Goal: Task Accomplishment & Management: Manage account settings

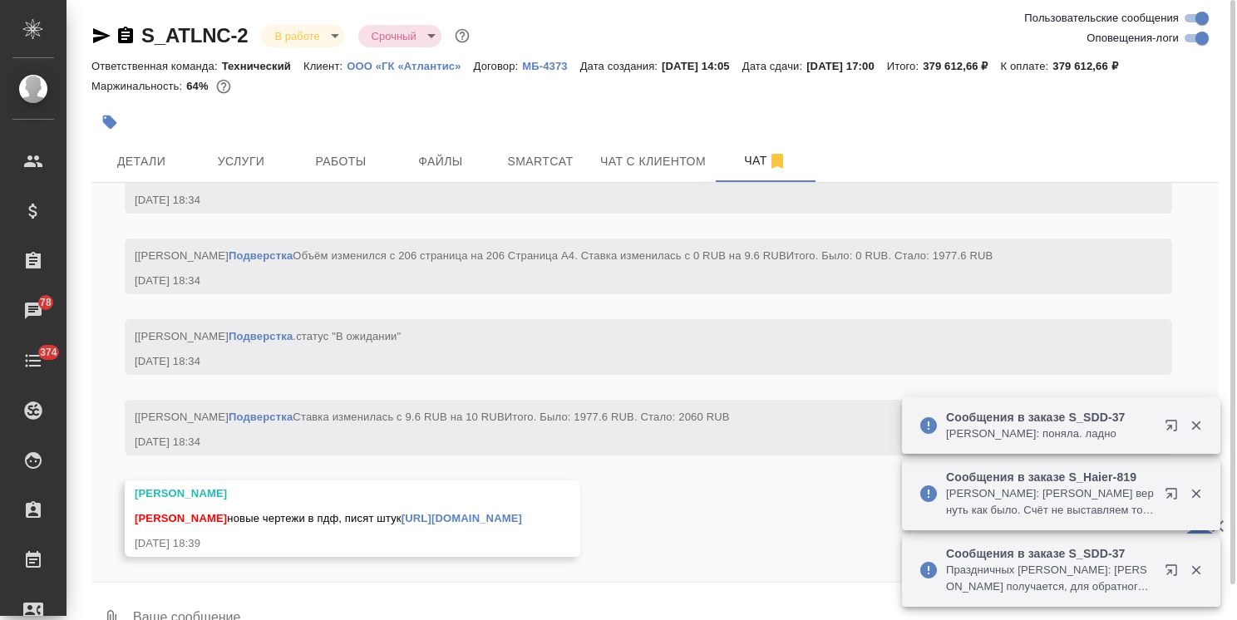
scroll to position [18739, 0]
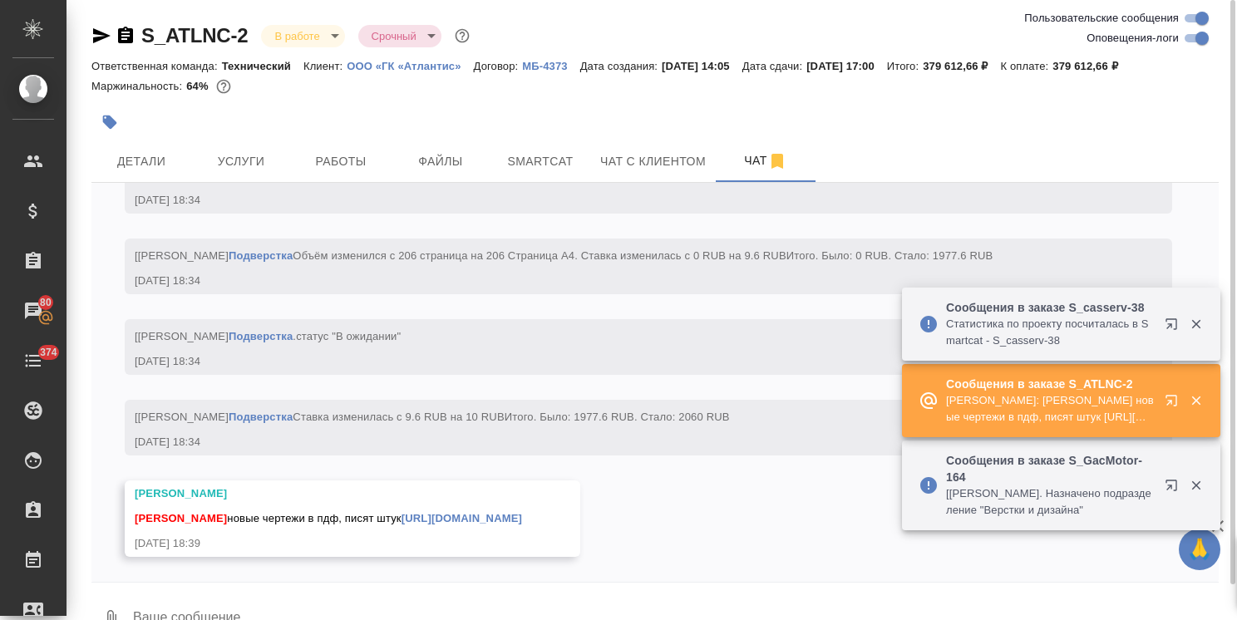
click at [484, 517] on link "https://drive.awatera.com/f/10182150" at bounding box center [461, 518] width 121 height 12
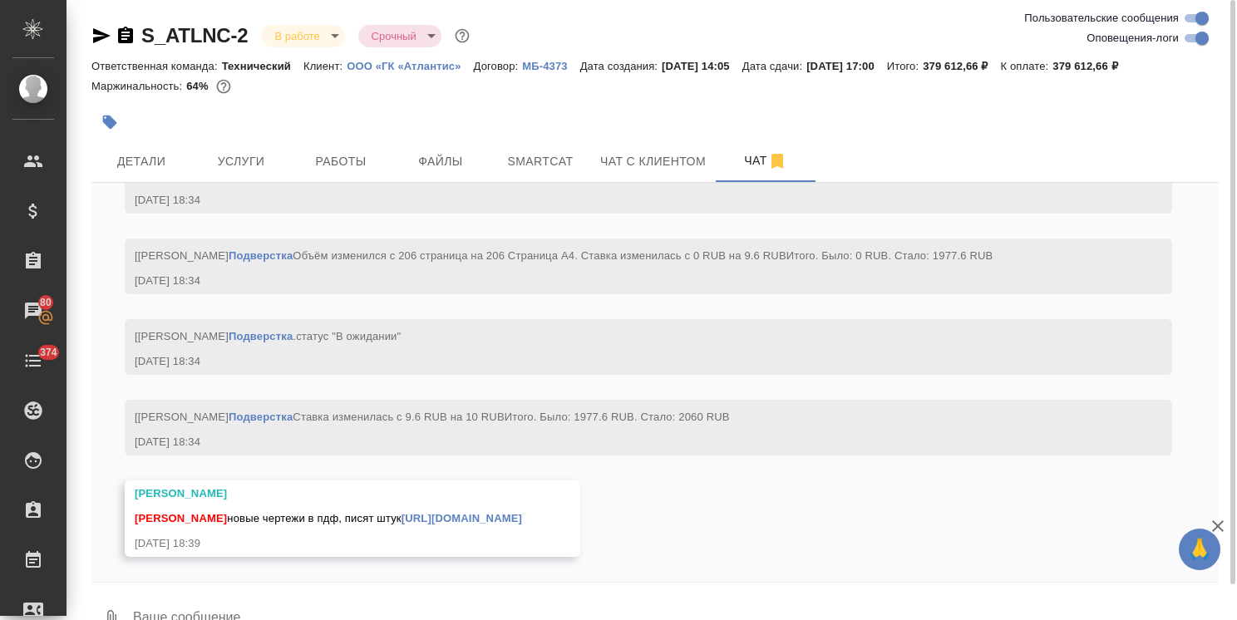
click at [264, 609] on textarea at bounding box center [674, 619] width 1087 height 57
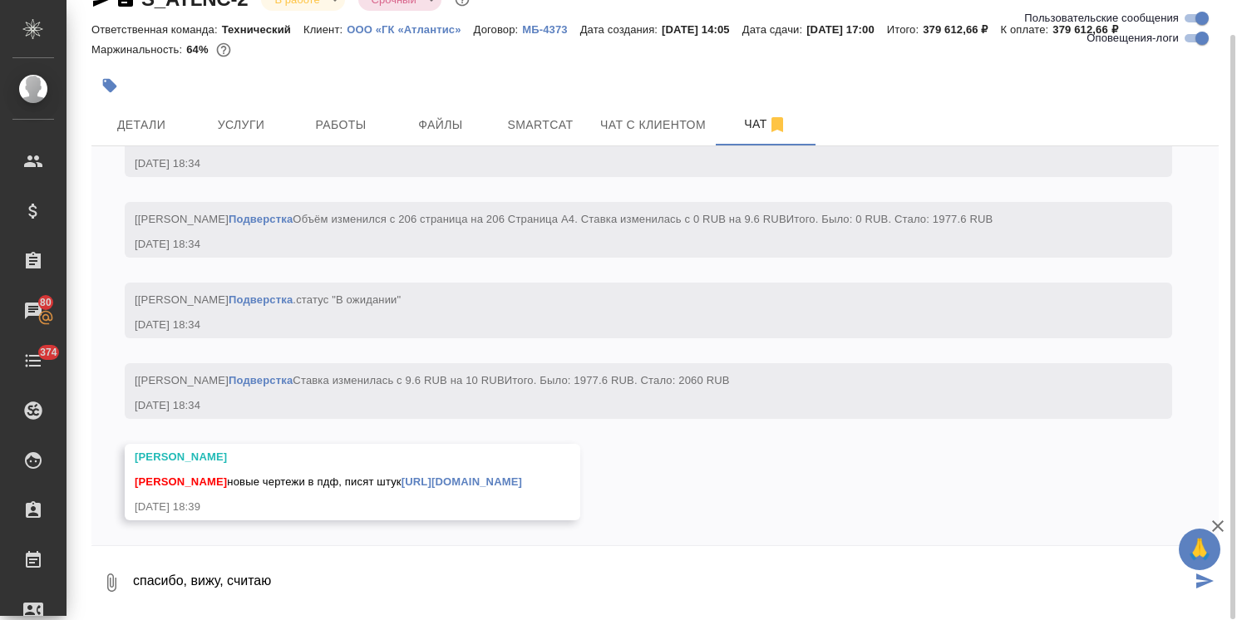
type textarea "спасибо, вижу, считаю"
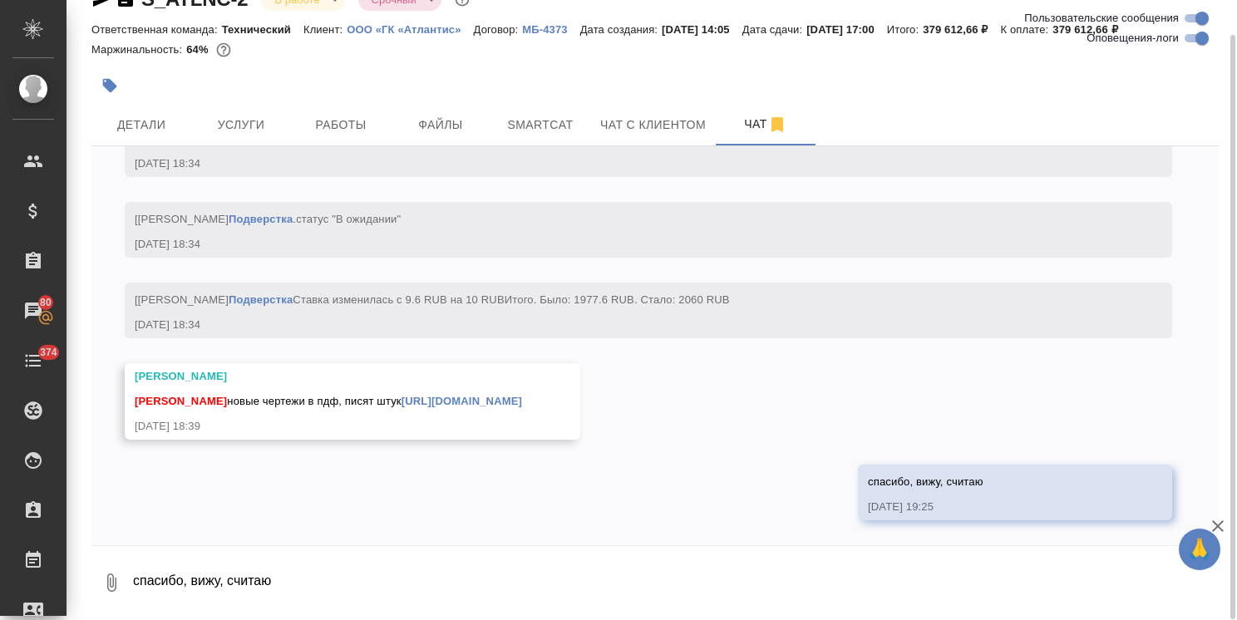
scroll to position [18820, 0]
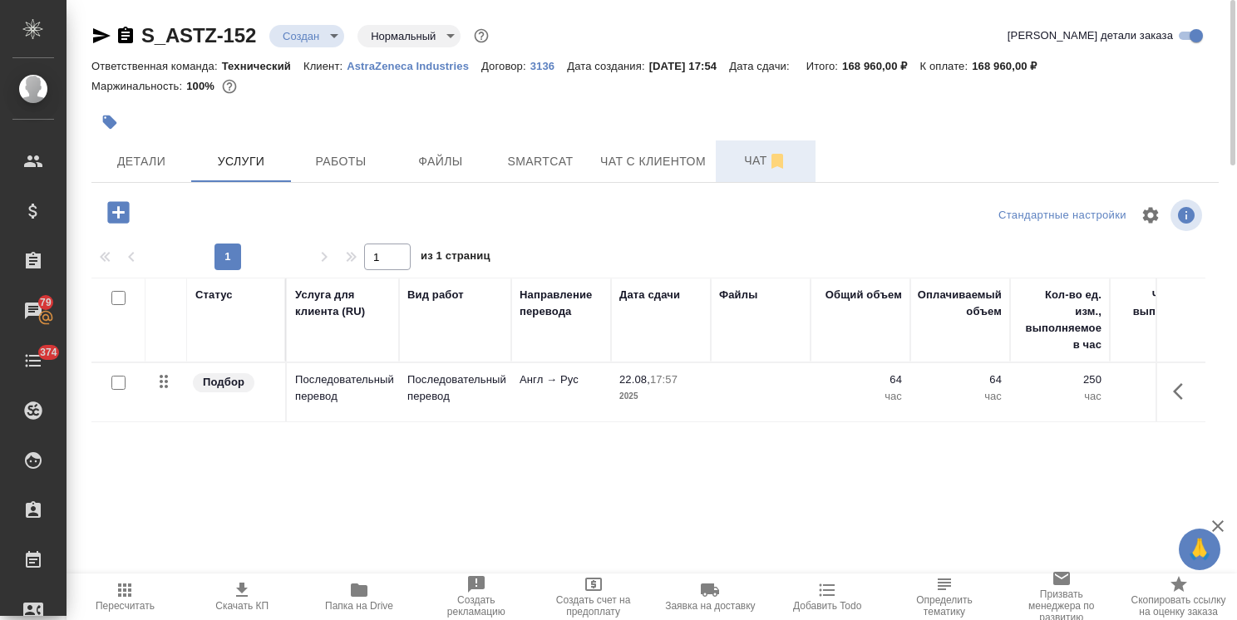
click at [741, 160] on span "Чат" at bounding box center [766, 160] width 80 height 21
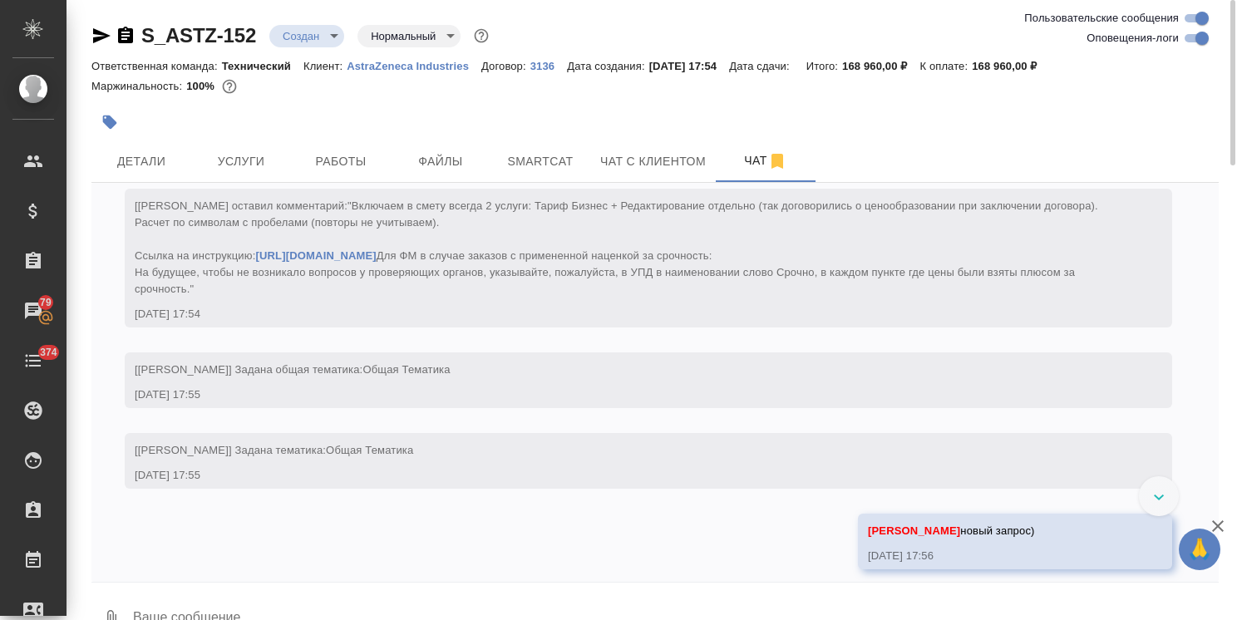
scroll to position [193, 0]
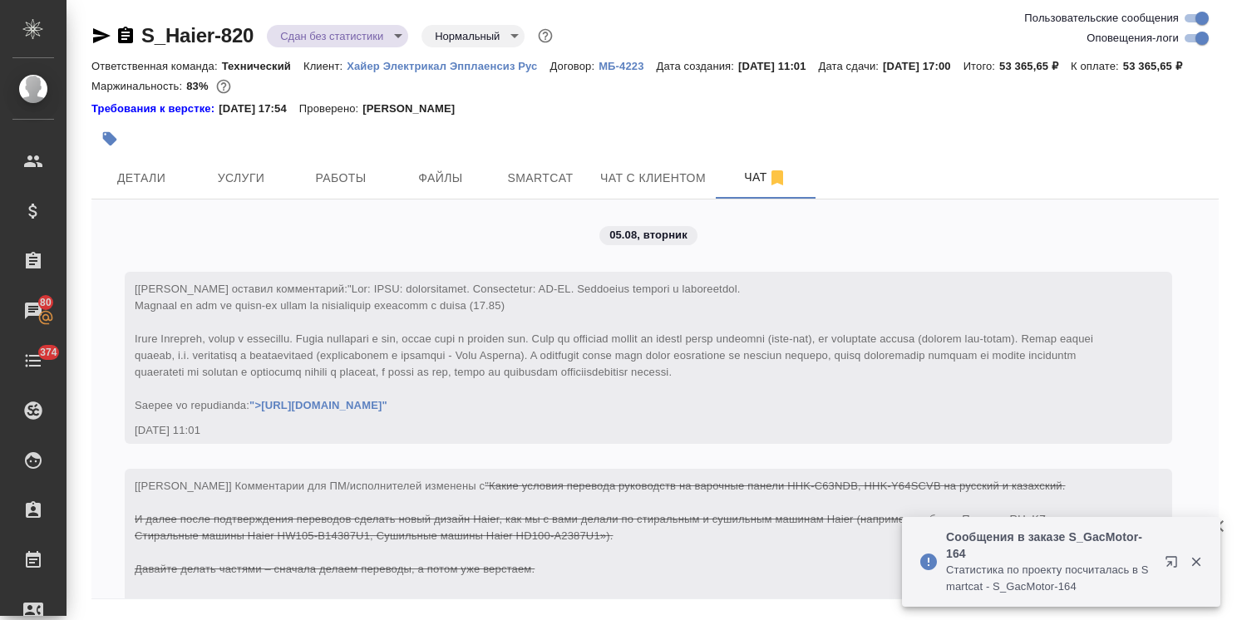
scroll to position [26739, 0]
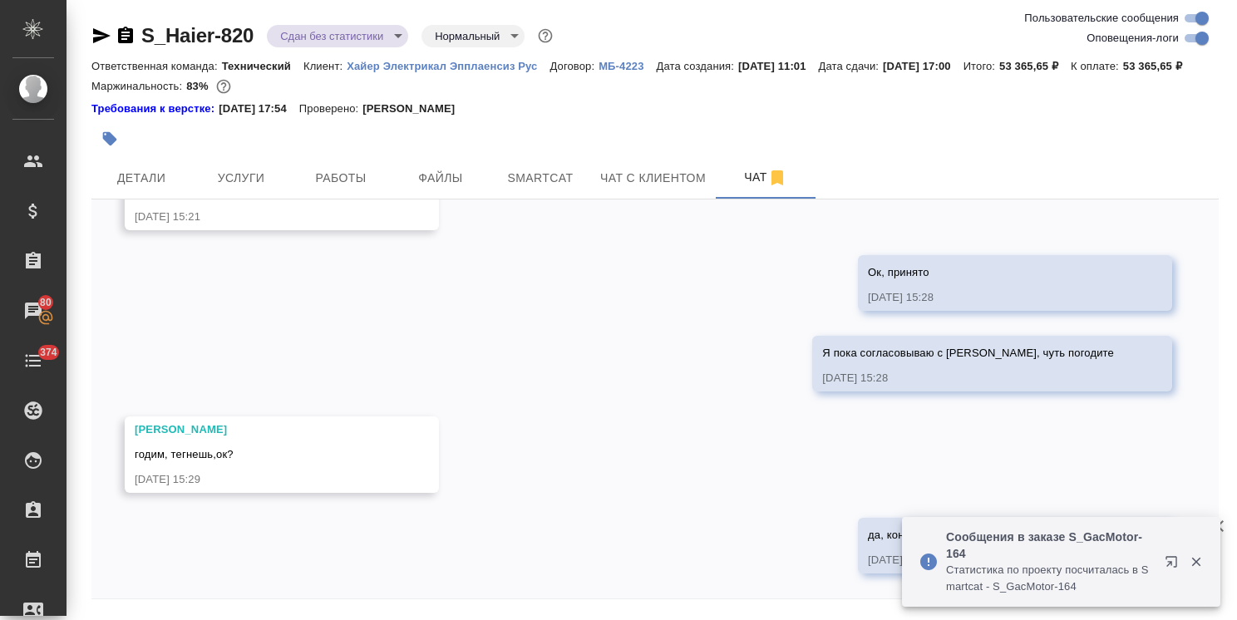
click at [1197, 560] on icon "button" at bounding box center [1196, 561] width 15 height 15
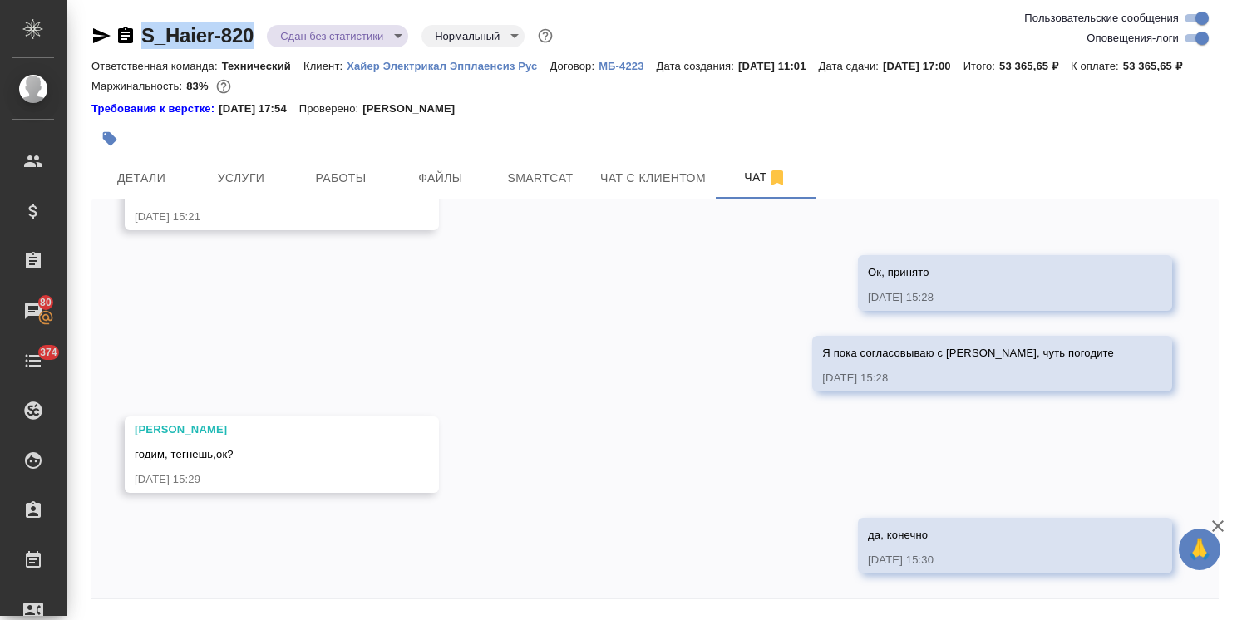
drag, startPoint x: 256, startPoint y: 17, endPoint x: 122, endPoint y: 32, distance: 134.6
click at [122, 32] on div "S_Haier-820 Сдан без статистики distributed Нормальный normal Ответственная ком…" at bounding box center [654, 337] width 1145 height 674
copy link "S_Haier-820"
drag, startPoint x: 359, startPoint y: 86, endPoint x: 290, endPoint y: 87, distance: 69.0
click at [290, 76] on div "Ответственная команда: Технический Клиент: Хайер Электрикал Эпплаенсиз Рус Дого…" at bounding box center [654, 66] width 1127 height 20
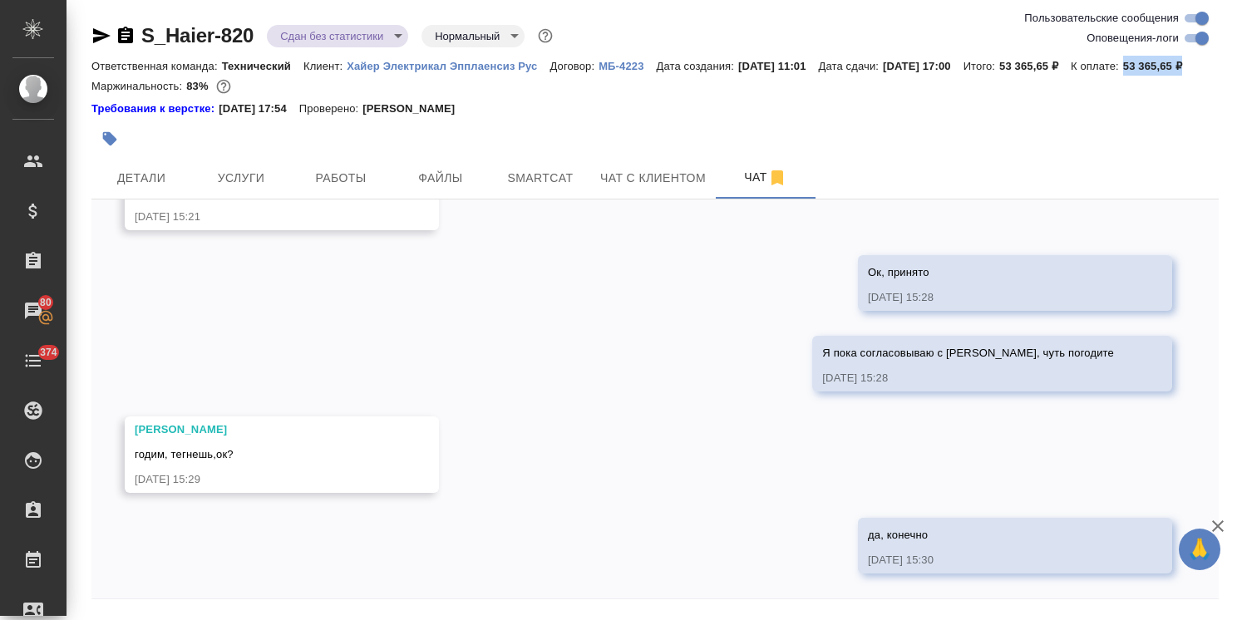
copy p "53 365,65 ₽"
click at [375, 76] on div "Ответственная команда: Технический Клиент: Хайер Электрикал Эпплаенсиз Рус Дого…" at bounding box center [654, 66] width 1127 height 20
drag, startPoint x: 337, startPoint y: 85, endPoint x: 290, endPoint y: 90, distance: 46.8
click at [290, 76] on div "Ответственная команда: Технический Клиент: Хайер Электрикал Эпплаенсиз Рус Дого…" at bounding box center [654, 66] width 1127 height 20
copy p "53 365,6"
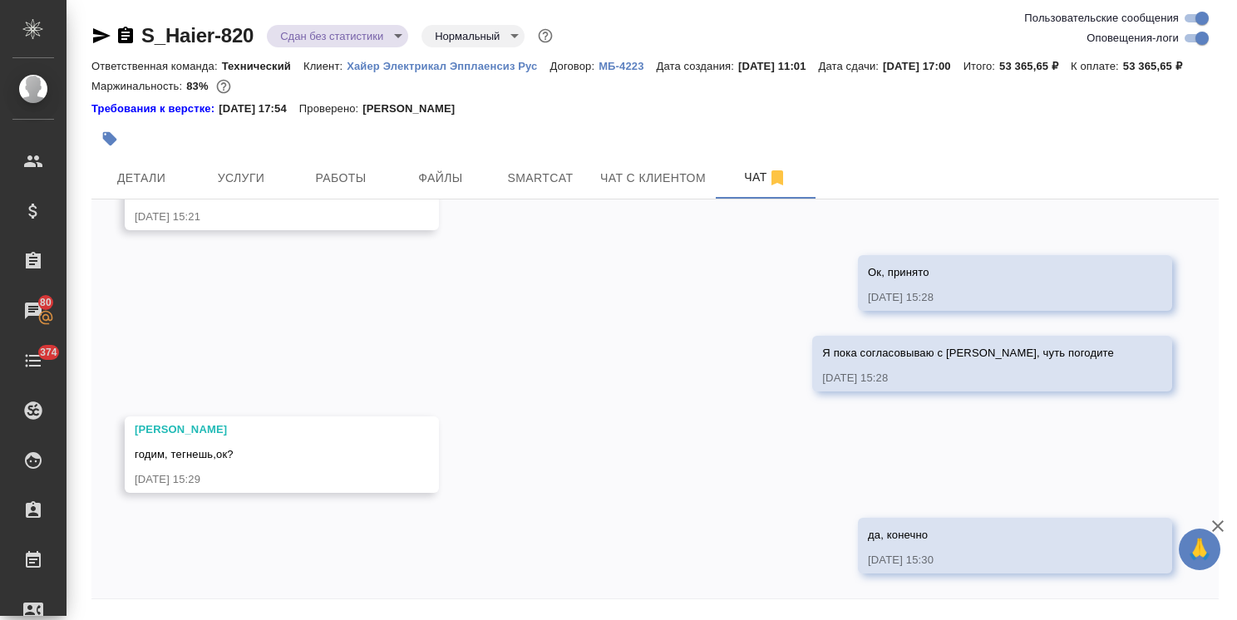
click at [1123, 72] on p "53 365,65 ₽" at bounding box center [1158, 66] width 71 height 12
drag, startPoint x: 339, startPoint y: 88, endPoint x: 288, endPoint y: 91, distance: 50.8
click at [288, 76] on div "Ответственная команда: Технический Клиент: Хайер Электрикал Эпплаенсиз Рус Дого…" at bounding box center [654, 66] width 1127 height 20
copy p "53 365,65"
click at [1123, 72] on p "53 365,65 ₽" at bounding box center [1158, 66] width 71 height 12
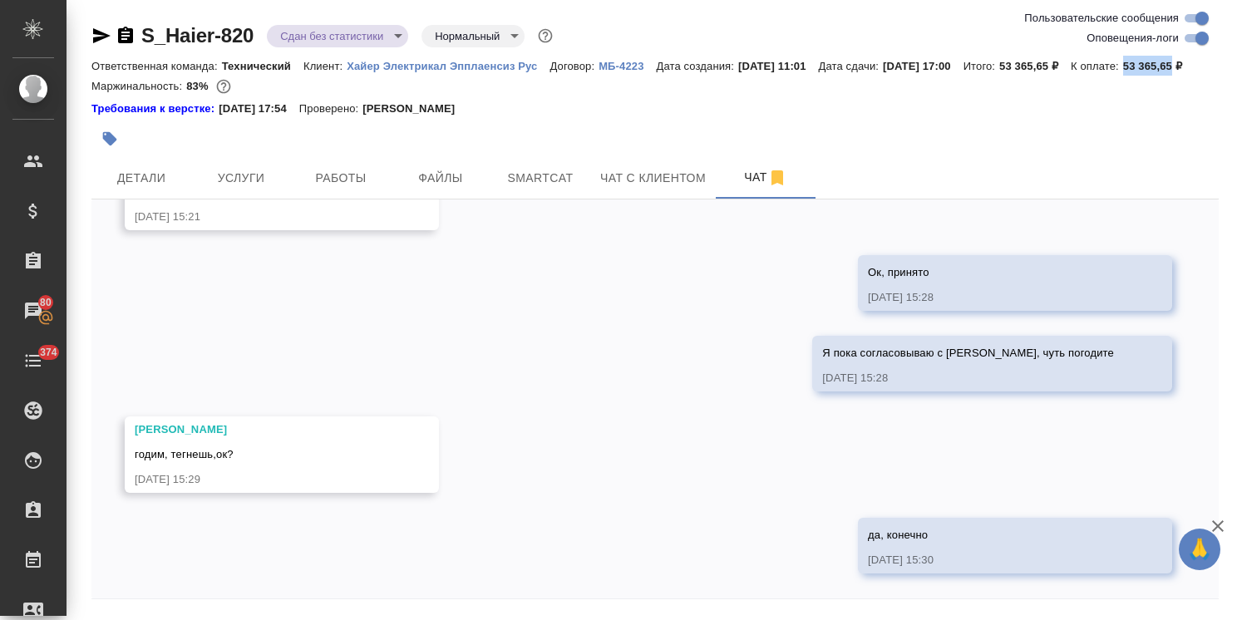
drag, startPoint x: 292, startPoint y: 86, endPoint x: 340, endPoint y: 83, distance: 48.3
click at [1123, 72] on p "53 365,65 ₽" at bounding box center [1158, 66] width 71 height 12
copy p "53 365,65"
drag, startPoint x: 358, startPoint y: 85, endPoint x: 343, endPoint y: 90, distance: 15.8
click at [1123, 72] on p "53 365,65 ₽" at bounding box center [1158, 66] width 71 height 12
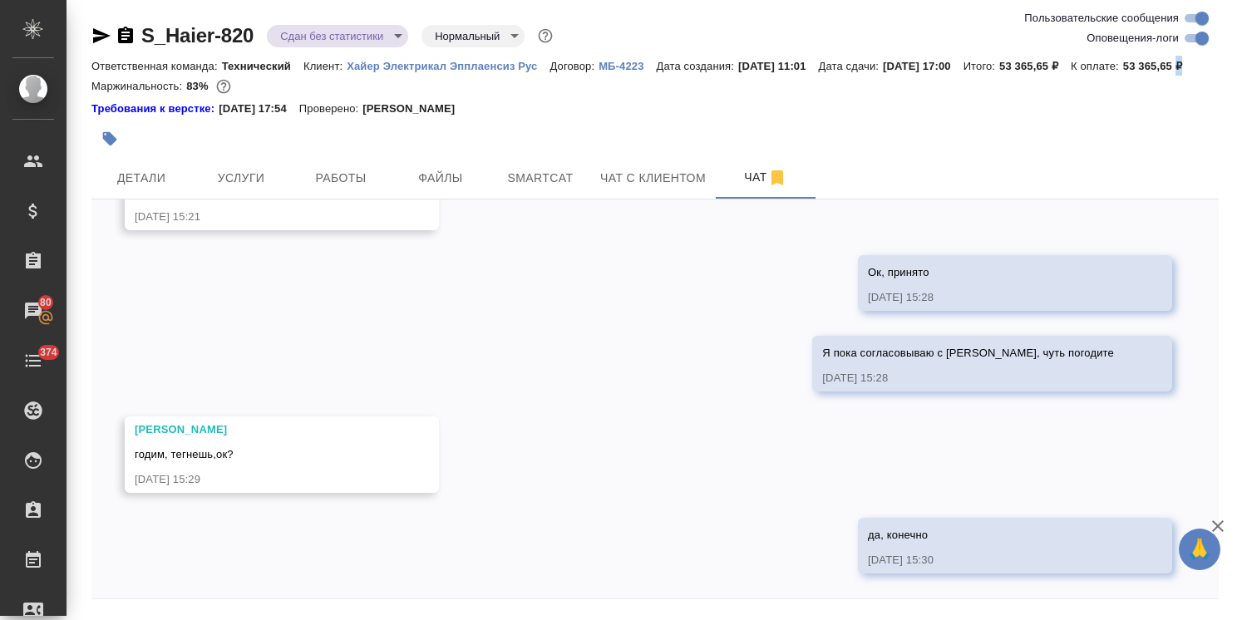
copy p "₽"
click at [378, 76] on div "Ответственная команда: Технический Клиент: Хайер Электрикал Эпплаенсиз Рус Дого…" at bounding box center [654, 66] width 1127 height 20
click at [266, 189] on span "Услуги" at bounding box center [241, 178] width 80 height 21
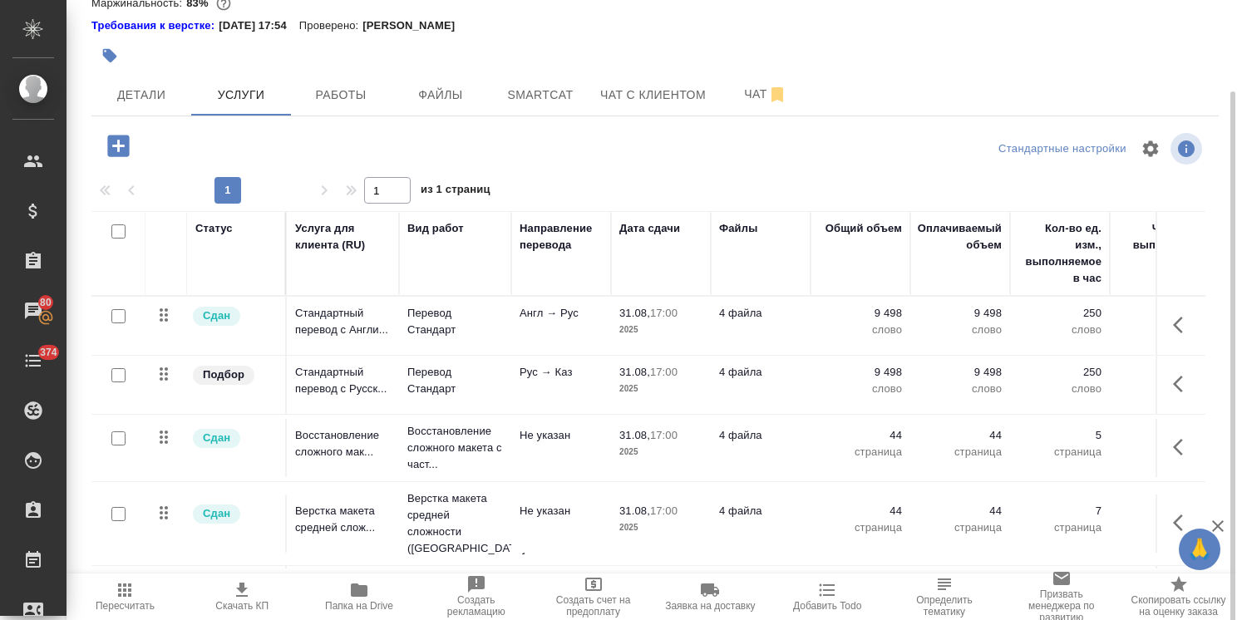
scroll to position [93, 0]
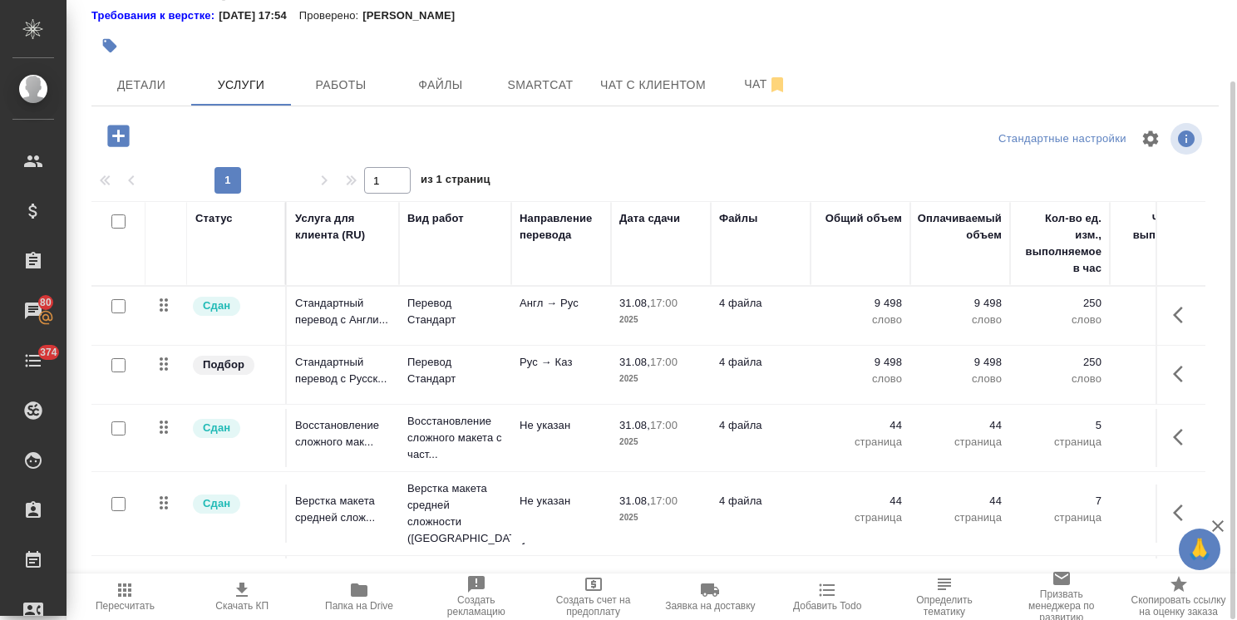
click at [245, 603] on span "Скачать КП" at bounding box center [241, 606] width 53 height 12
click at [746, 95] on span "Чат" at bounding box center [766, 84] width 80 height 21
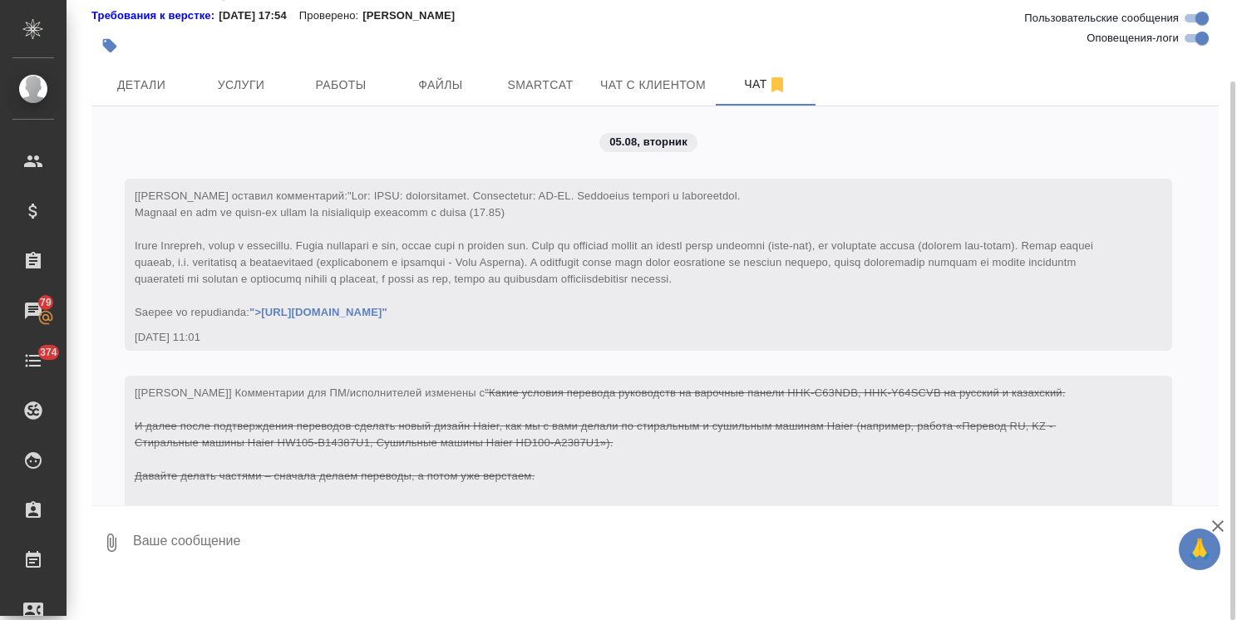
scroll to position [26739, 0]
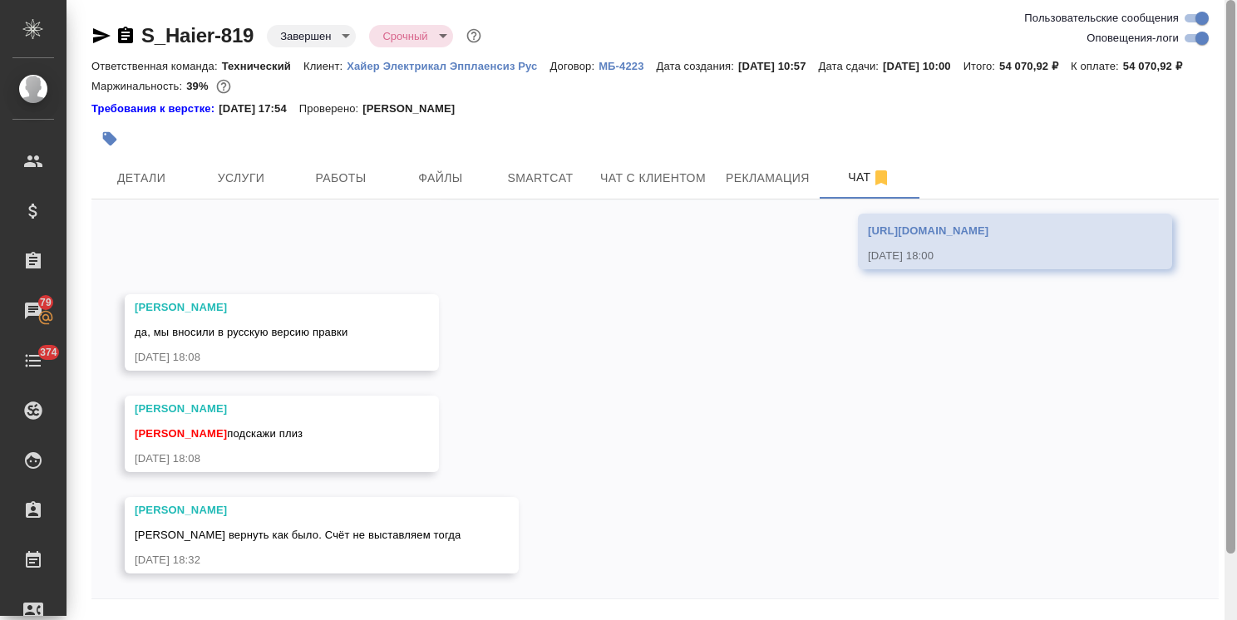
drag, startPoint x: 1232, startPoint y: 407, endPoint x: 1214, endPoint y: 342, distance: 67.4
click at [1214, 342] on div "S_Haier-819 Завершен closed Срочный urgent Ответственная команда: Технический К…" at bounding box center [651, 310] width 1170 height 620
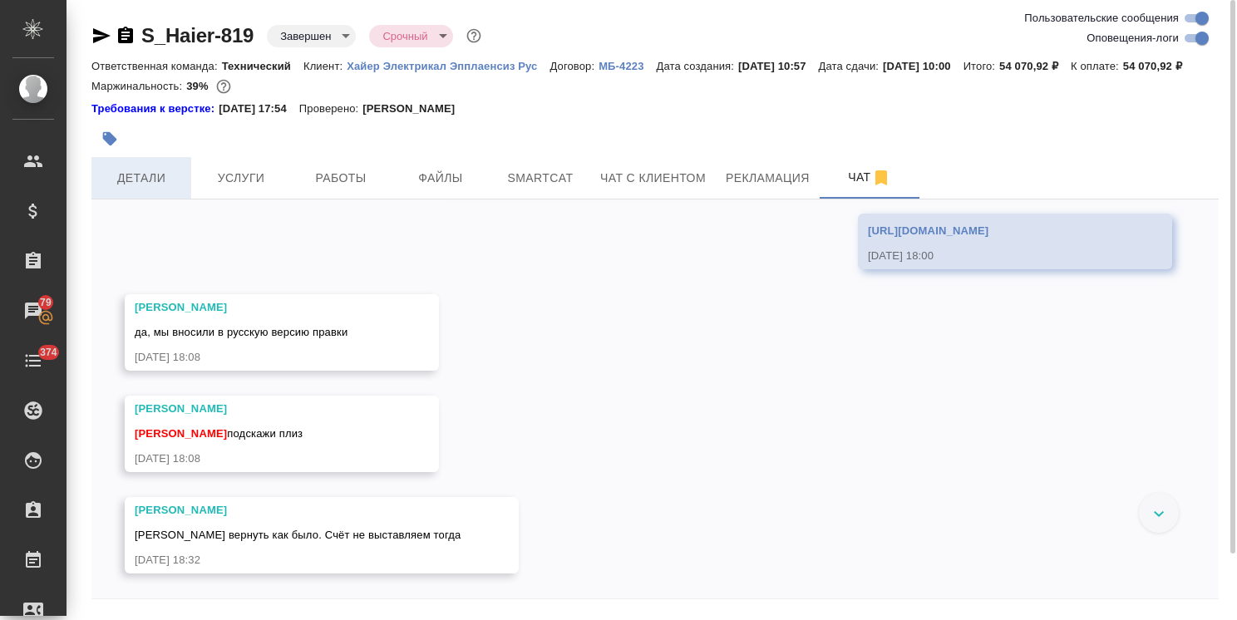
click at [113, 189] on span "Детали" at bounding box center [141, 178] width 80 height 21
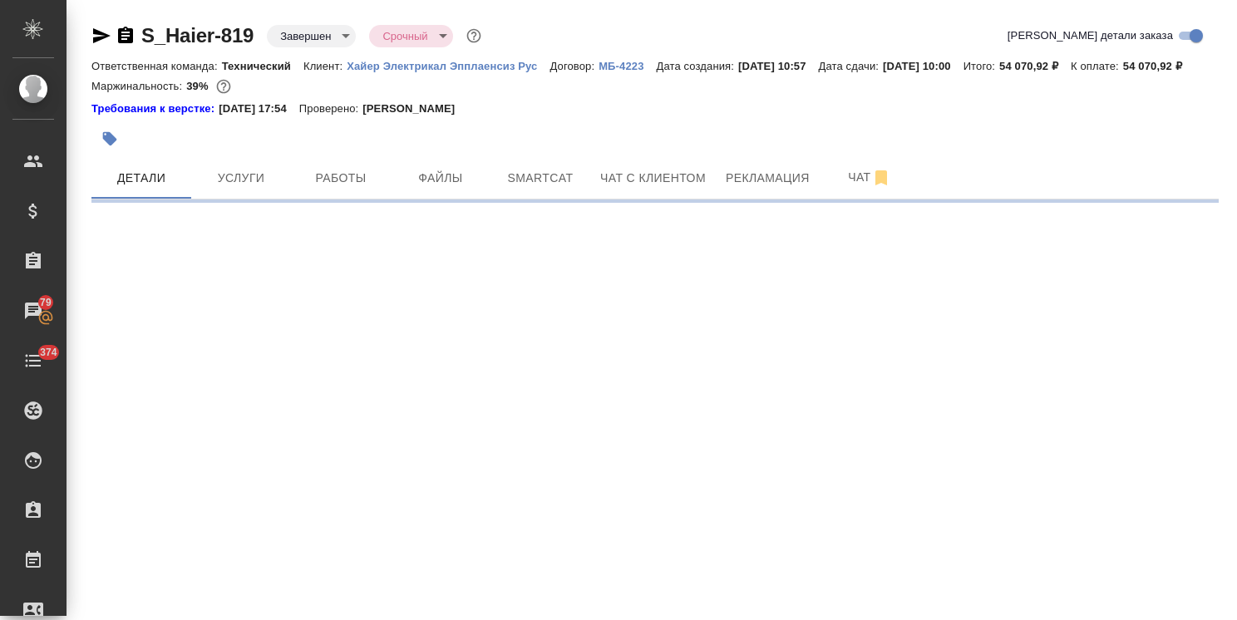
select select "RU"
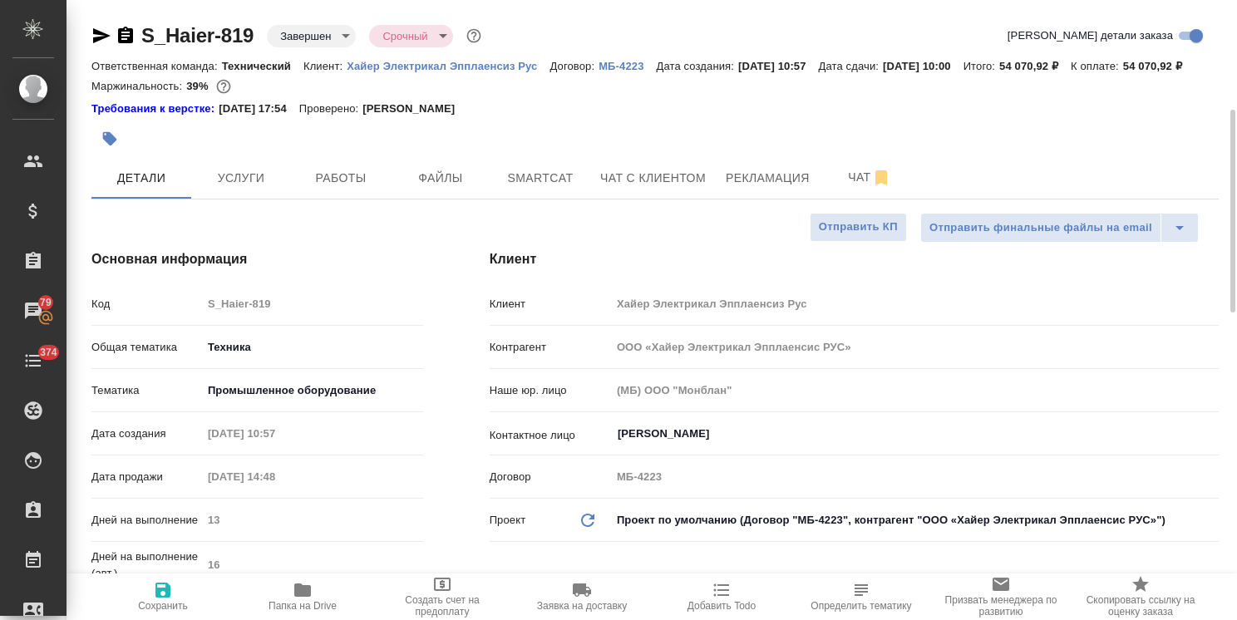
type textarea "x"
type input "[PERSON_NAME]"
drag, startPoint x: 1234, startPoint y: 447, endPoint x: 1199, endPoint y: 76, distance: 373.2
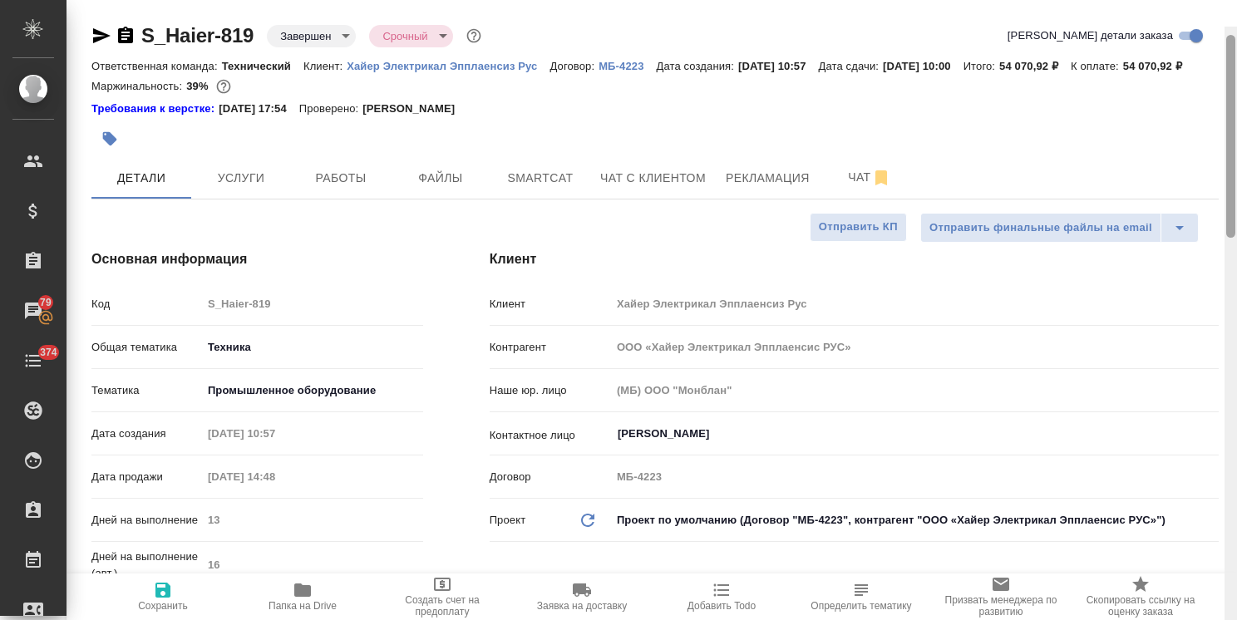
click at [1214, 68] on div "S_Haier-819 Завершен closed Срочный urgent Кратко детали заказа Ответственная к…" at bounding box center [651, 310] width 1170 height 620
click at [835, 157] on div at bounding box center [466, 139] width 751 height 37
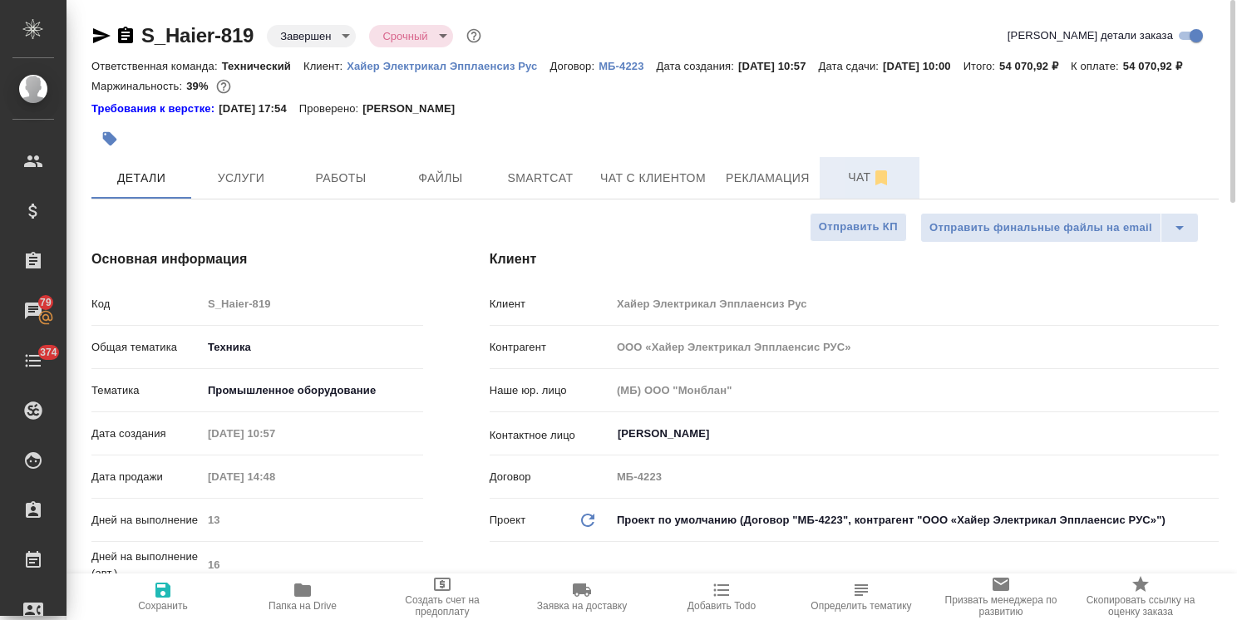
click at [847, 188] on span "Чат" at bounding box center [870, 177] width 80 height 21
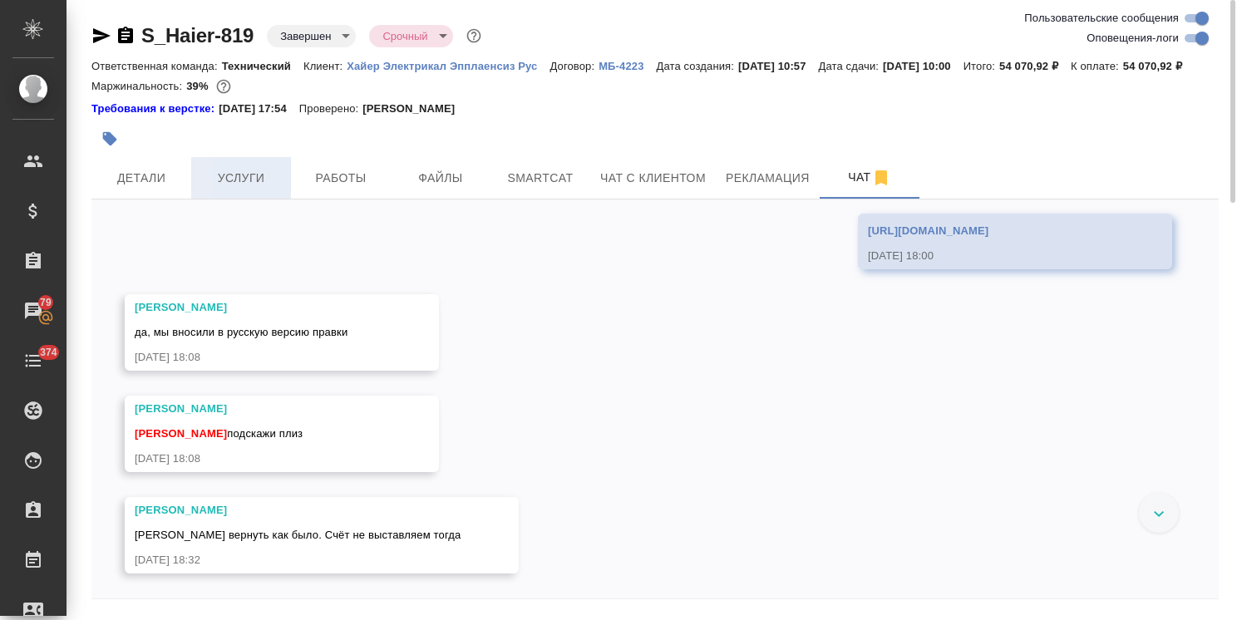
scroll to position [25337, 0]
click at [218, 185] on button "Услуги" at bounding box center [241, 178] width 100 height 42
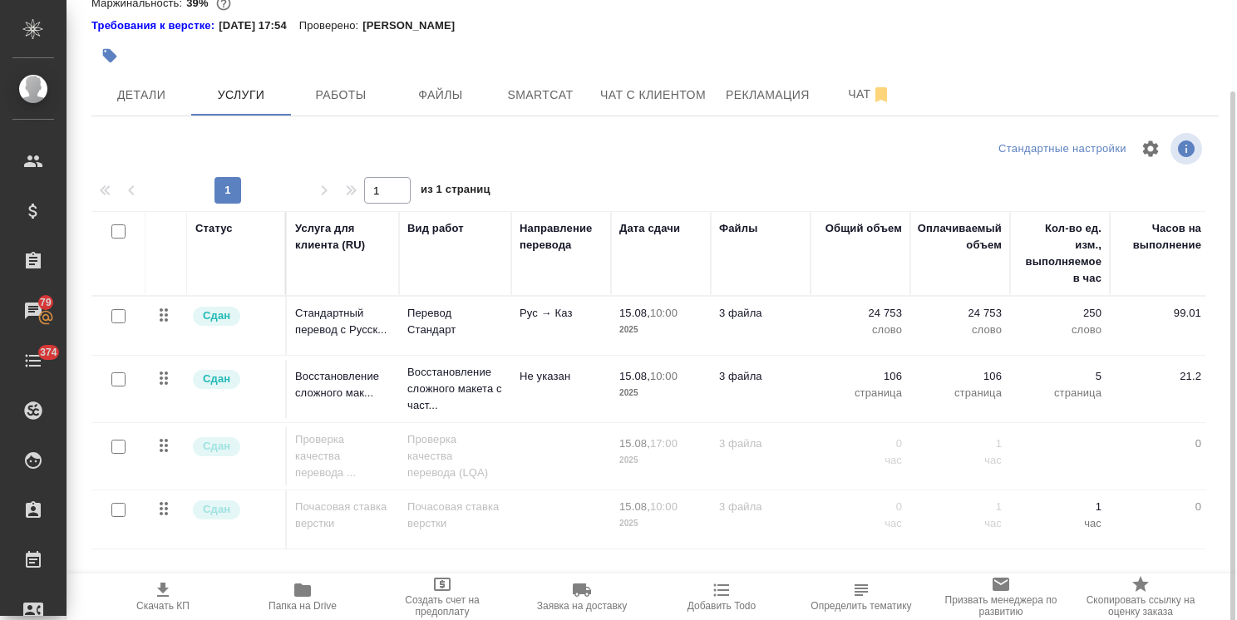
scroll to position [93, 0]
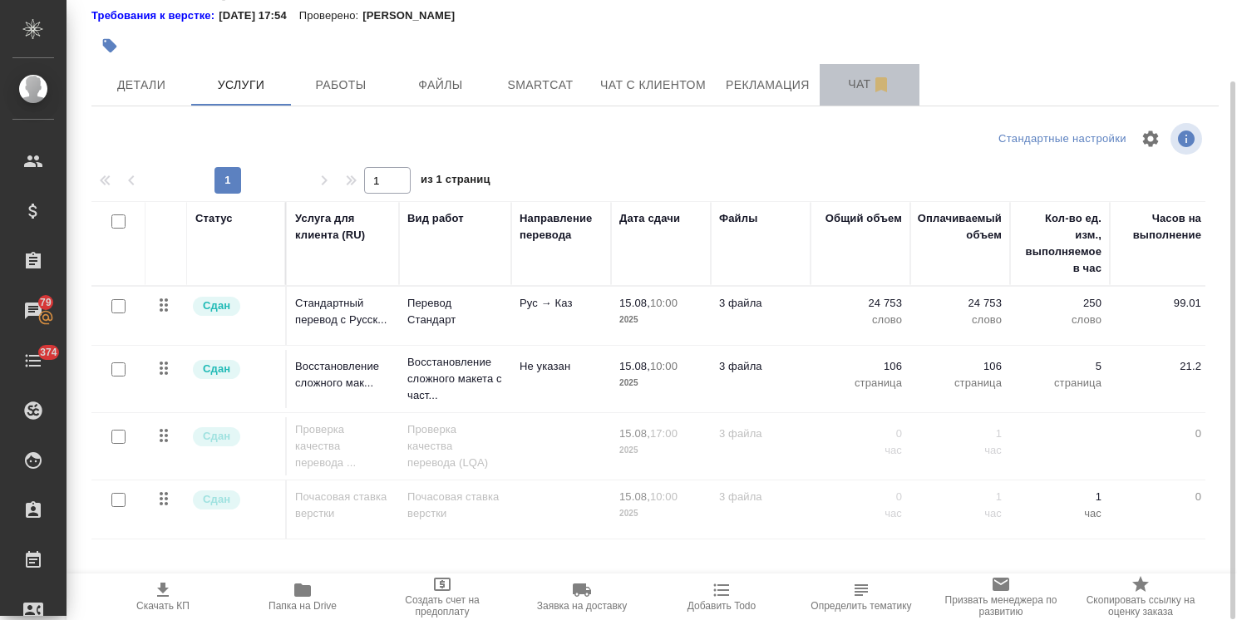
click at [844, 95] on span "Чат" at bounding box center [870, 84] width 80 height 21
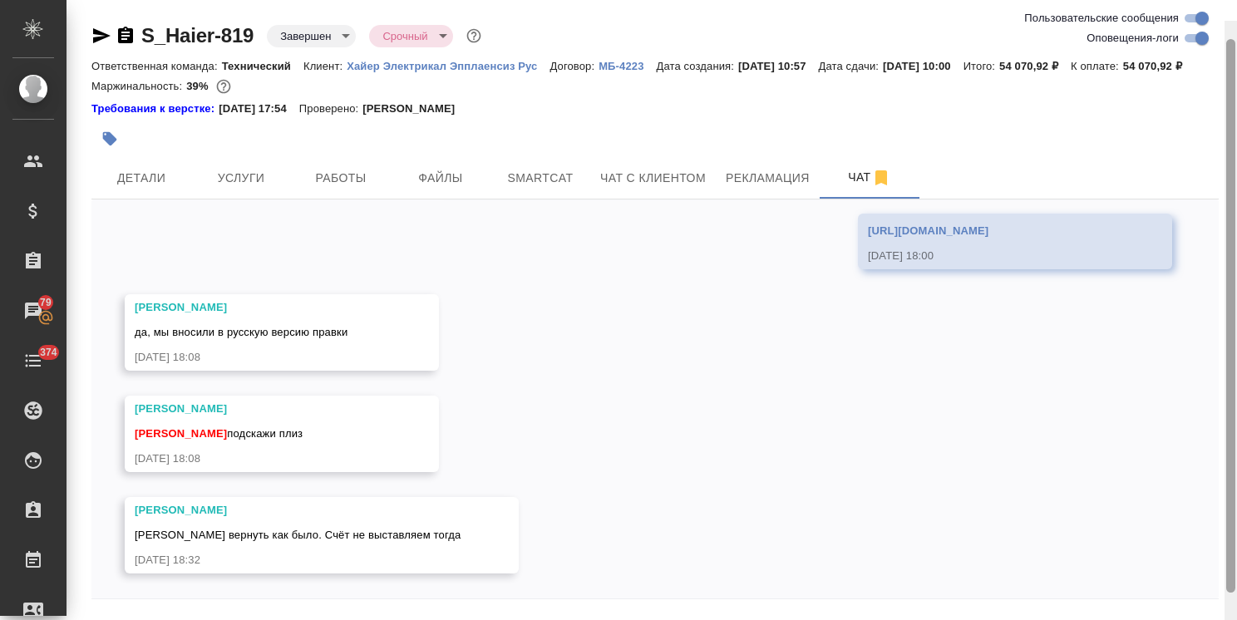
scroll to position [73, 0]
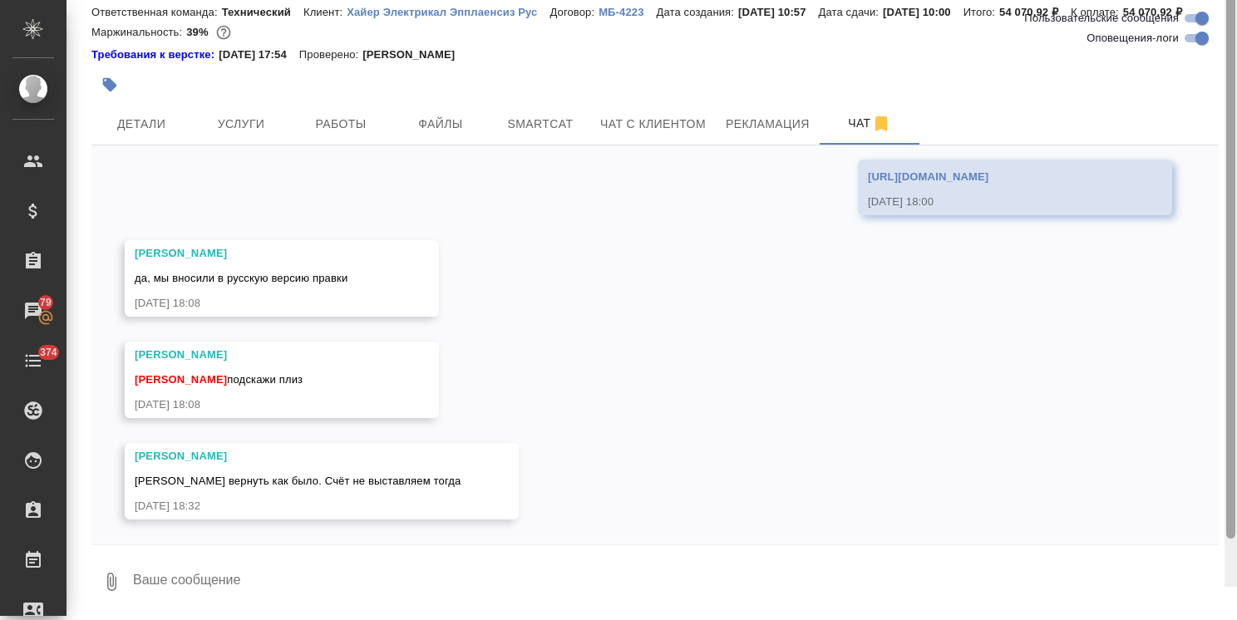
drag, startPoint x: 1231, startPoint y: 409, endPoint x: 1210, endPoint y: 517, distance: 110.0
click at [1211, 515] on div "S_Haier-819 Завершен closed Срочный urgent Ответственная команда: Технический К…" at bounding box center [651, 310] width 1170 height 620
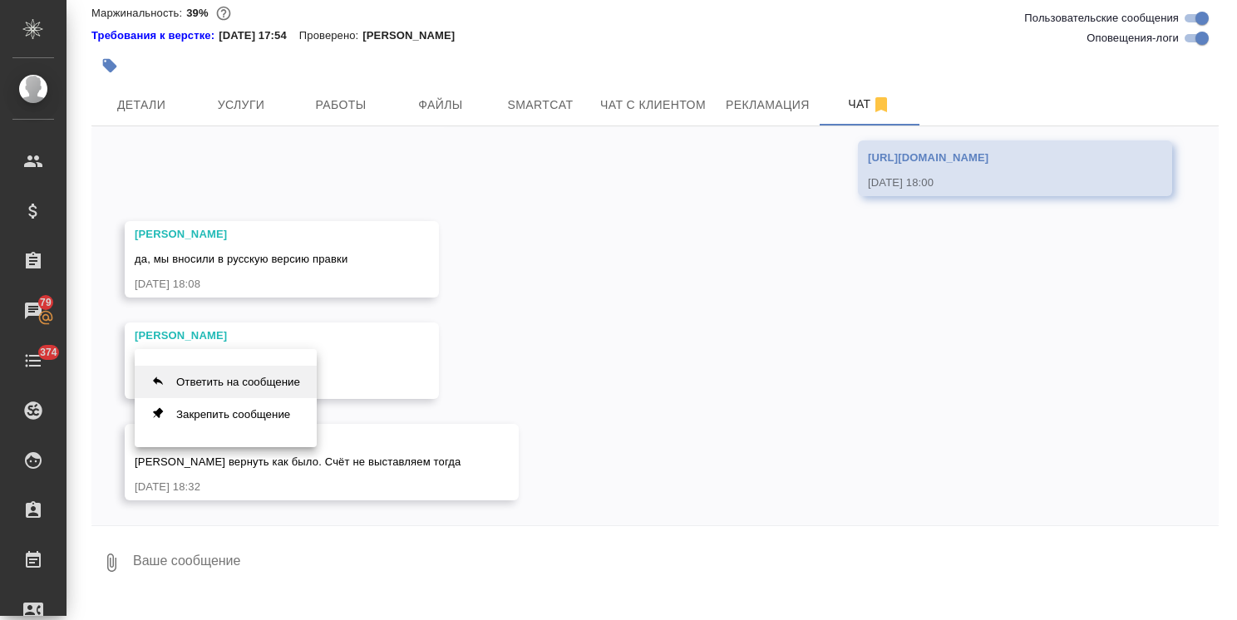
click at [260, 378] on button "Ответить на сообщение" at bounding box center [226, 382] width 182 height 32
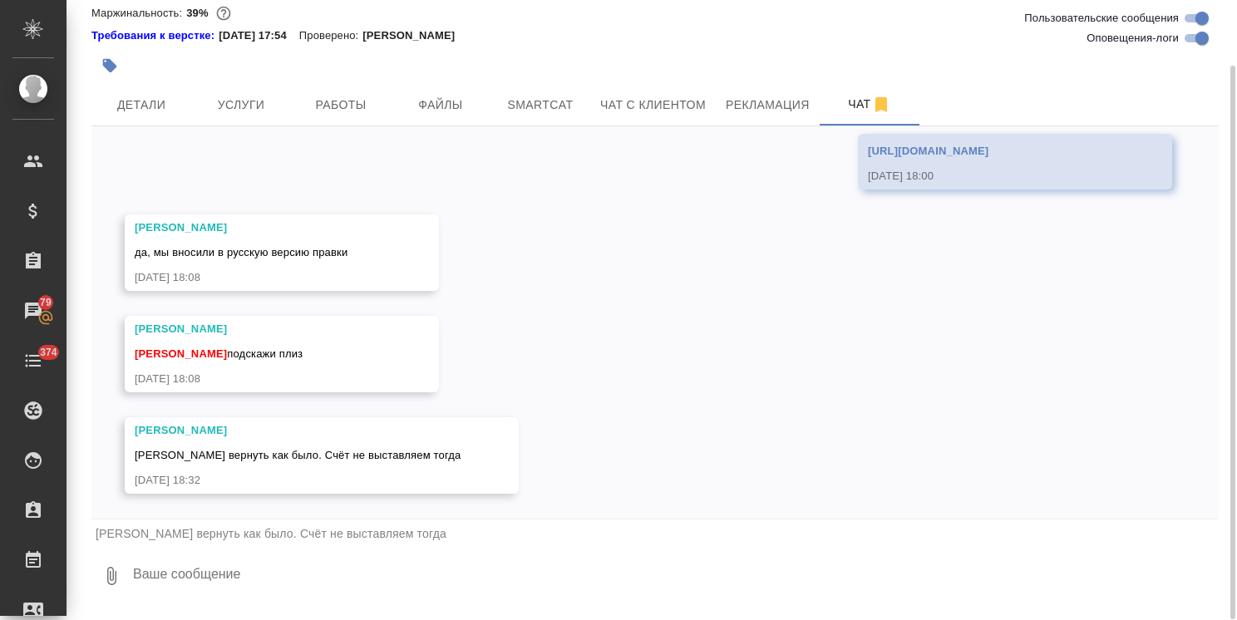
click at [236, 598] on textarea at bounding box center [674, 576] width 1087 height 57
type textarea "д"
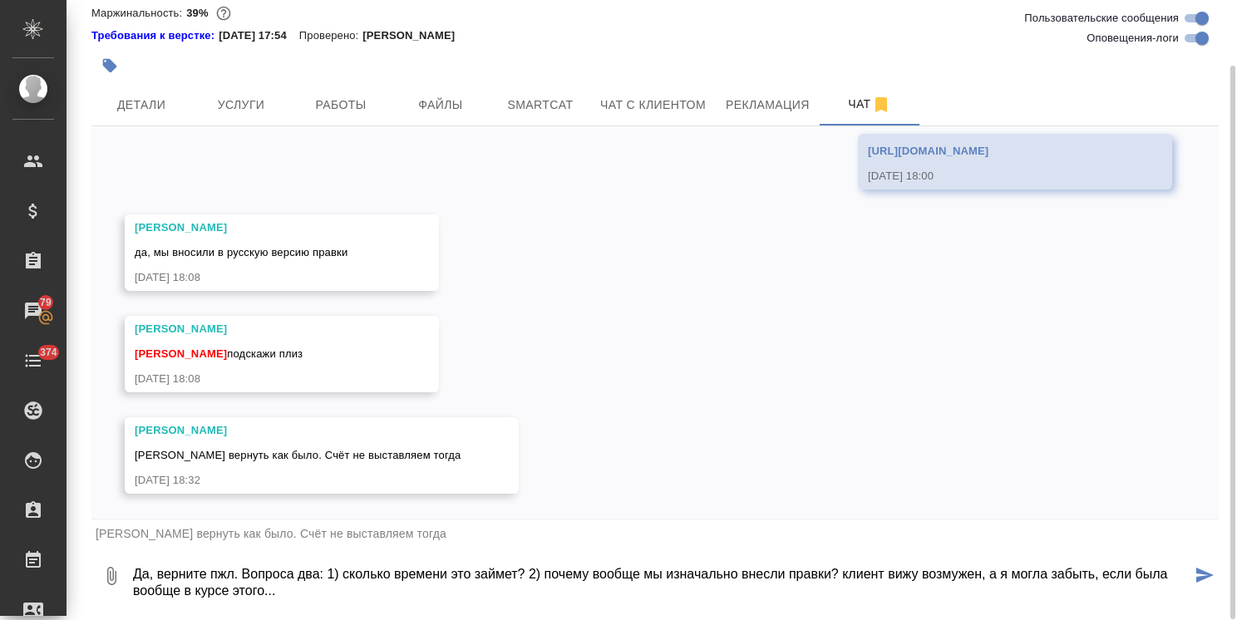
type textarea "Да, верните пжл. Вопроса два: 1) сколько времени это займет? 2) почему вообще м…"
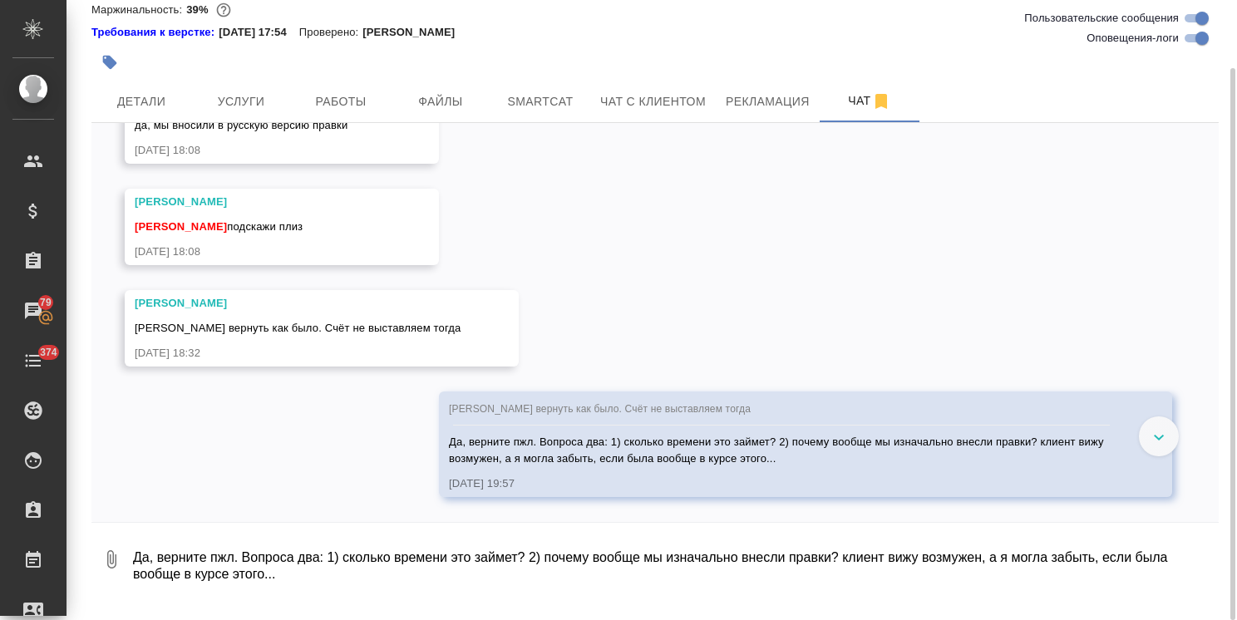
scroll to position [25468, 0]
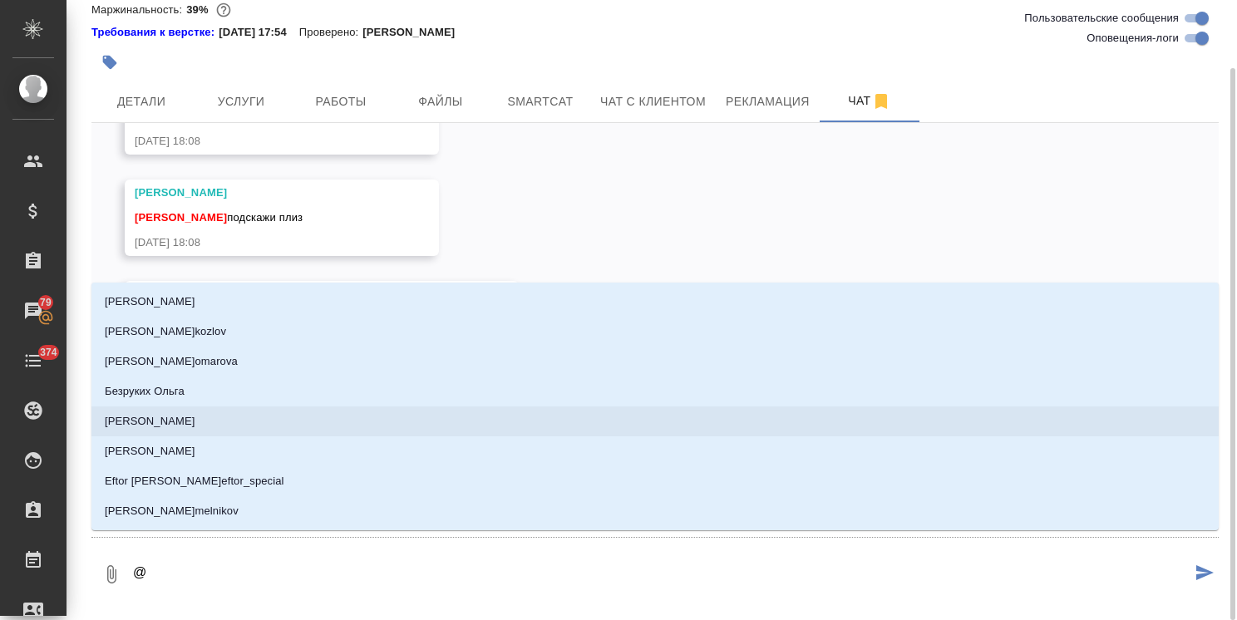
type textarea "@м"
type input "м"
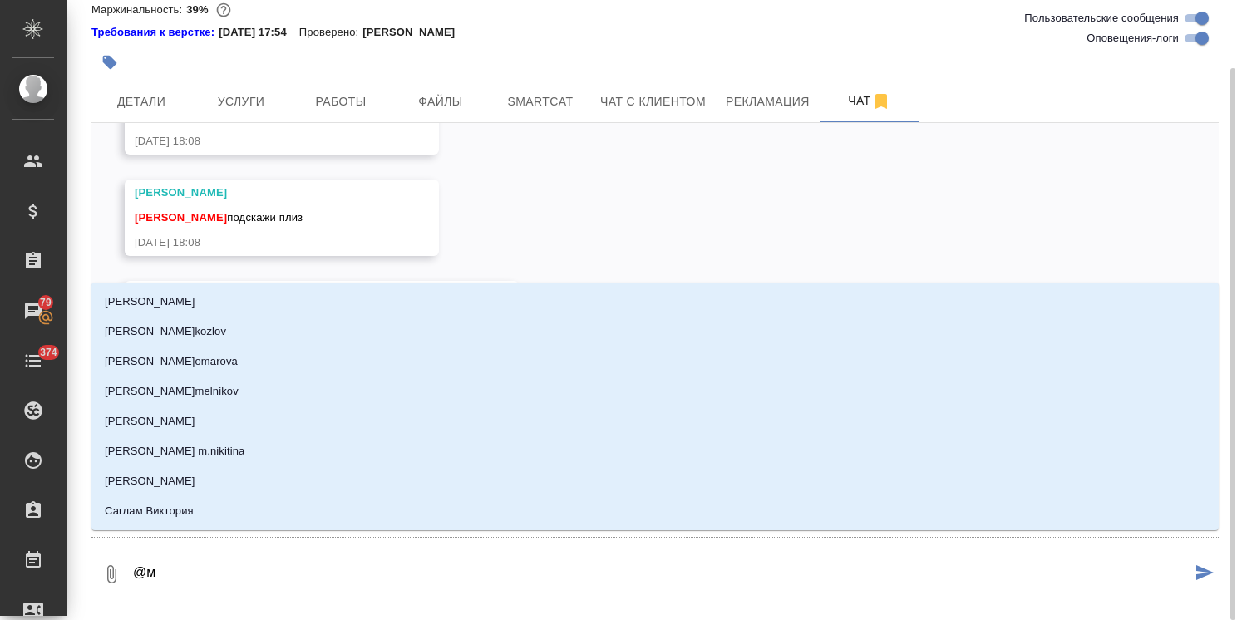
type textarea "@ма"
type input "ма"
type textarea "@мал"
type input "мал"
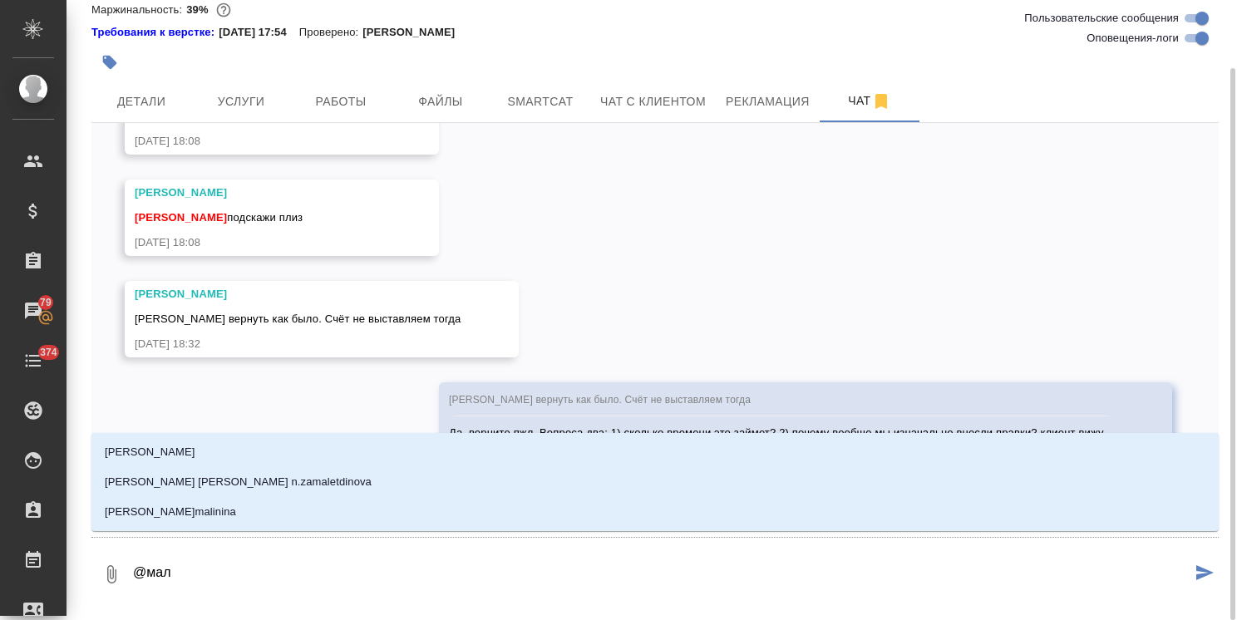
type textarea "@мало"
type input "мало"
type textarea "@малоф"
type input "малоф"
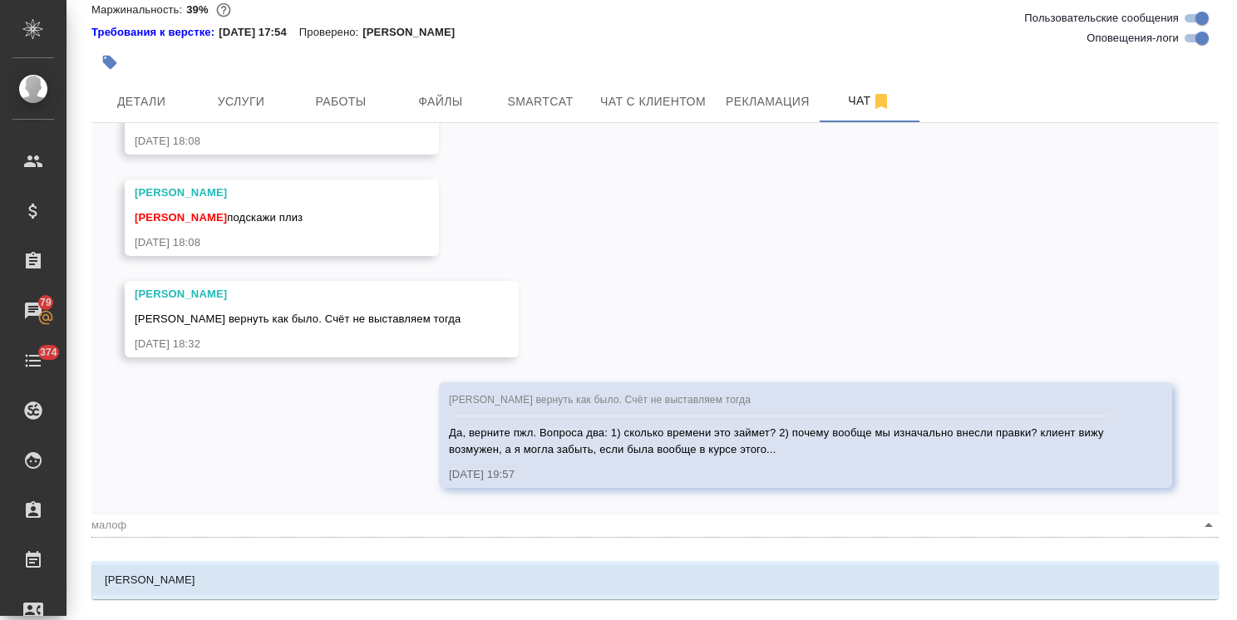
click at [195, 578] on p "[PERSON_NAME]" at bounding box center [150, 580] width 91 height 17
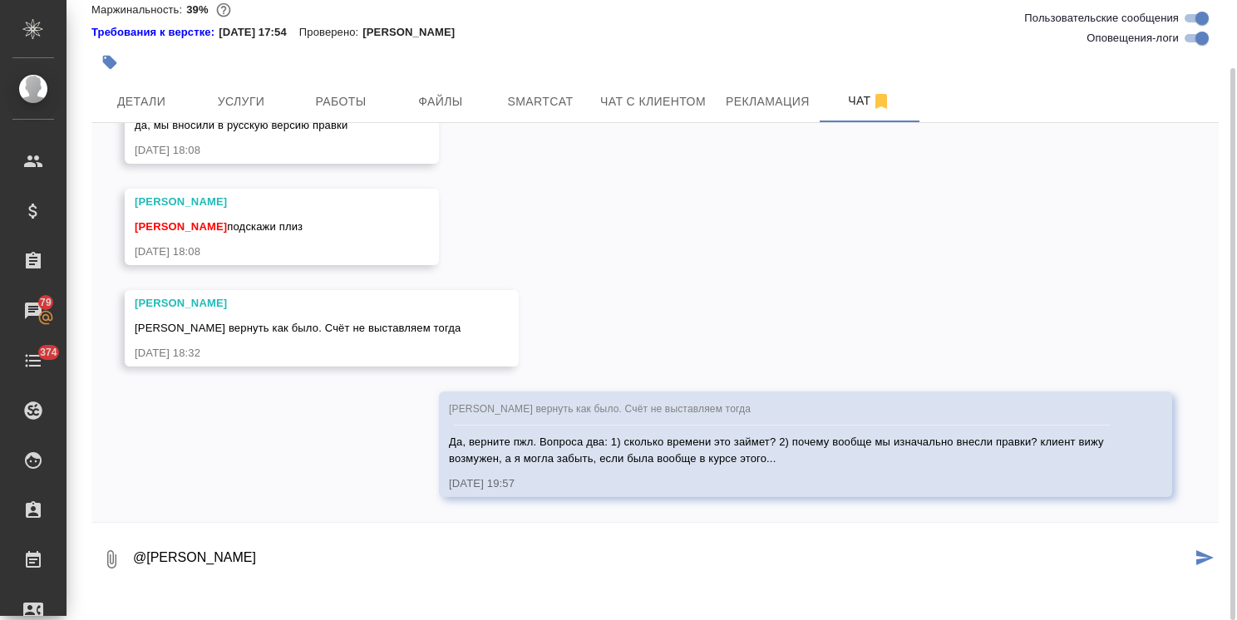
type textarea "@Малофеева Екатерина"
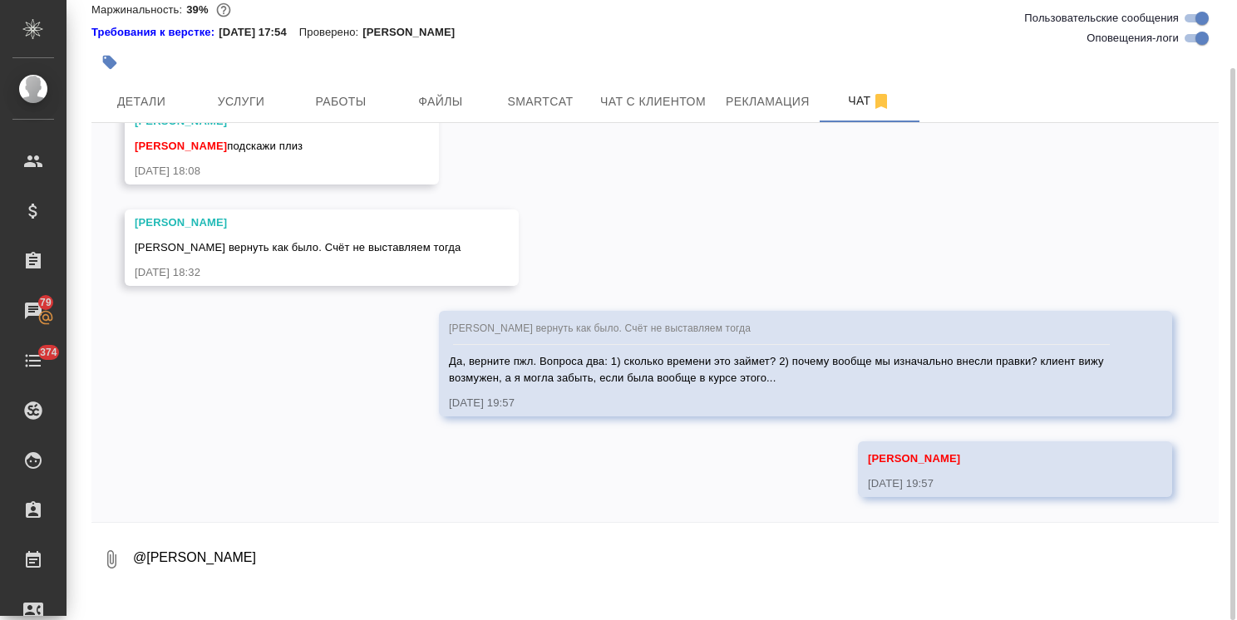
scroll to position [25548, 0]
click at [266, 112] on span "Услуги" at bounding box center [241, 101] width 80 height 21
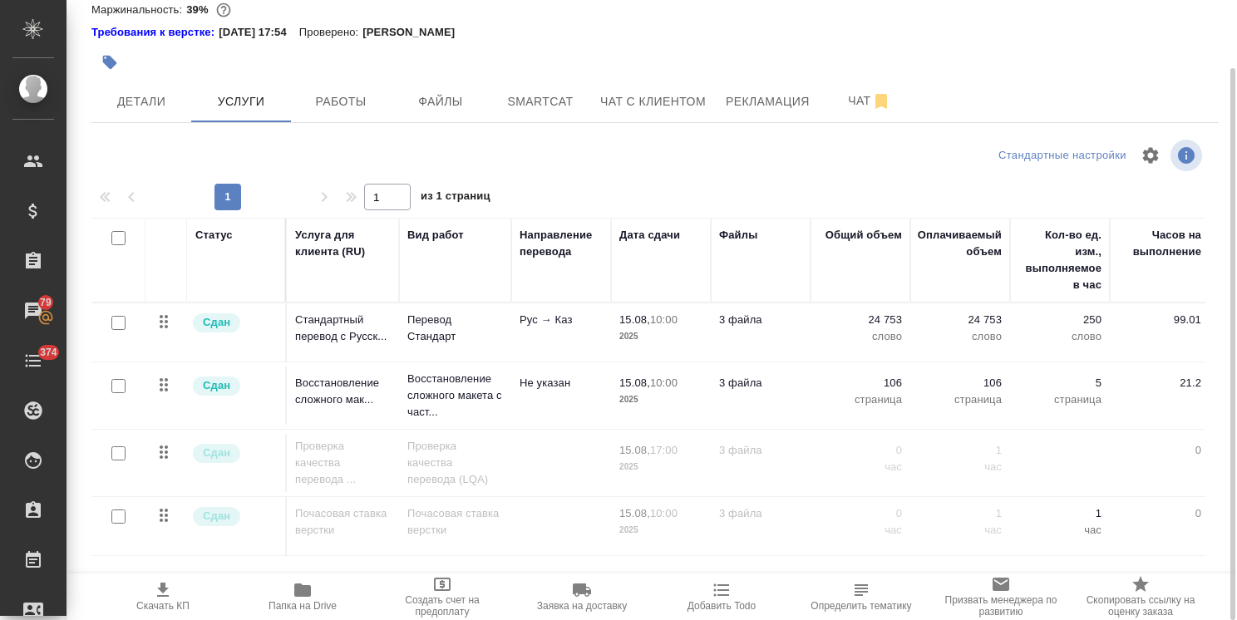
scroll to position [93, 0]
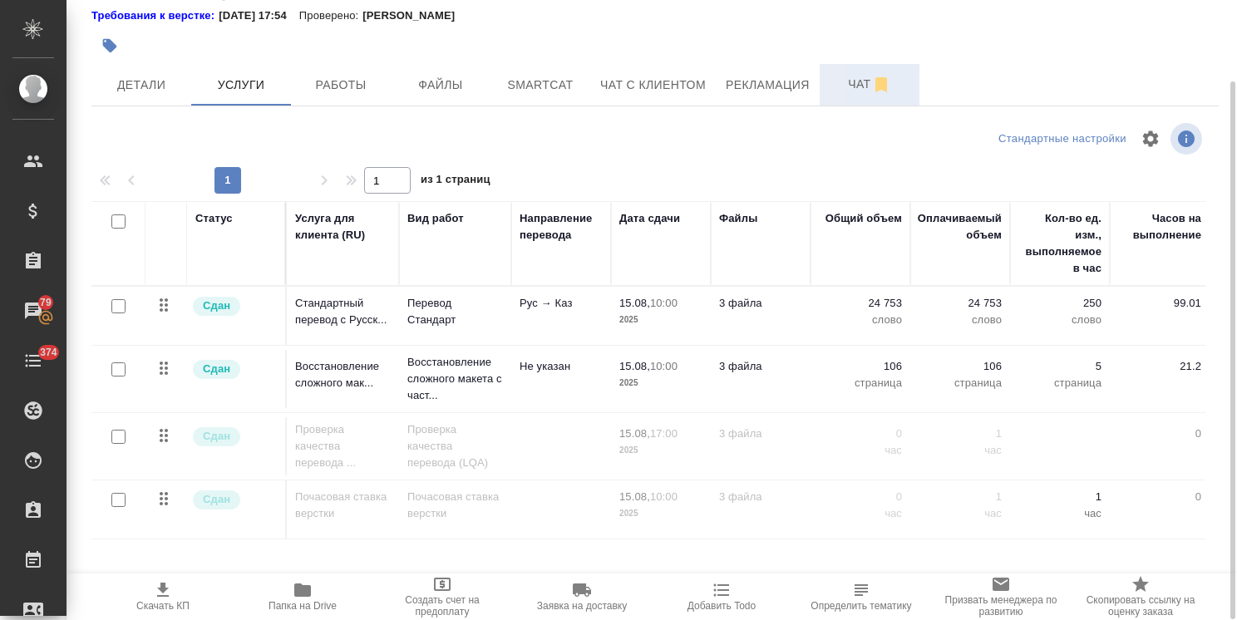
click at [843, 95] on span "Чат" at bounding box center [870, 84] width 80 height 21
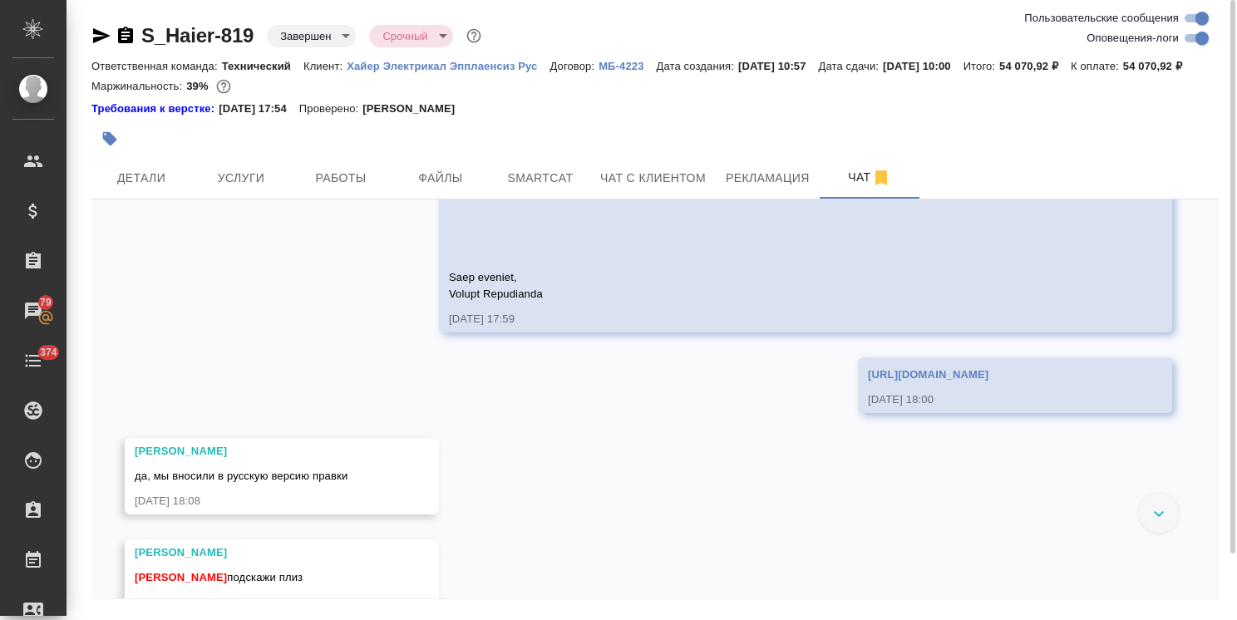
scroll to position [25548, 0]
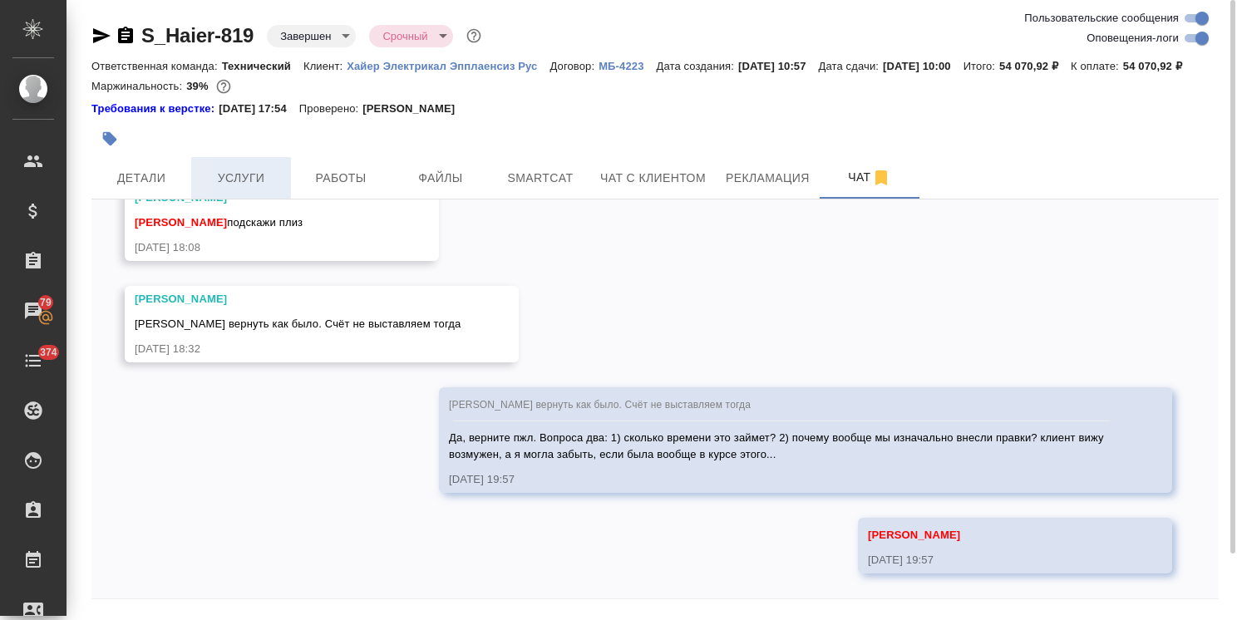
click at [240, 189] on span "Услуги" at bounding box center [241, 178] width 80 height 21
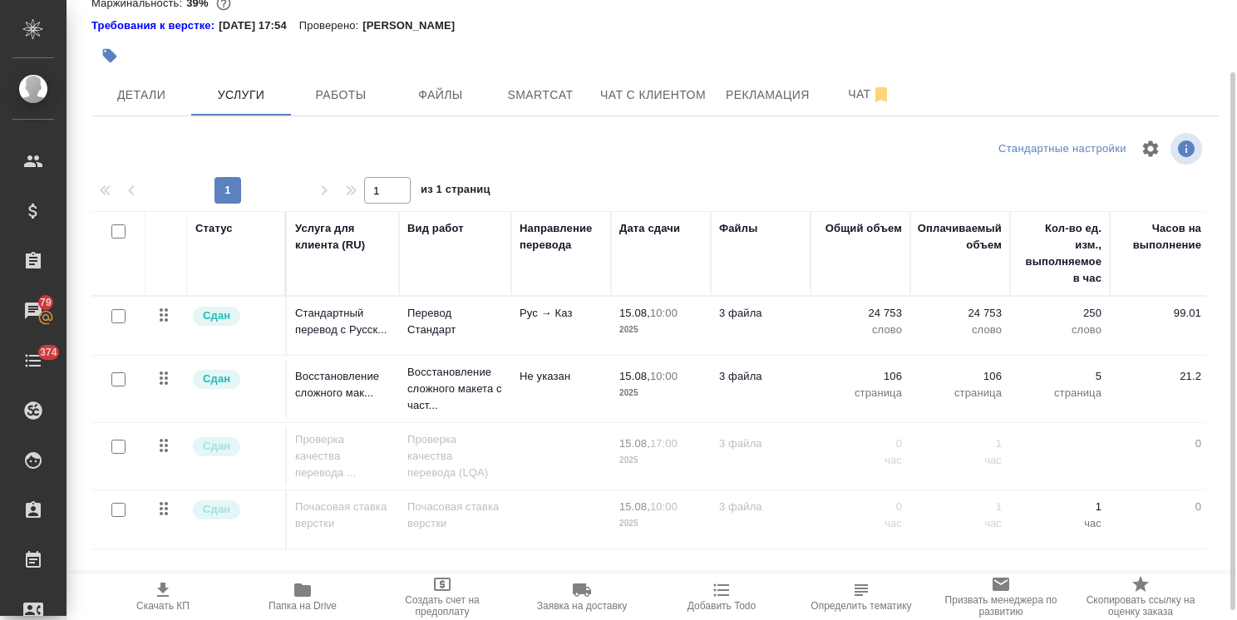
scroll to position [93, 0]
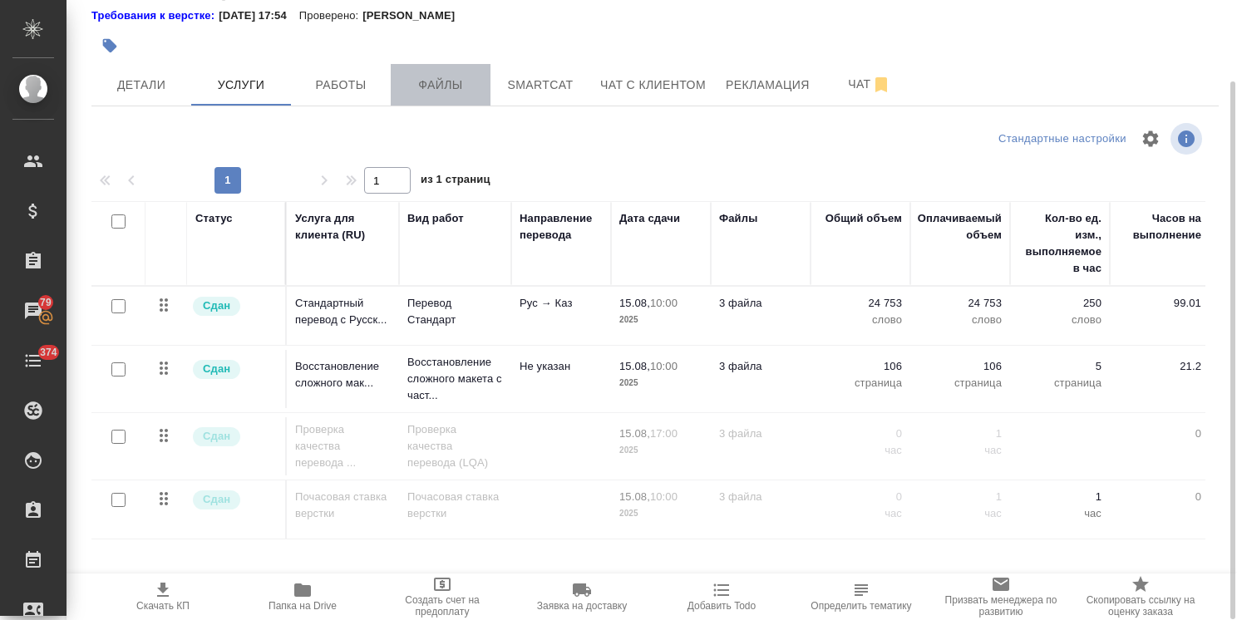
click at [465, 96] on span "Файлы" at bounding box center [441, 85] width 80 height 21
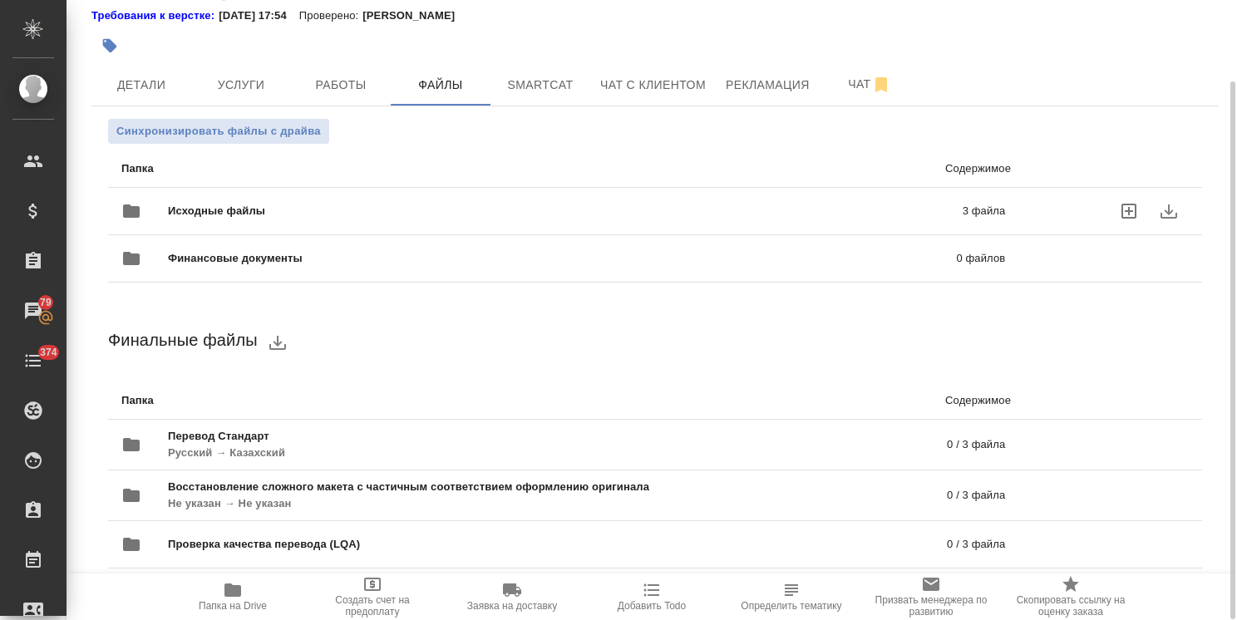
click at [267, 218] on div "Исходные файлы 3 файла" at bounding box center [563, 211] width 884 height 40
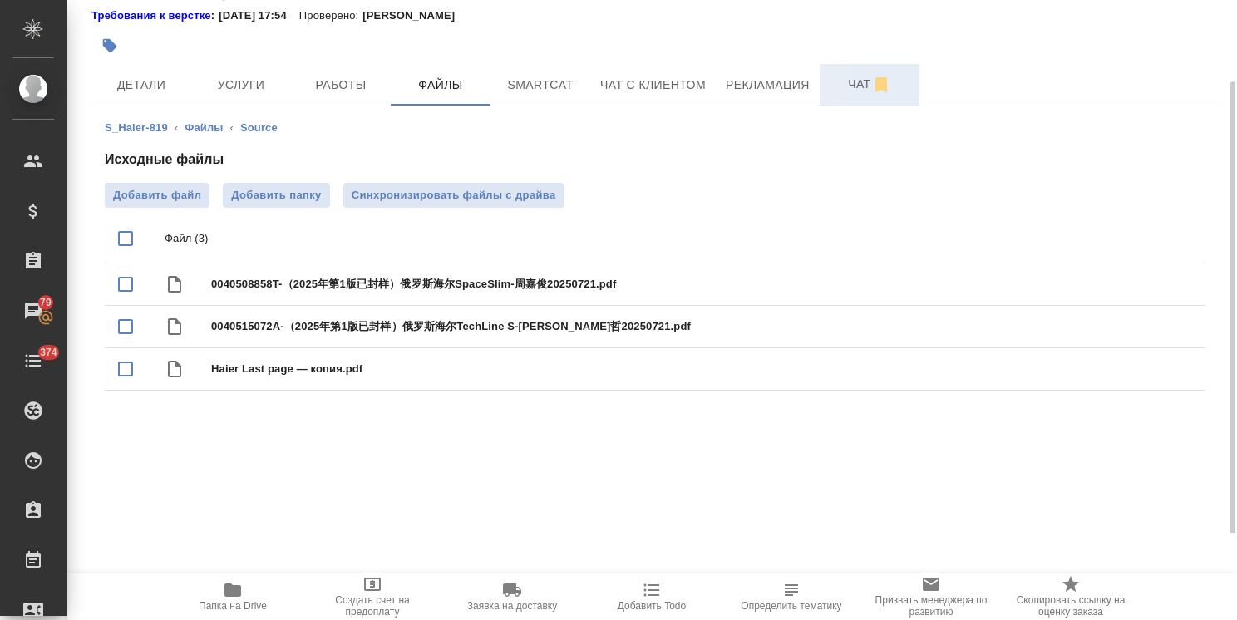
click at [835, 95] on span "Чат" at bounding box center [870, 84] width 80 height 21
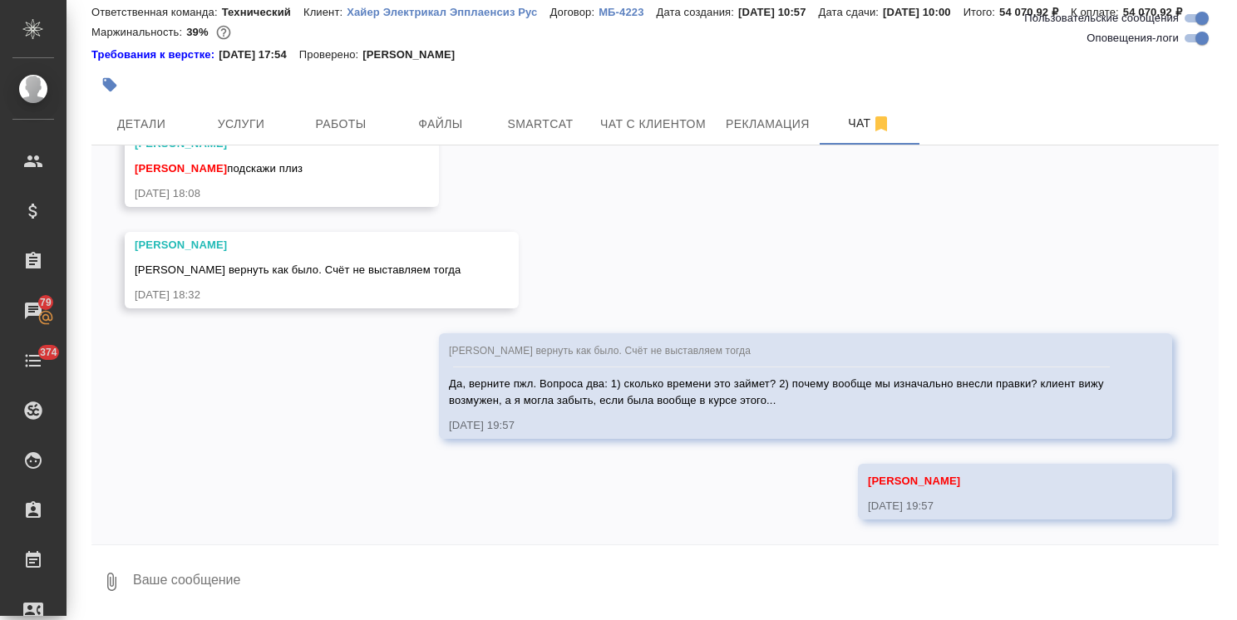
scroll to position [25581, 0]
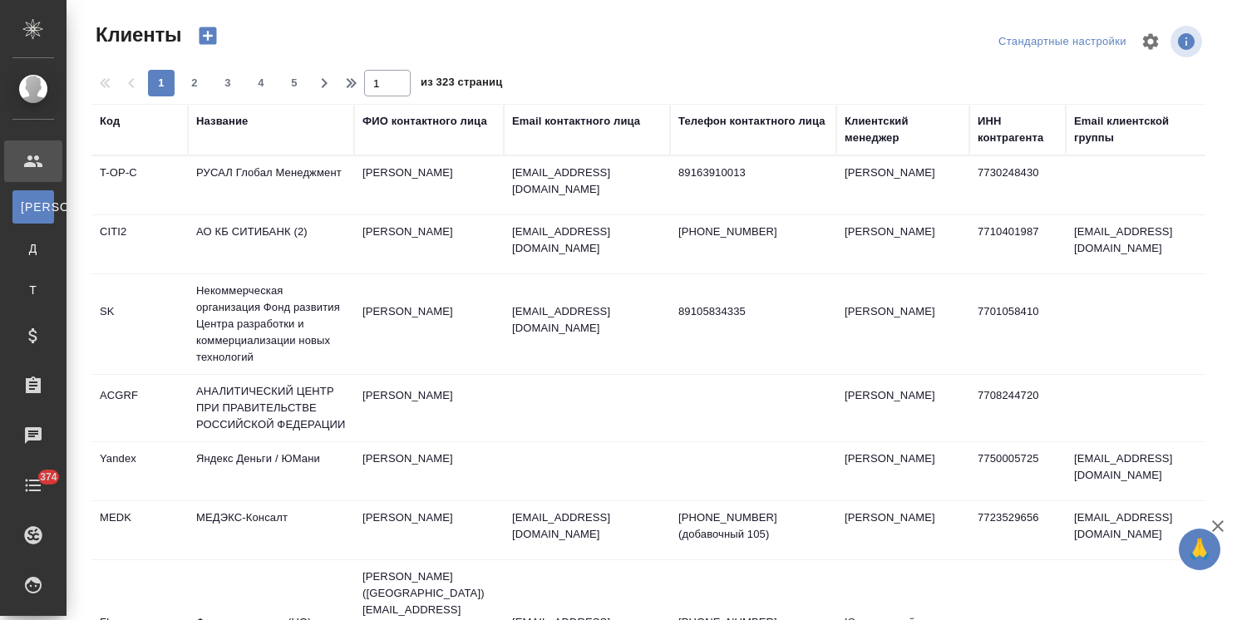
select select "RU"
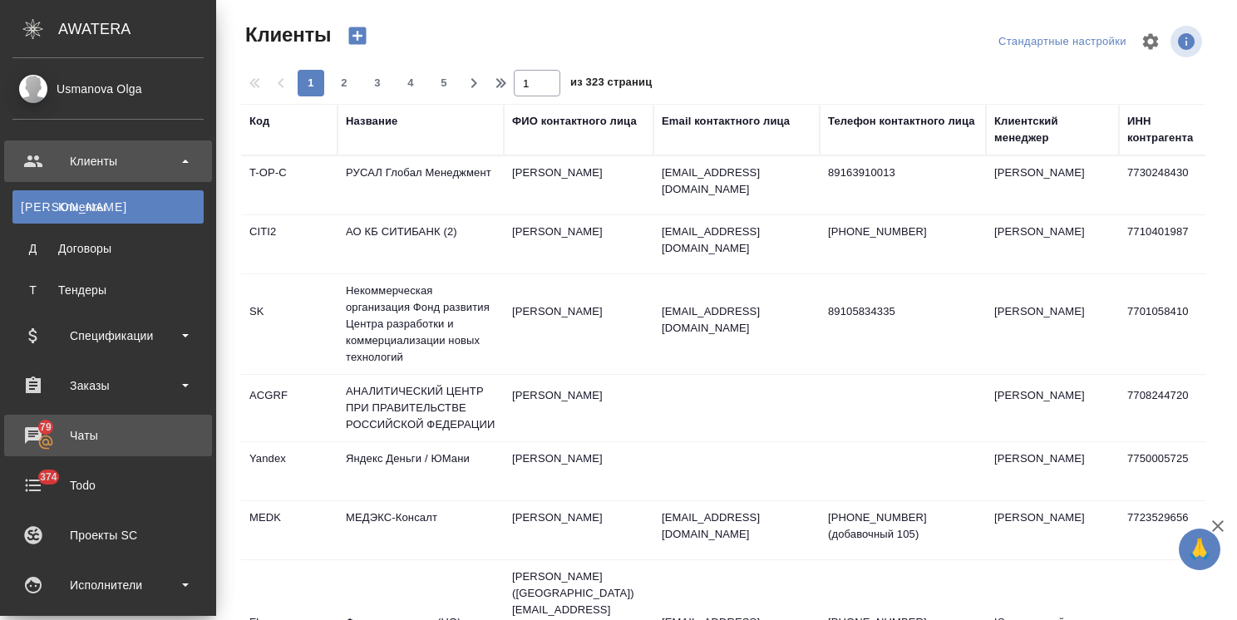
click at [91, 434] on div "Чаты" at bounding box center [107, 435] width 191 height 25
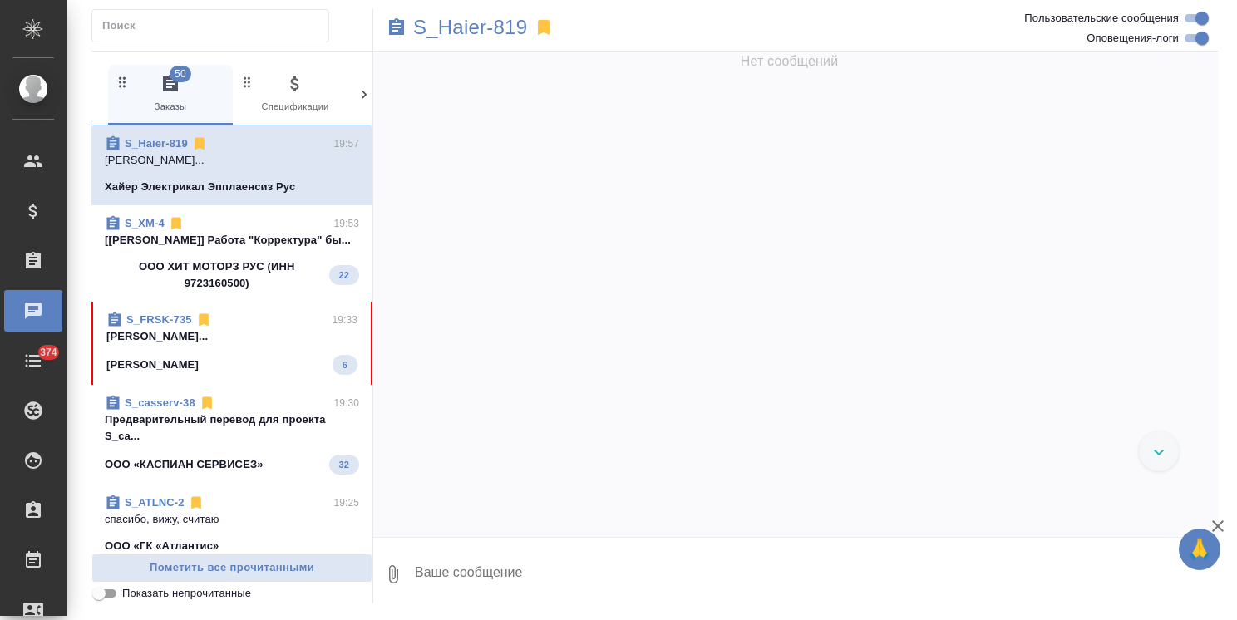
click at [263, 315] on div "S_FRSK-735 19:33" at bounding box center [231, 320] width 251 height 17
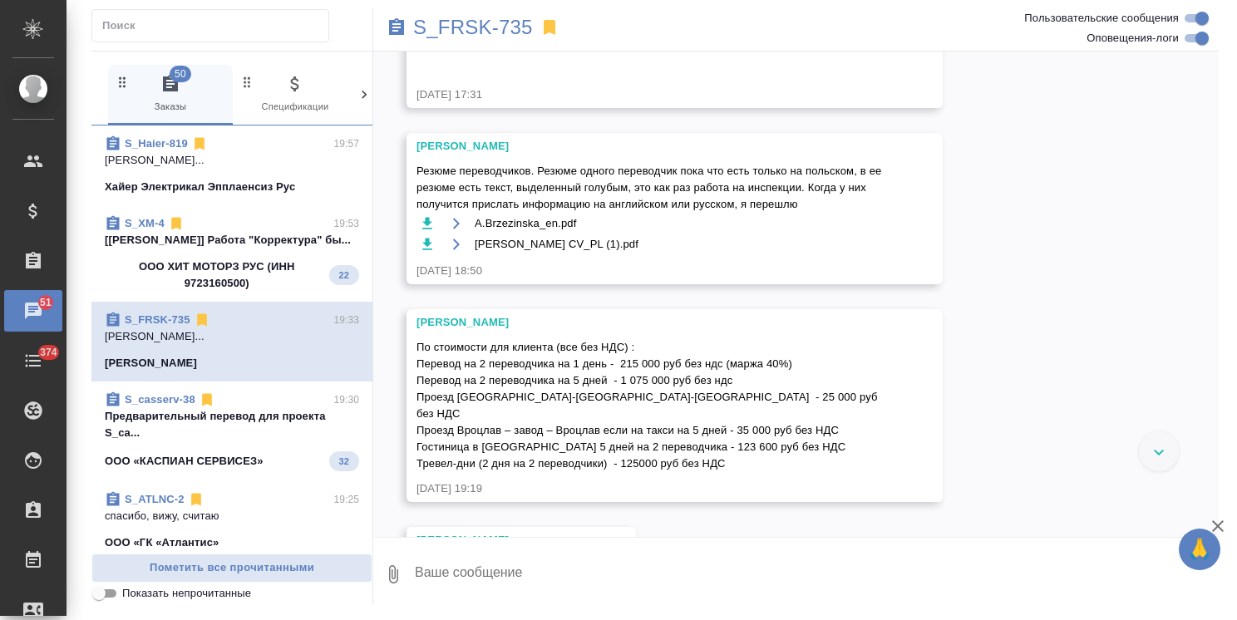
scroll to position [4528, 0]
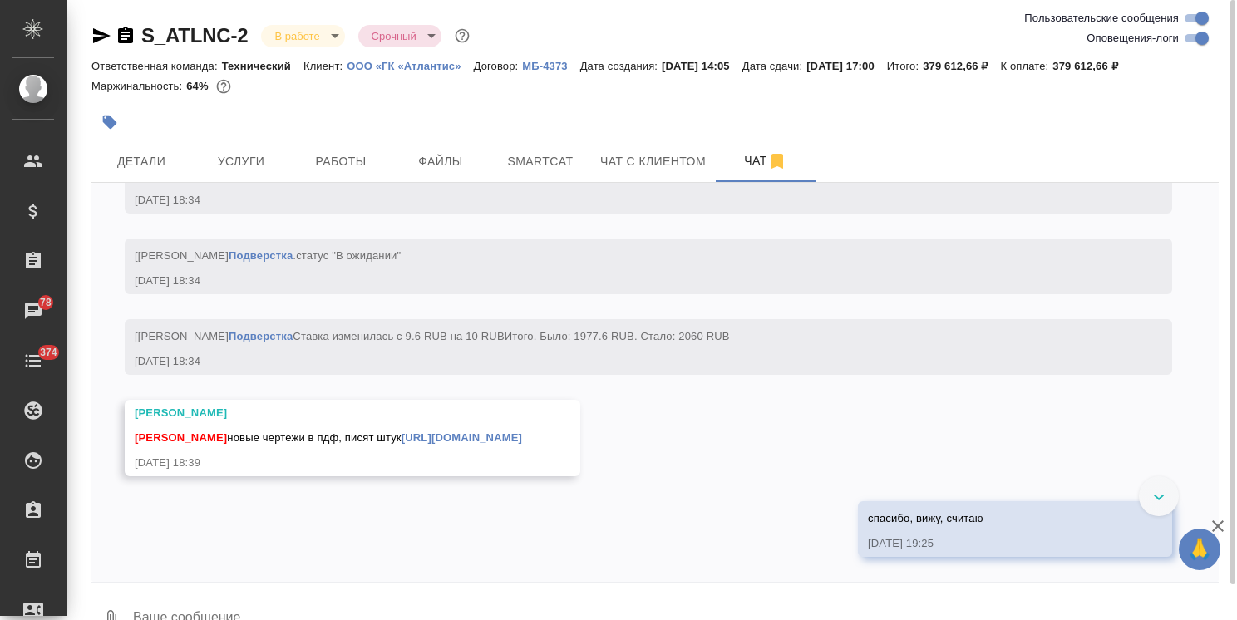
scroll to position [18571, 0]
drag, startPoint x: 1221, startPoint y: 531, endPoint x: 1218, endPoint y: 511, distance: 20.2
click at [1218, 511] on div "🙏 .cls-1 fill:#fff; AWATERA [PERSON_NAME] Спецификации Заказы 78 Чаты 374 Todo …" at bounding box center [618, 310] width 1237 height 620
click at [1221, 523] on icon "button" at bounding box center [1218, 526] width 12 height 12
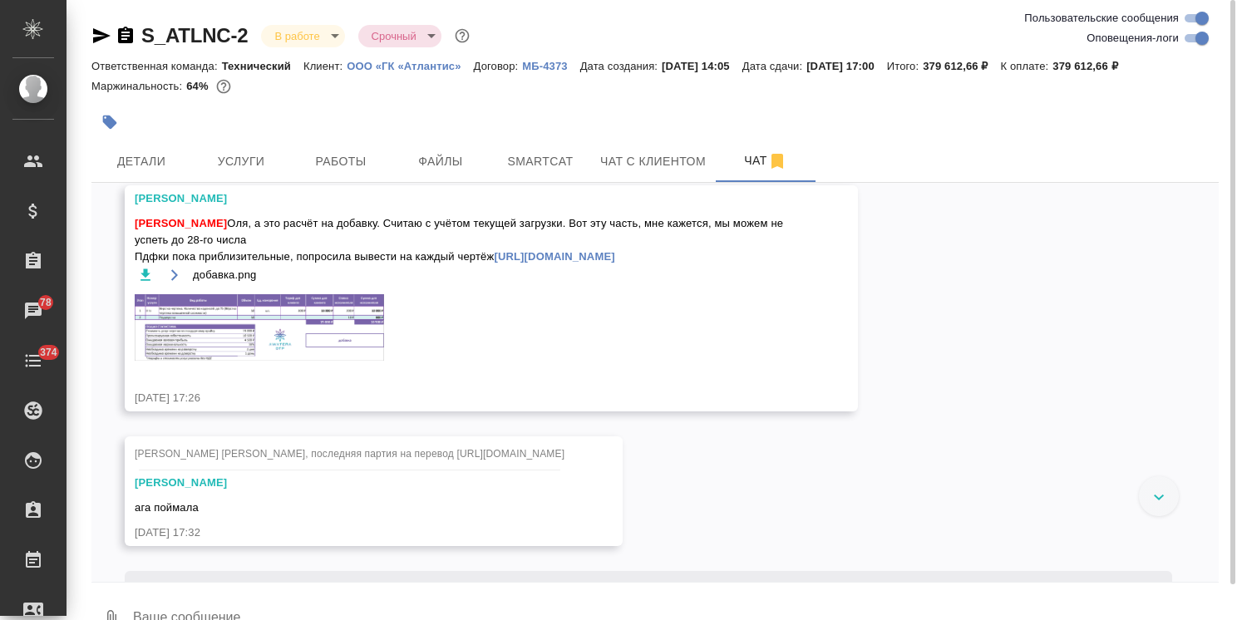
scroll to position [16779, 0]
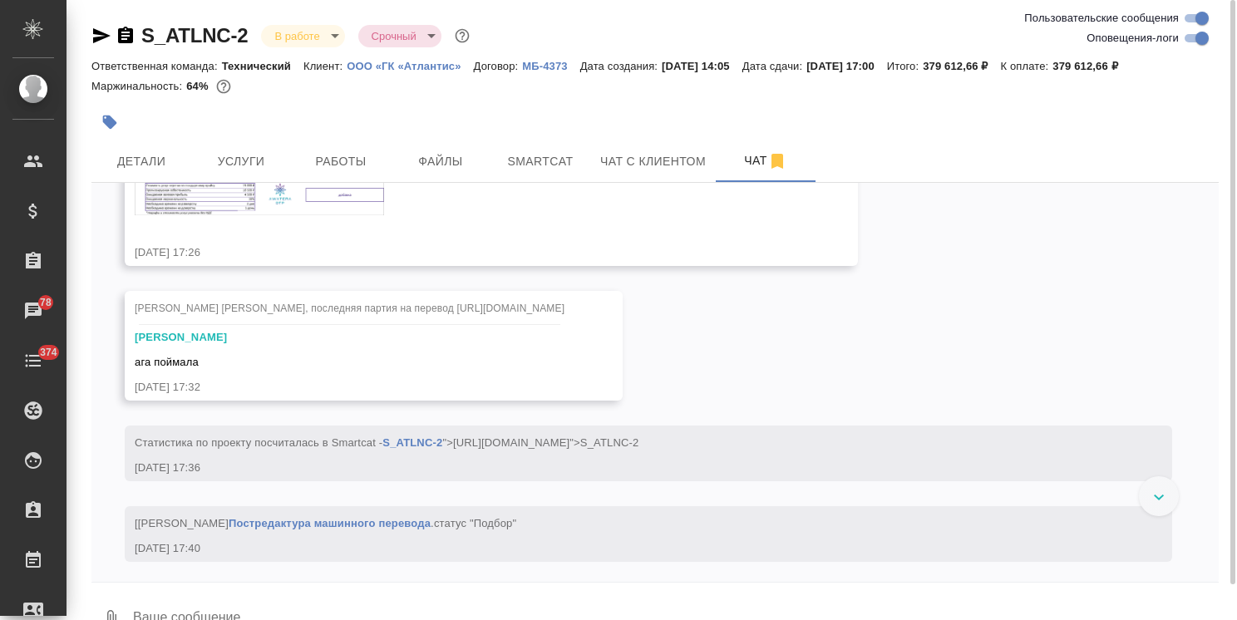
click at [293, 215] on img at bounding box center [259, 182] width 249 height 66
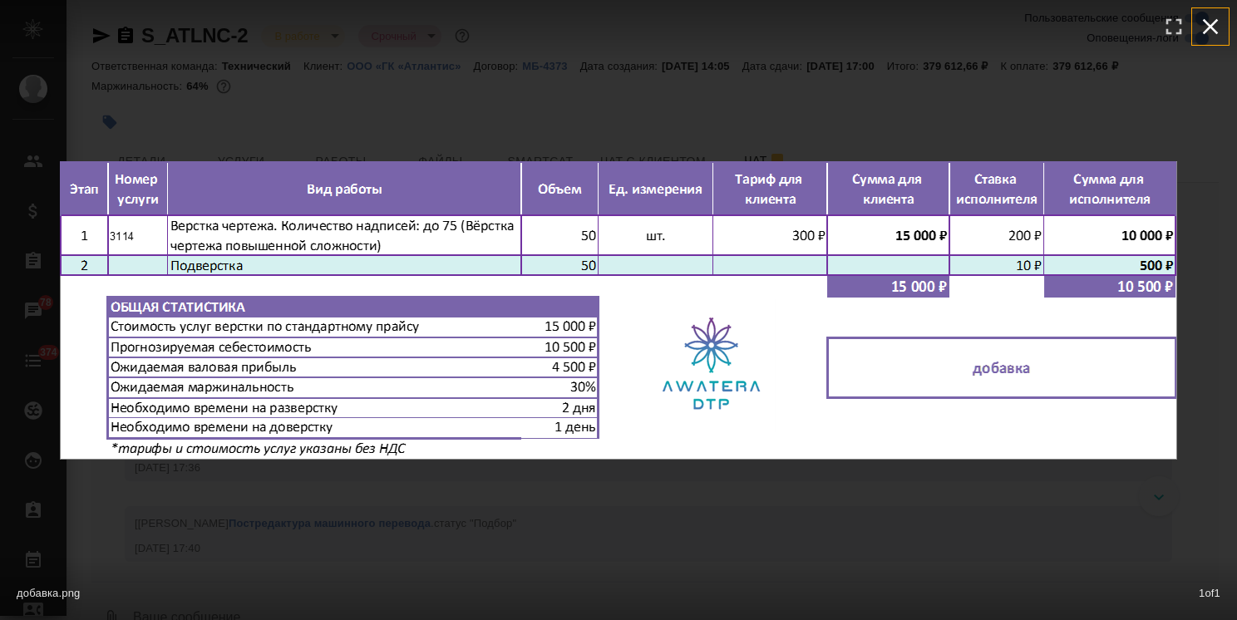
click at [1212, 27] on icon "button" at bounding box center [1211, 27] width 16 height 16
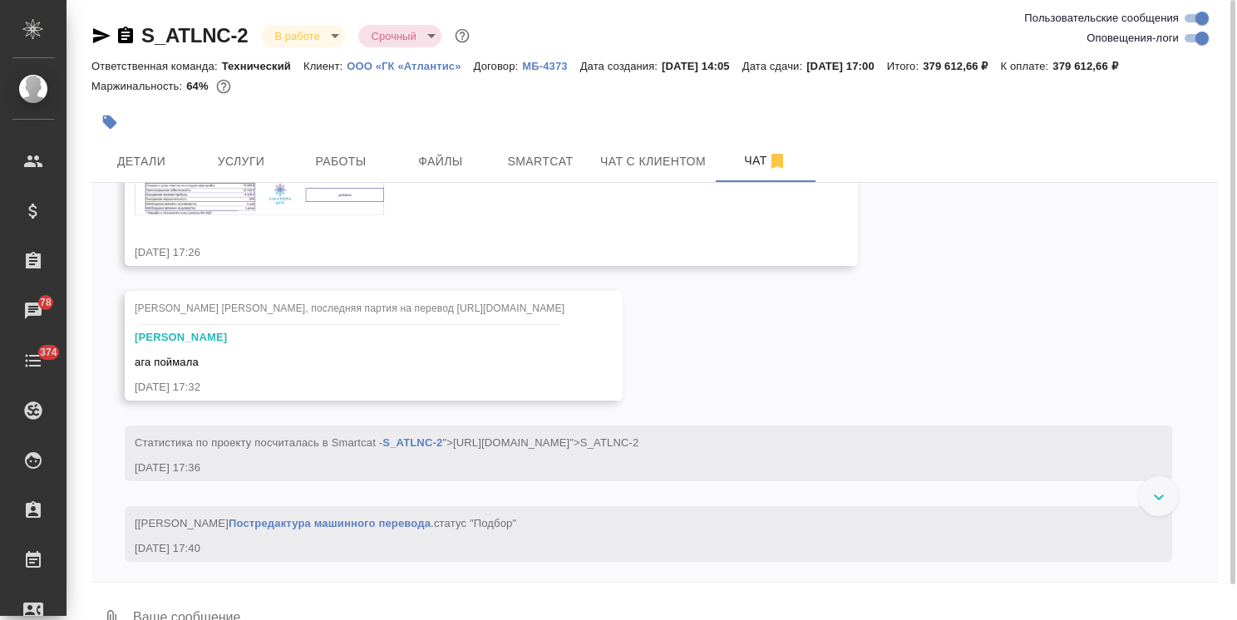
click at [293, 215] on img at bounding box center [259, 182] width 249 height 66
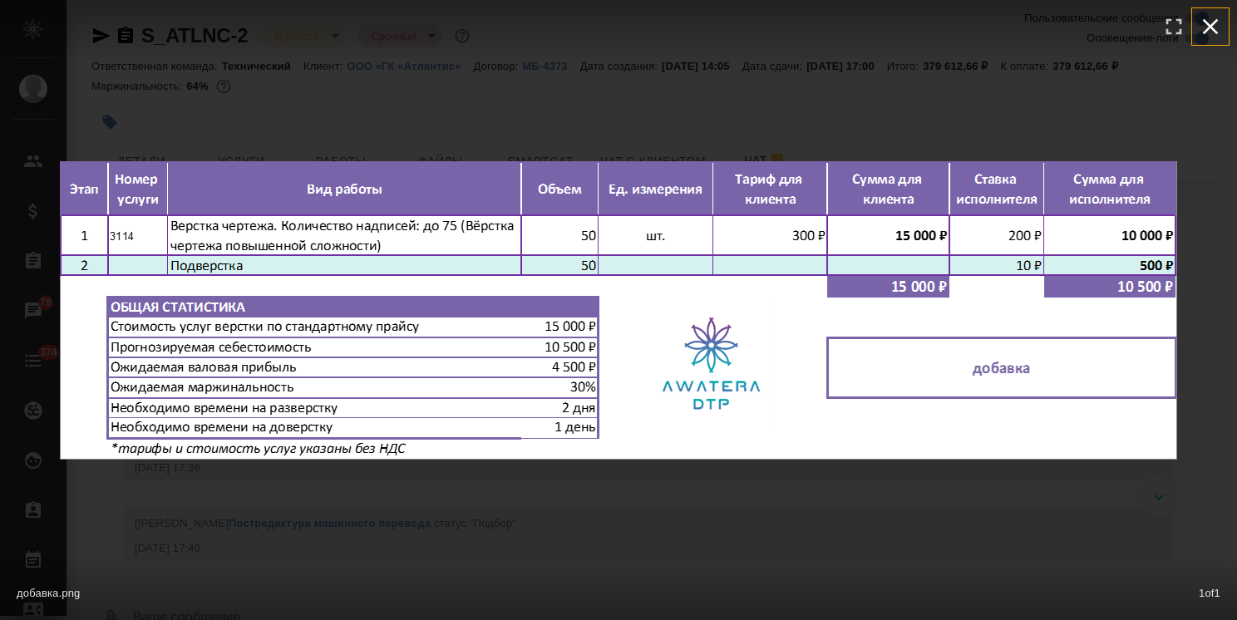
click at [1209, 32] on icon "button" at bounding box center [1210, 26] width 27 height 27
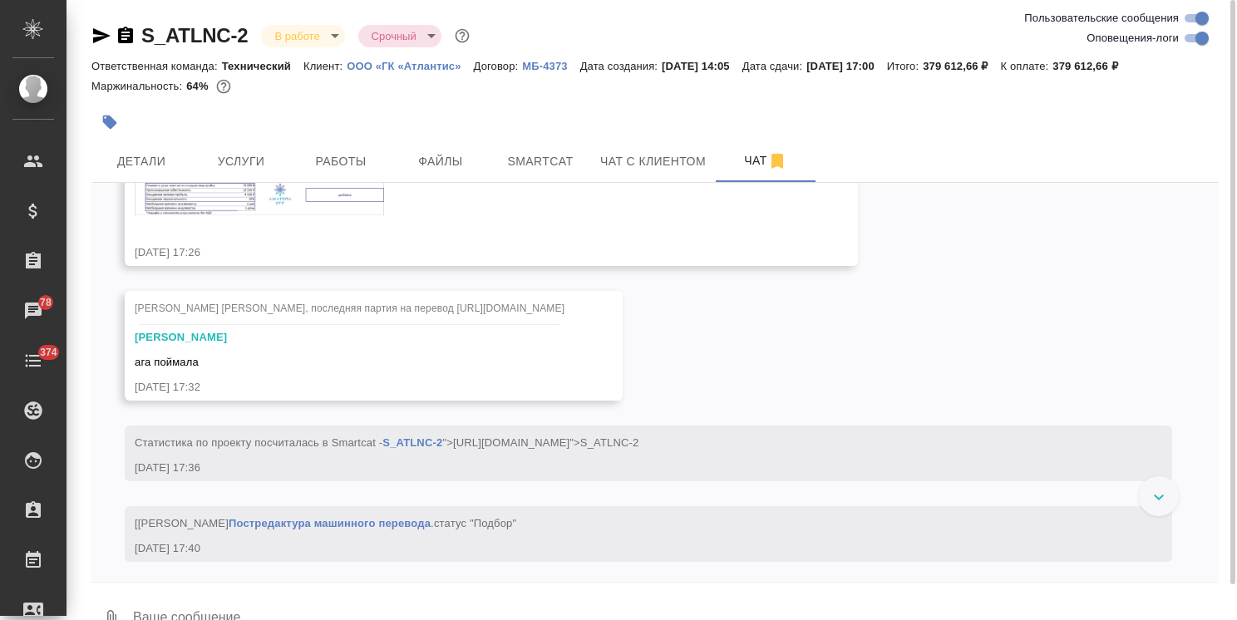
drag, startPoint x: 1219, startPoint y: 516, endPoint x: 1207, endPoint y: 549, distance: 34.4
click at [1207, 549] on div "S_ATLNC-2 В работе inProgress Срочный urgent Ответственная команда: Технический…" at bounding box center [654, 328] width 1145 height 657
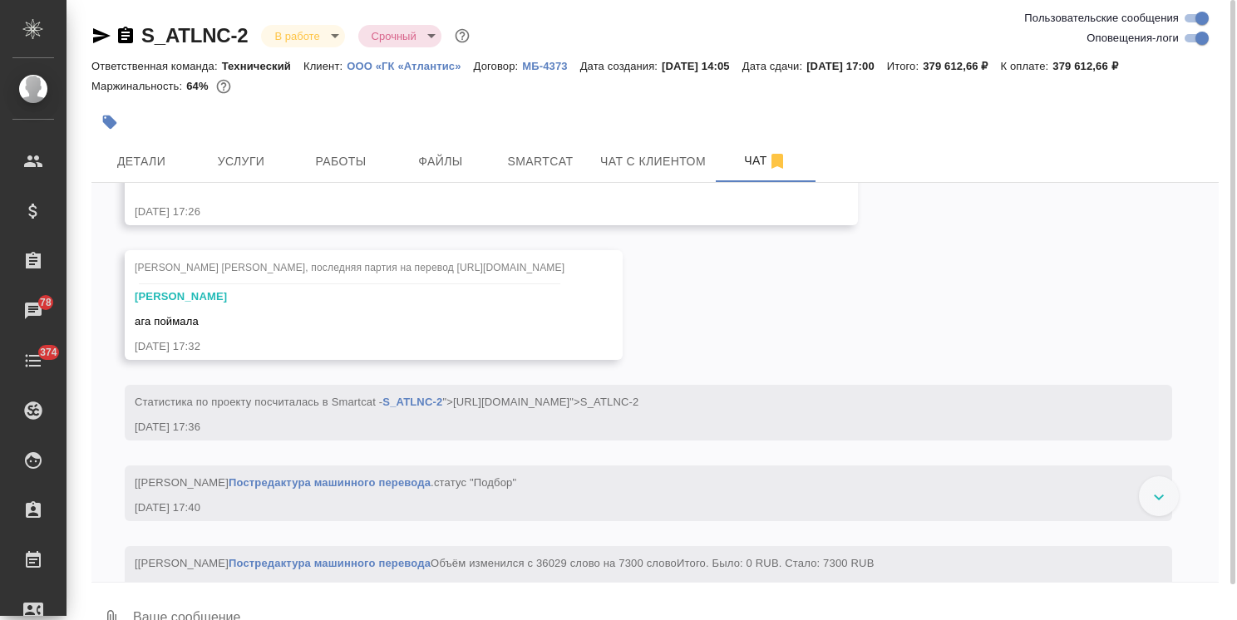
scroll to position [16748, 0]
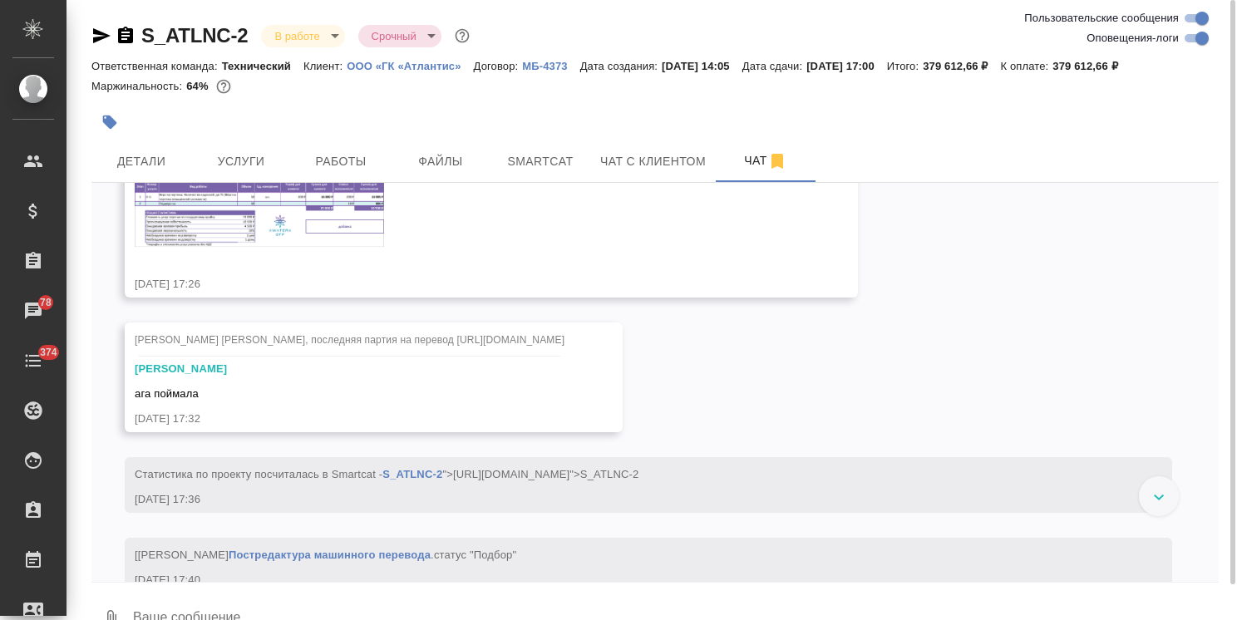
click at [498, 14] on link "https://drive.awatera.com/f/10181281" at bounding box center [539, 8] width 121 height 12
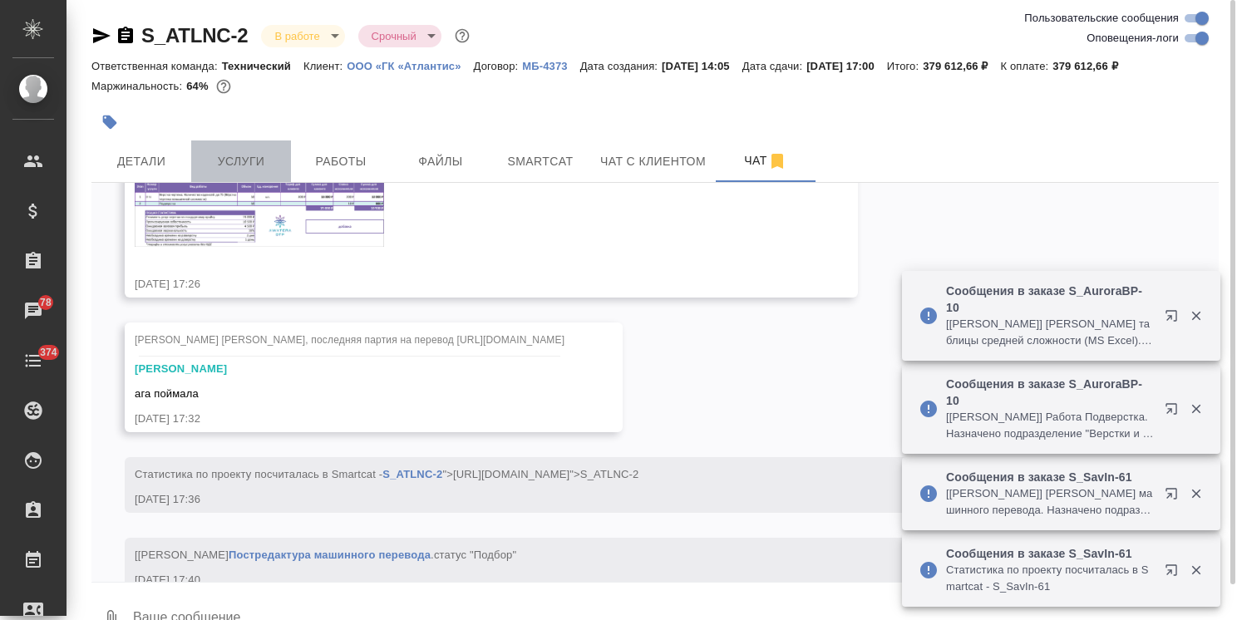
click at [225, 170] on span "Услуги" at bounding box center [241, 161] width 80 height 21
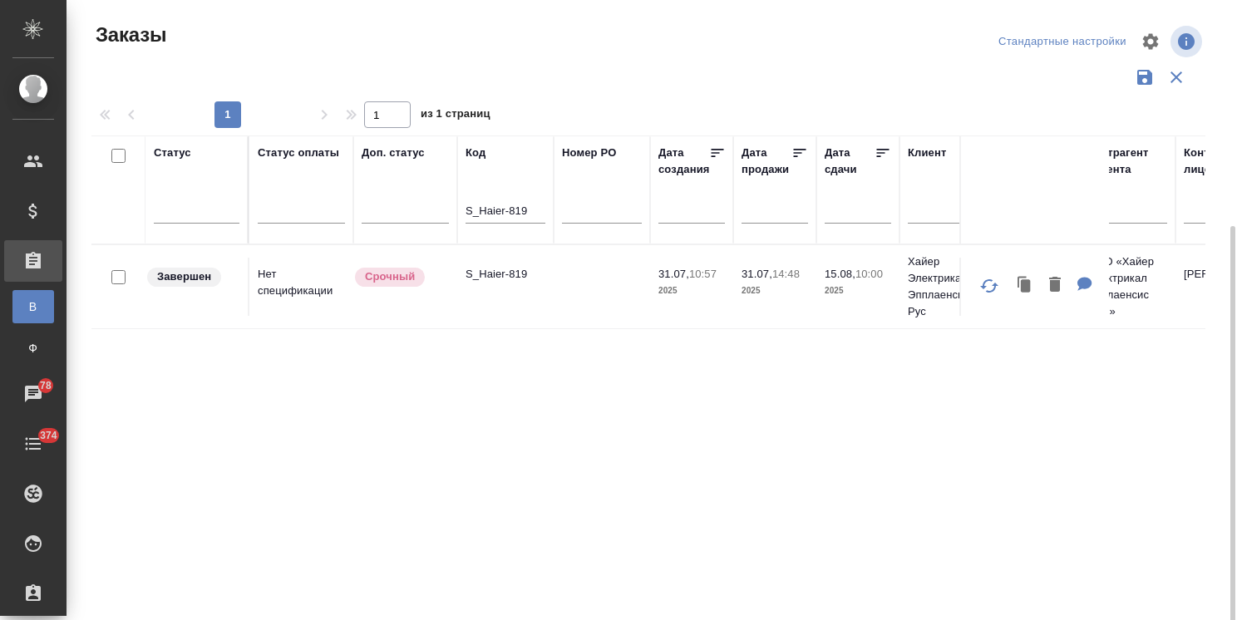
scroll to position [123, 0]
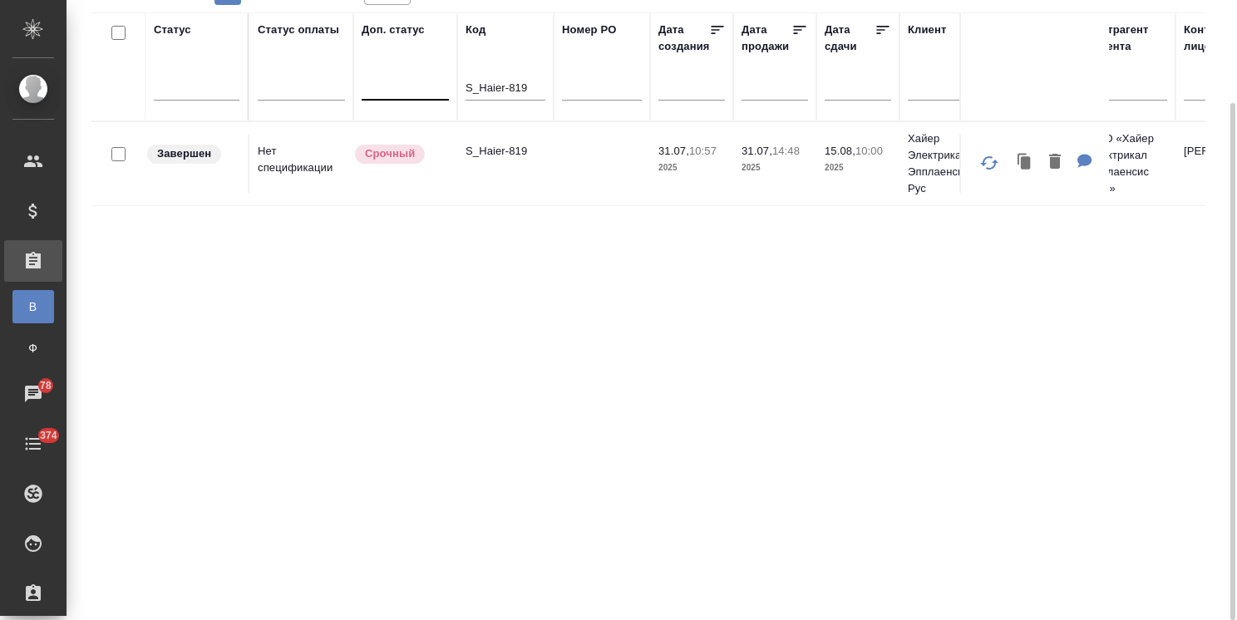
drag, startPoint x: 535, startPoint y: 85, endPoint x: 428, endPoint y: 81, distance: 107.3
paste input "SDD-3"
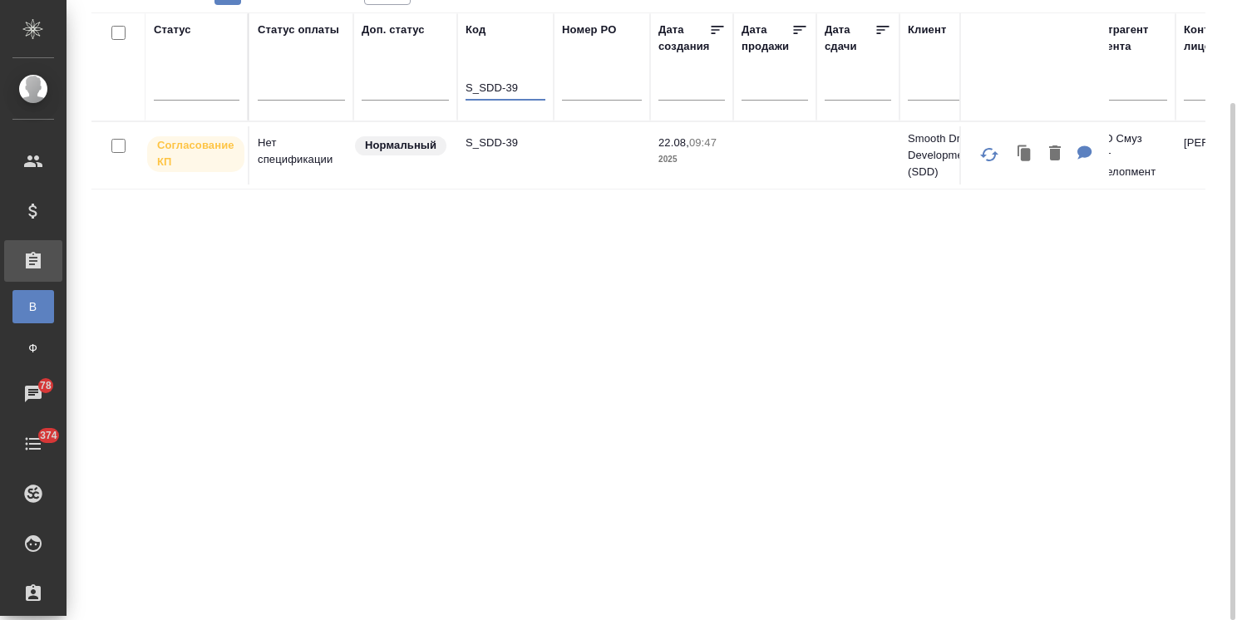
type input "S_SDD-39"
click at [501, 144] on p "S_SDD-39" at bounding box center [505, 143] width 80 height 17
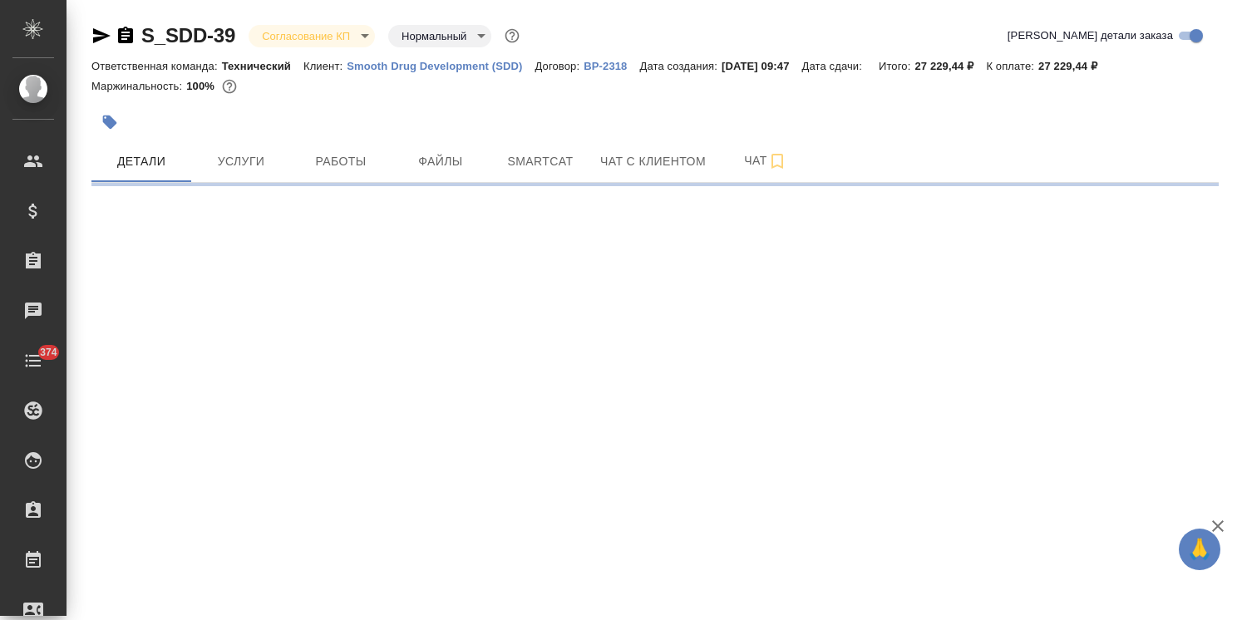
select select "RU"
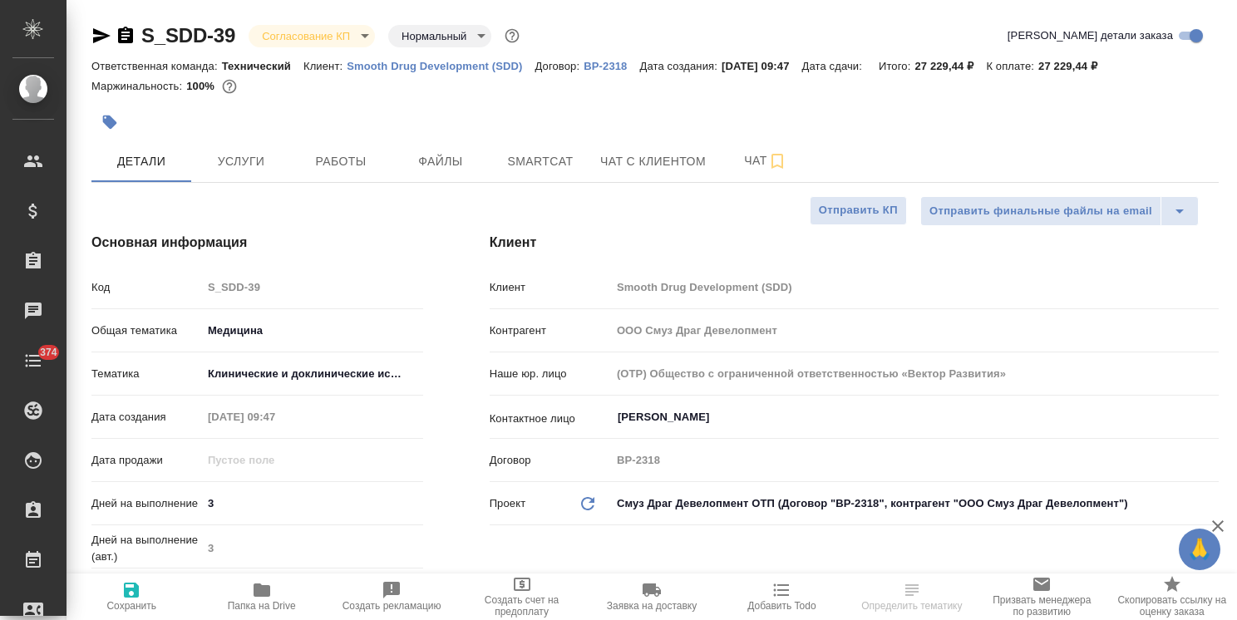
type textarea "x"
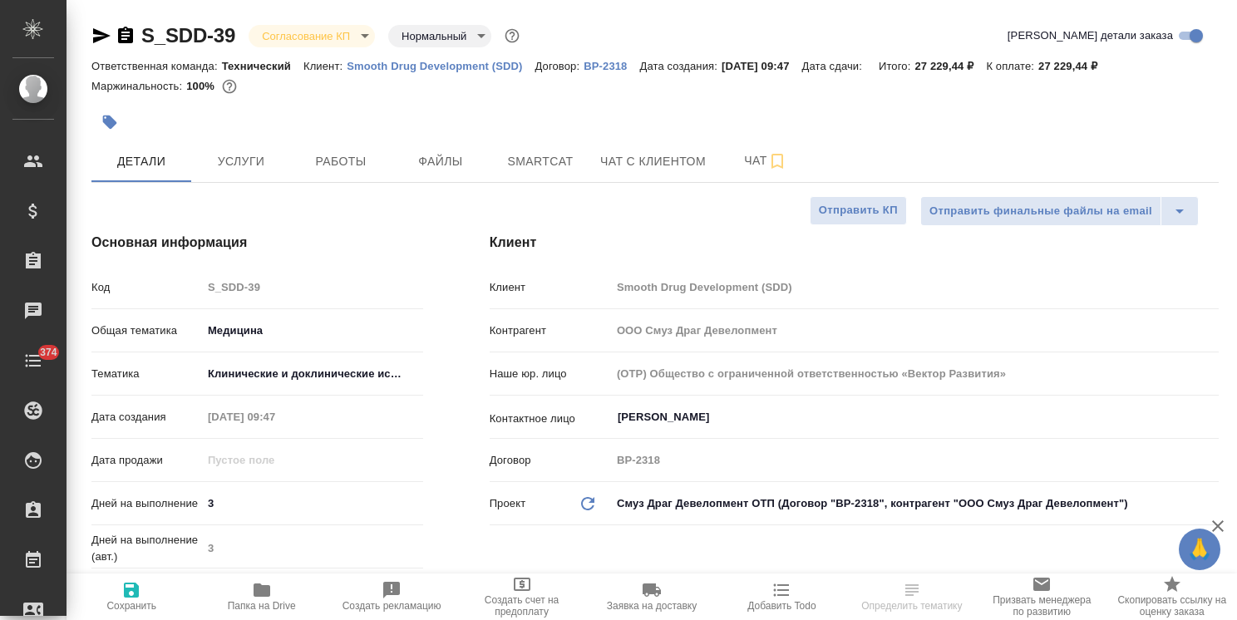
type textarea "x"
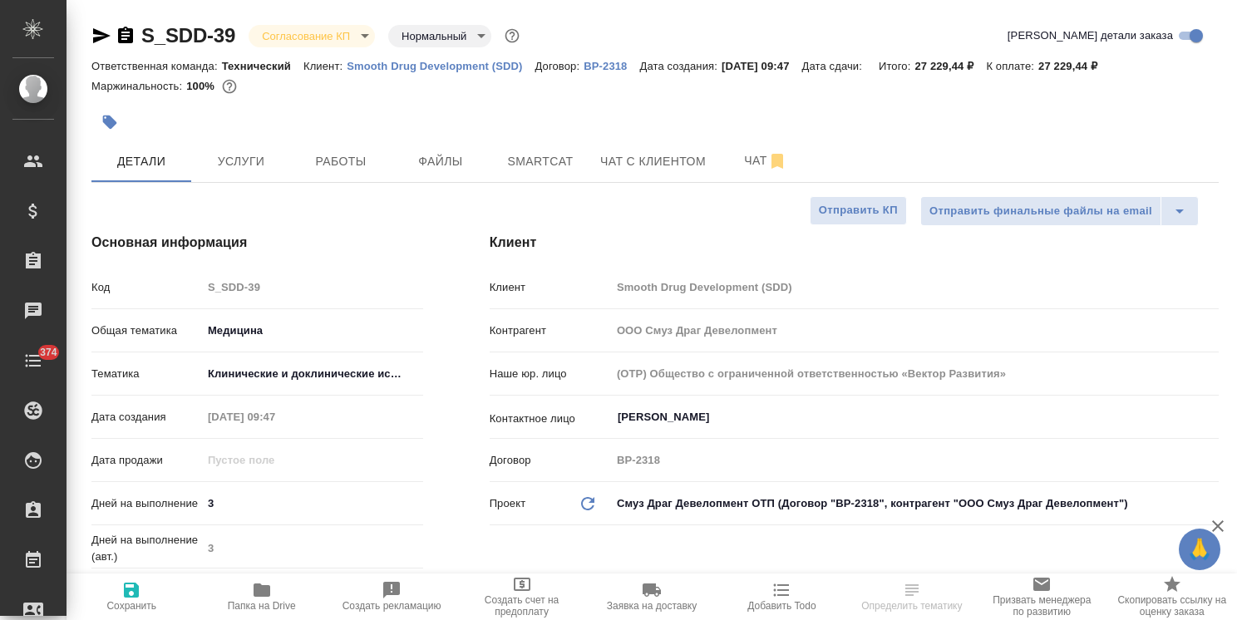
type textarea "x"
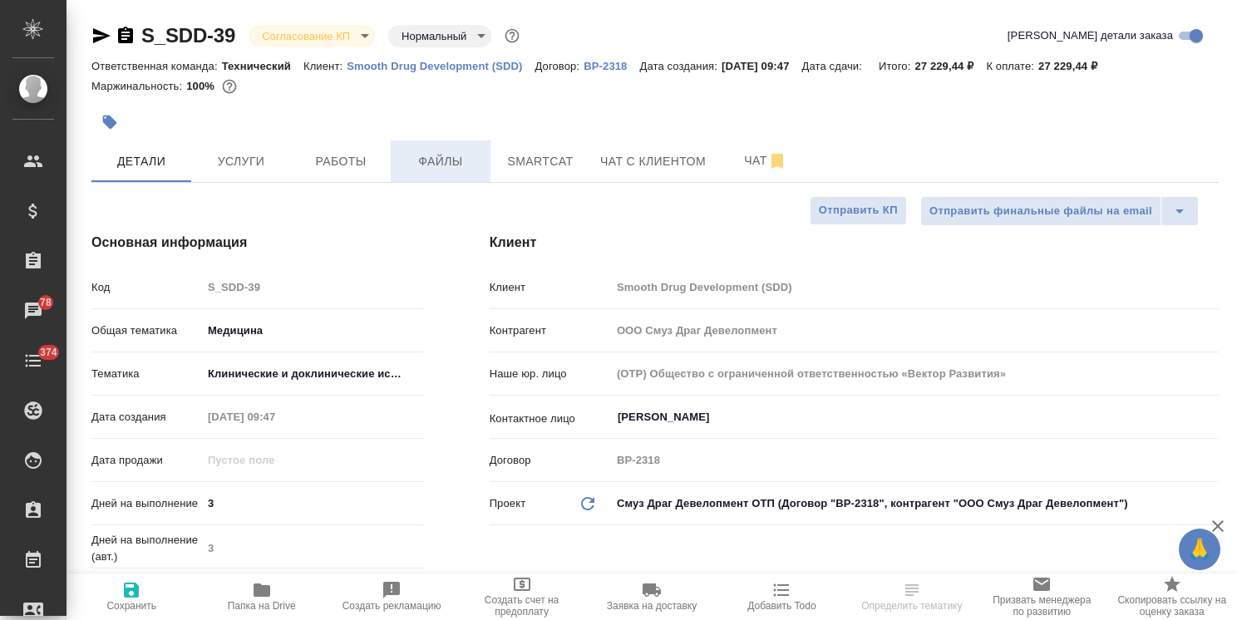
click at [448, 163] on span "Файлы" at bounding box center [441, 161] width 80 height 21
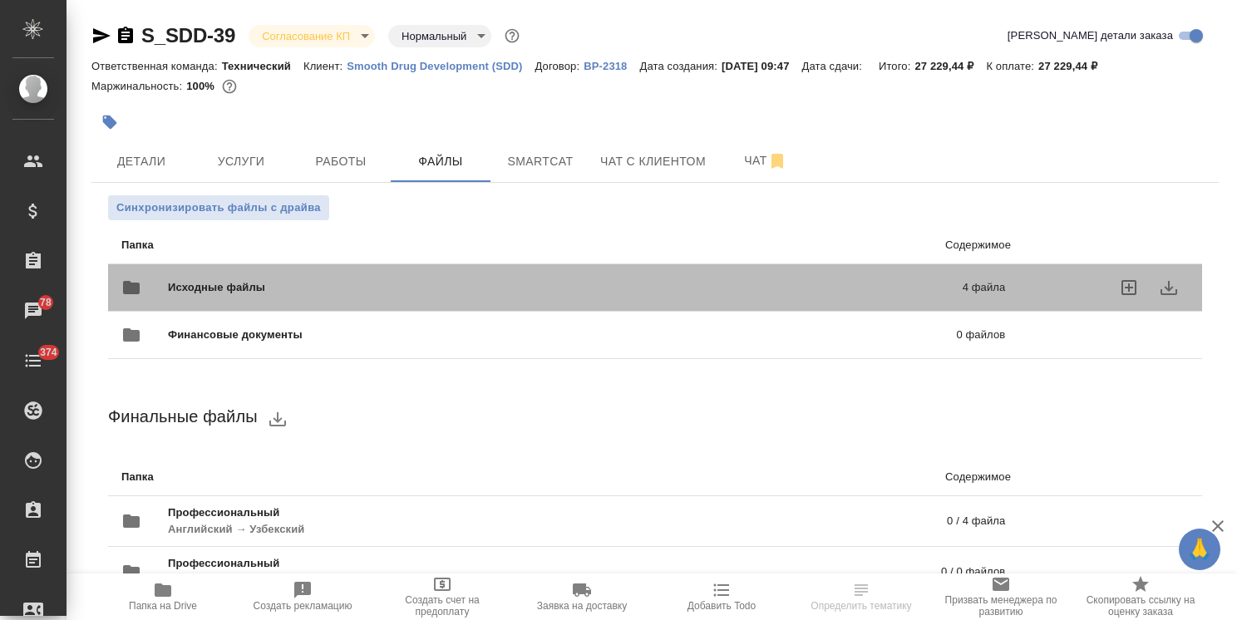
click at [288, 284] on span "Исходные файлы" at bounding box center [391, 287] width 446 height 17
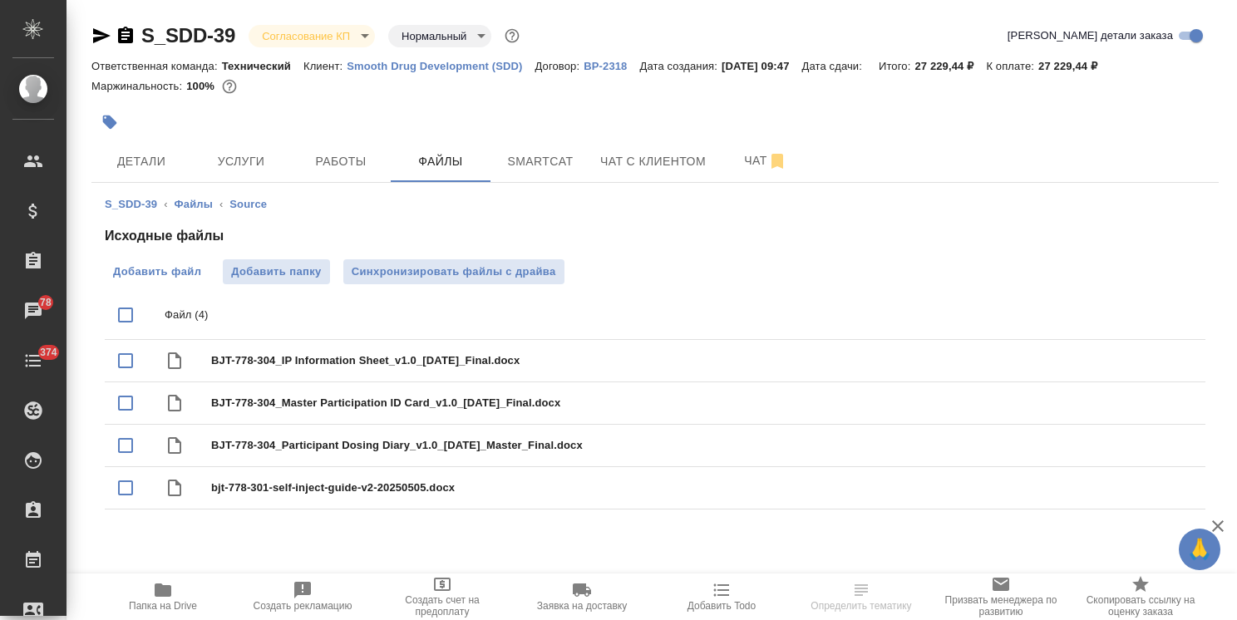
click at [203, 273] on label "Добавить файл" at bounding box center [157, 271] width 105 height 25
click at [0, 0] on input "Добавить файл" at bounding box center [0, 0] width 0 height 0
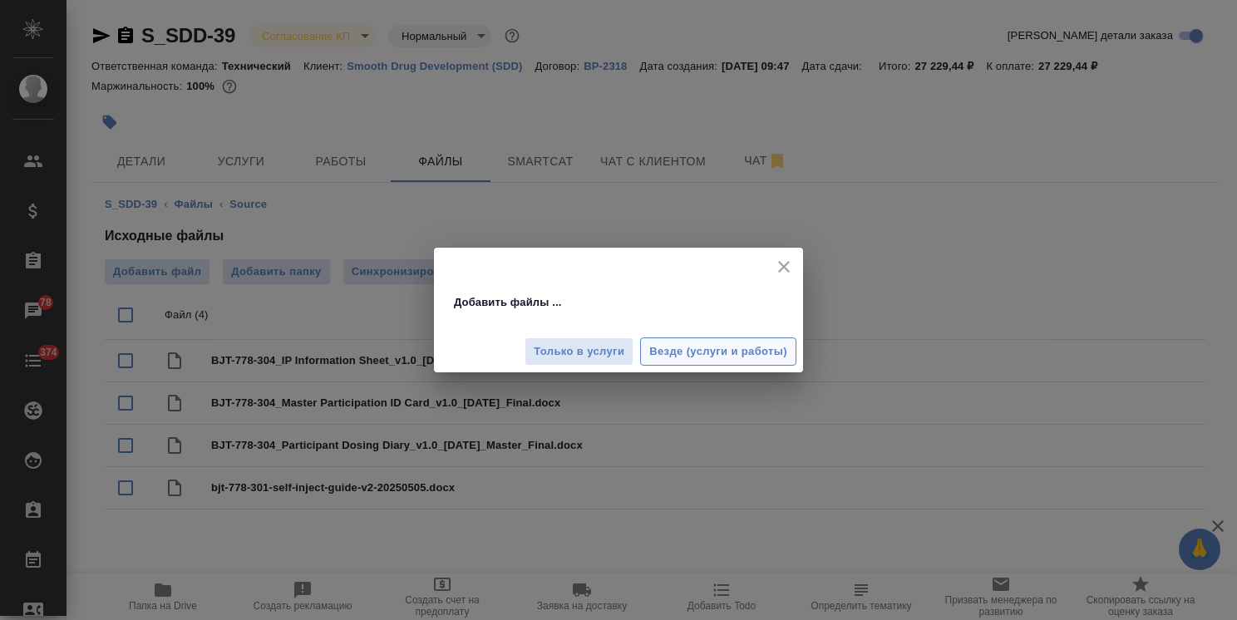
click at [718, 352] on span "Везде (услуги и работы)" at bounding box center [718, 351] width 138 height 19
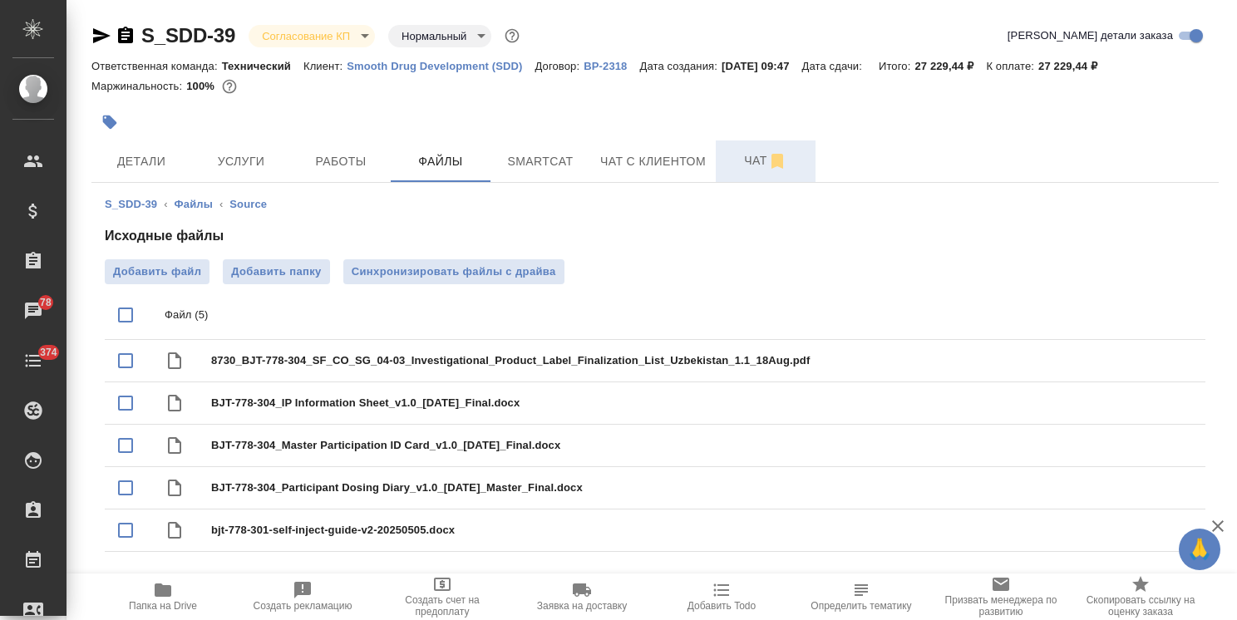
click at [728, 165] on span "Чат" at bounding box center [766, 160] width 80 height 21
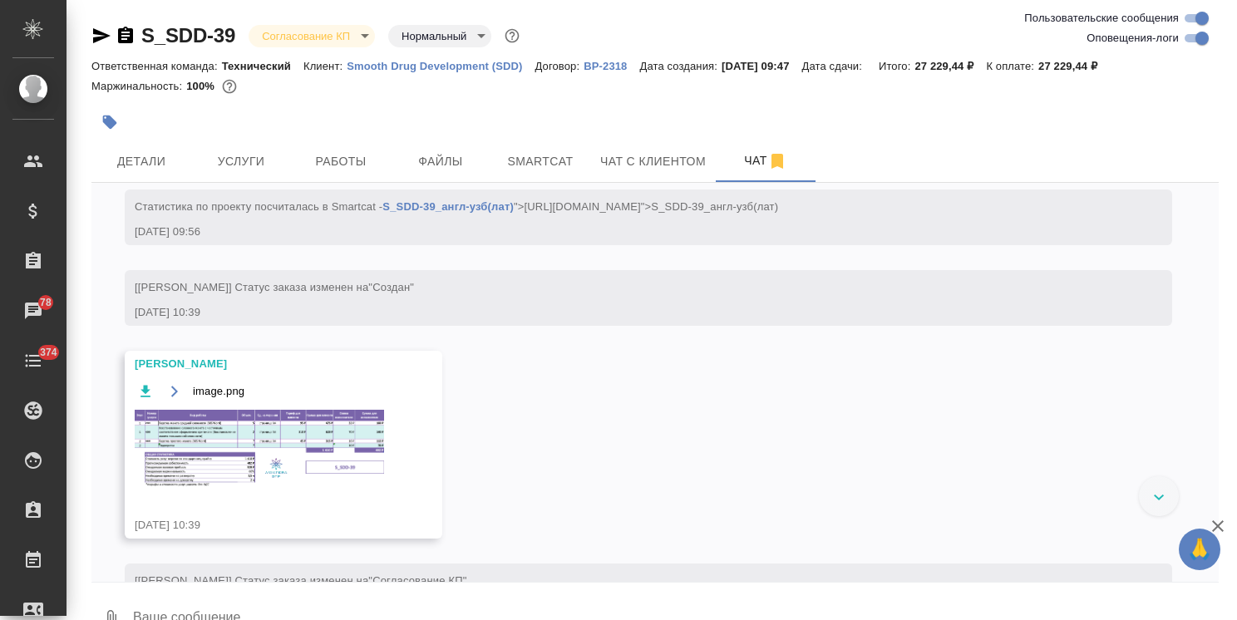
scroll to position [924, 0]
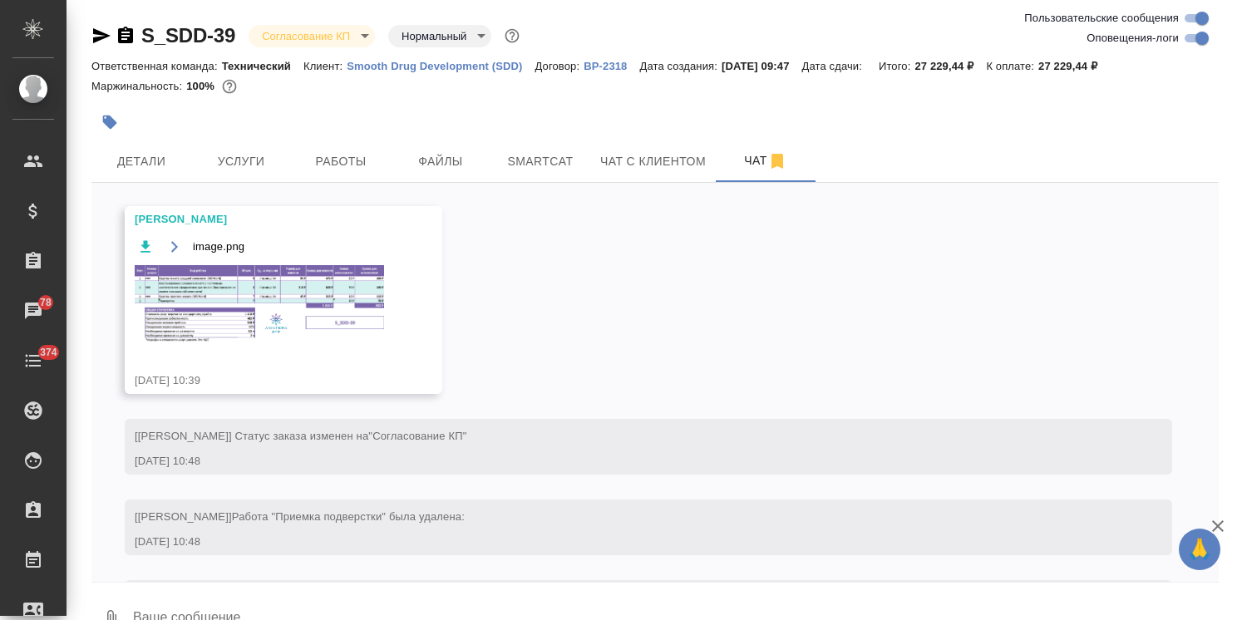
click at [288, 302] on img at bounding box center [259, 304] width 249 height 78
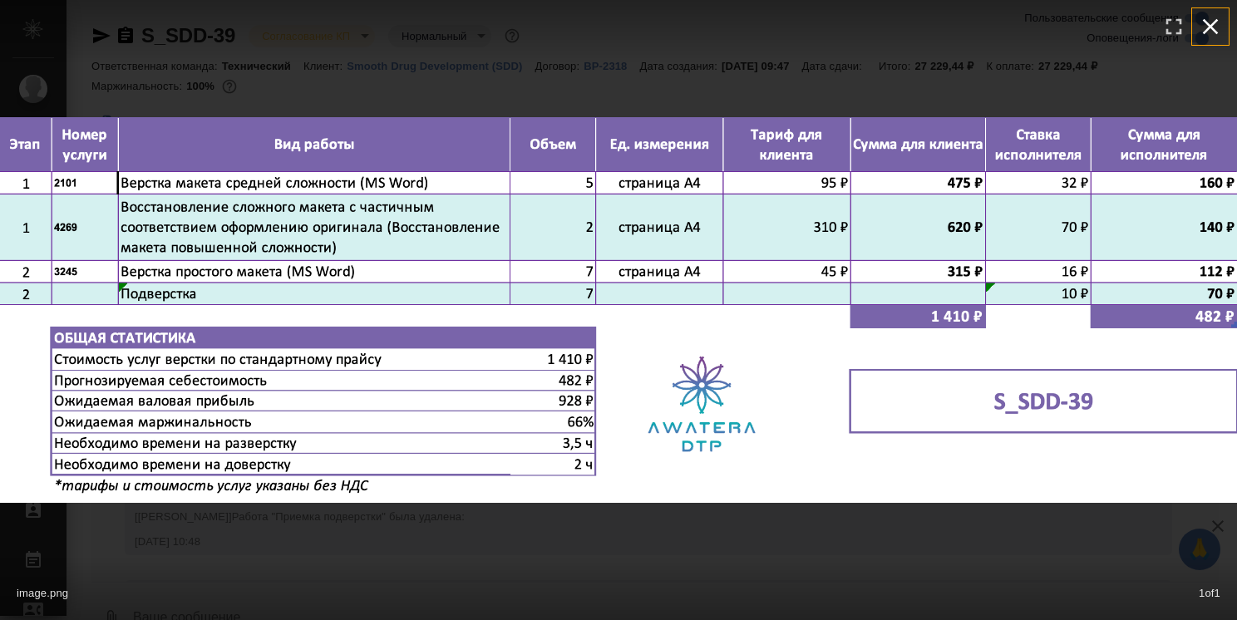
click at [1205, 24] on icon "button" at bounding box center [1210, 26] width 27 height 27
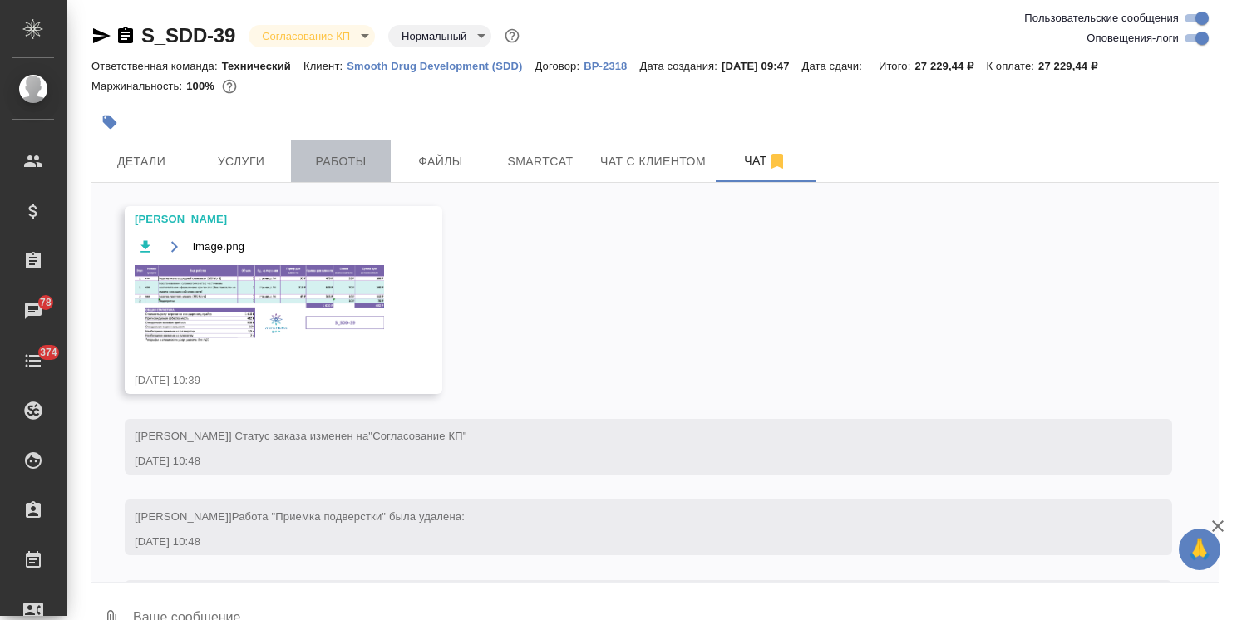
click at [330, 160] on span "Работы" at bounding box center [341, 161] width 80 height 21
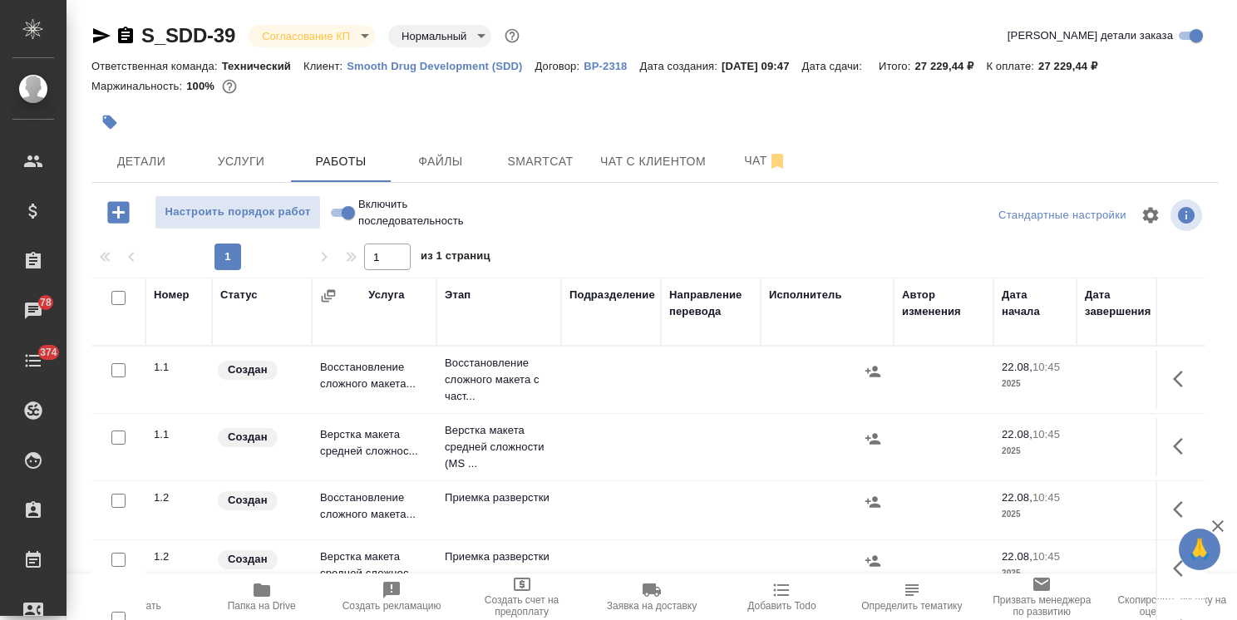
click at [252, 601] on span "Папка на Drive" at bounding box center [262, 606] width 68 height 12
click at [727, 155] on span "Чат" at bounding box center [766, 160] width 80 height 21
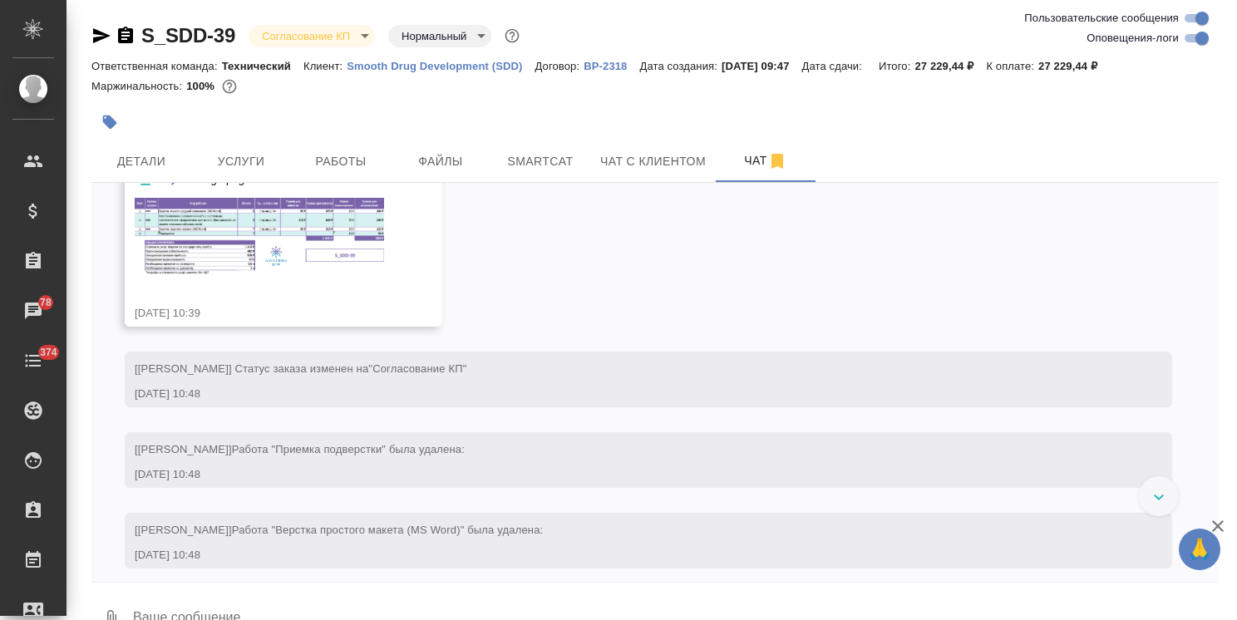
scroll to position [1002, 0]
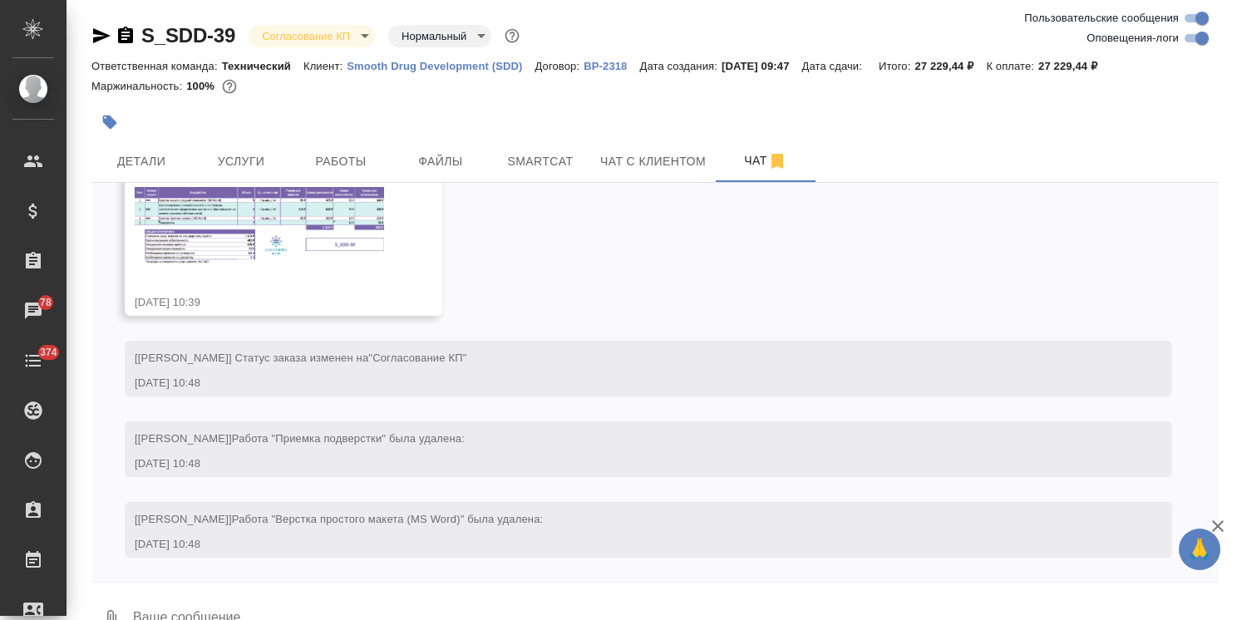
click at [239, 248] on img at bounding box center [259, 226] width 249 height 78
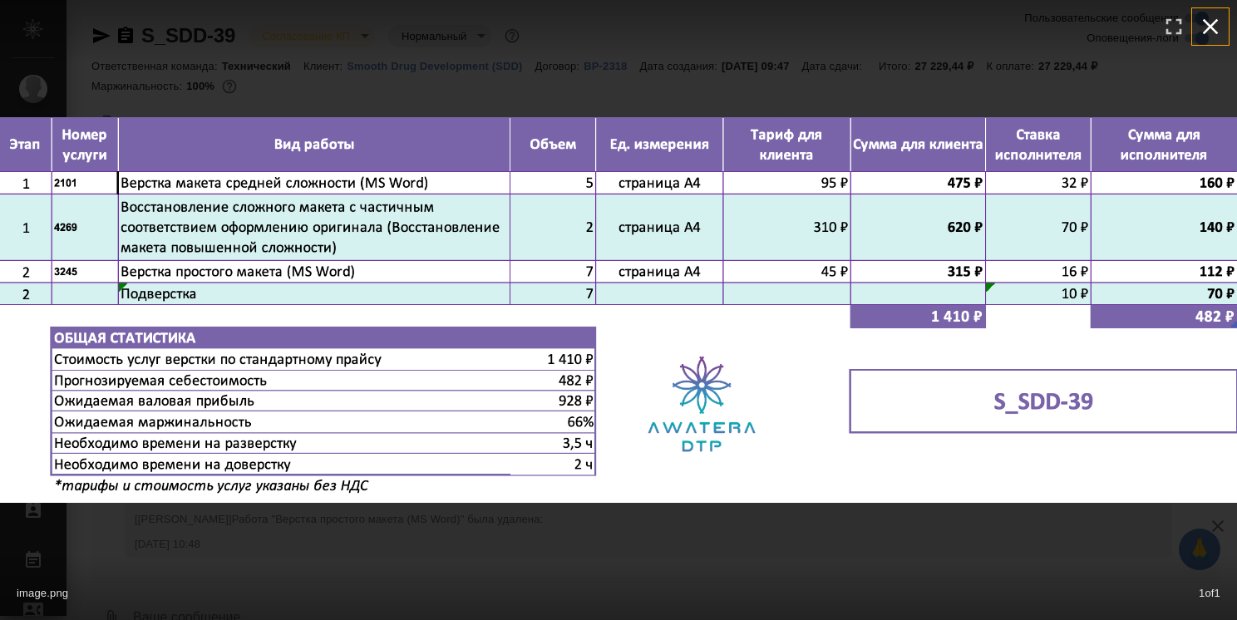
click at [1219, 31] on icon "button" at bounding box center [1210, 26] width 27 height 27
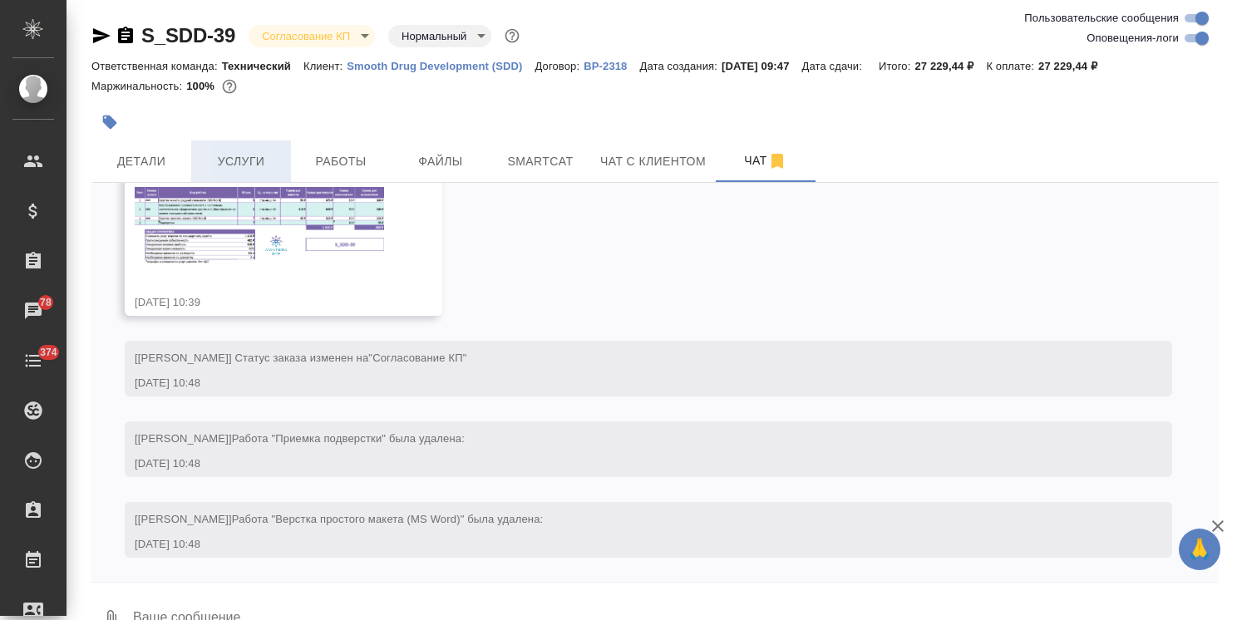
click at [263, 158] on span "Услуги" at bounding box center [241, 161] width 80 height 21
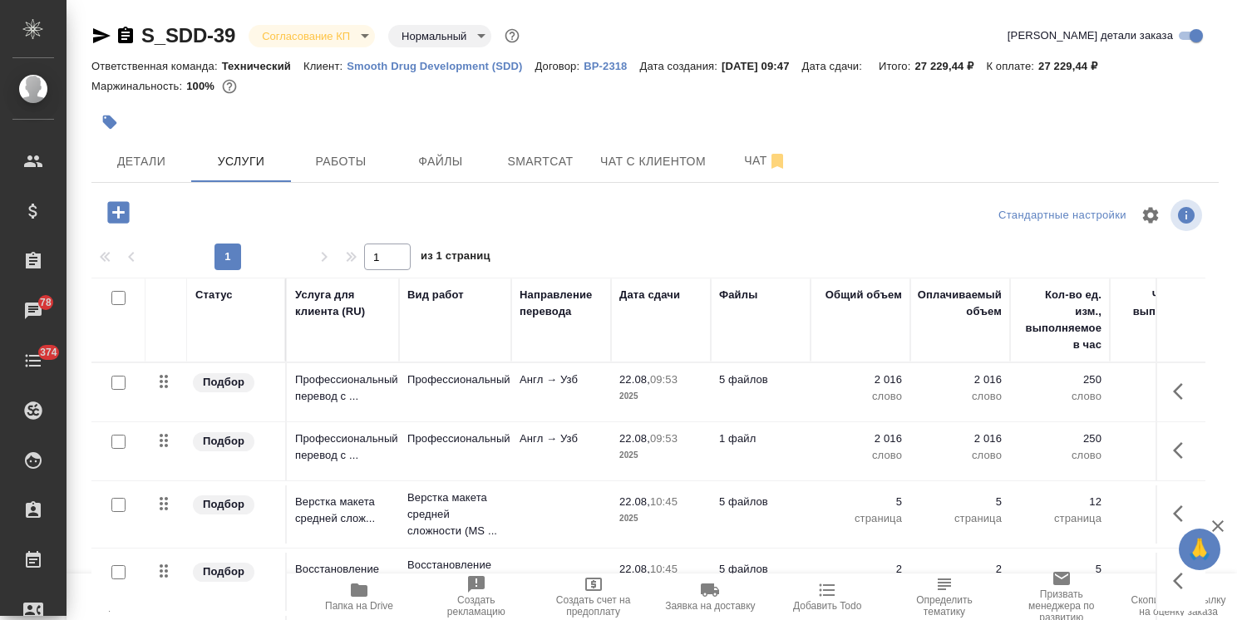
click at [325, 215] on div at bounding box center [279, 212] width 376 height 34
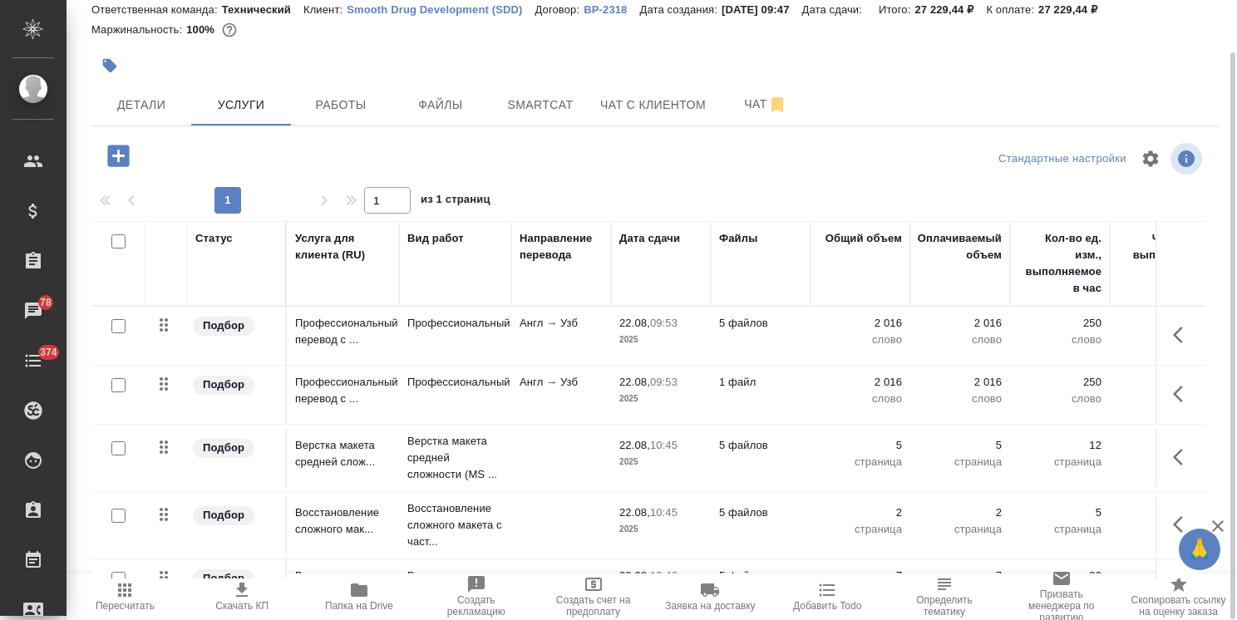
scroll to position [51, 0]
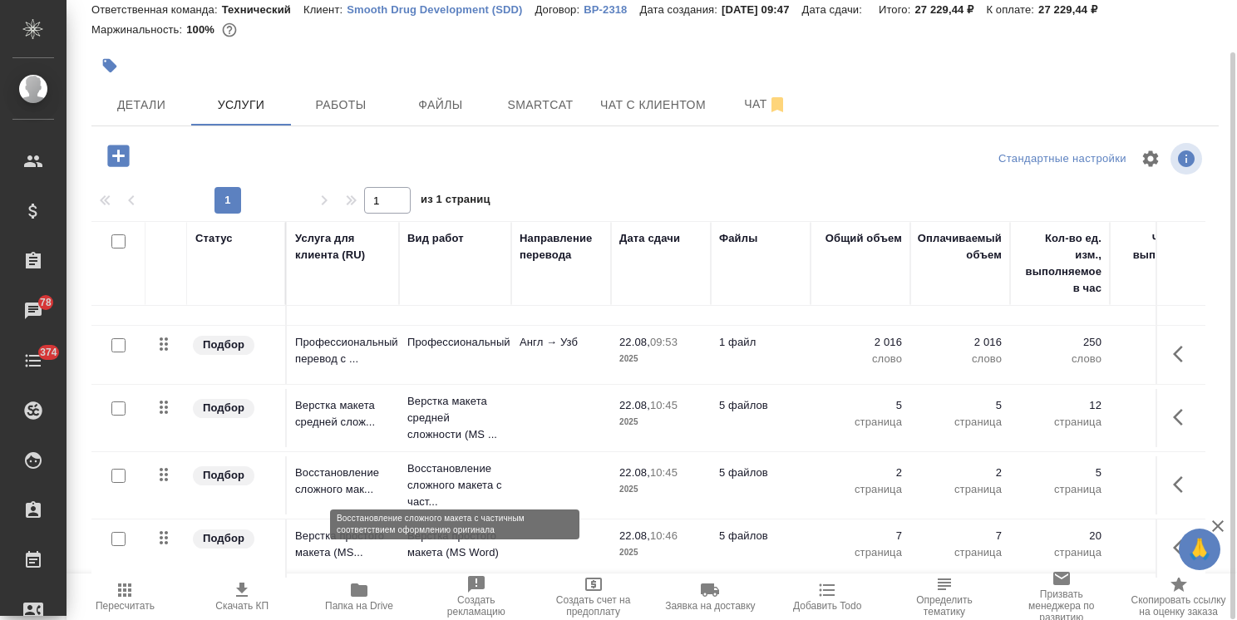
click at [459, 466] on p "Восстановление сложного макета с част..." at bounding box center [455, 485] width 96 height 50
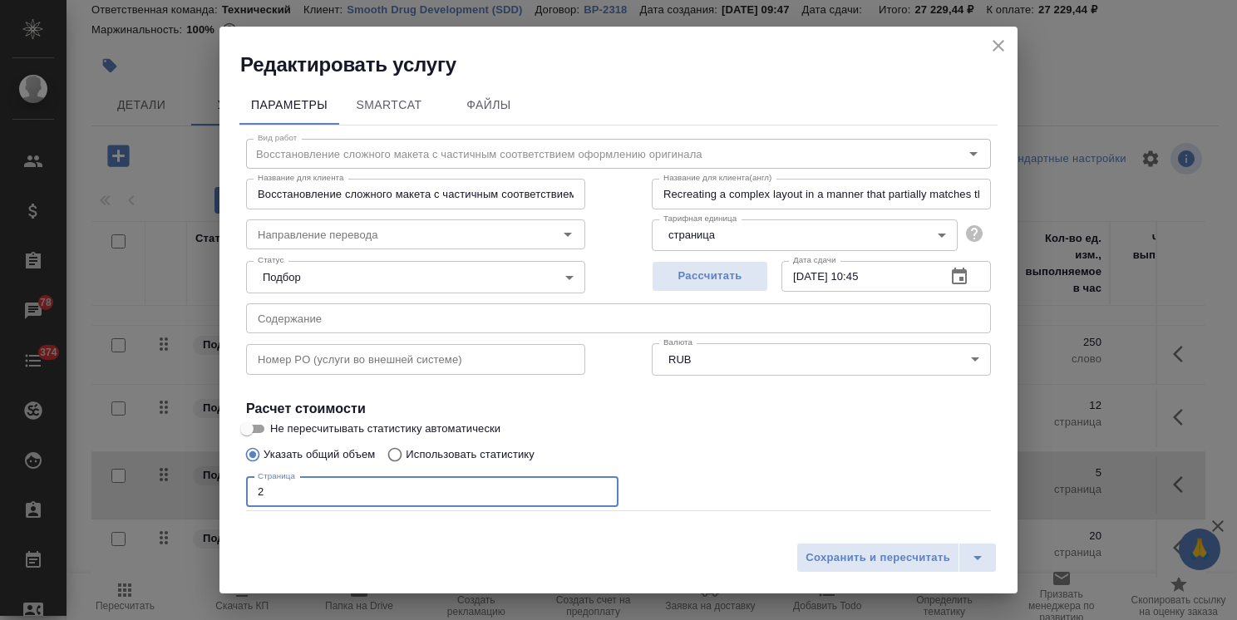
drag, startPoint x: 269, startPoint y: 487, endPoint x: 225, endPoint y: 491, distance: 44.2
click at [226, 491] on div "Параметры SmartCat Файлы Вид работ Восстановление сложного макета с частичным с…" at bounding box center [618, 306] width 798 height 456
type input "4"
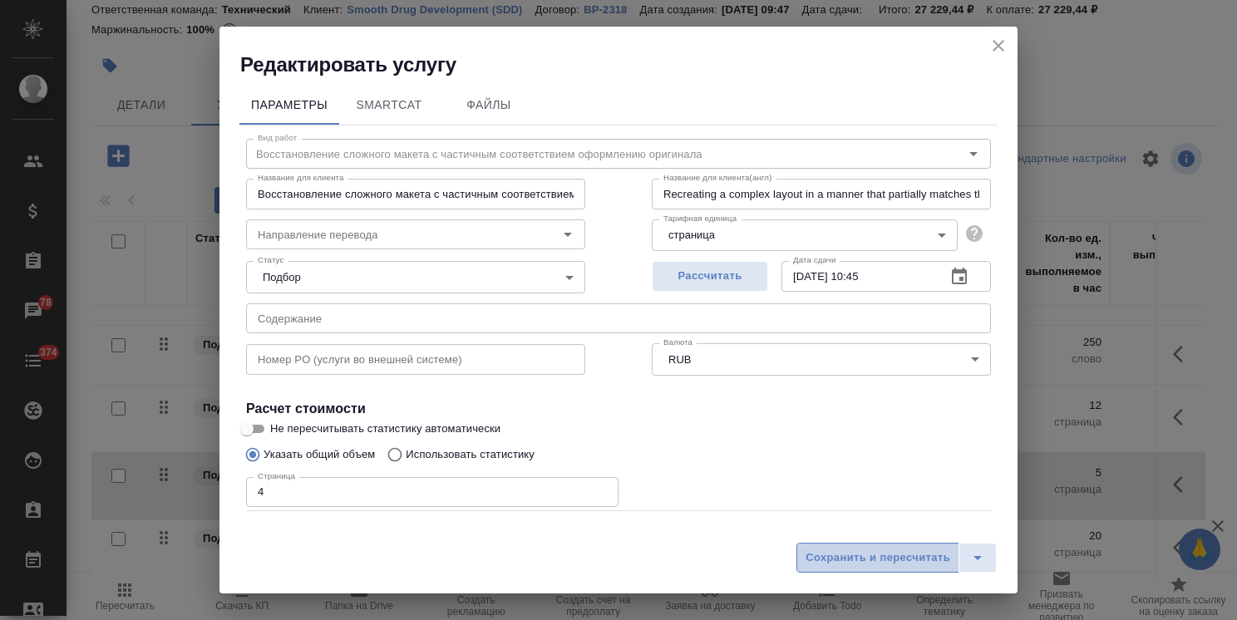
click at [821, 550] on span "Сохранить и пересчитать" at bounding box center [877, 558] width 145 height 19
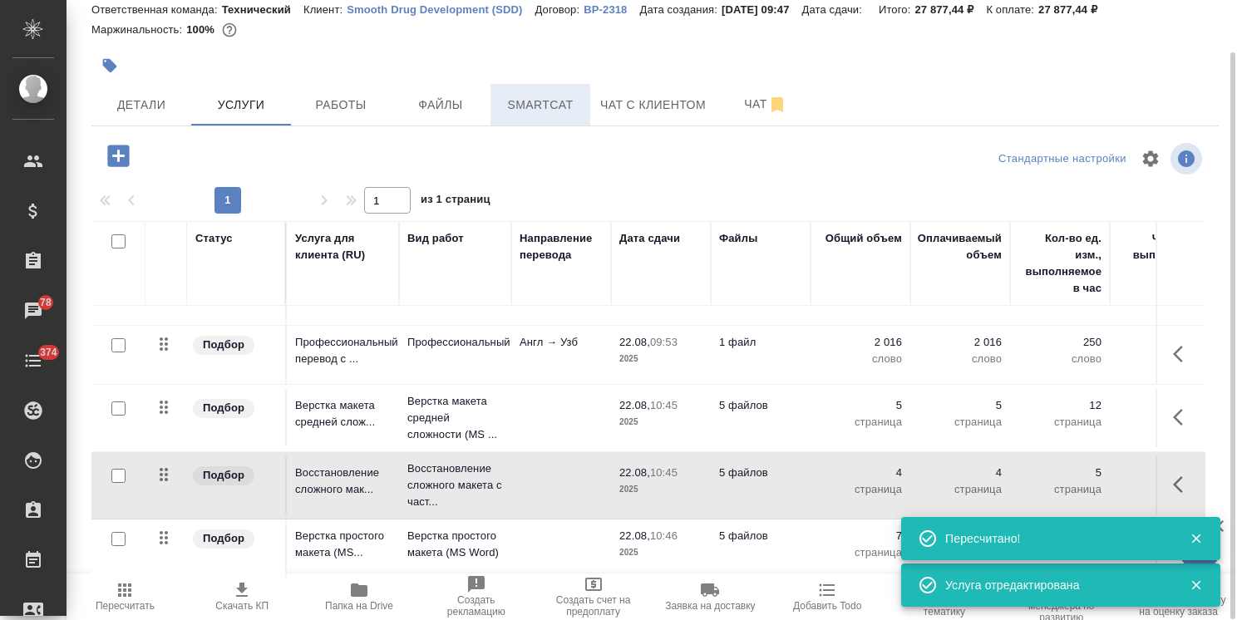
click at [555, 110] on span "Smartcat" at bounding box center [540, 105] width 80 height 21
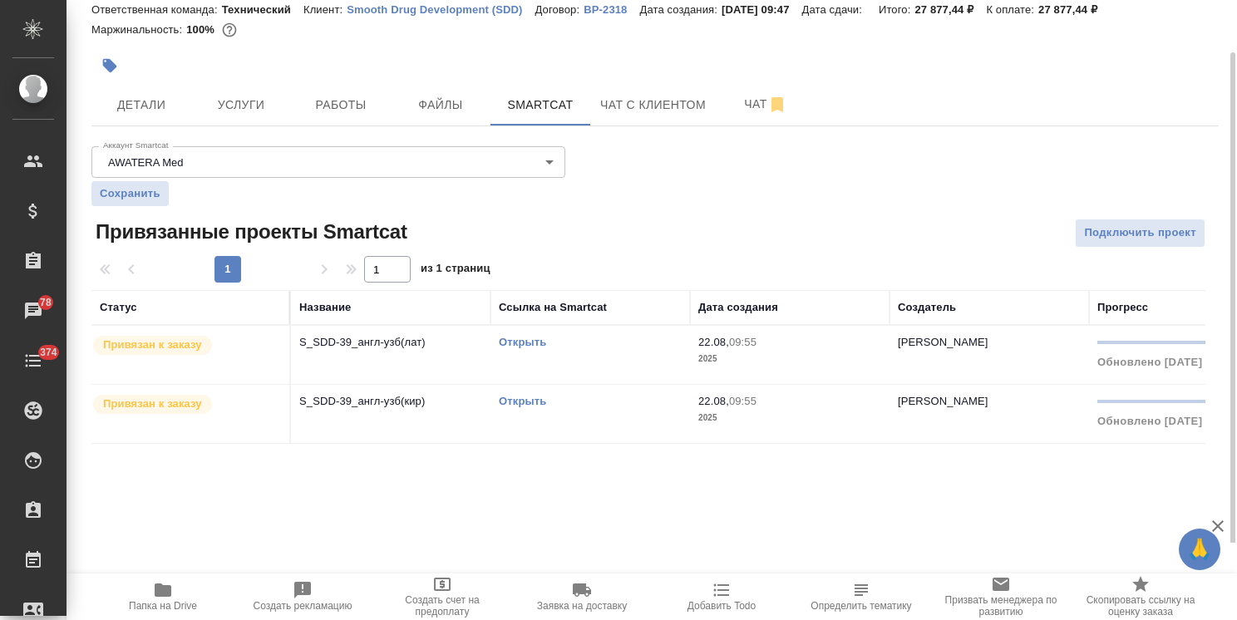
click at [520, 342] on link "Открыть" at bounding box center [522, 342] width 47 height 12
click at [526, 337] on link "Открыть" at bounding box center [522, 342] width 47 height 12
click at [519, 403] on link "Открыть" at bounding box center [522, 401] width 47 height 12
click at [535, 341] on link "Открыть" at bounding box center [522, 342] width 47 height 12
click at [244, 98] on span "Услуги" at bounding box center [241, 105] width 80 height 21
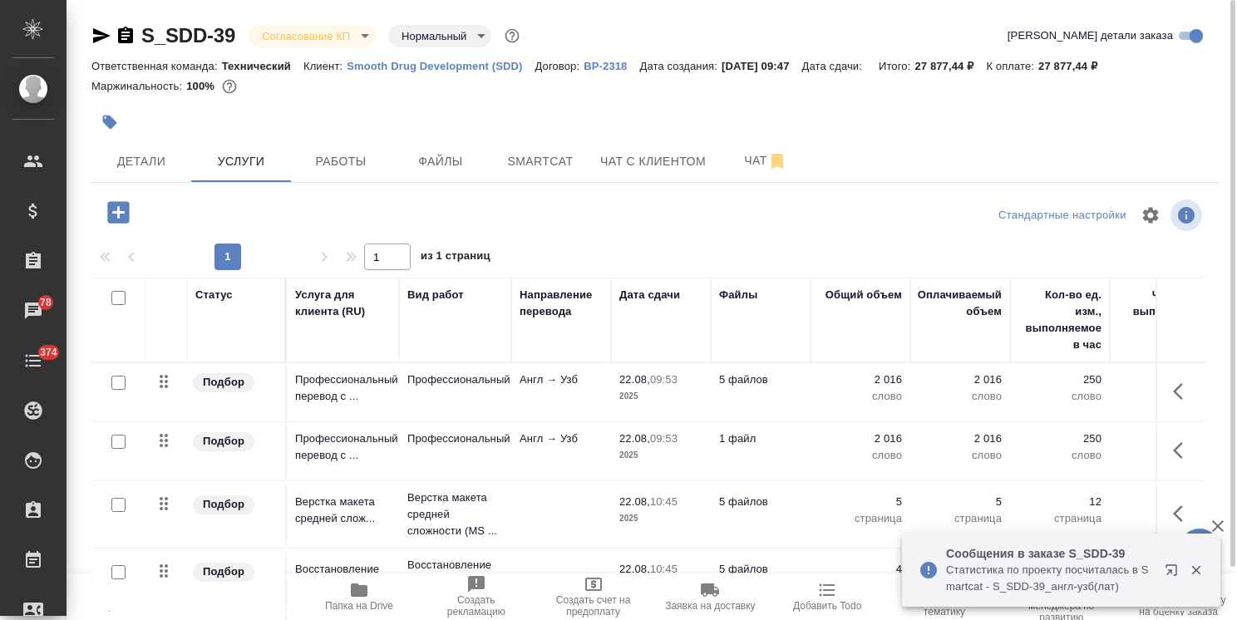
click at [1173, 398] on icon "button" at bounding box center [1183, 392] width 20 height 20
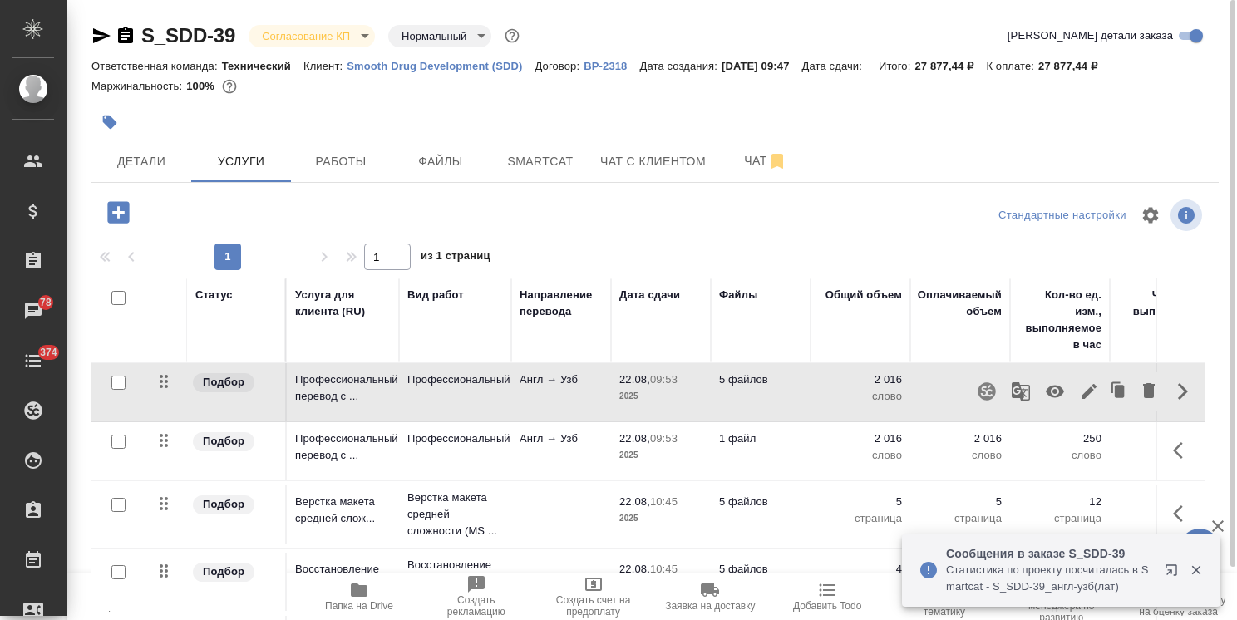
click at [1080, 387] on icon "button" at bounding box center [1089, 392] width 20 height 20
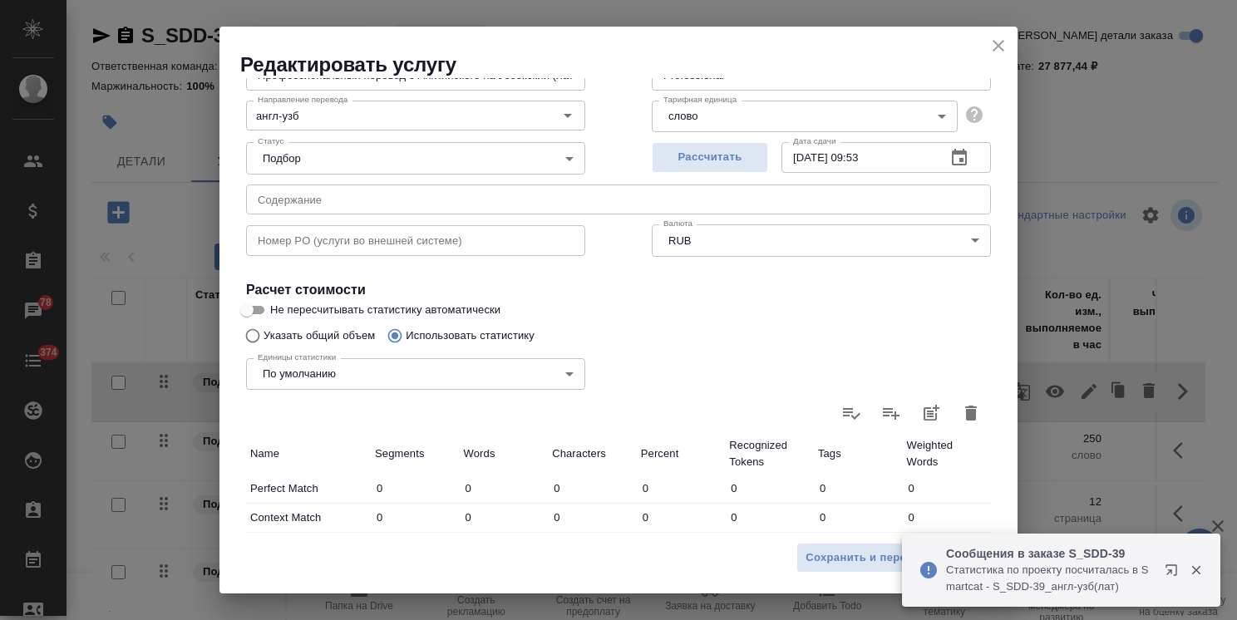
scroll to position [166, 0]
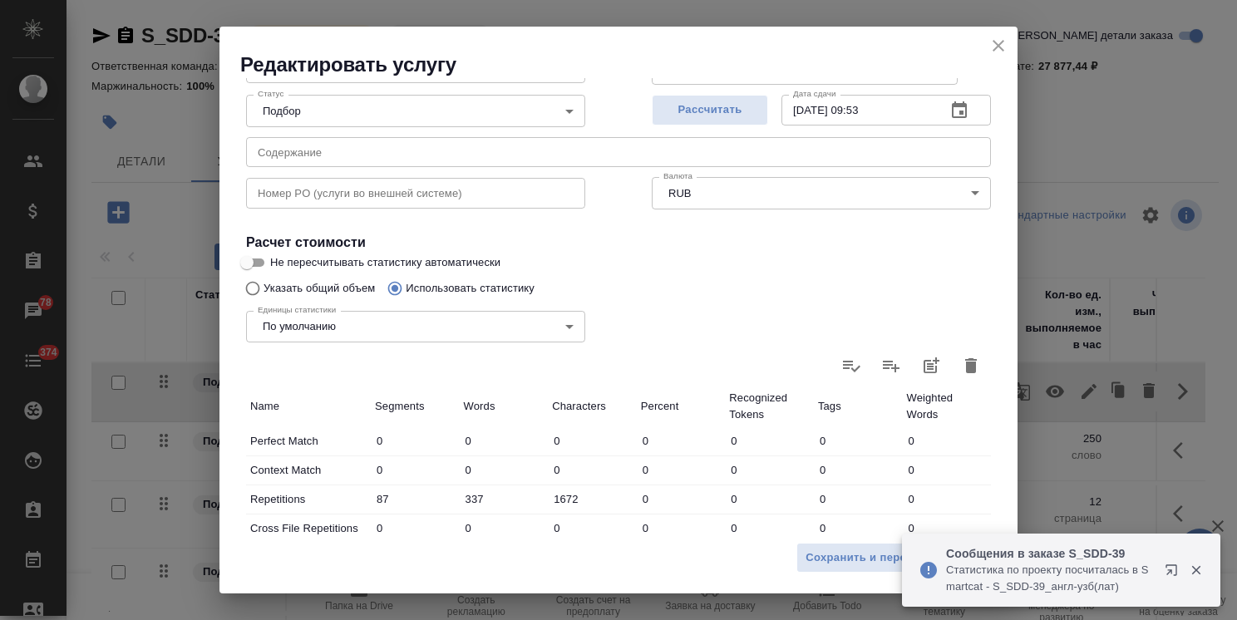
click at [965, 367] on icon "button" at bounding box center [971, 365] width 12 height 15
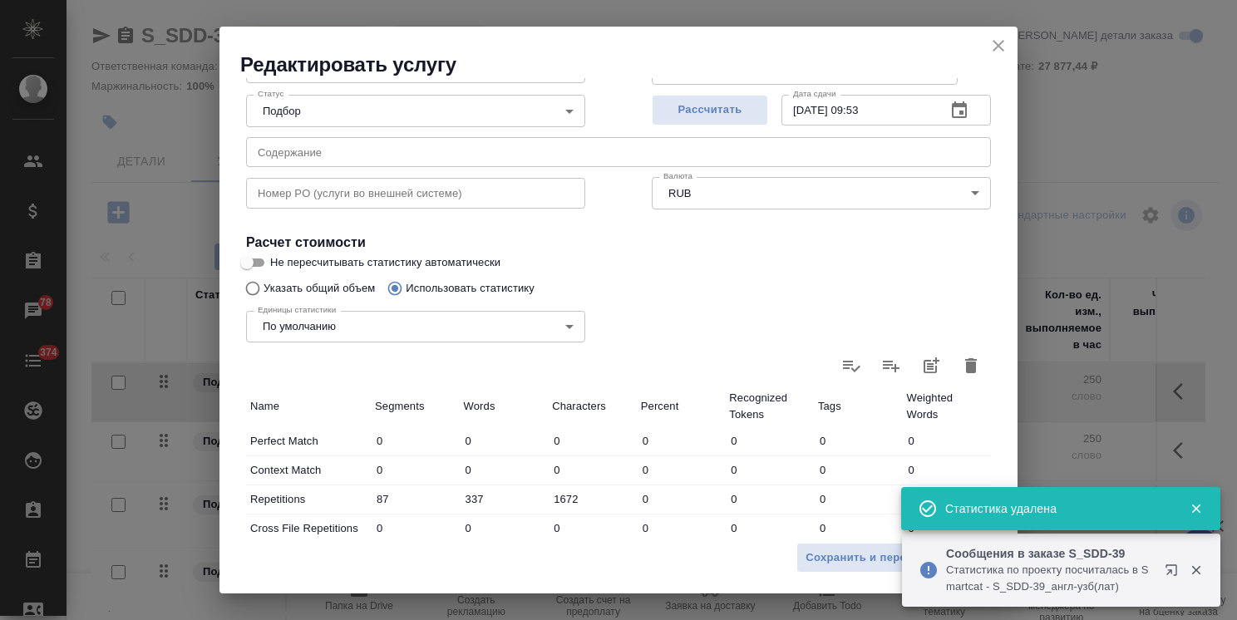
type input "0"
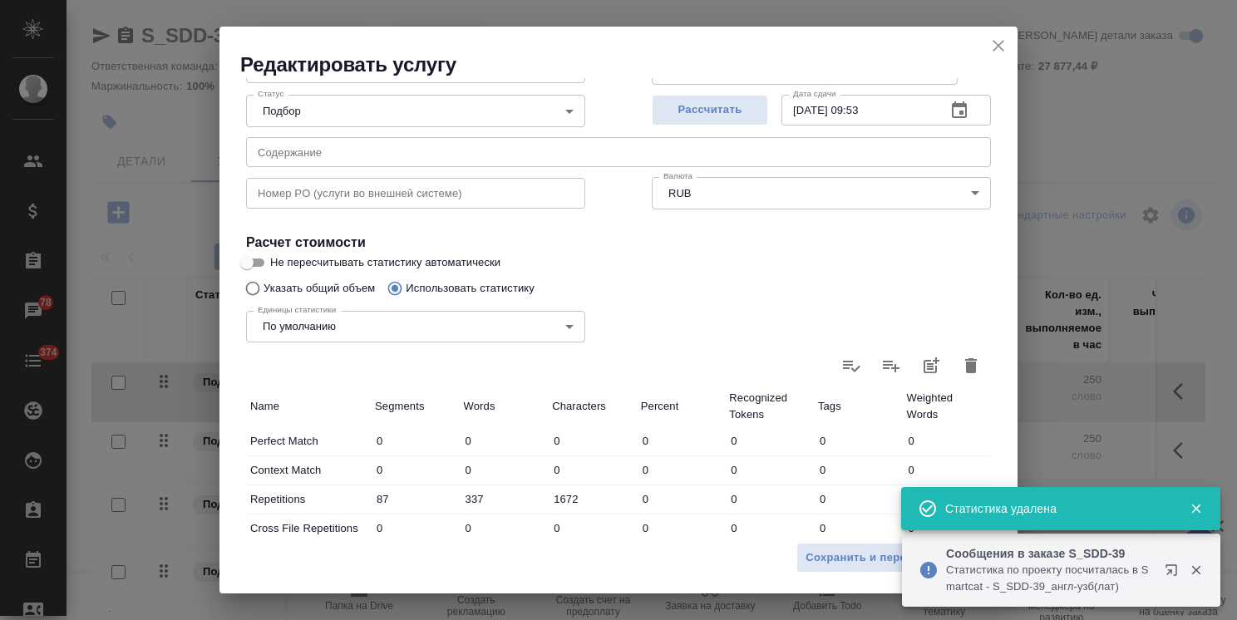
type input "0"
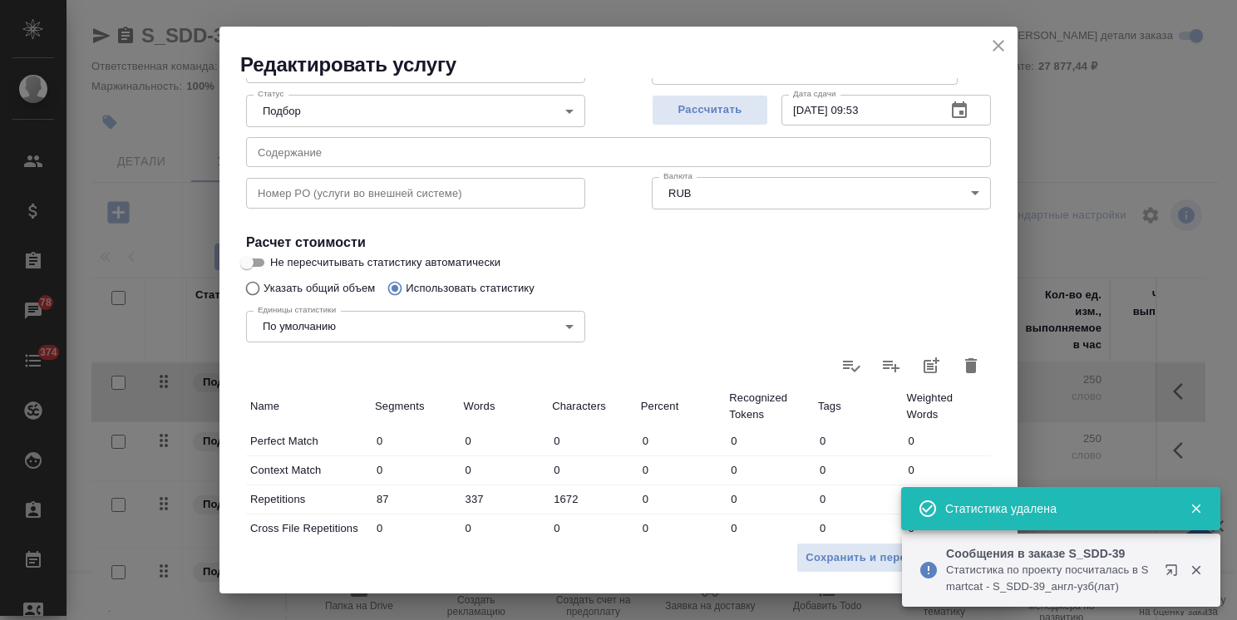
type input "0"
click at [961, 363] on icon at bounding box center [971, 366] width 20 height 20
click at [0, 0] on input "file" at bounding box center [0, 0] width 0 height 0
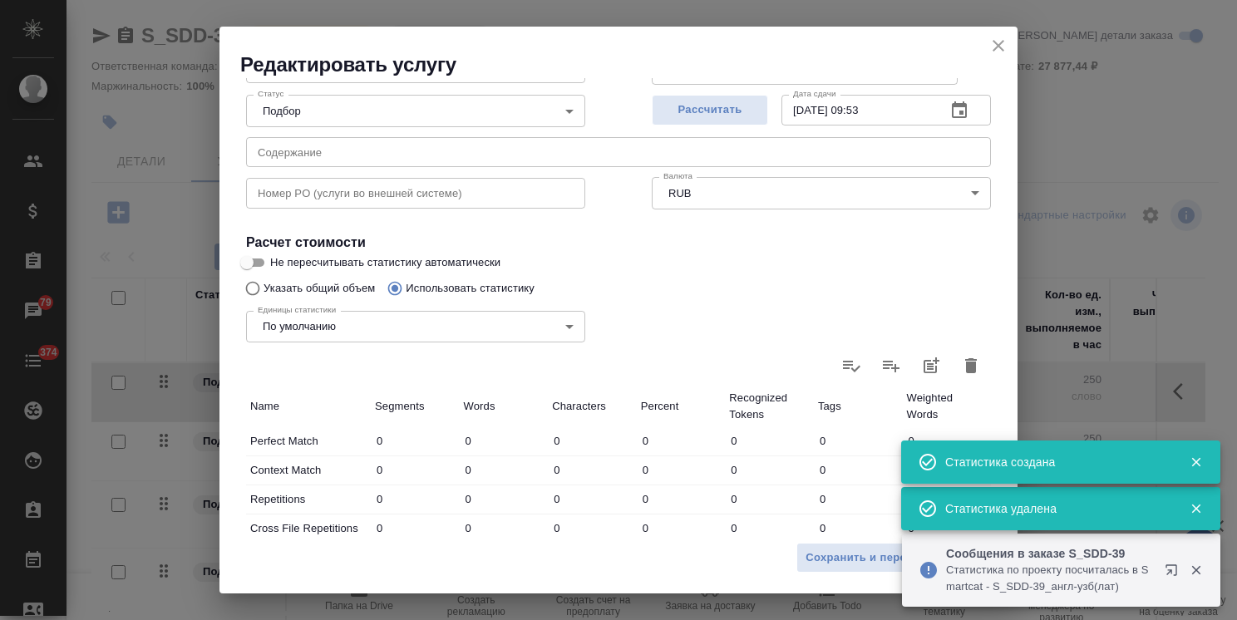
type input "103"
type input "381"
type input "1991"
type input "258"
type input "1943"
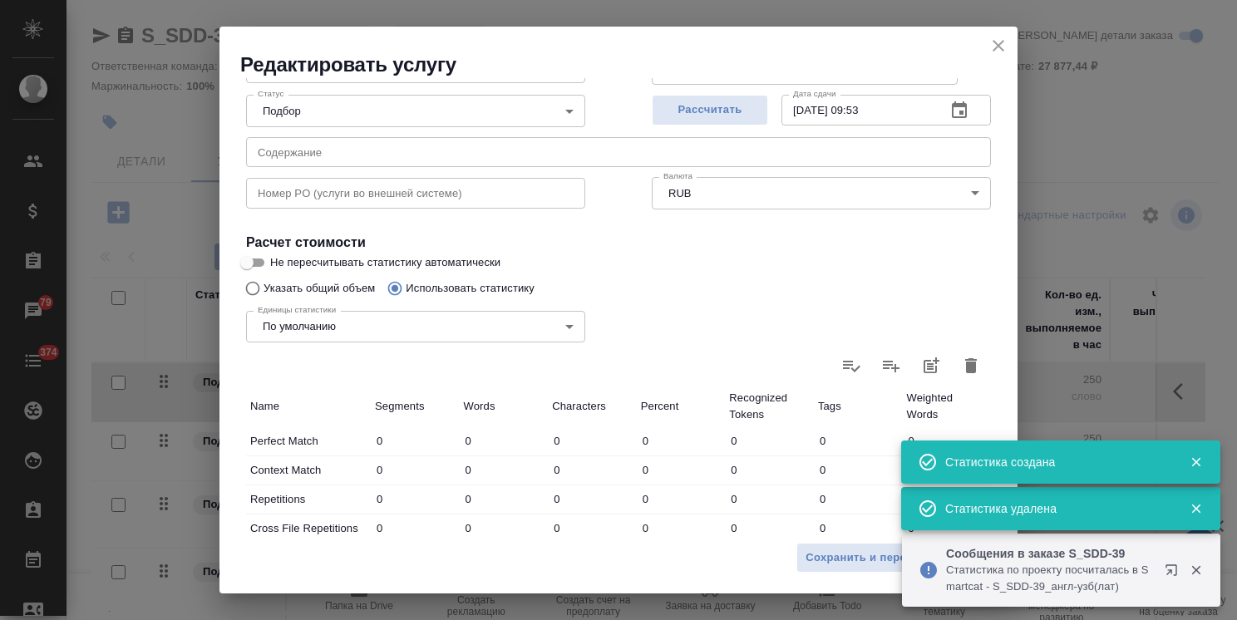
type input "11228"
type input "258"
type input "1943"
type input "11228"
type input "361"
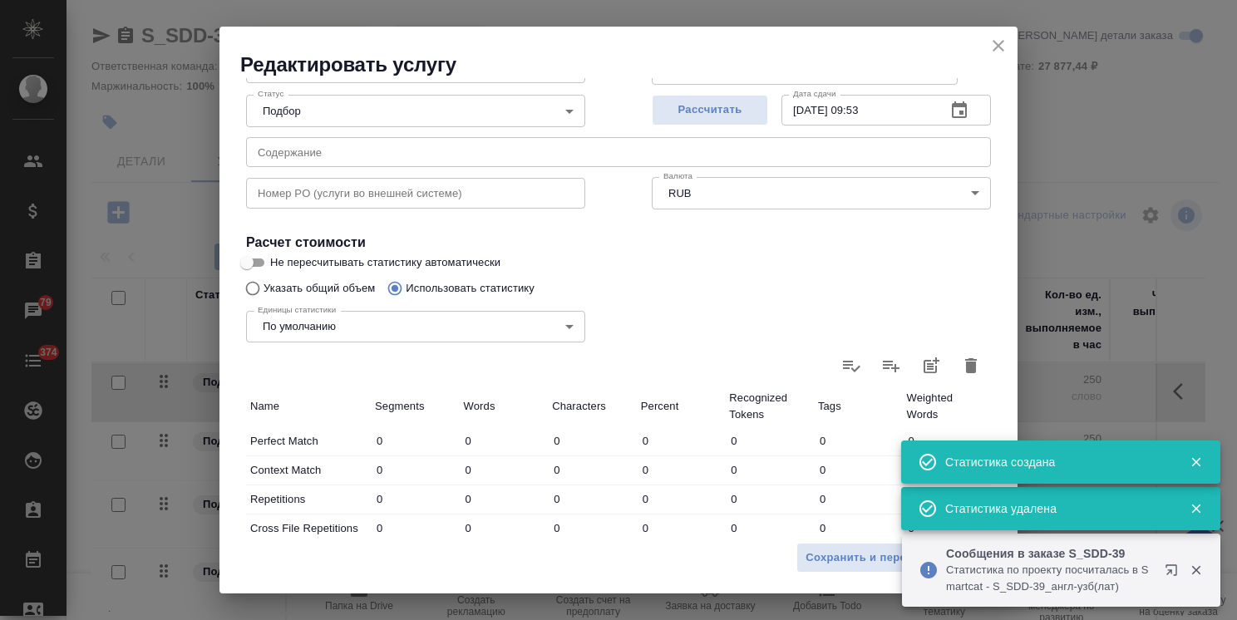
type input "2324"
type input "13219"
click at [994, 44] on icon "close" at bounding box center [998, 46] width 20 height 20
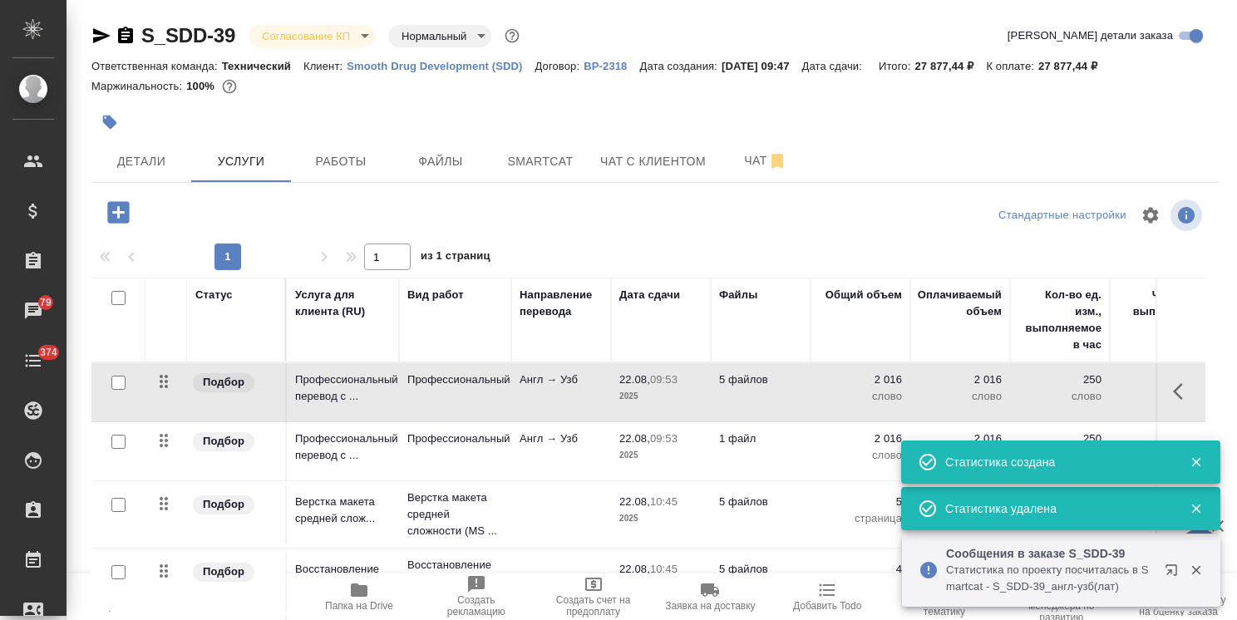
click at [1200, 464] on icon "button" at bounding box center [1196, 462] width 15 height 15
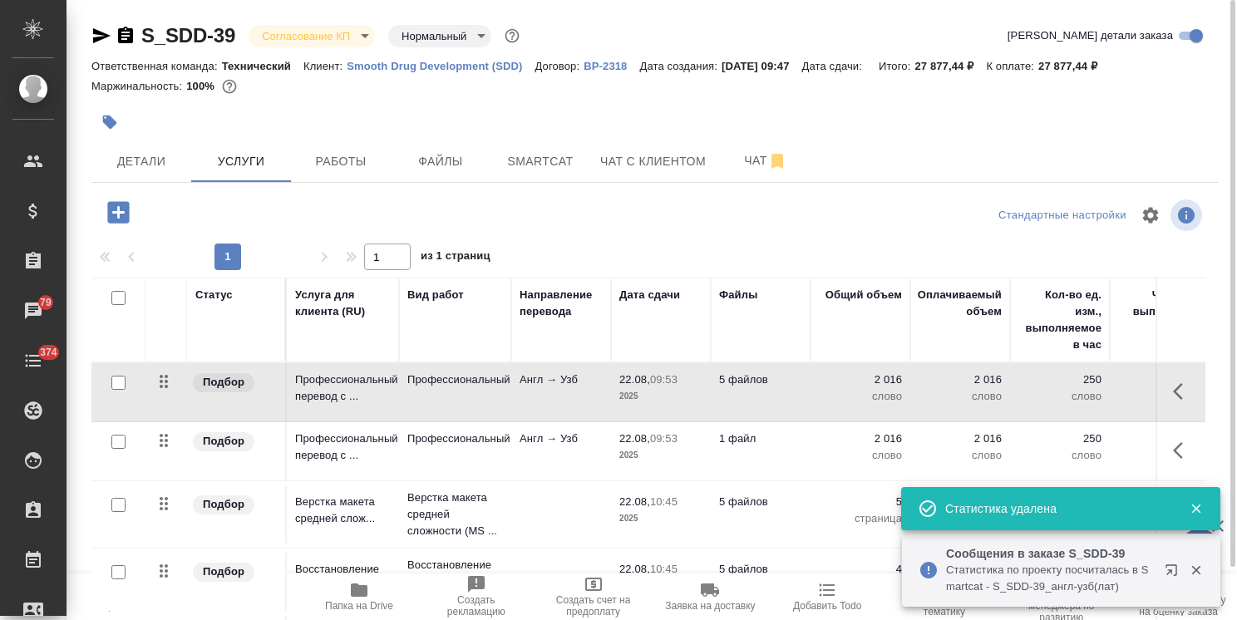
click at [1173, 458] on icon "button" at bounding box center [1183, 451] width 20 height 20
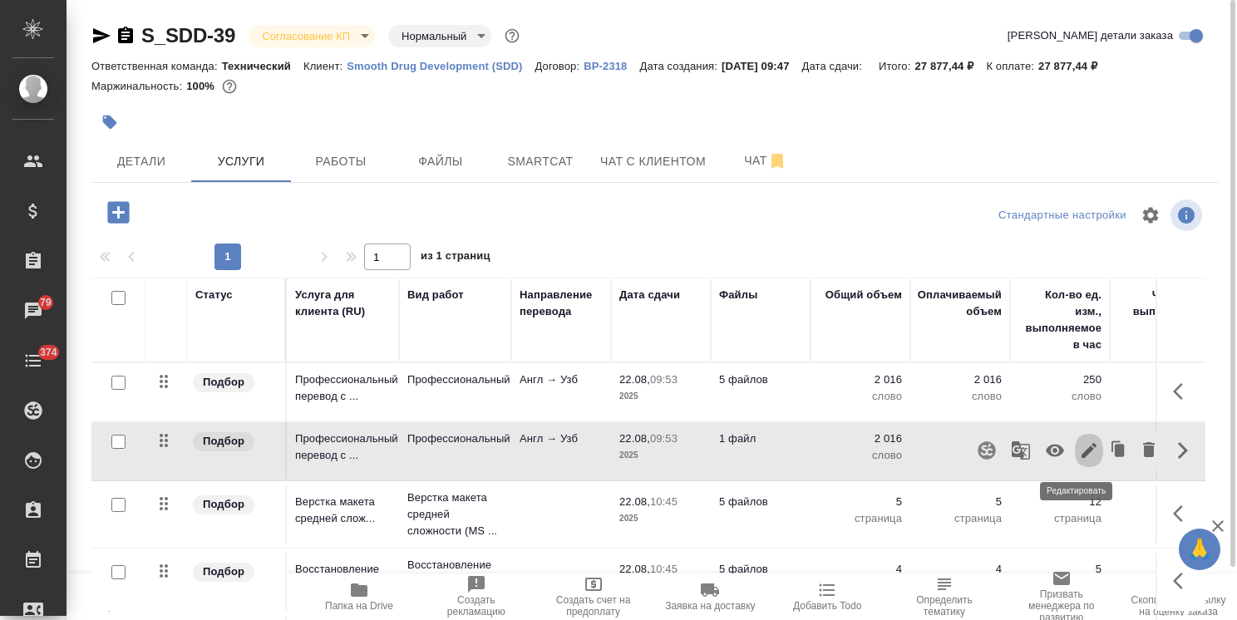
click at [1079, 451] on icon "button" at bounding box center [1089, 451] width 20 height 20
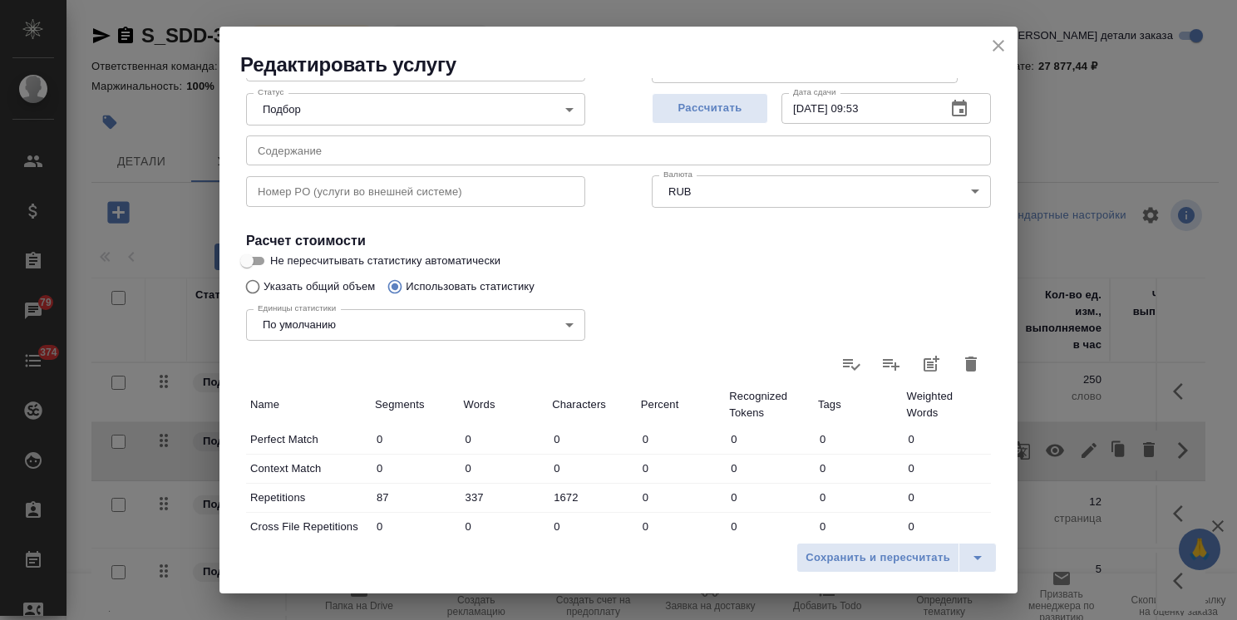
scroll to position [332, 0]
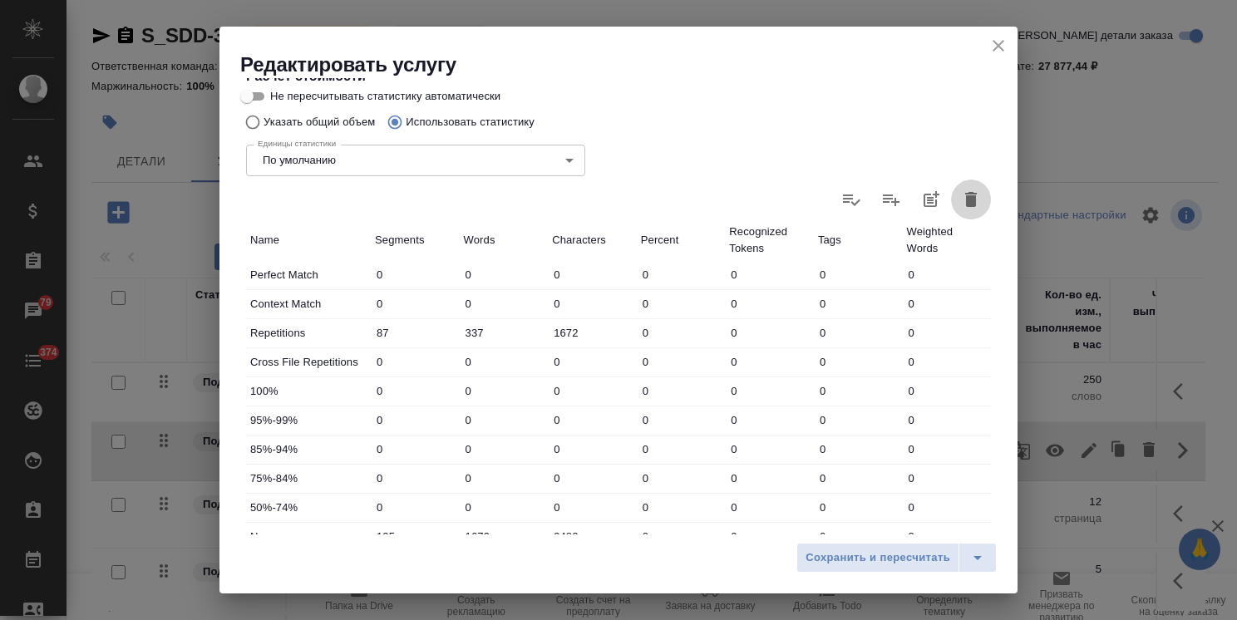
click at [951, 204] on button "button" at bounding box center [971, 200] width 40 height 40
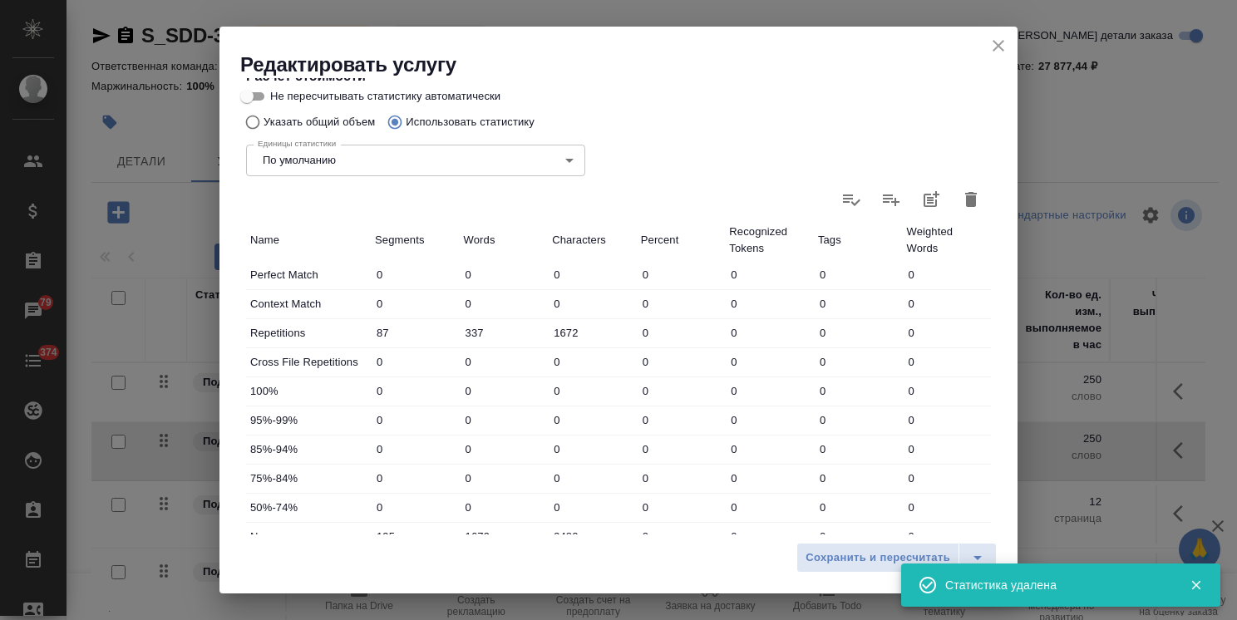
type input "0"
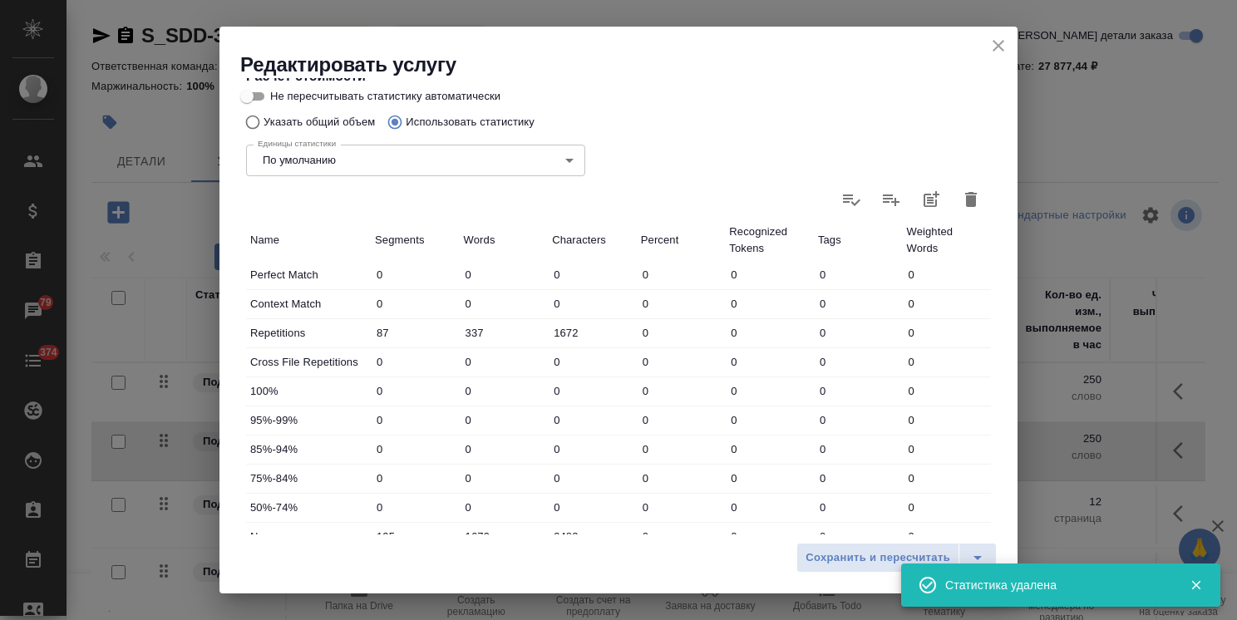
type input "0"
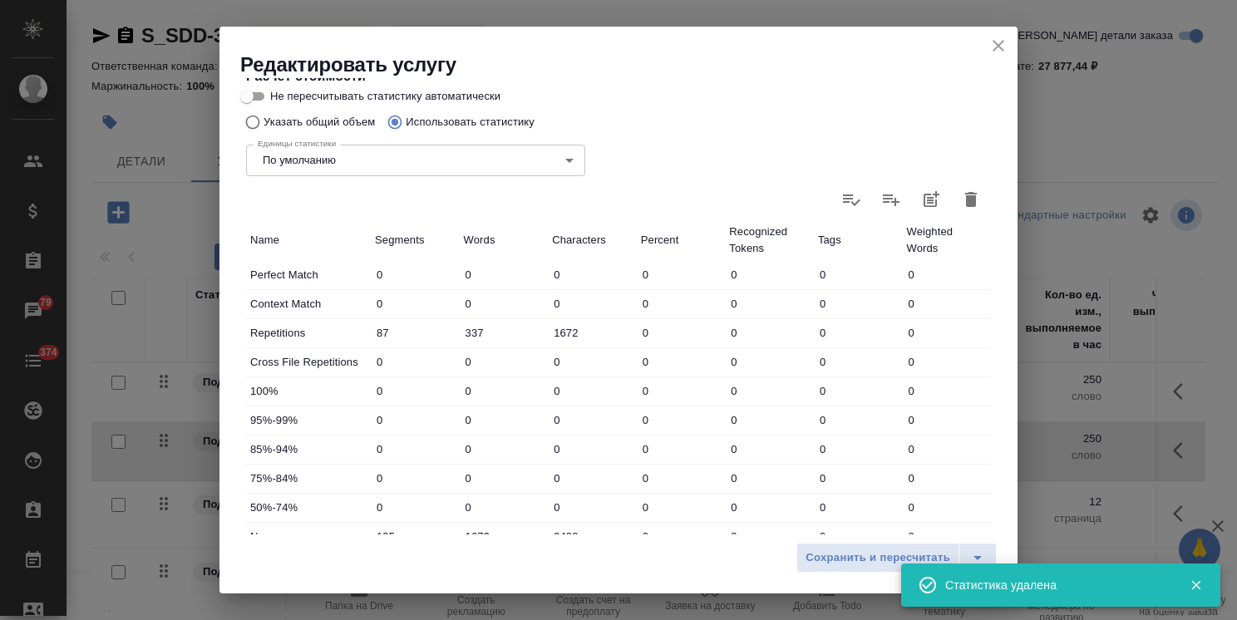
type input "0"
click at [961, 204] on icon at bounding box center [971, 200] width 20 height 20
click at [0, 0] on input "file" at bounding box center [0, 0] width 0 height 0
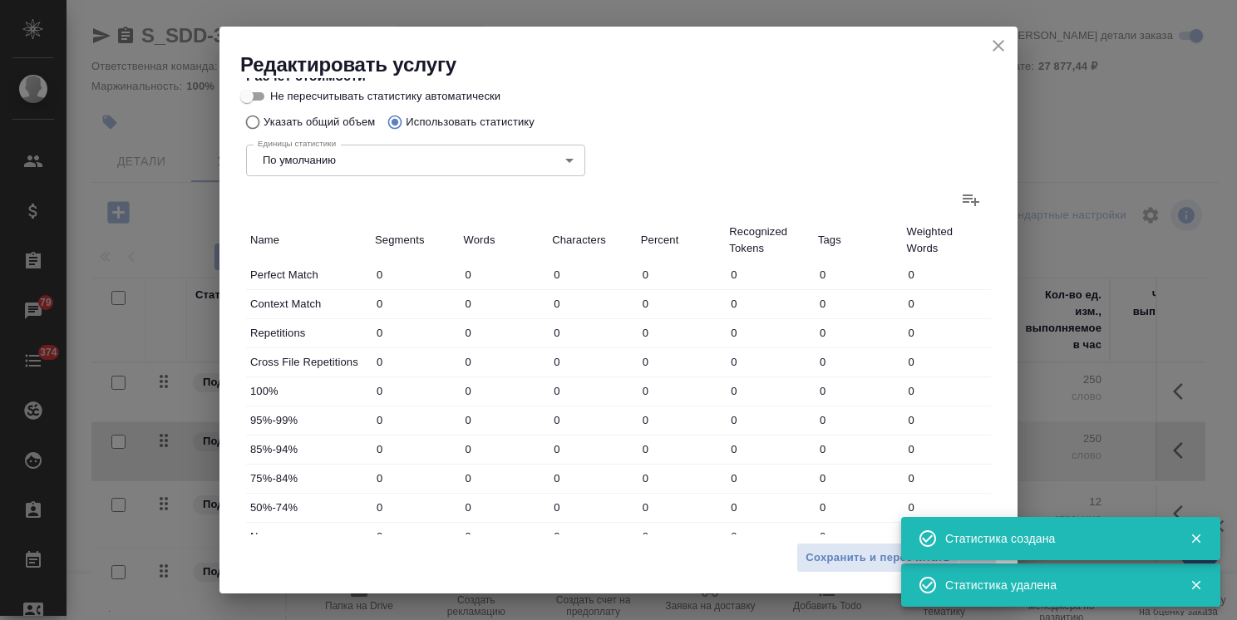
type input "103"
type input "381"
type input "1991"
type input "258"
type input "1943"
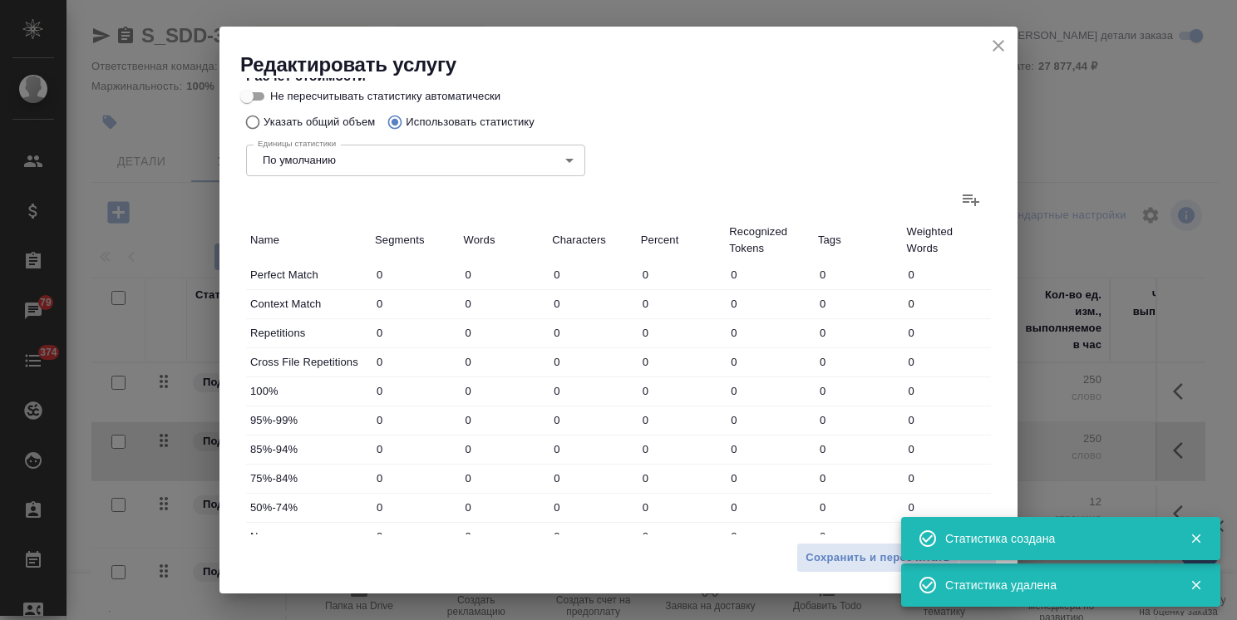
type input "11228"
type input "258"
type input "1943"
type input "11228"
type input "361"
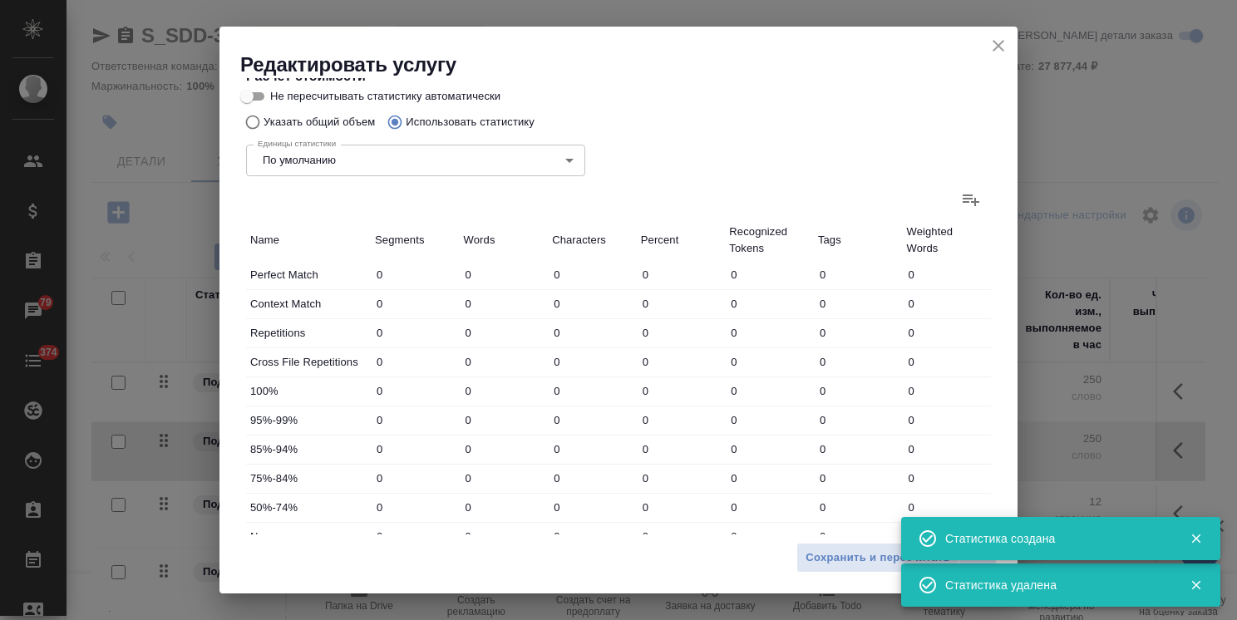
type input "2324"
type input "13219"
click at [997, 41] on icon "close" at bounding box center [998, 46] width 20 height 20
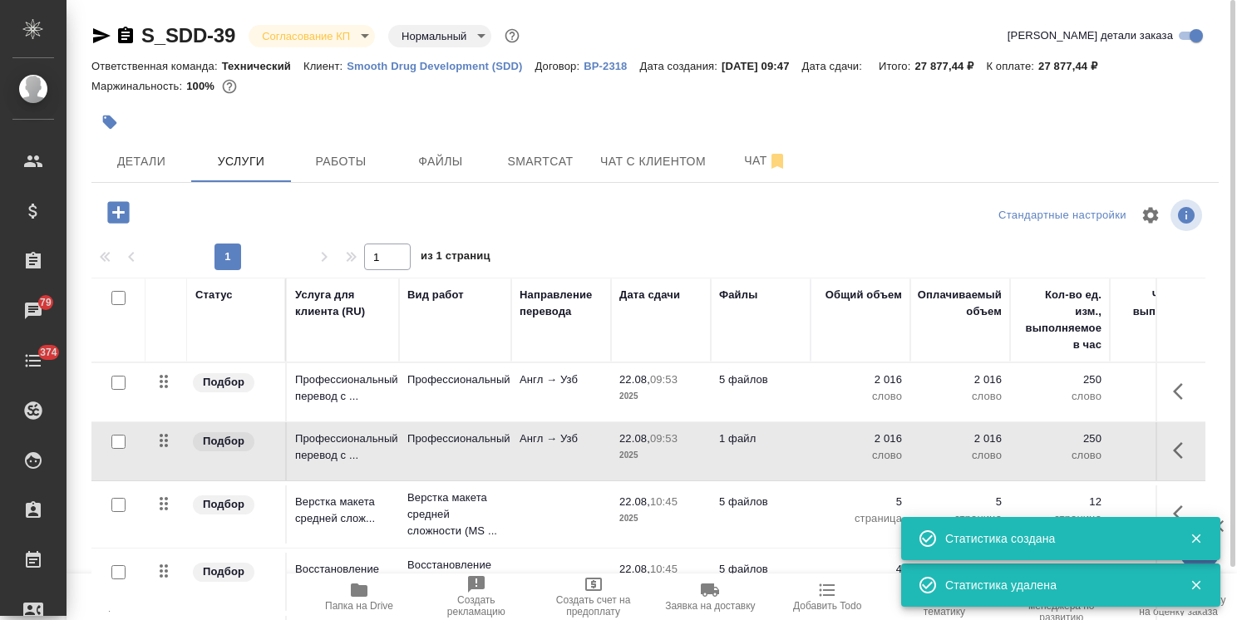
scroll to position [57, 0]
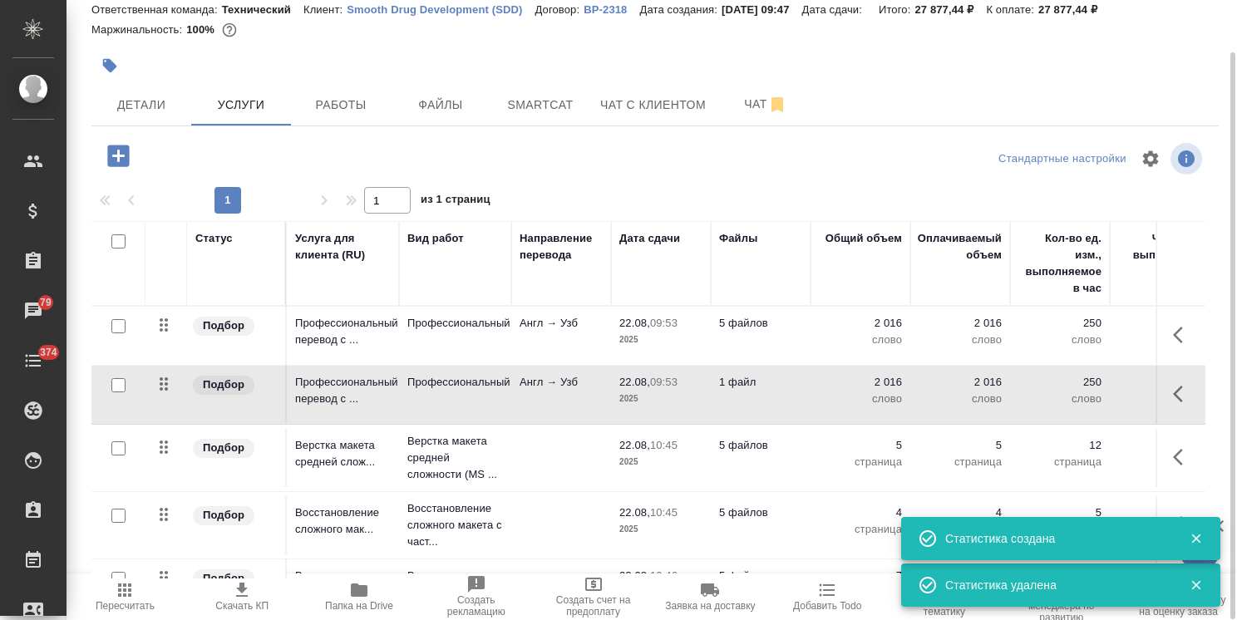
click at [120, 593] on icon "button" at bounding box center [124, 589] width 13 height 13
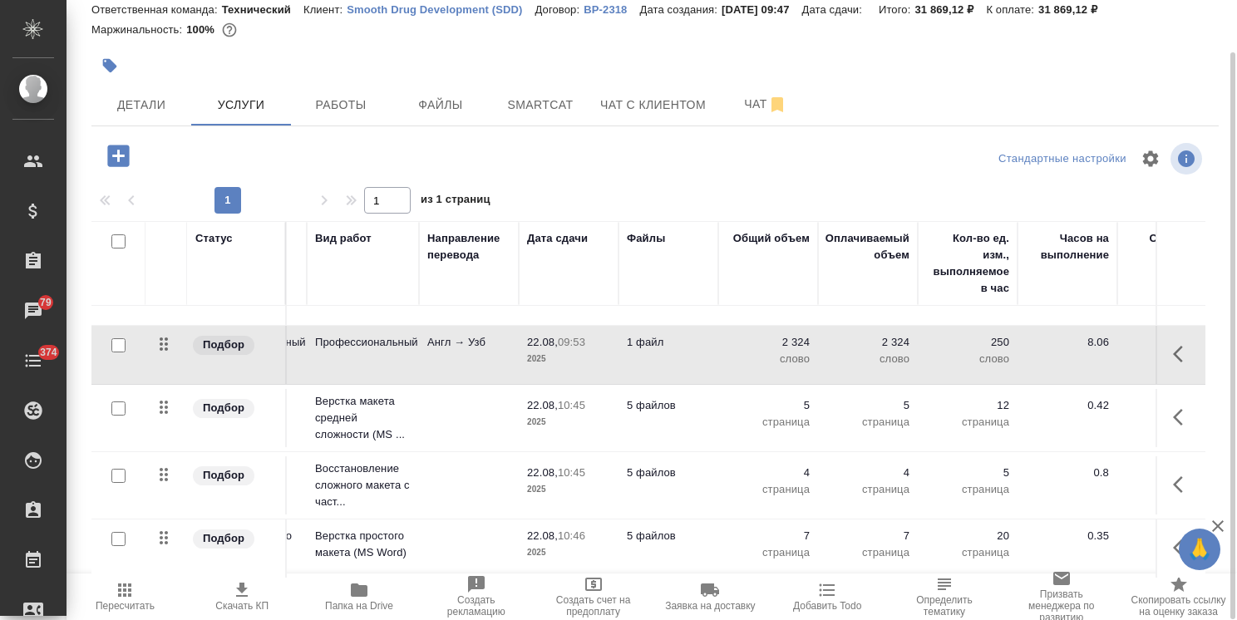
scroll to position [51, 0]
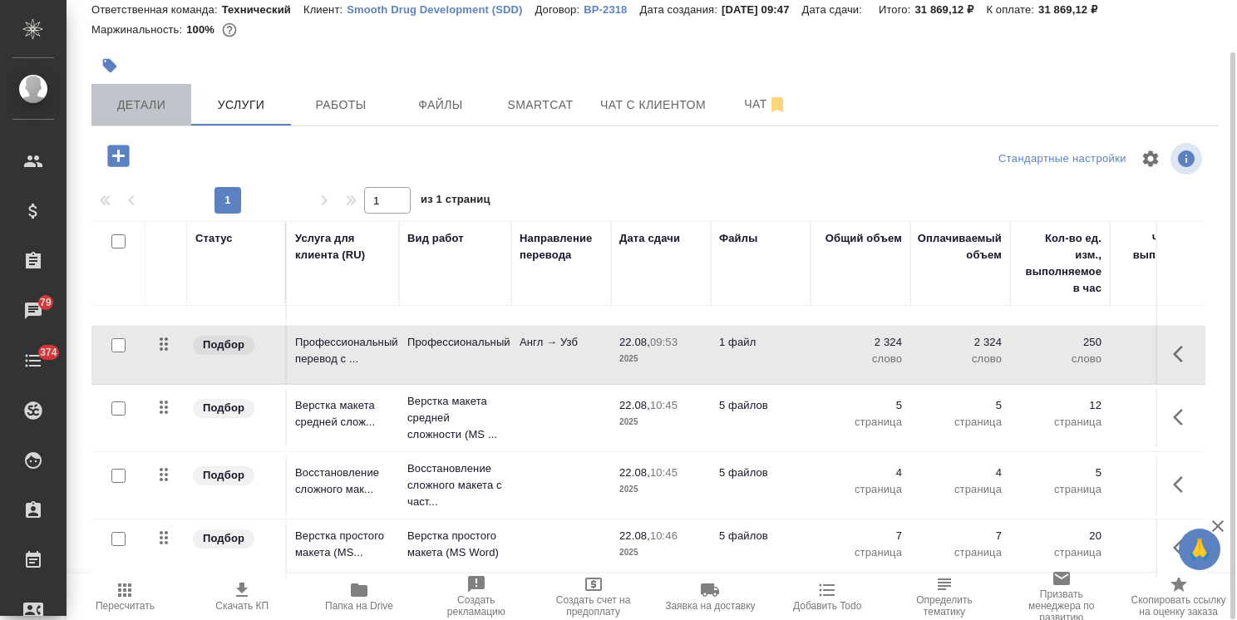
click at [131, 99] on span "Детали" at bounding box center [141, 105] width 80 height 21
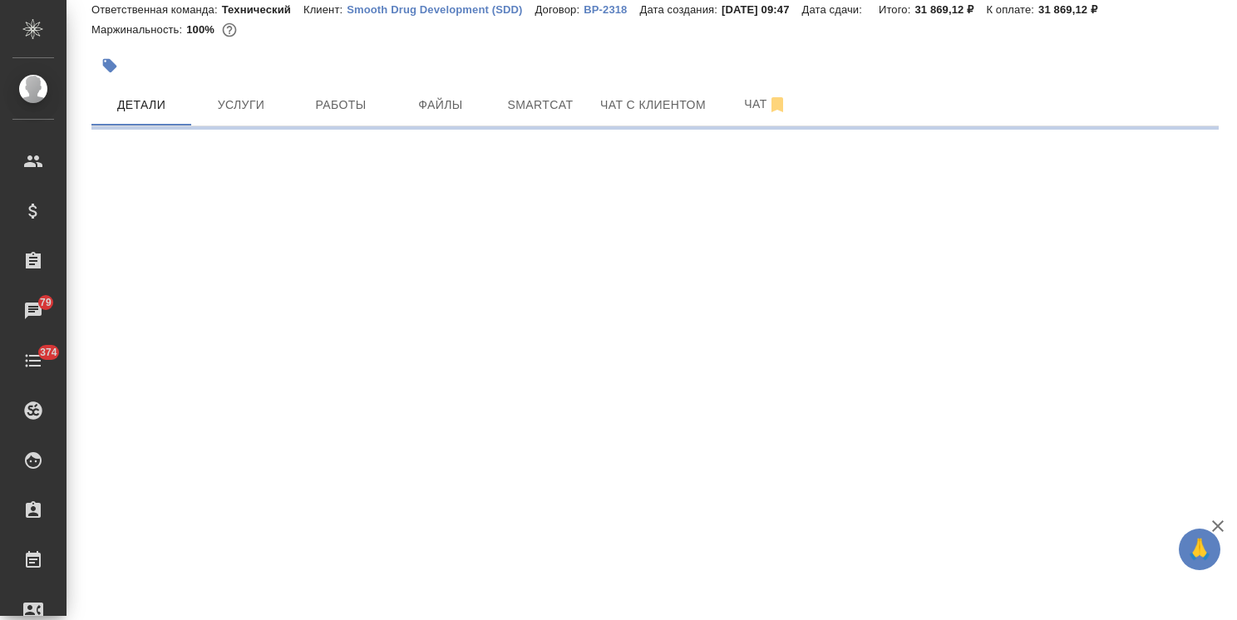
select select "RU"
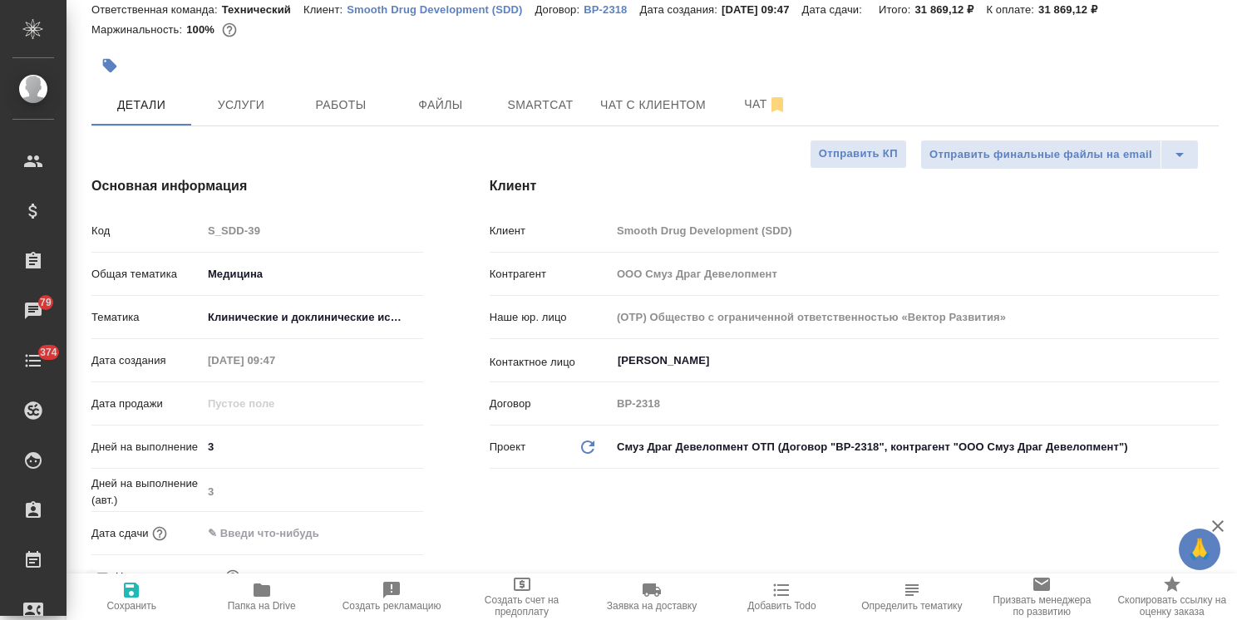
type textarea "x"
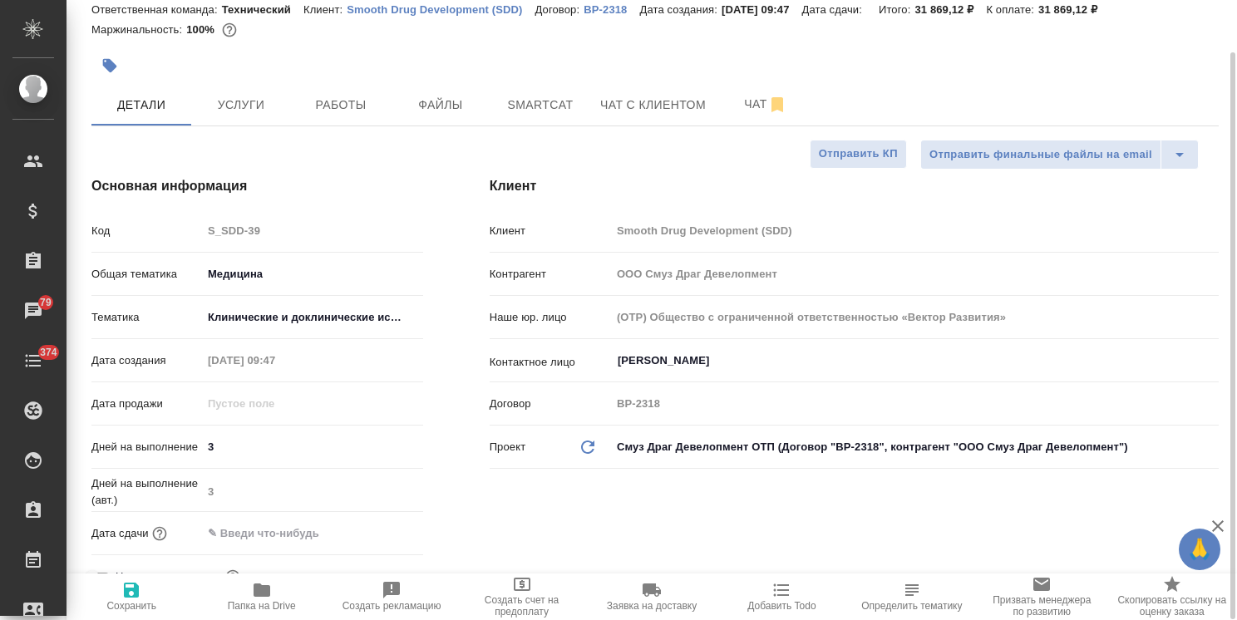
type textarea "x"
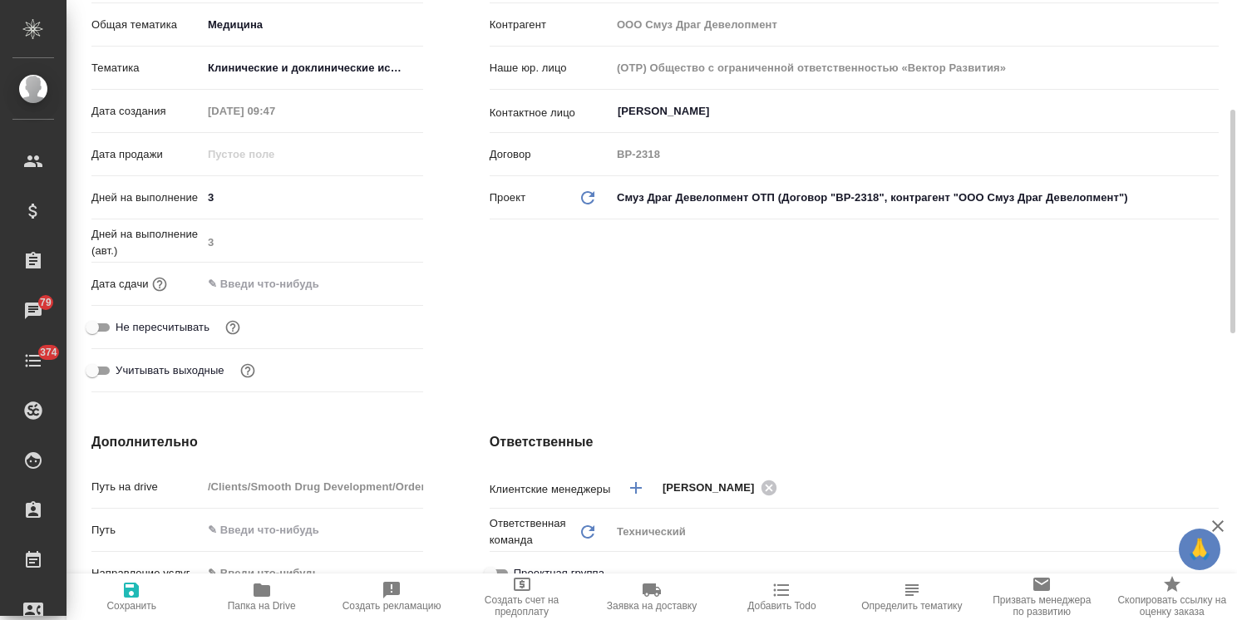
click at [315, 281] on input "text" at bounding box center [274, 284] width 145 height 24
click at [367, 280] on icon "button" at bounding box center [374, 281] width 15 height 17
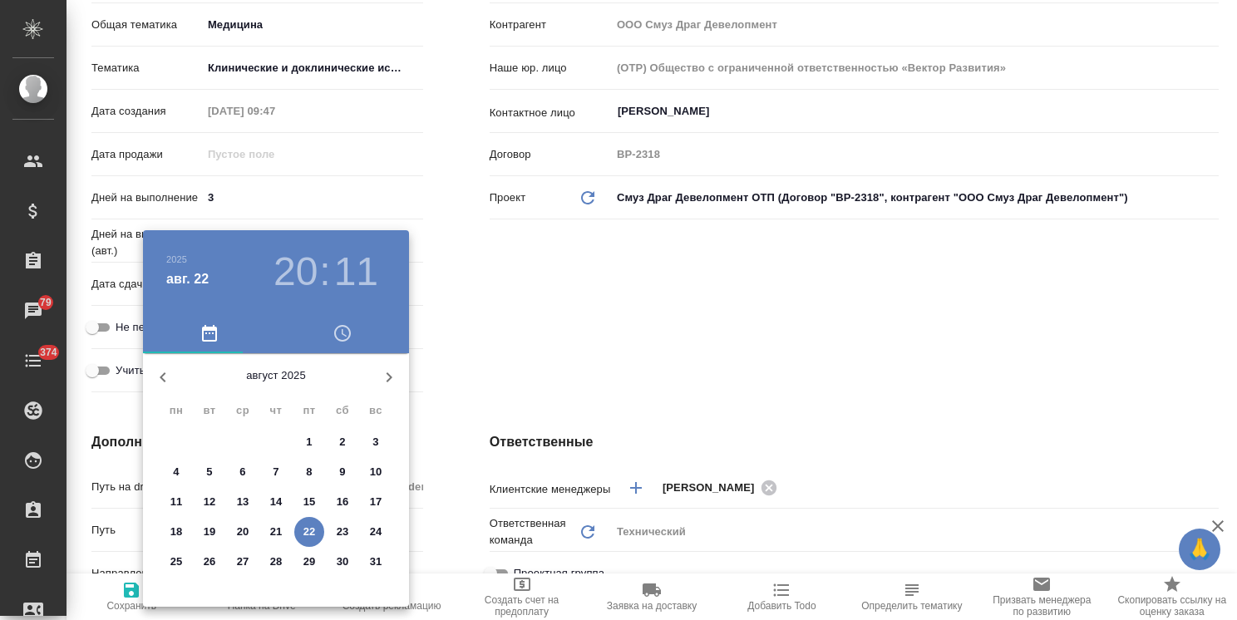
click at [232, 564] on span "27" at bounding box center [243, 562] width 30 height 17
type input "27.08.2025 20:11"
type textarea "x"
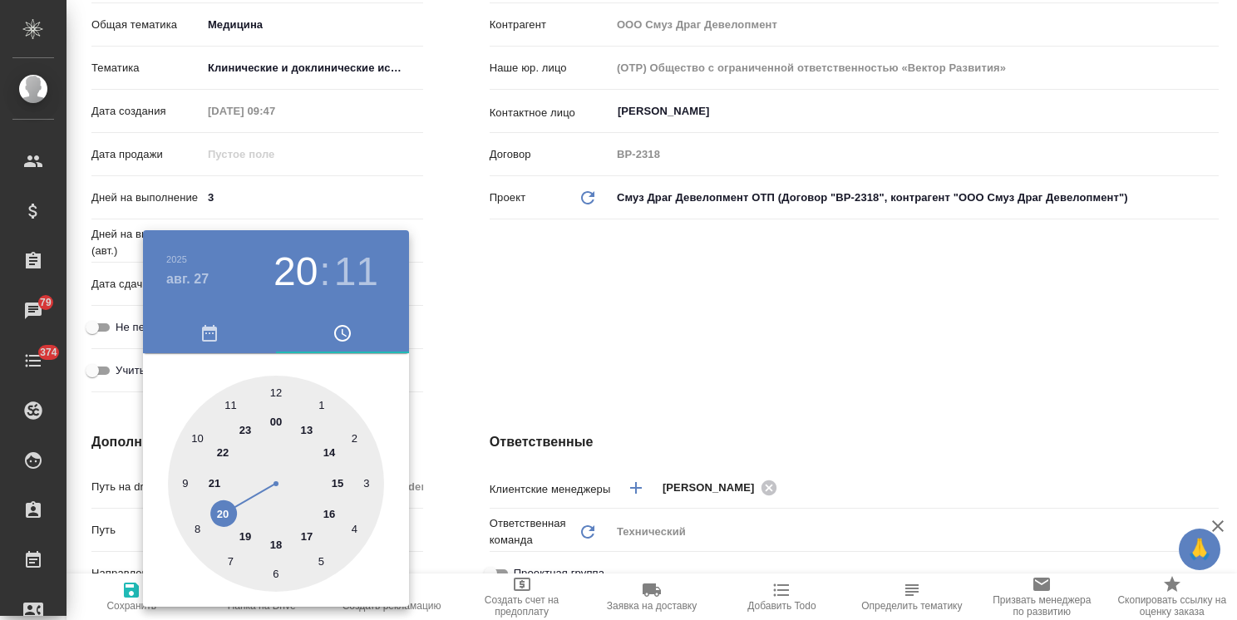
click at [509, 344] on div at bounding box center [618, 310] width 1237 height 620
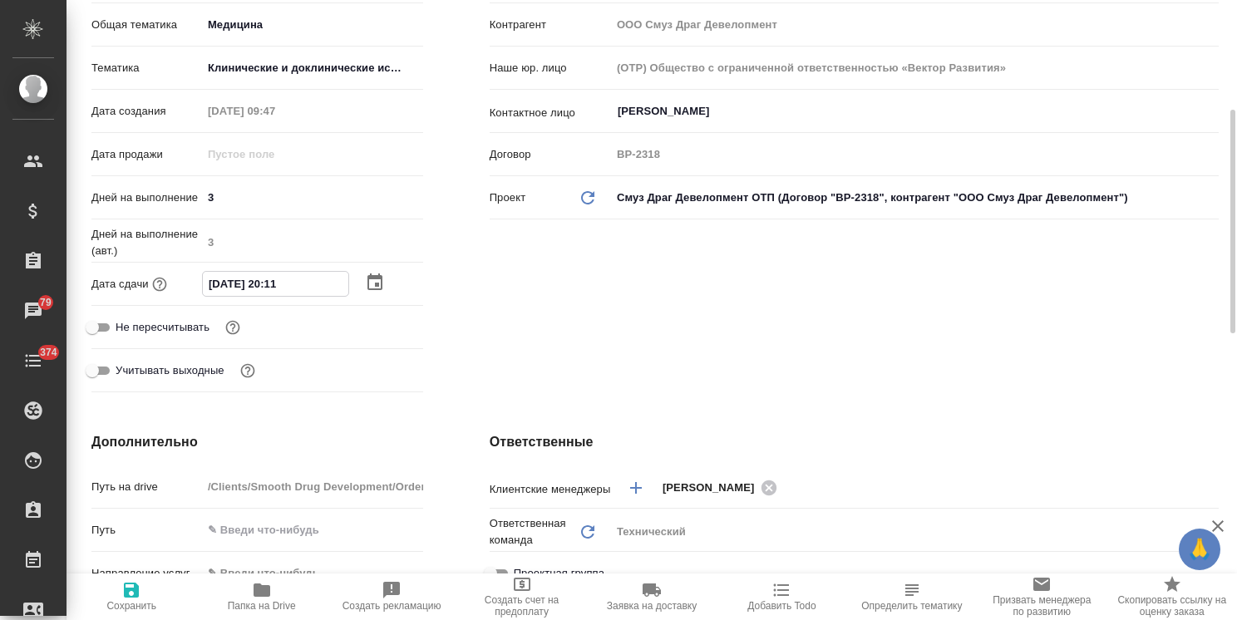
click at [271, 283] on input "27.08.2025 20:11" at bounding box center [275, 284] width 145 height 24
click at [274, 285] on input "27.08.2025 20:11" at bounding box center [275, 284] width 145 height 24
drag, startPoint x: 277, startPoint y: 285, endPoint x: 266, endPoint y: 287, distance: 10.9
click at [266, 287] on input "27.08.2025 20:11" at bounding box center [275, 284] width 145 height 24
type input "27.08.2025 11:1_"
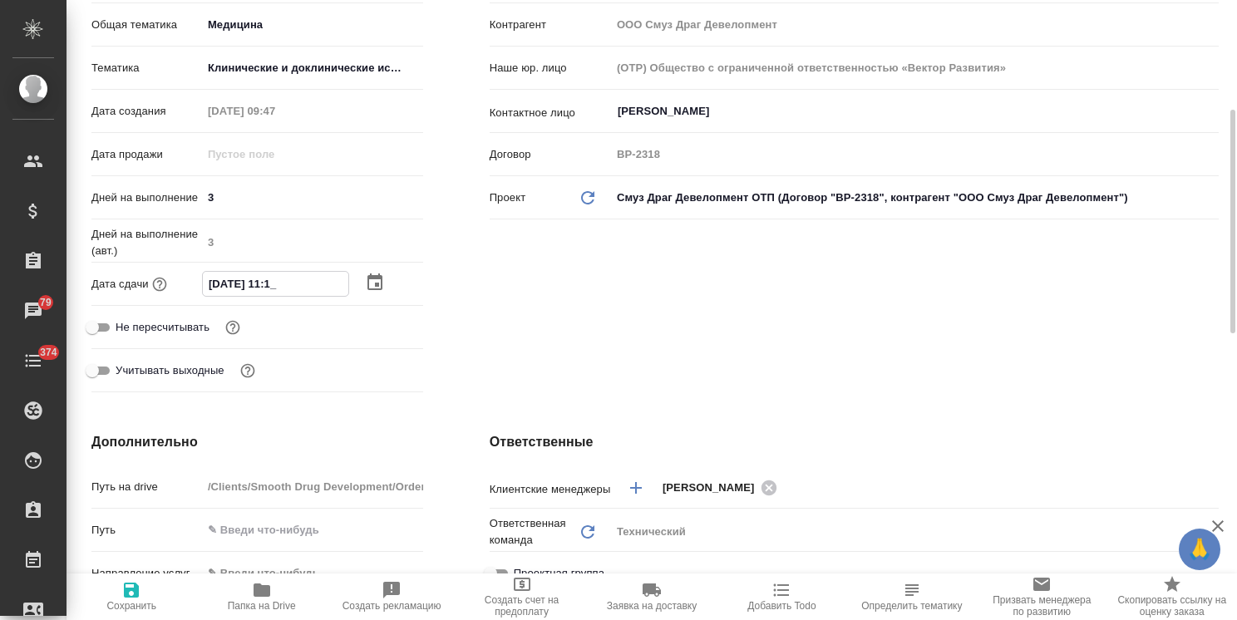
type textarea "x"
type input "27.08.2025 17:11"
type textarea "x"
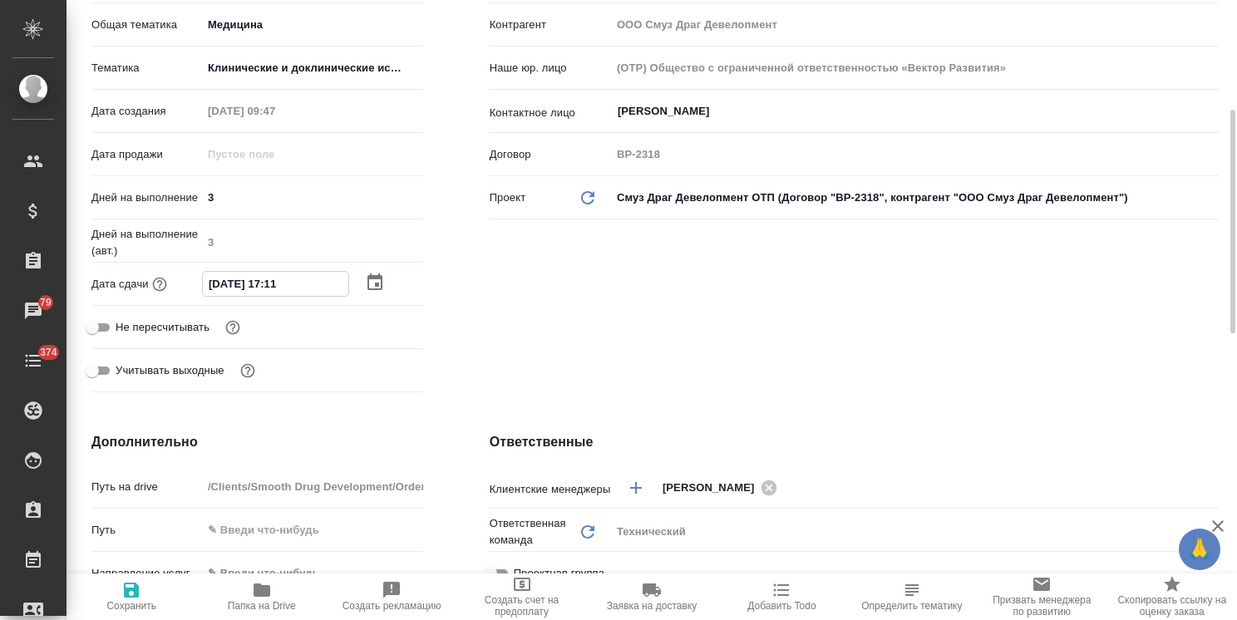
type textarea "x"
drag, startPoint x: 296, startPoint y: 285, endPoint x: 284, endPoint y: 288, distance: 11.9
click at [284, 288] on input "27.08.2025 17:11" at bounding box center [275, 284] width 145 height 24
type input "27.08.2025 17:0_"
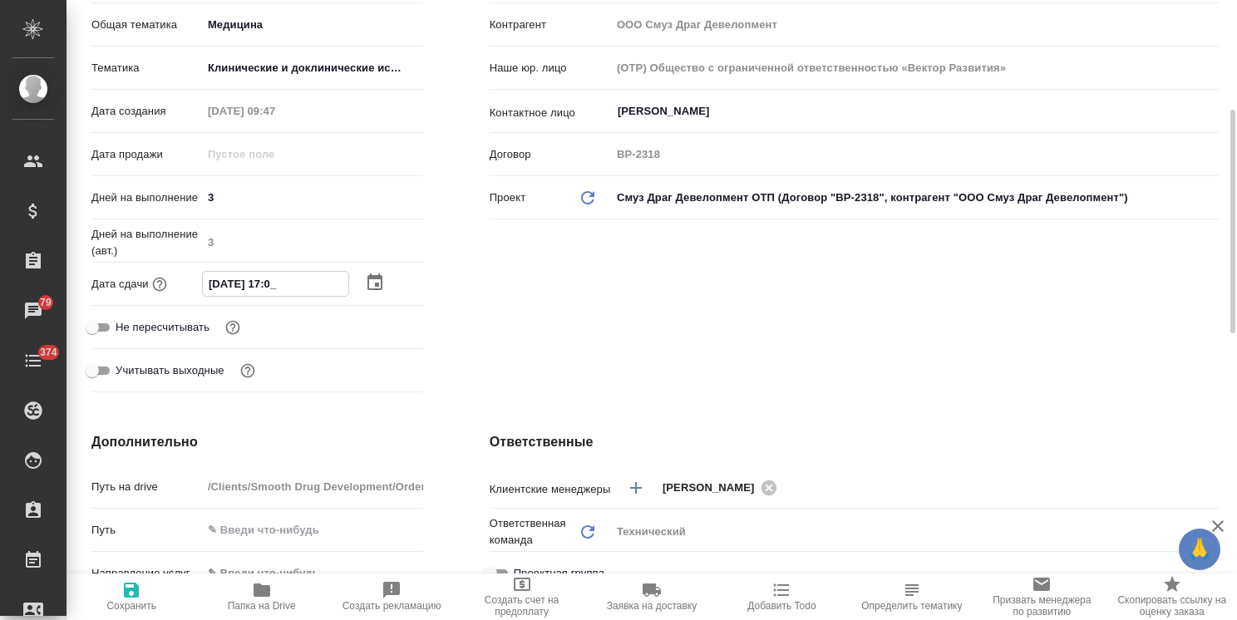
type textarea "x"
type input "27.08.2025 17:00"
type textarea "x"
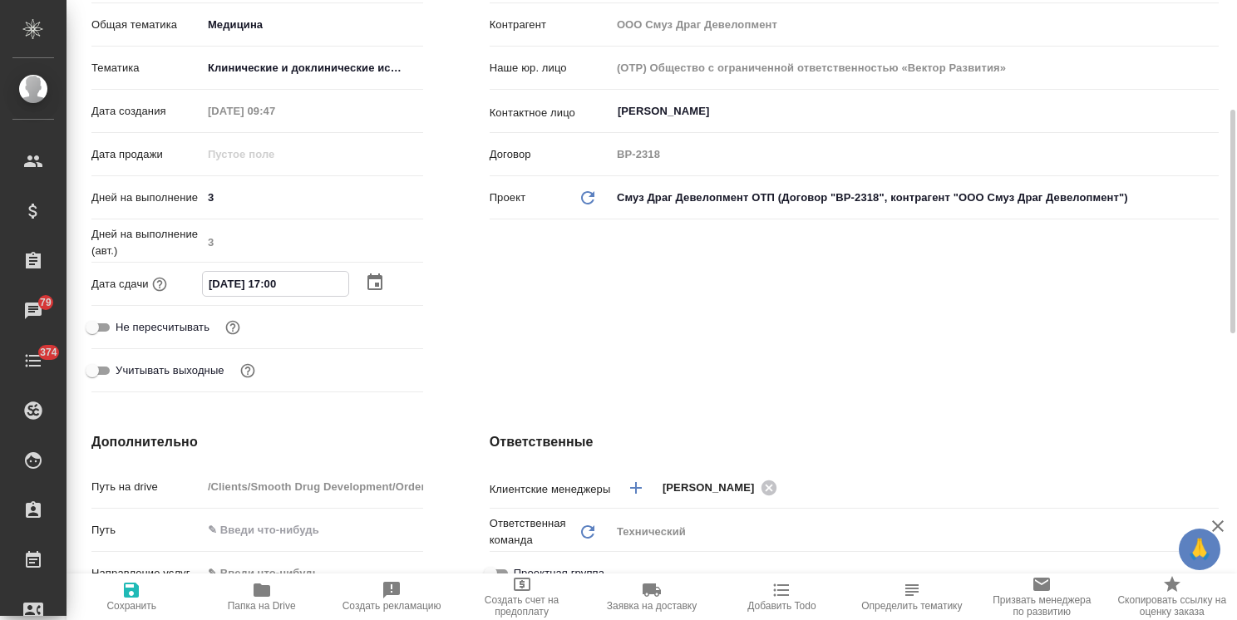
type textarea "x"
type input "27.08.2025 17:00"
click at [124, 609] on span "Сохранить" at bounding box center [131, 606] width 50 height 12
type textarea "x"
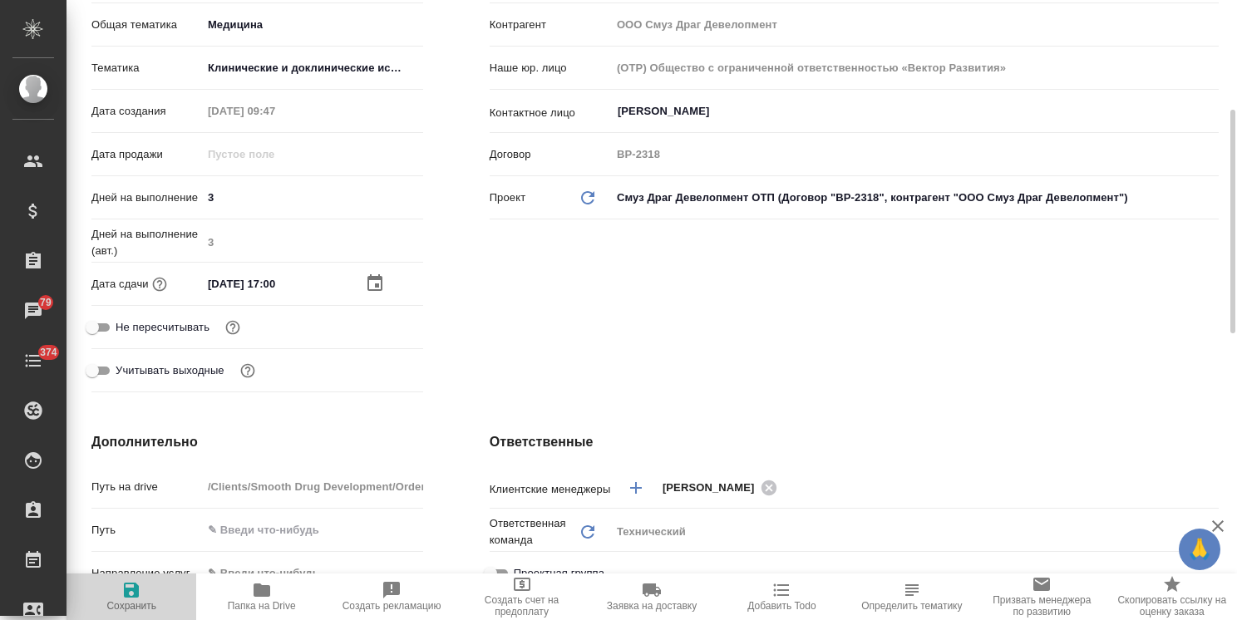
type textarea "x"
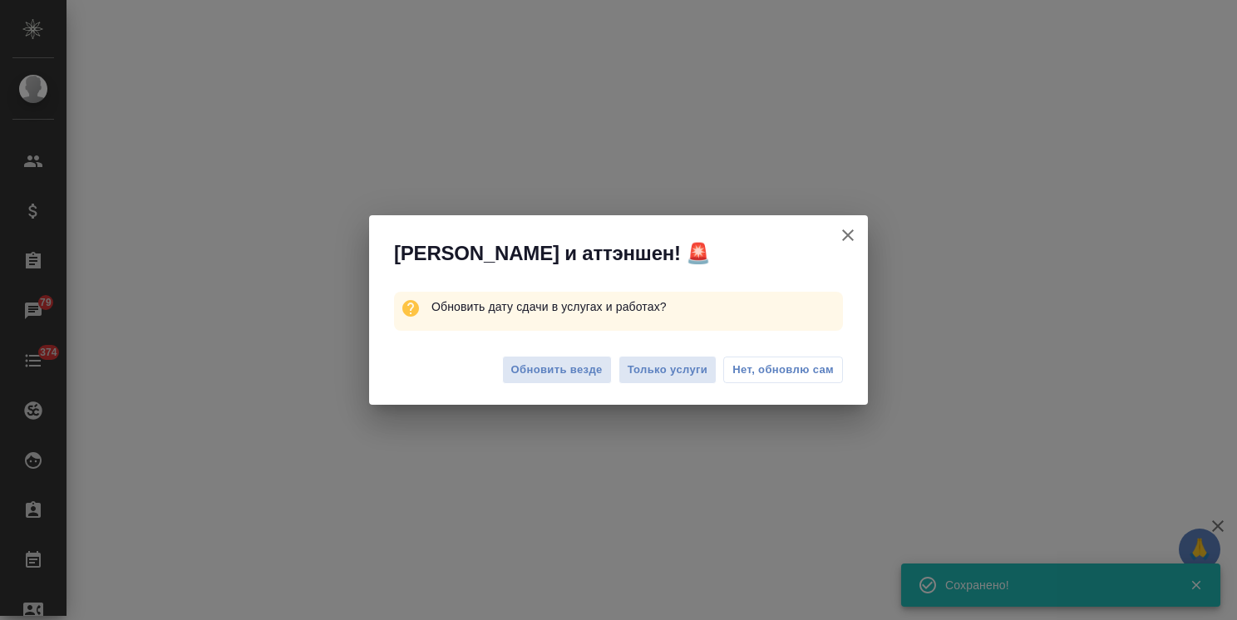
click at [549, 386] on div "Обновить везде Только услуги Нет, обновлю сам" at bounding box center [618, 372] width 499 height 66
select select "RU"
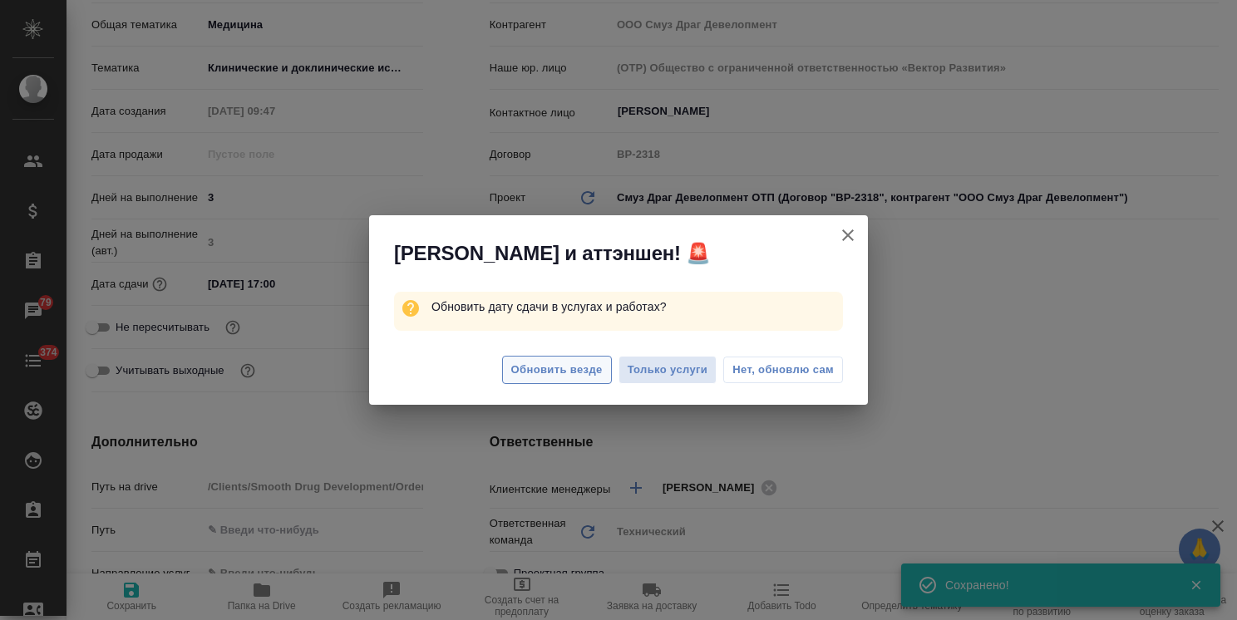
type textarea "x"
click at [555, 376] on span "Обновить везде" at bounding box center [556, 370] width 91 height 19
type textarea "x"
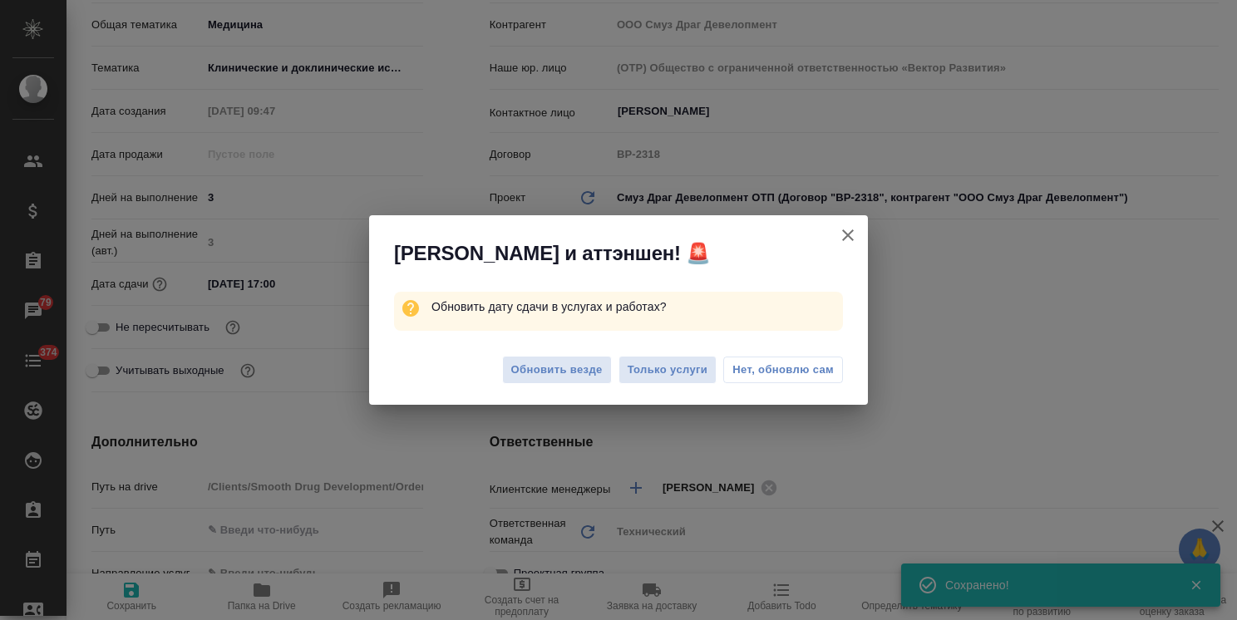
type textarea "x"
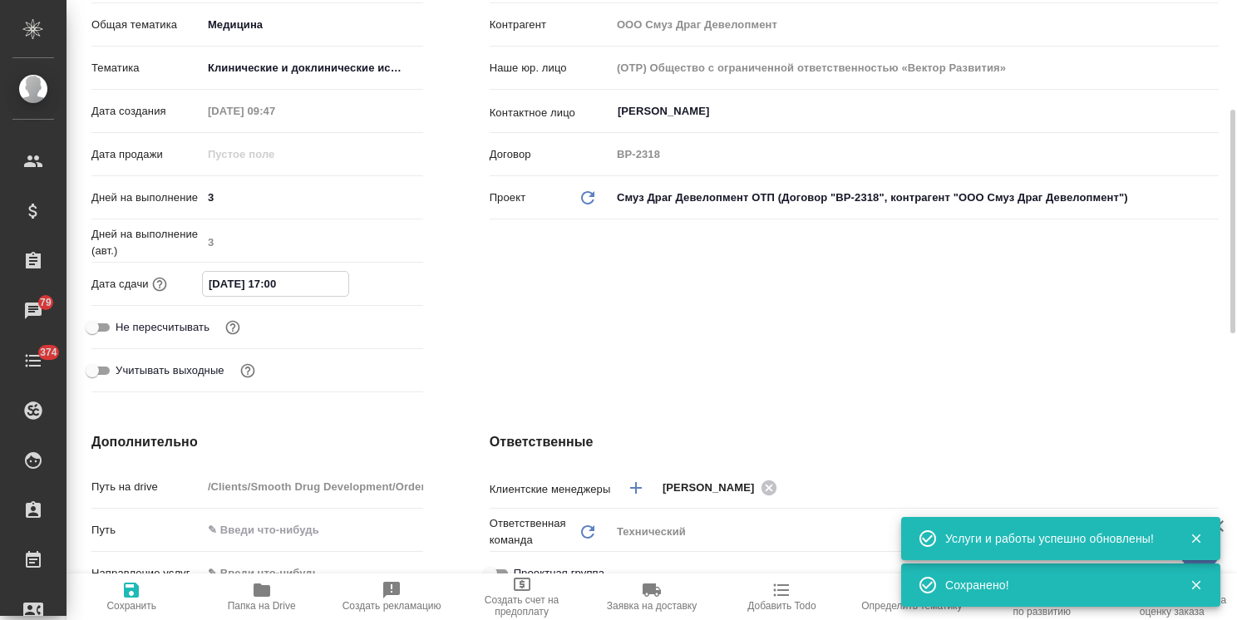
click at [323, 296] on input "27.08.2025 17:00" at bounding box center [275, 284] width 145 height 24
click at [385, 293] on div at bounding box center [394, 283] width 58 height 20
click at [378, 293] on icon "button" at bounding box center [375, 283] width 20 height 20
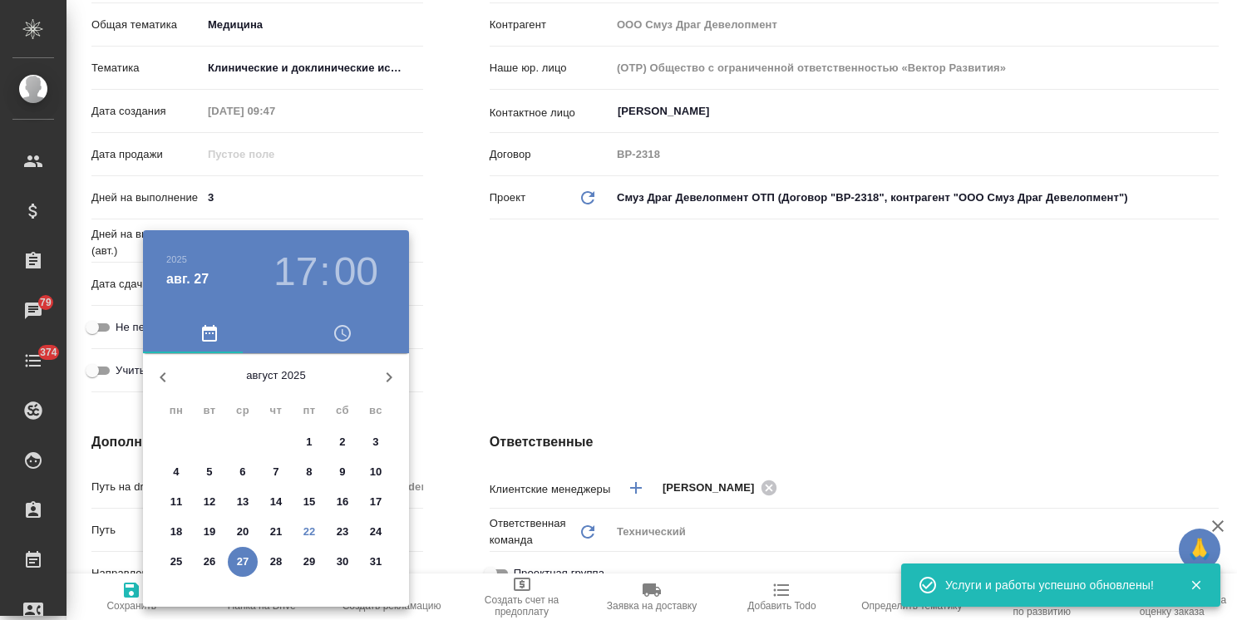
click at [512, 354] on div at bounding box center [618, 310] width 1237 height 620
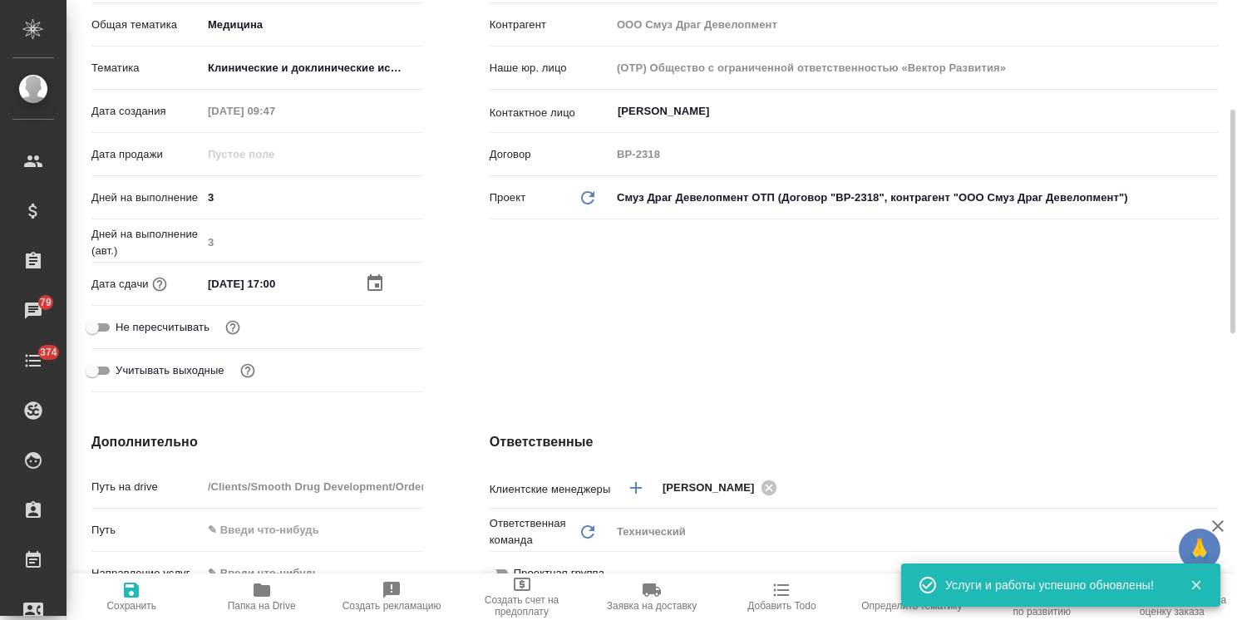
click at [139, 608] on span "Сохранить" at bounding box center [131, 606] width 50 height 12
type textarea "x"
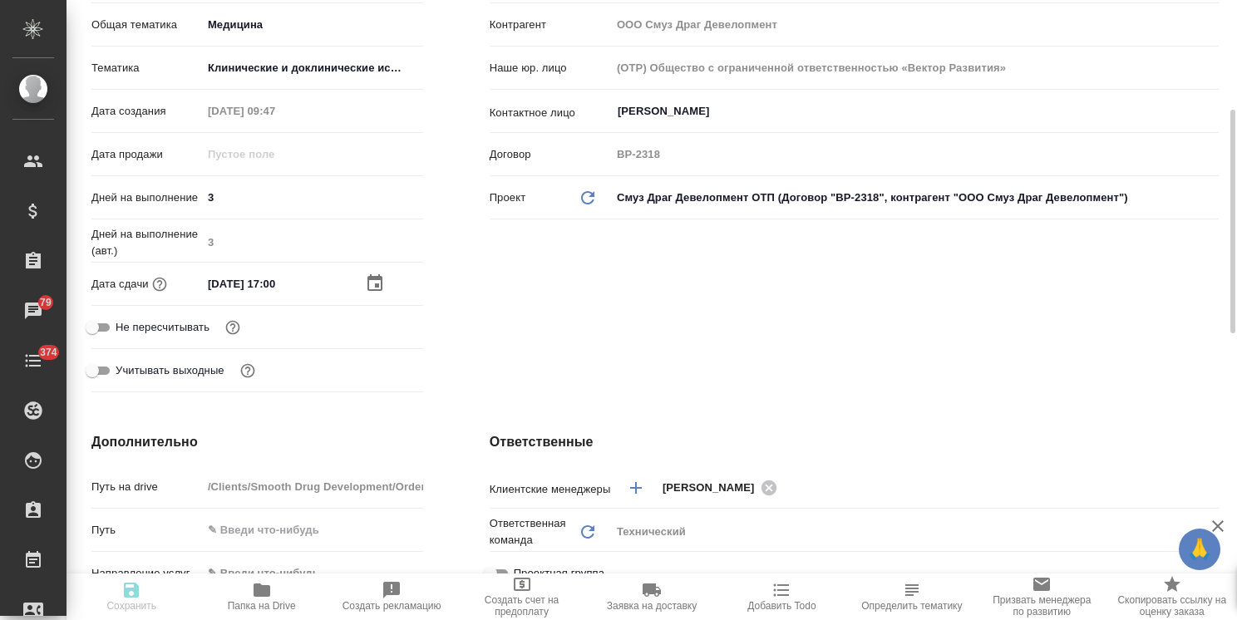
type textarea "x"
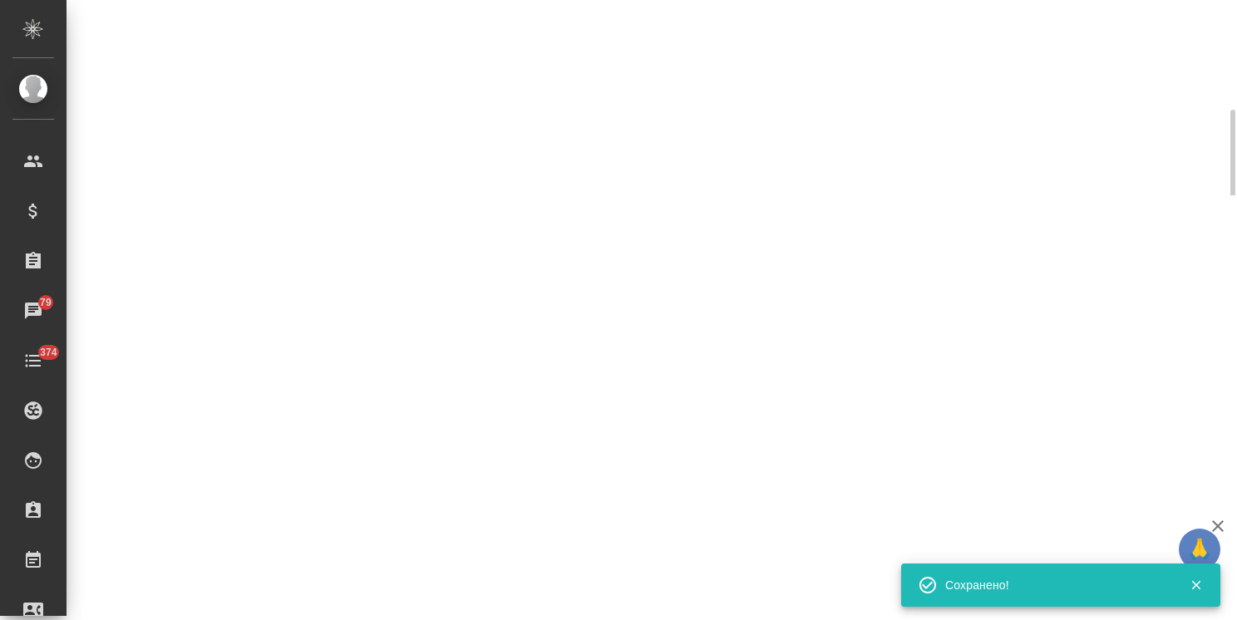
select select "RU"
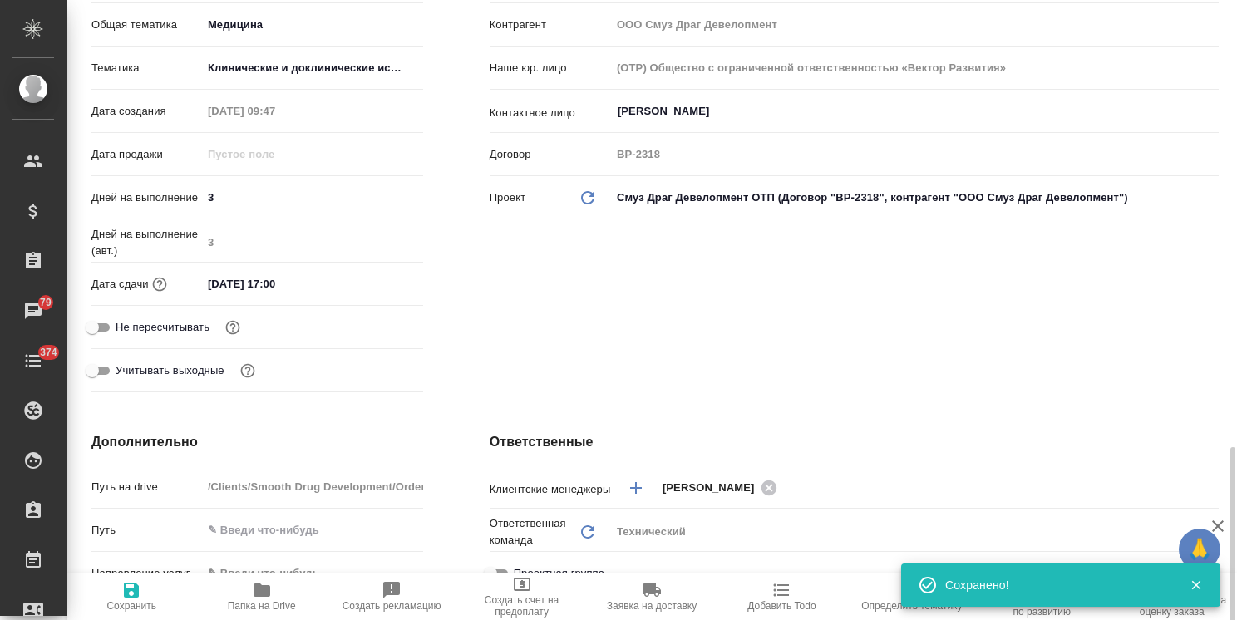
type textarea "x"
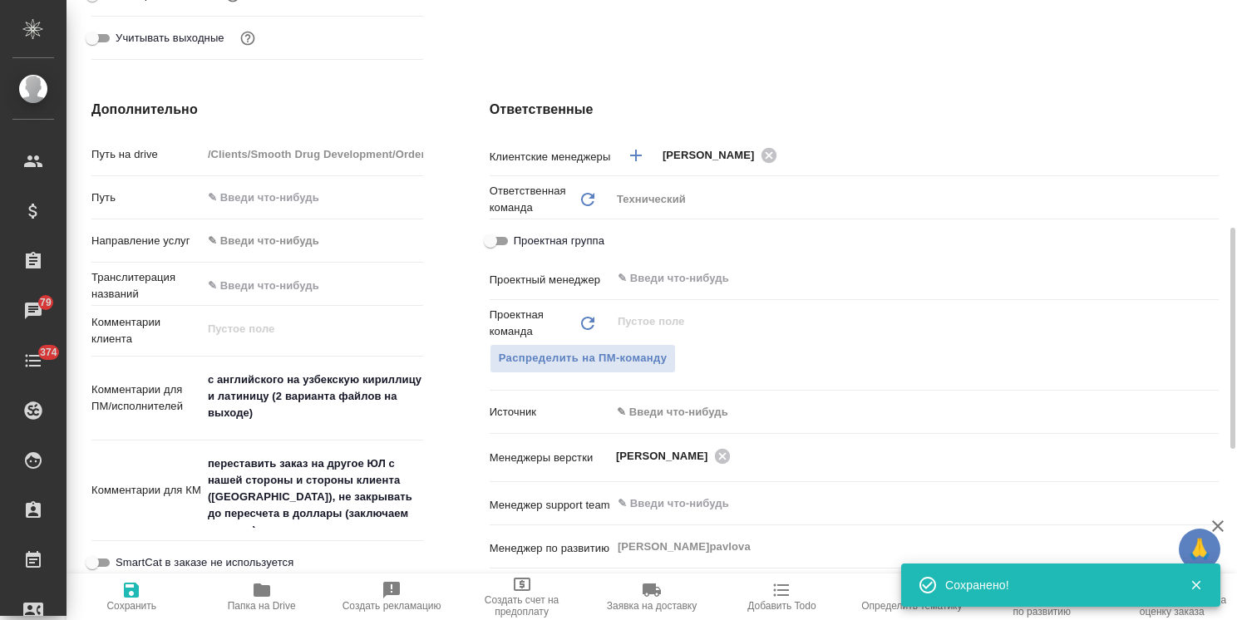
scroll to position [638, 0]
click at [623, 368] on span "Распределить на ПМ-команду" at bounding box center [583, 358] width 169 height 19
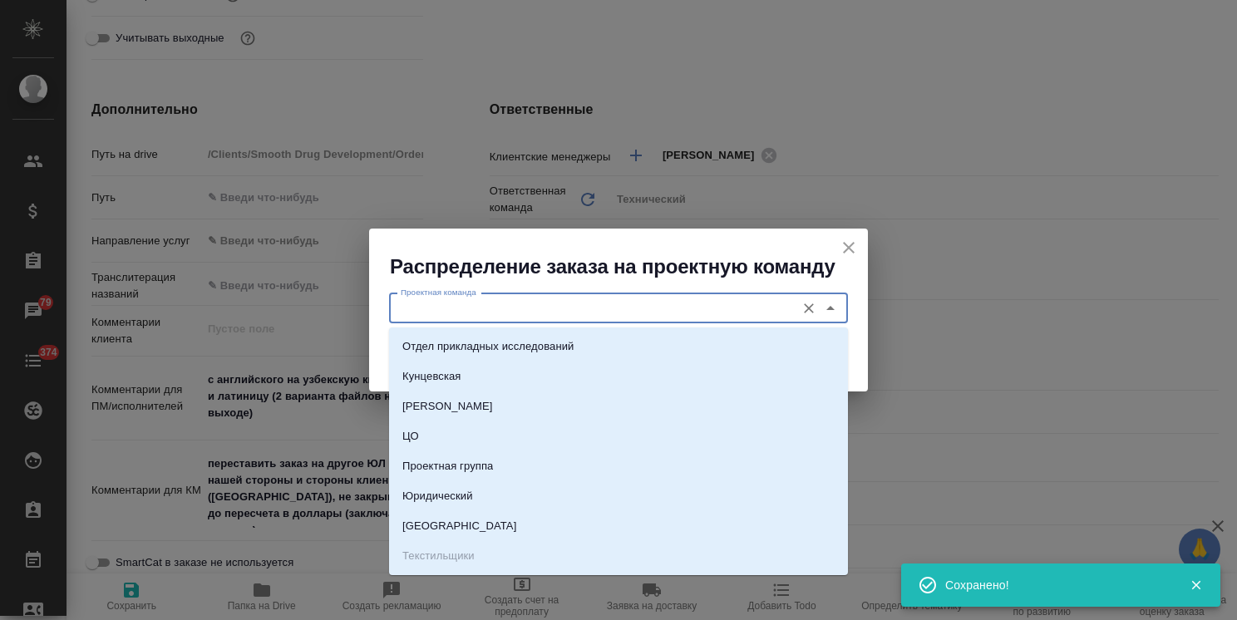
click at [467, 303] on input "Проектная команда" at bounding box center [590, 308] width 393 height 20
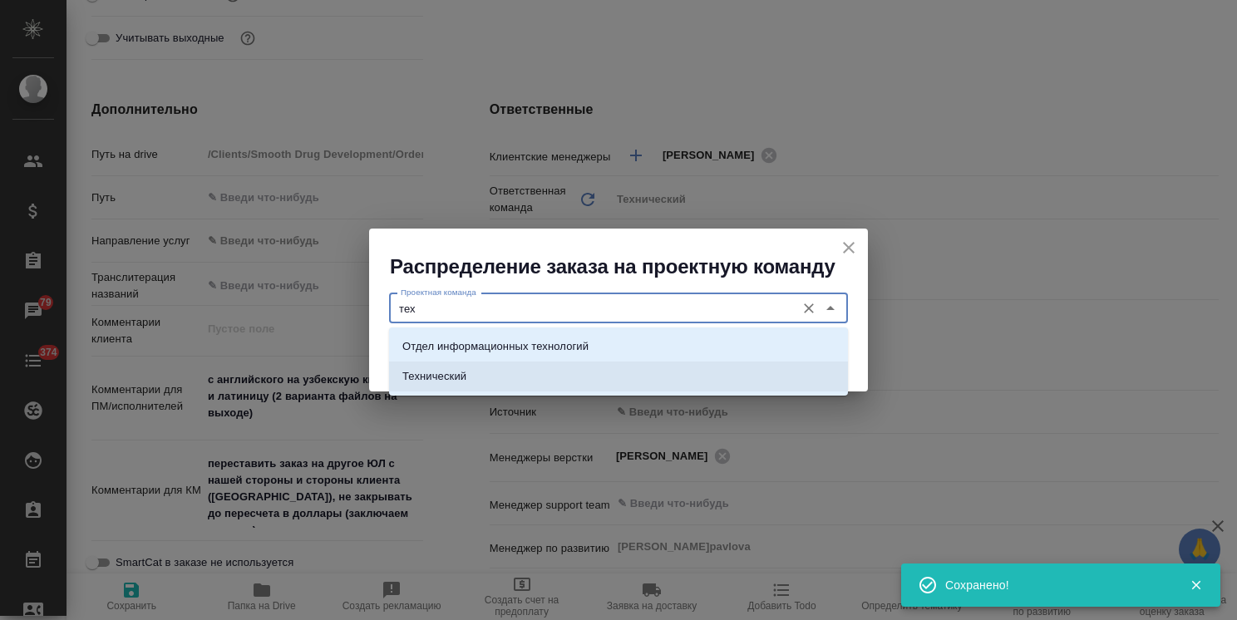
click at [522, 374] on li "Технический" at bounding box center [618, 377] width 459 height 30
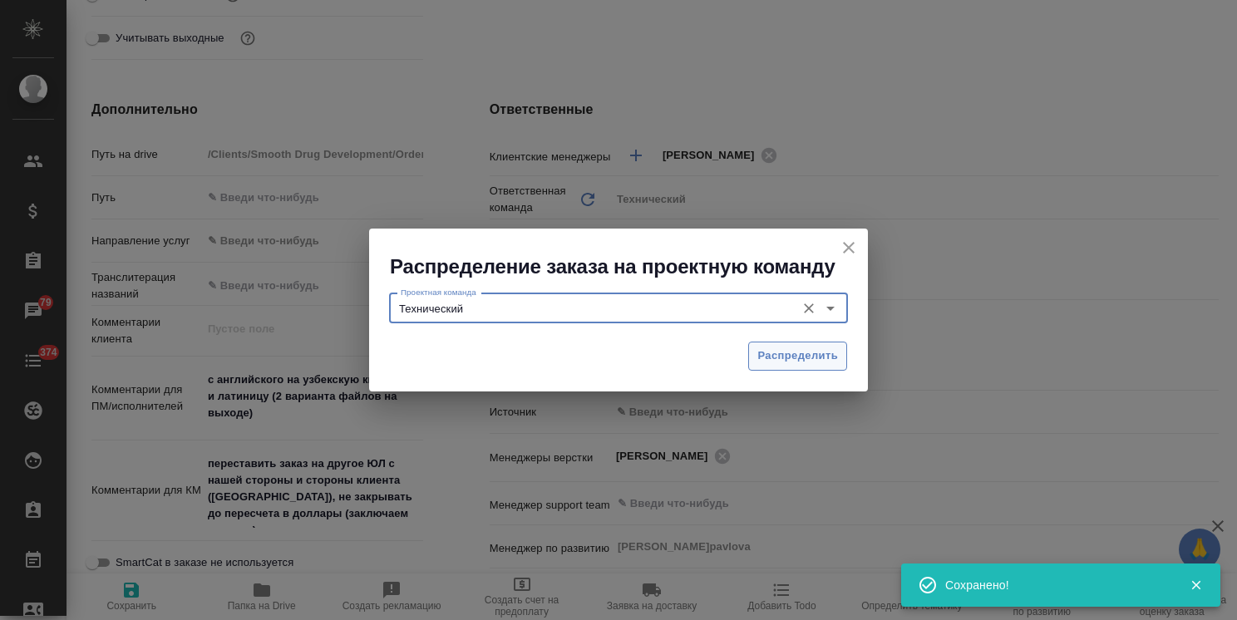
type input "Технический"
click at [799, 355] on span "Распределить" at bounding box center [797, 356] width 81 height 19
type textarea "x"
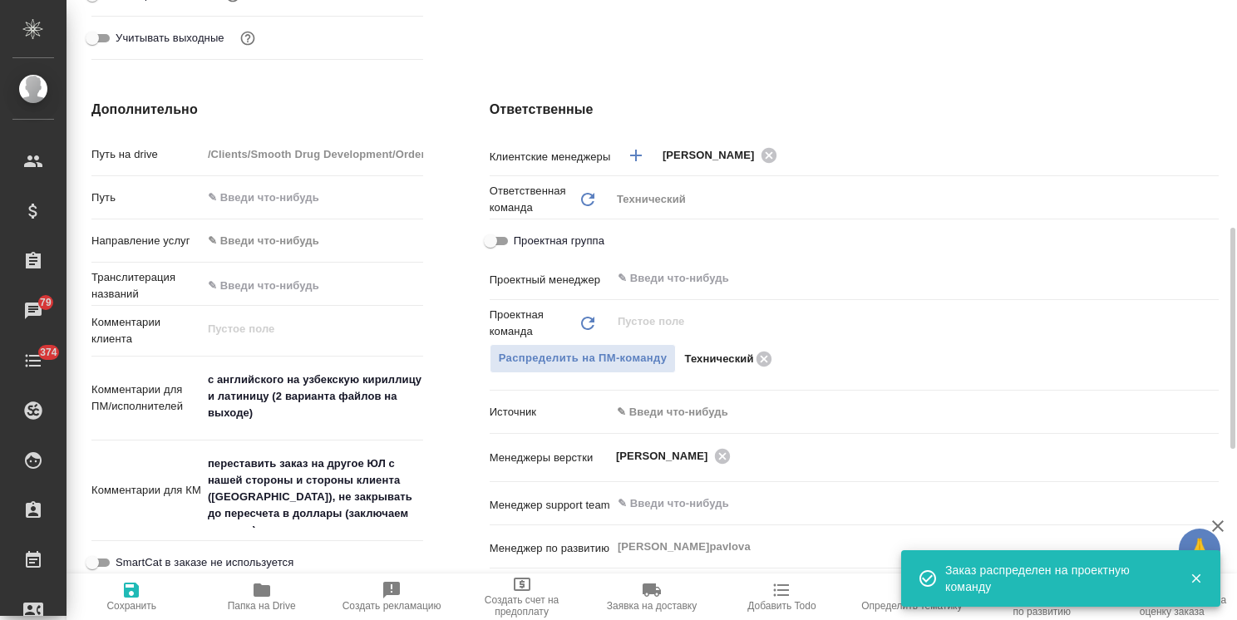
click at [130, 599] on icon "button" at bounding box center [131, 590] width 20 height 20
type textarea "x"
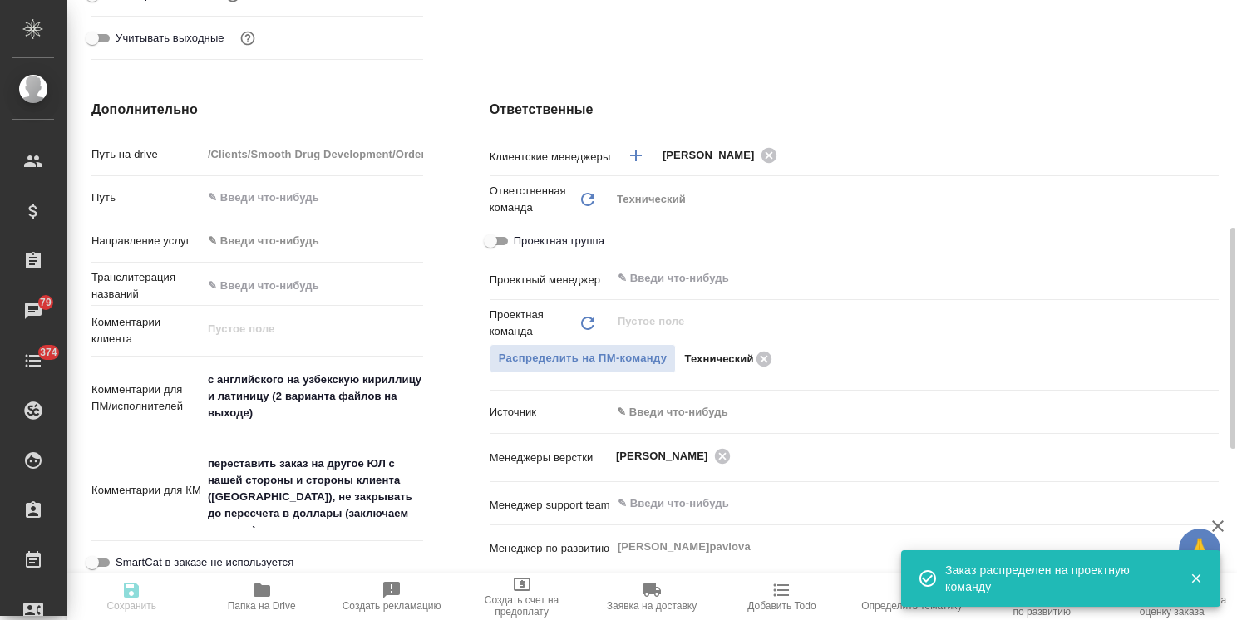
type textarea "x"
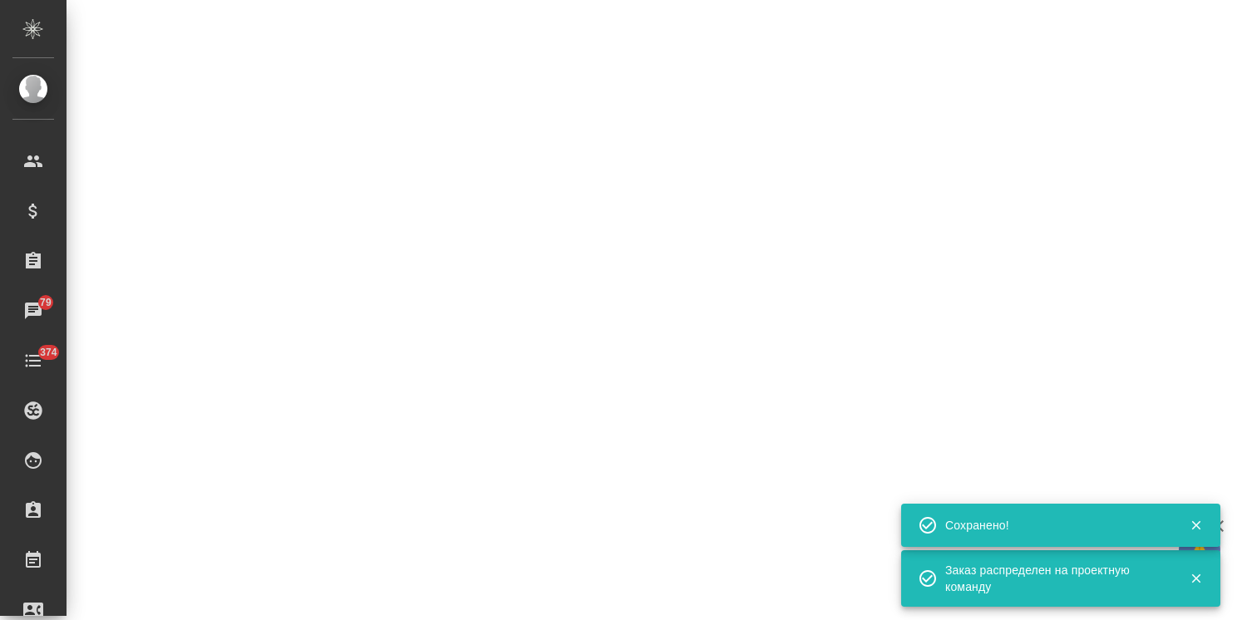
select select "RU"
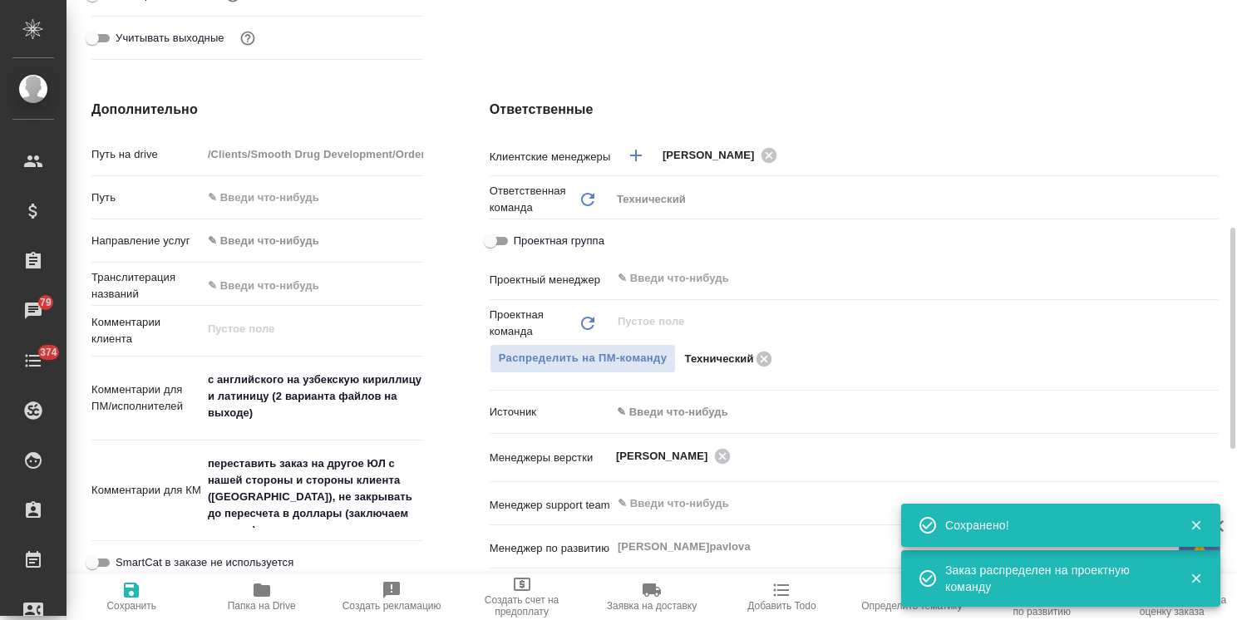
type textarea "x"
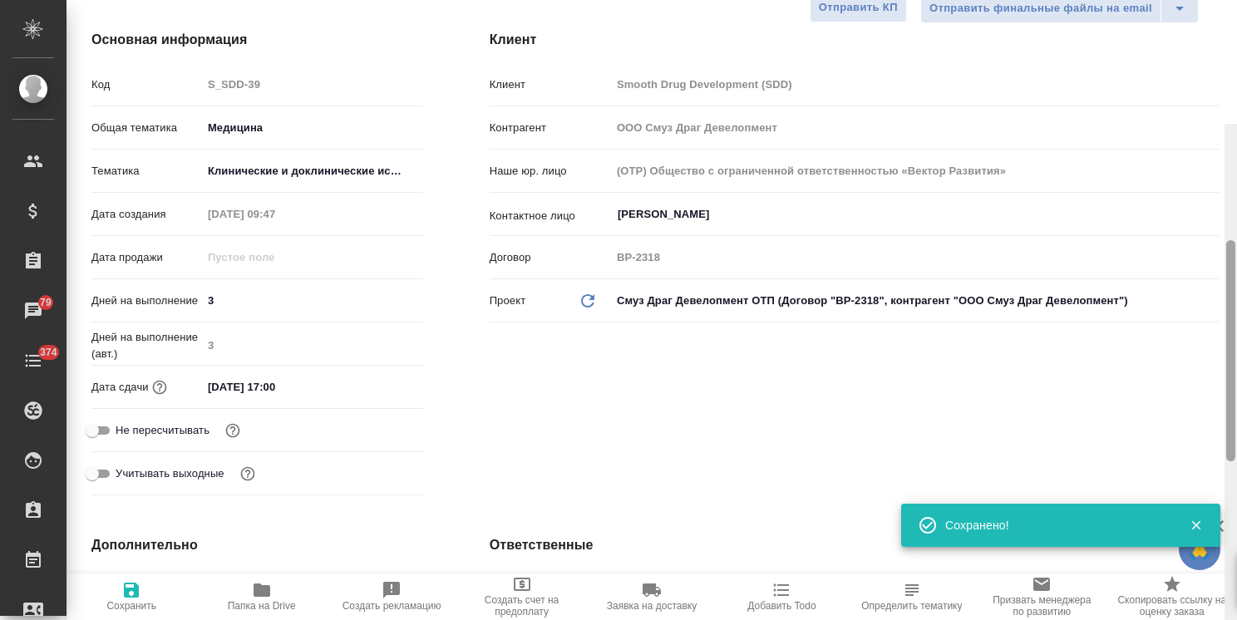
scroll to position [0, 0]
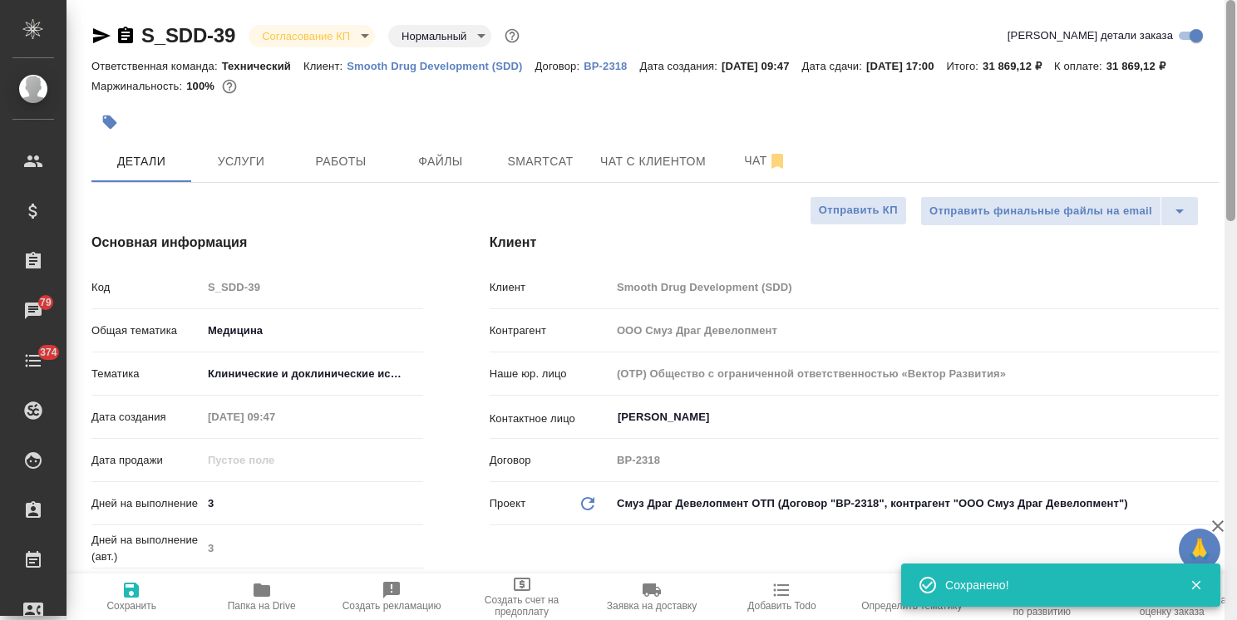
drag, startPoint x: 1231, startPoint y: 410, endPoint x: 984, endPoint y: 143, distance: 363.5
click at [1230, 156] on div at bounding box center [1230, 110] width 9 height 221
click at [325, 26] on body "🙏 .cls-1 fill:#fff; AWATERA Usmanova Olga Клиенты Спецификации Заказы 79 Чаты 3…" at bounding box center [618, 310] width 1237 height 620
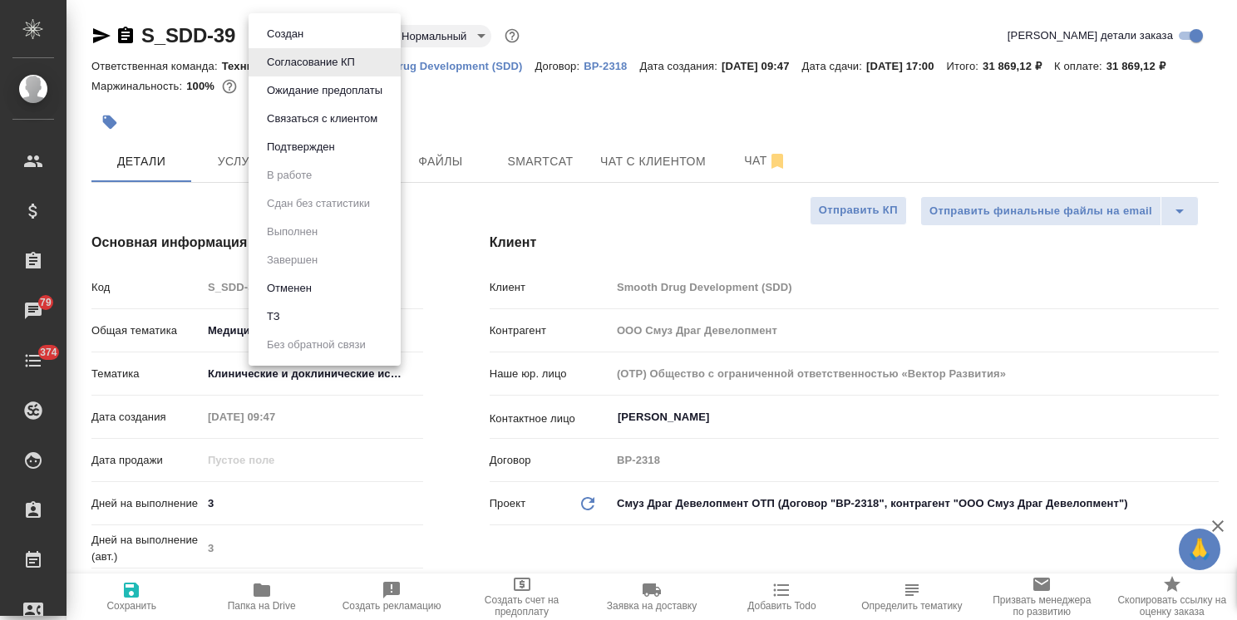
click at [308, 43] on button "Подтвержден" at bounding box center [285, 34] width 47 height 18
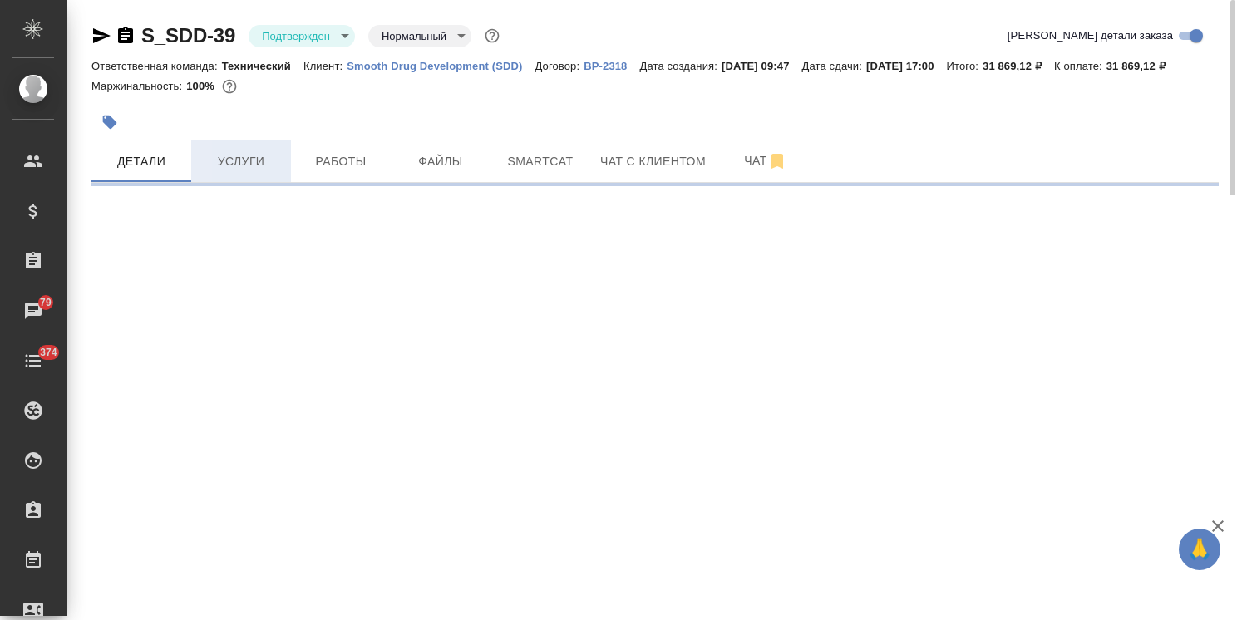
click at [252, 172] on span "Услуги" at bounding box center [241, 161] width 80 height 21
select select "RU"
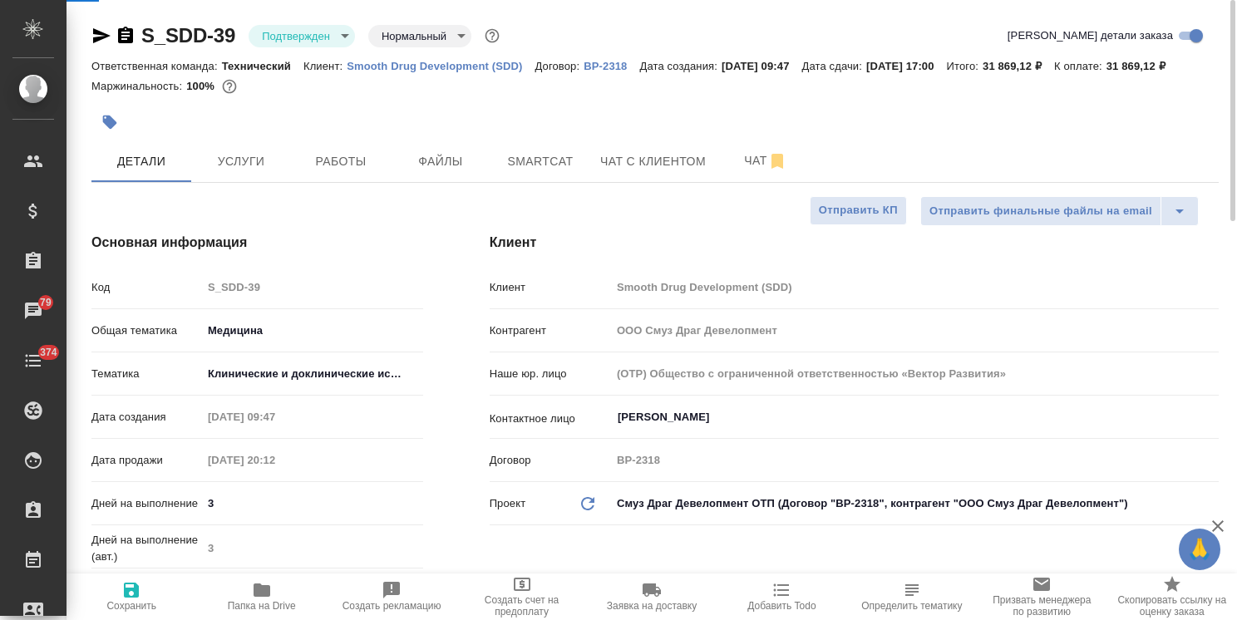
type textarea "x"
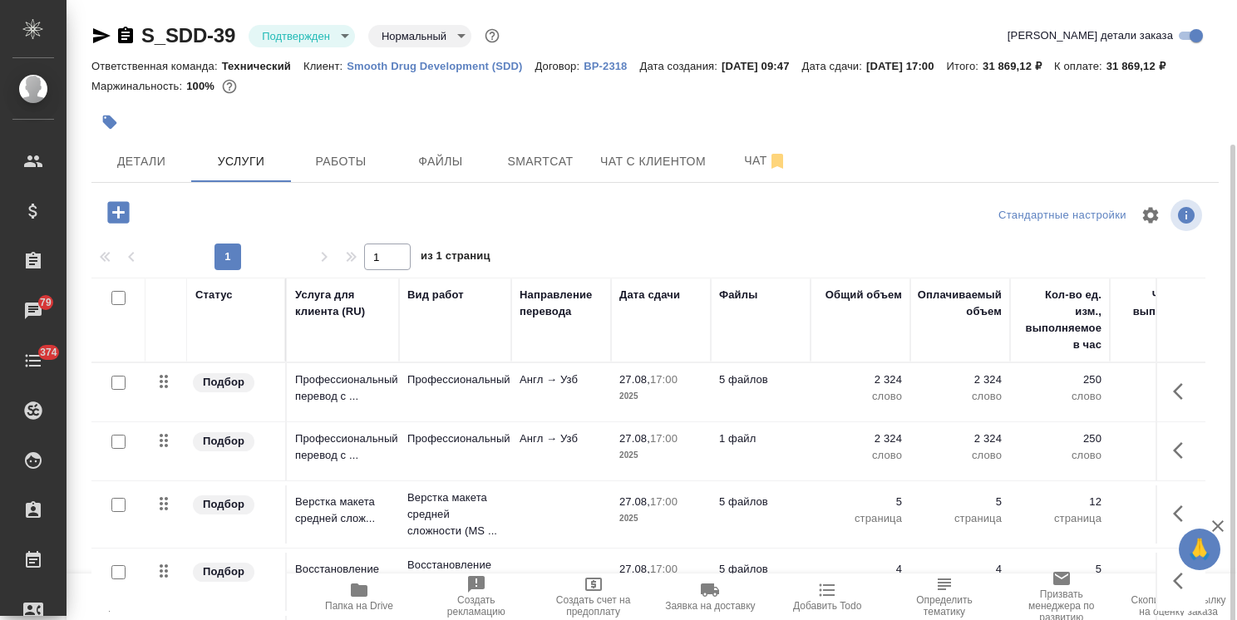
scroll to position [76, 0]
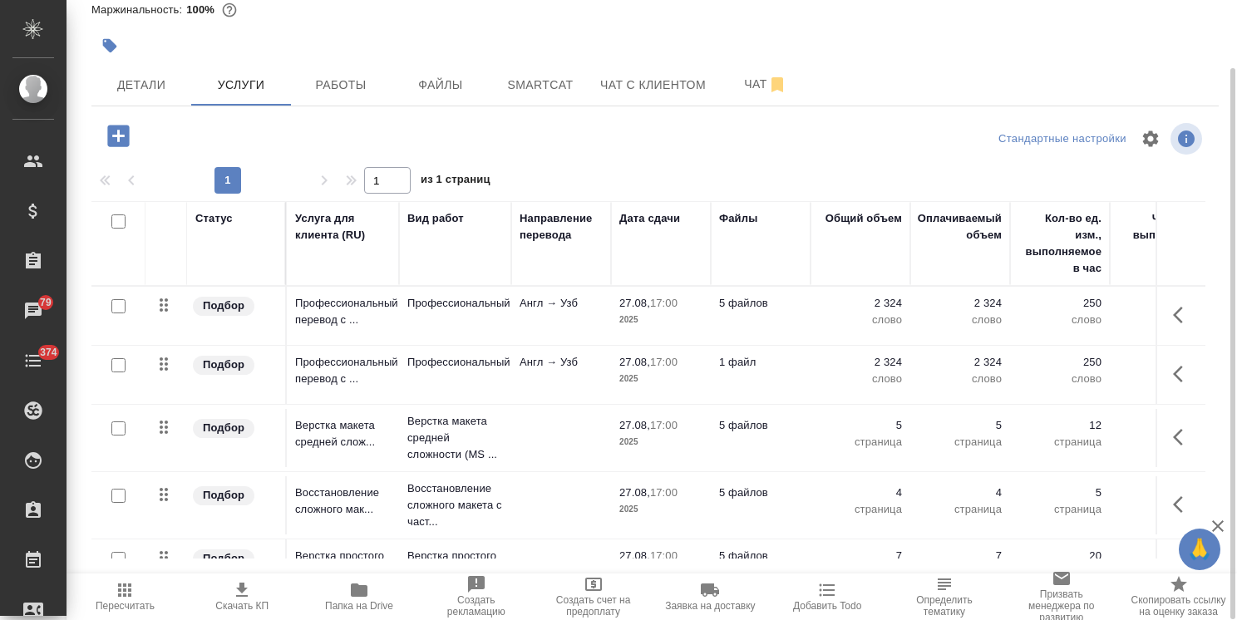
click at [246, 586] on icon "button" at bounding box center [242, 590] width 20 height 20
click at [737, 95] on span "Чат" at bounding box center [766, 84] width 80 height 21
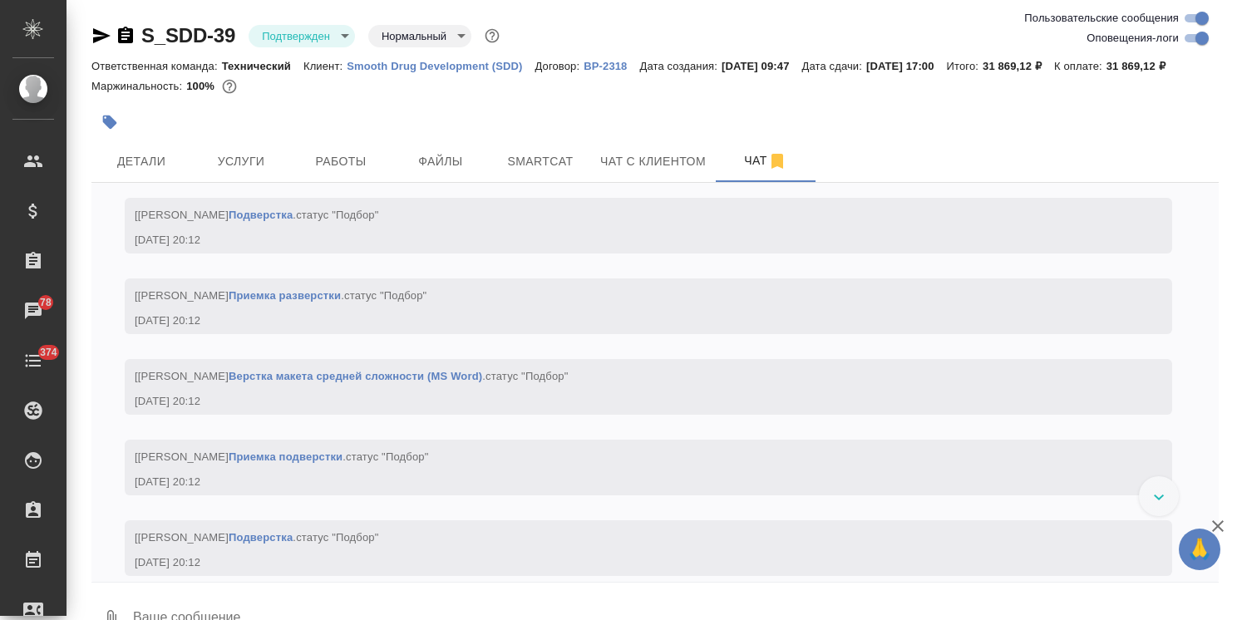
scroll to position [2374, 0]
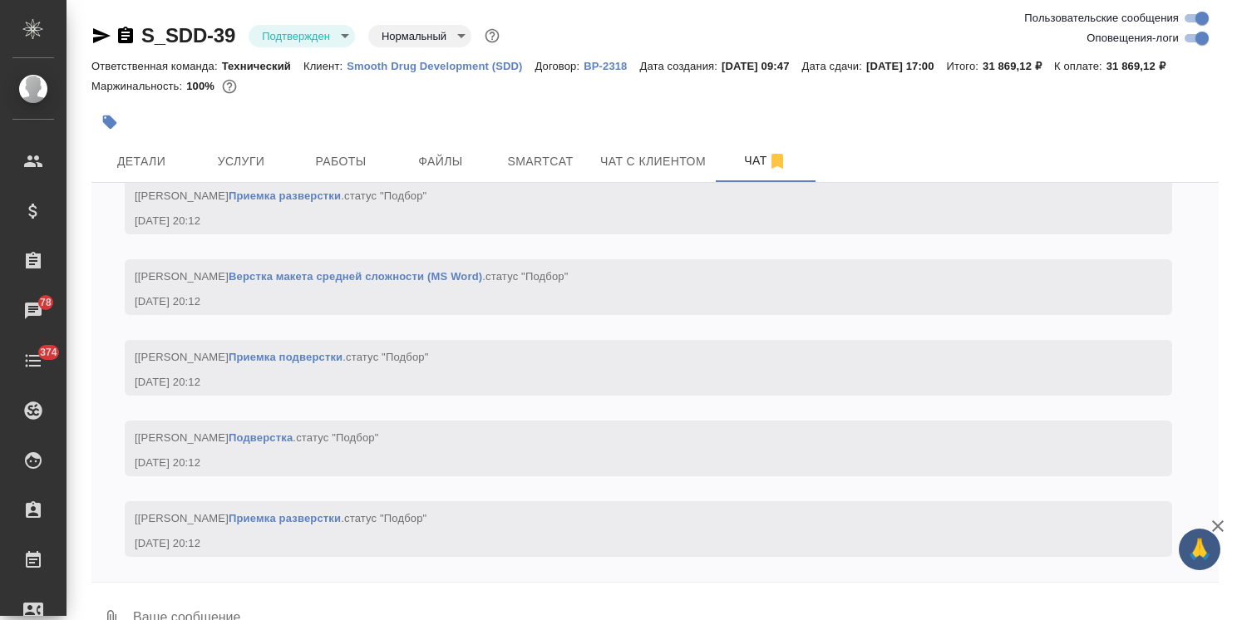
click at [1202, 530] on button "🙏" at bounding box center [1200, 550] width 42 height 42
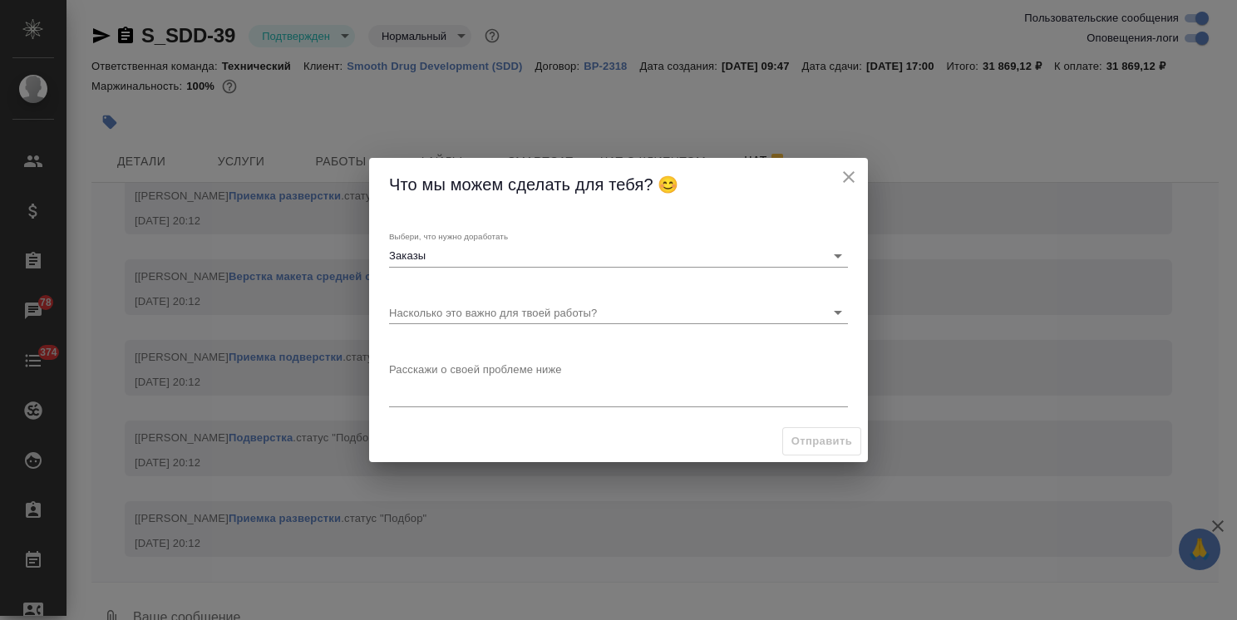
click at [852, 171] on icon "close" at bounding box center [849, 177] width 20 height 20
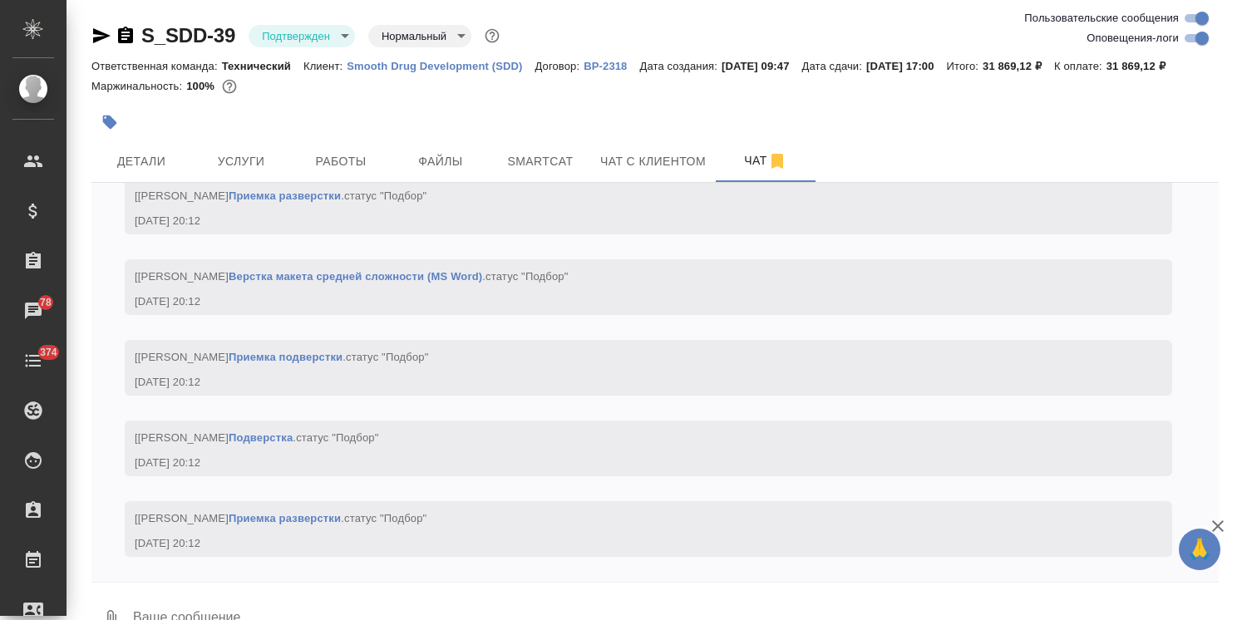
click at [1221, 527] on icon "button" at bounding box center [1218, 526] width 20 height 20
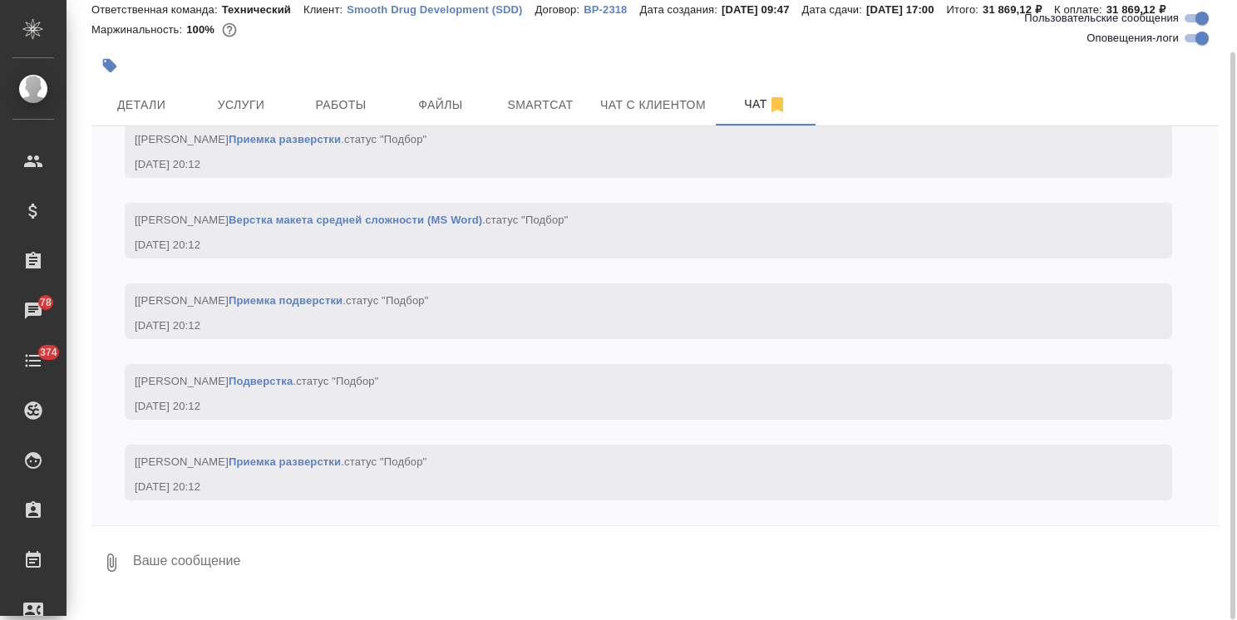
click at [400, 568] on textarea at bounding box center [674, 562] width 1087 height 57
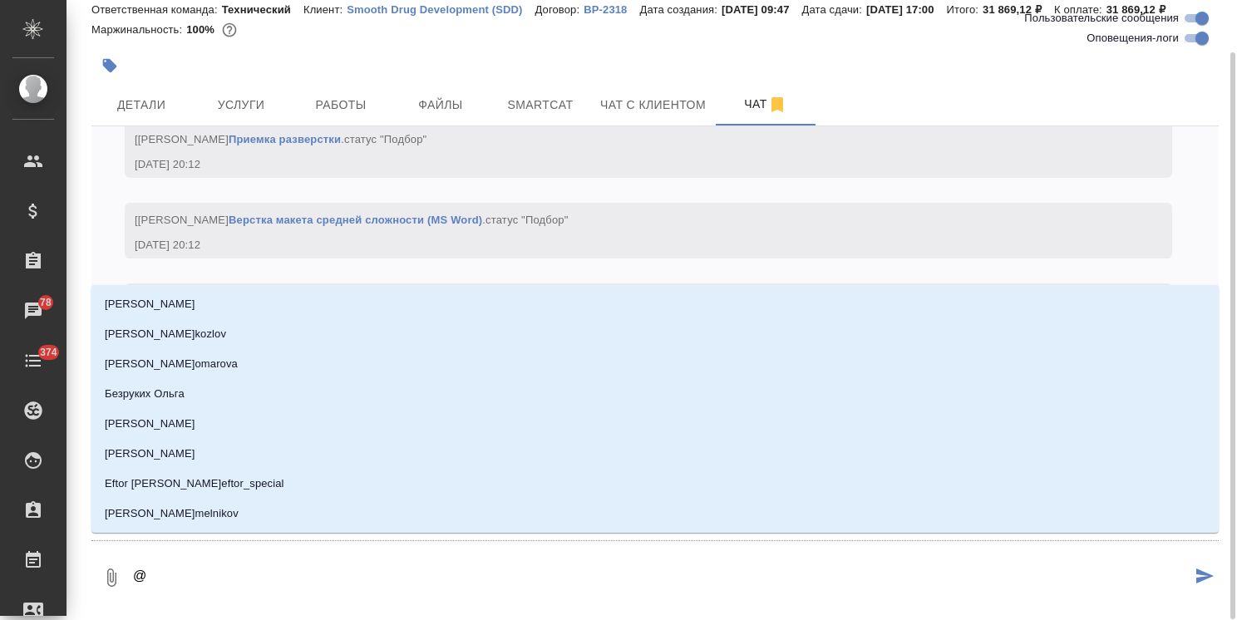
type textarea "@з"
type input "з"
type textarea "@зб"
type input "зб"
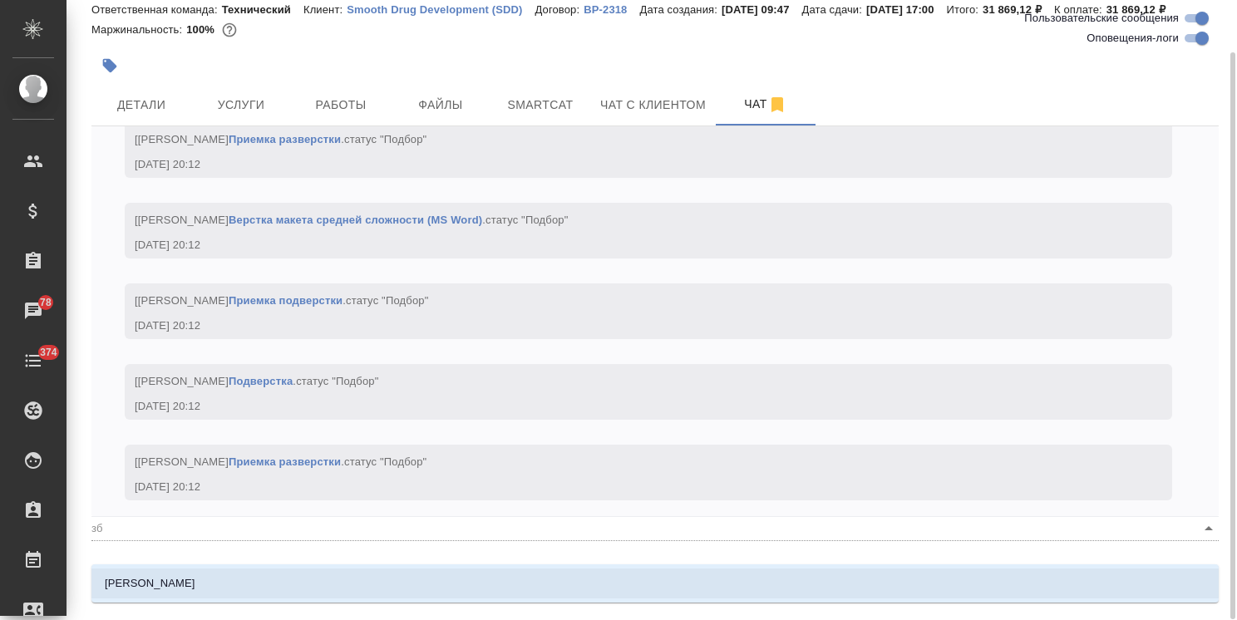
type textarea "@з"
type input "з"
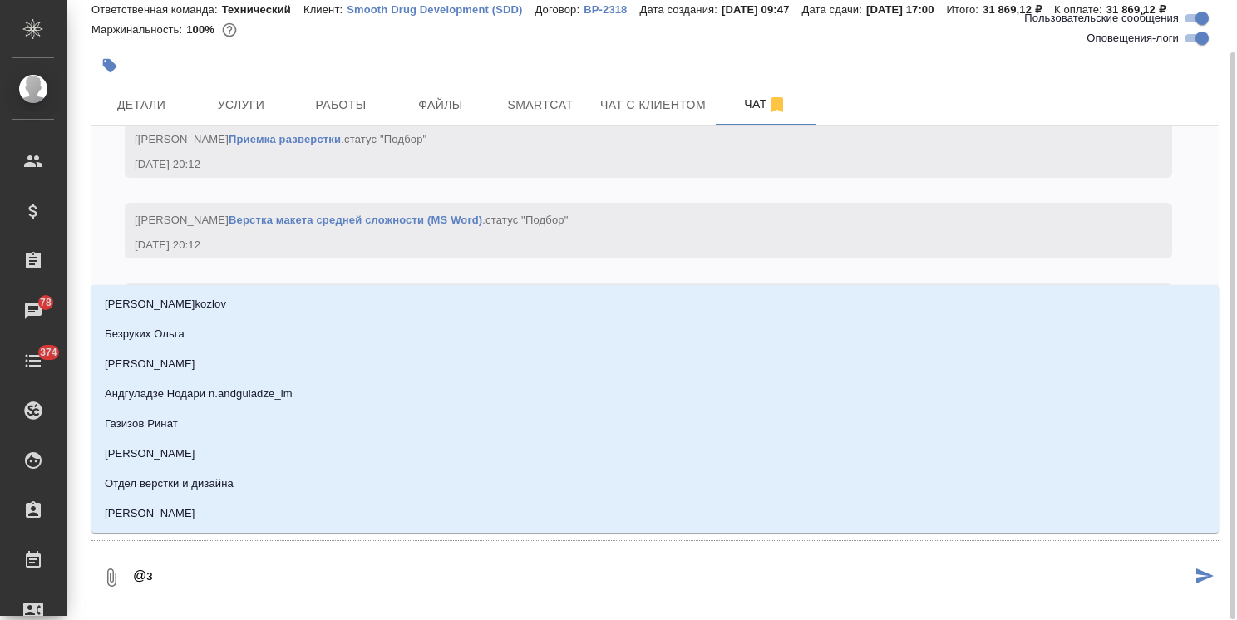
type textarea "@"
type textarea "@а"
type input "а"
type textarea "@"
type textarea "@з"
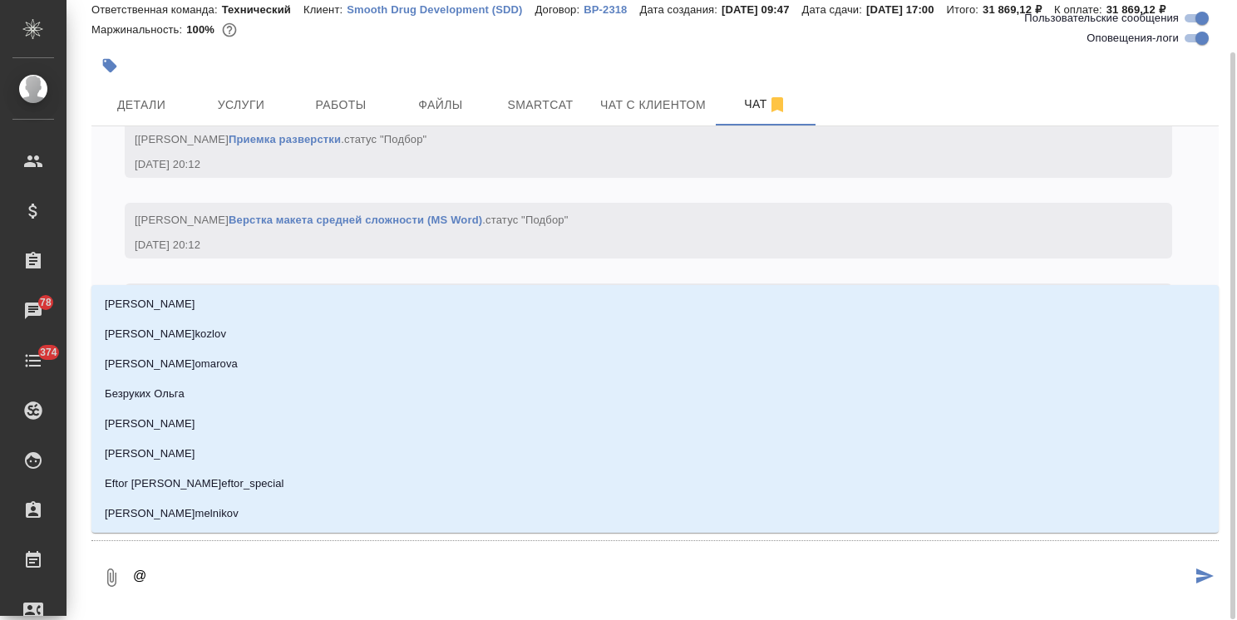
type input "з"
type textarea "@за"
type input "за"
type textarea "@заб"
type input "заб"
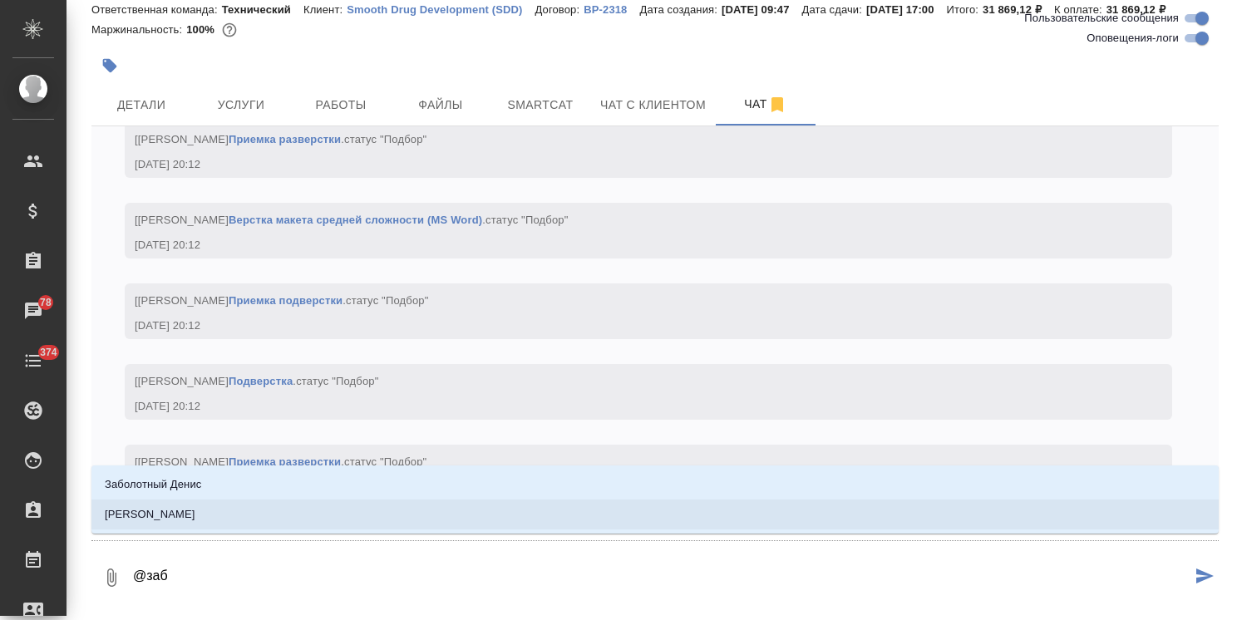
click at [195, 508] on p "Заборова Александра" at bounding box center [150, 514] width 91 height 17
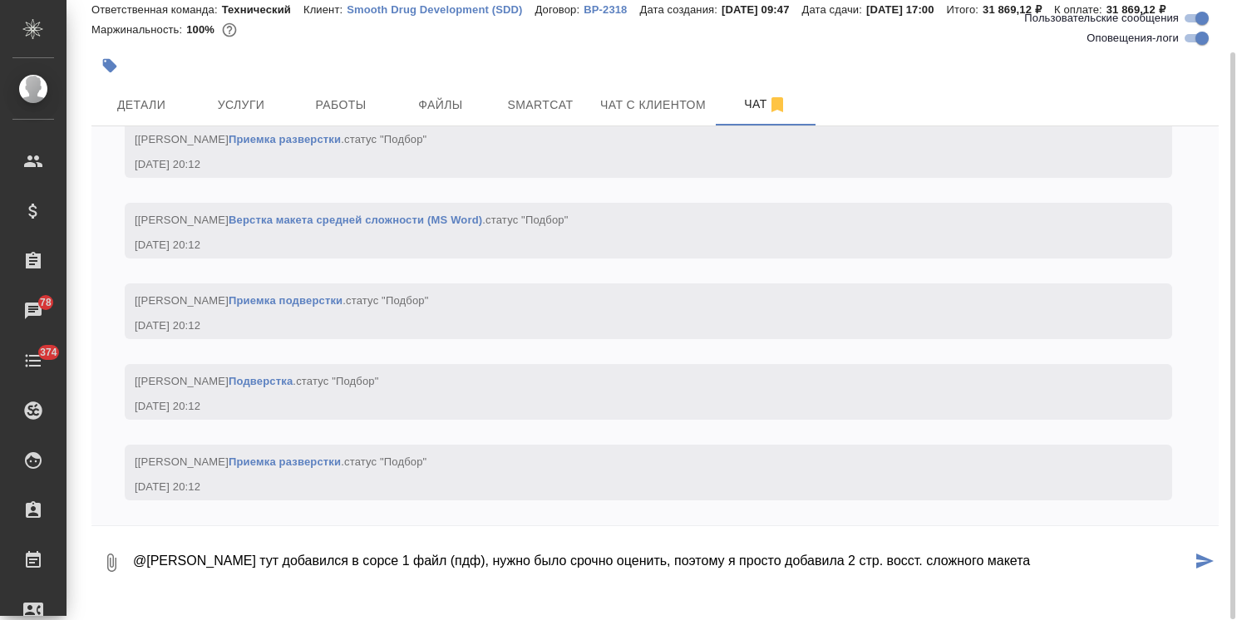
type textarea "@Заборова Александра тут добавился в сорсе 1 файл (пдф), нужно было срочно оцен…"
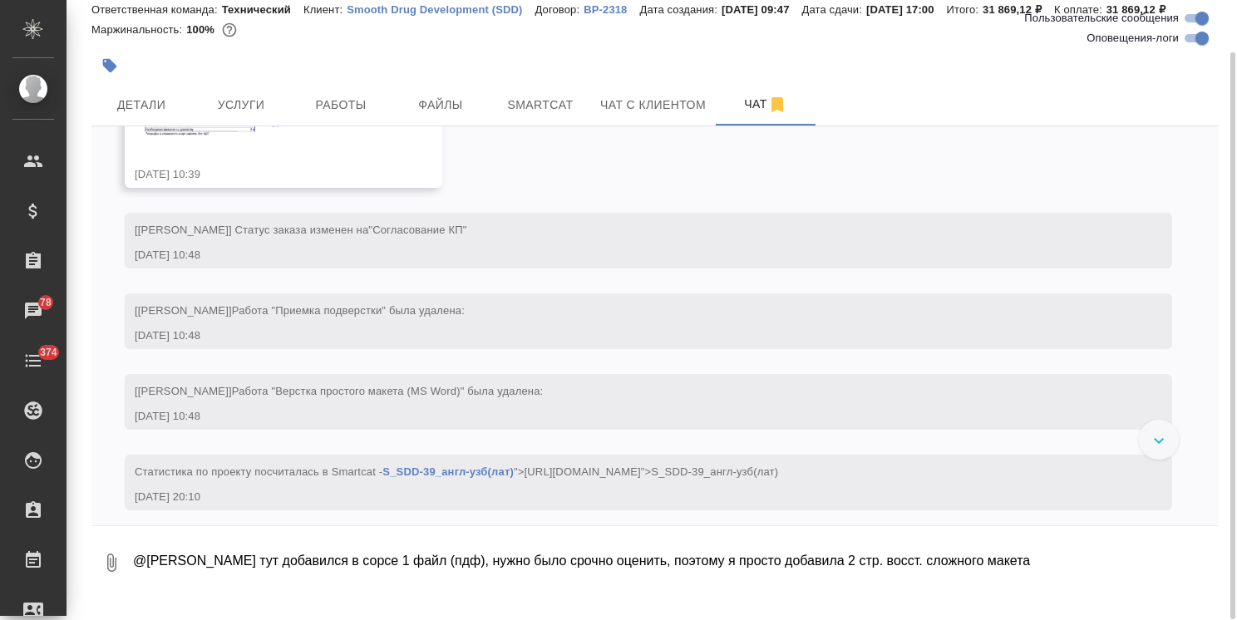
scroll to position [835, 0]
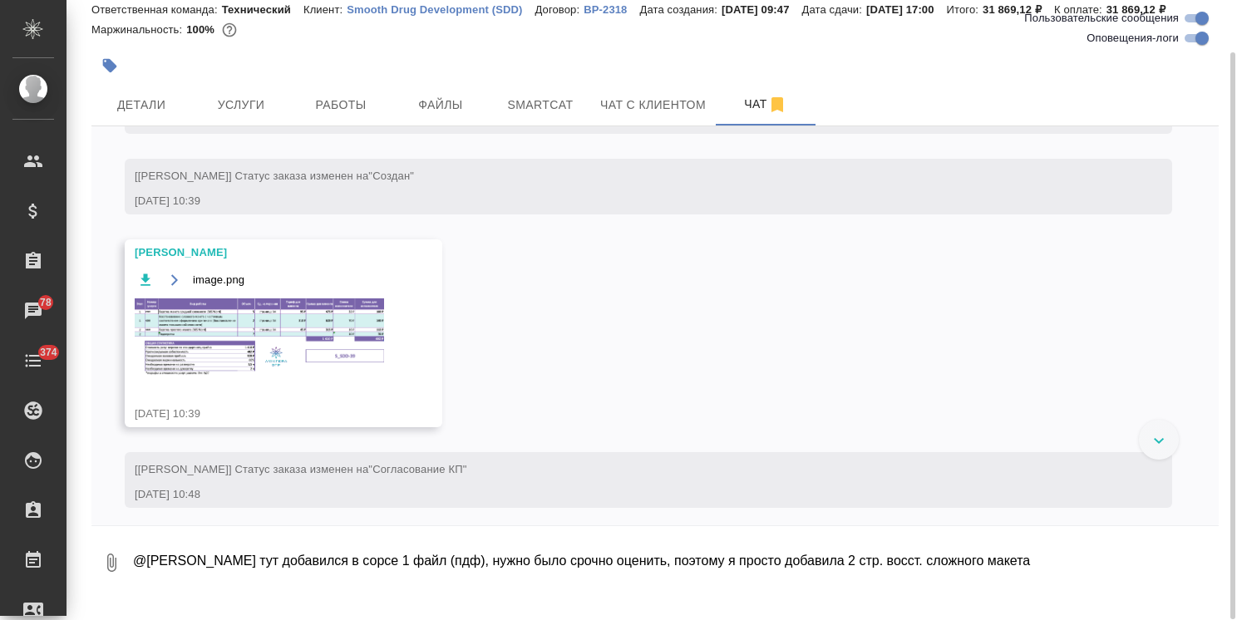
click at [239, 352] on img at bounding box center [259, 337] width 249 height 78
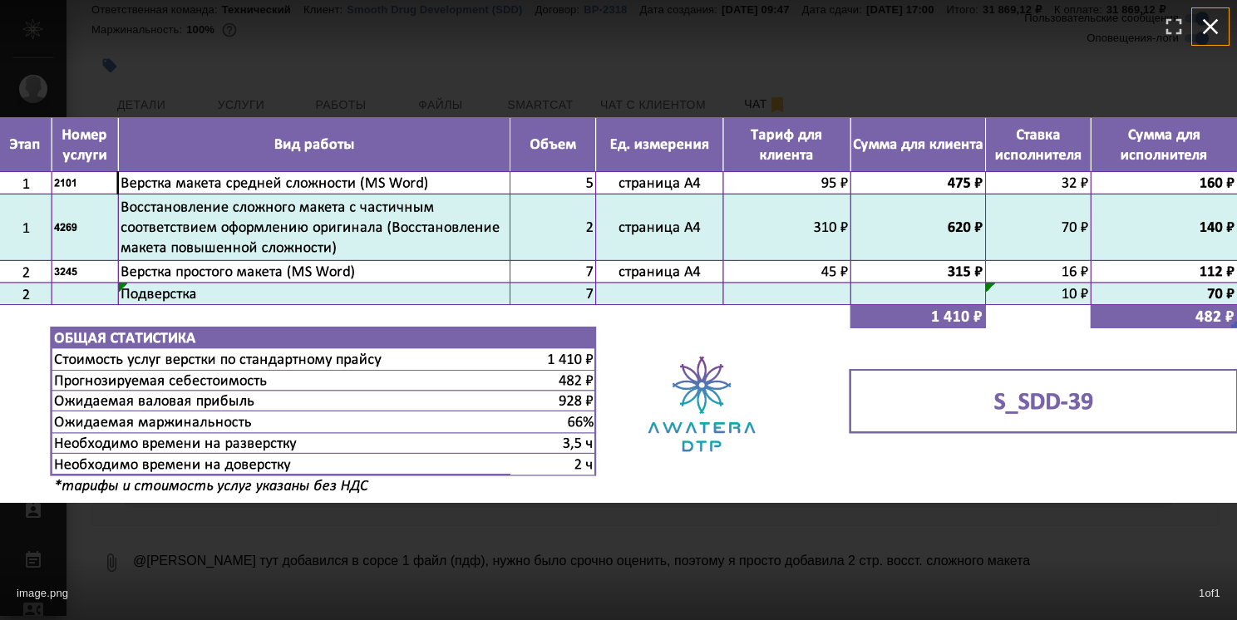
click at [1208, 27] on icon "button" at bounding box center [1210, 26] width 27 height 27
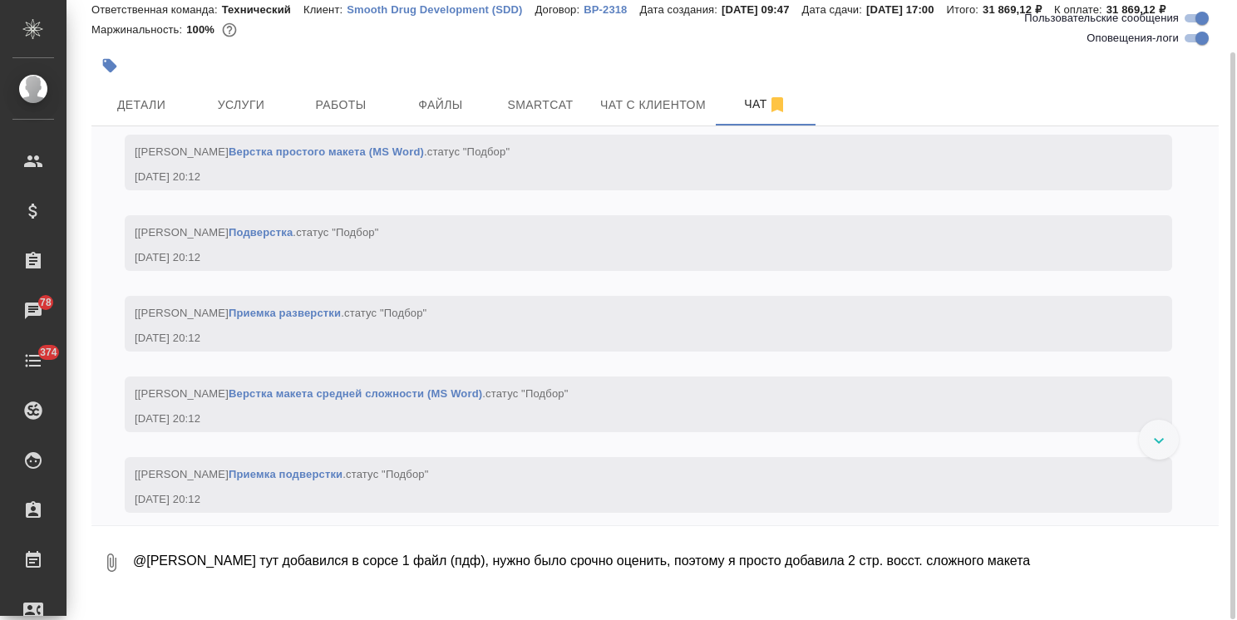
scroll to position [2470, 0]
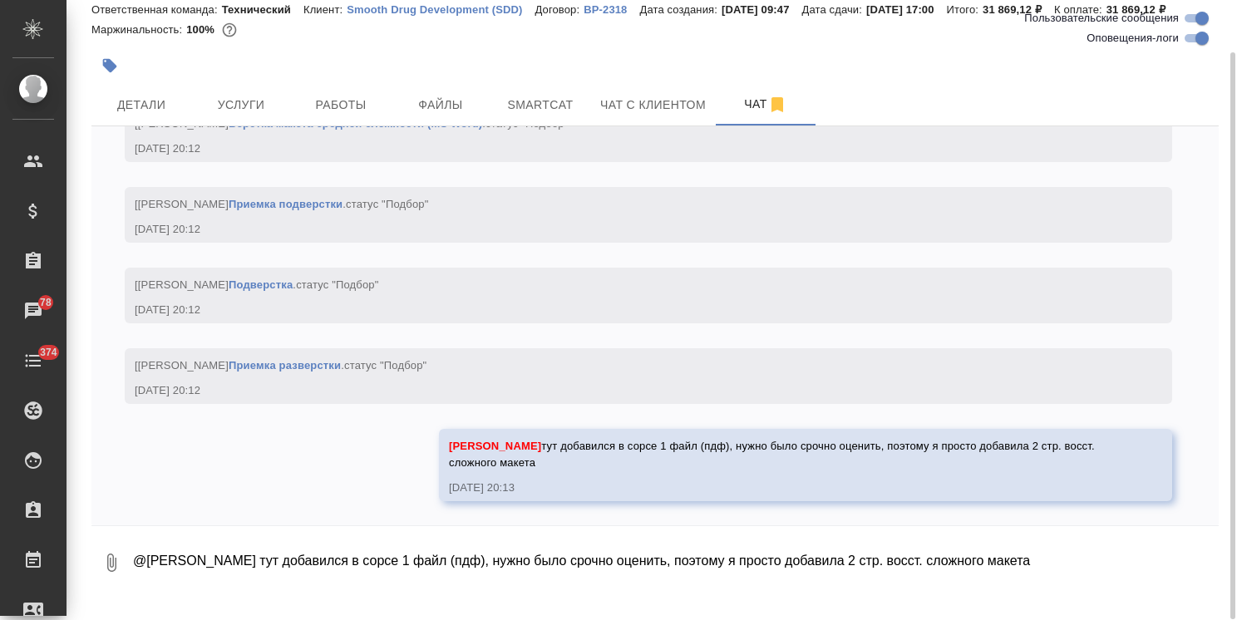
click at [306, 544] on div "0 @Заборова Александра тут добавился в сорсе 1 файл (пдф), нужно было срочно оц…" at bounding box center [654, 558] width 1127 height 66
click at [277, 569] on textarea "@Заборова Александра тут добавился в сорсе 1 файл (пдф), нужно было срочно оцен…" at bounding box center [674, 562] width 1087 height 57
type textarea "потом пришлите актуальный тикет сюда пжл"
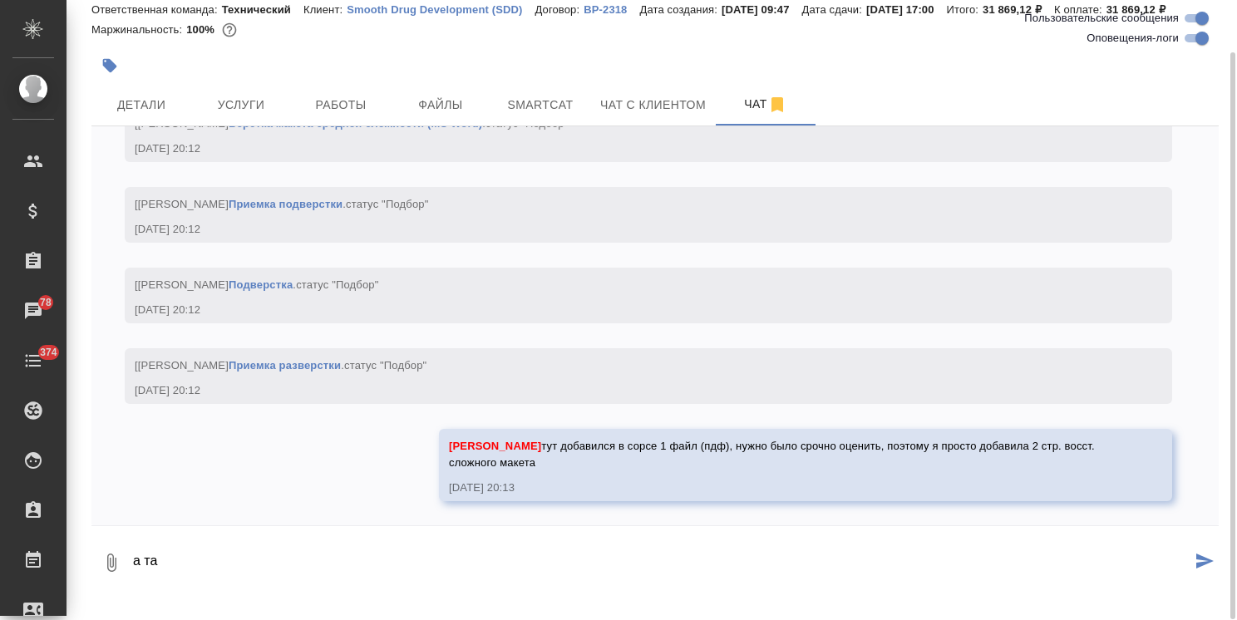
scroll to position [2551, 0]
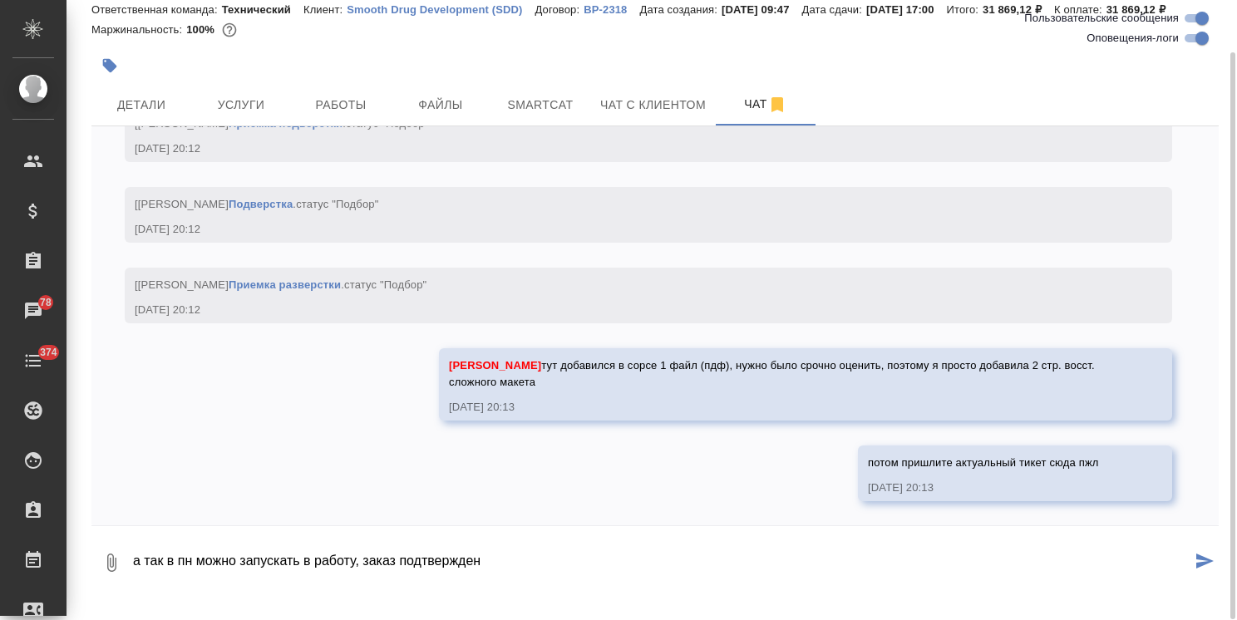
type textarea "а так в пн можно запускать в работу, заказ подтвержден"
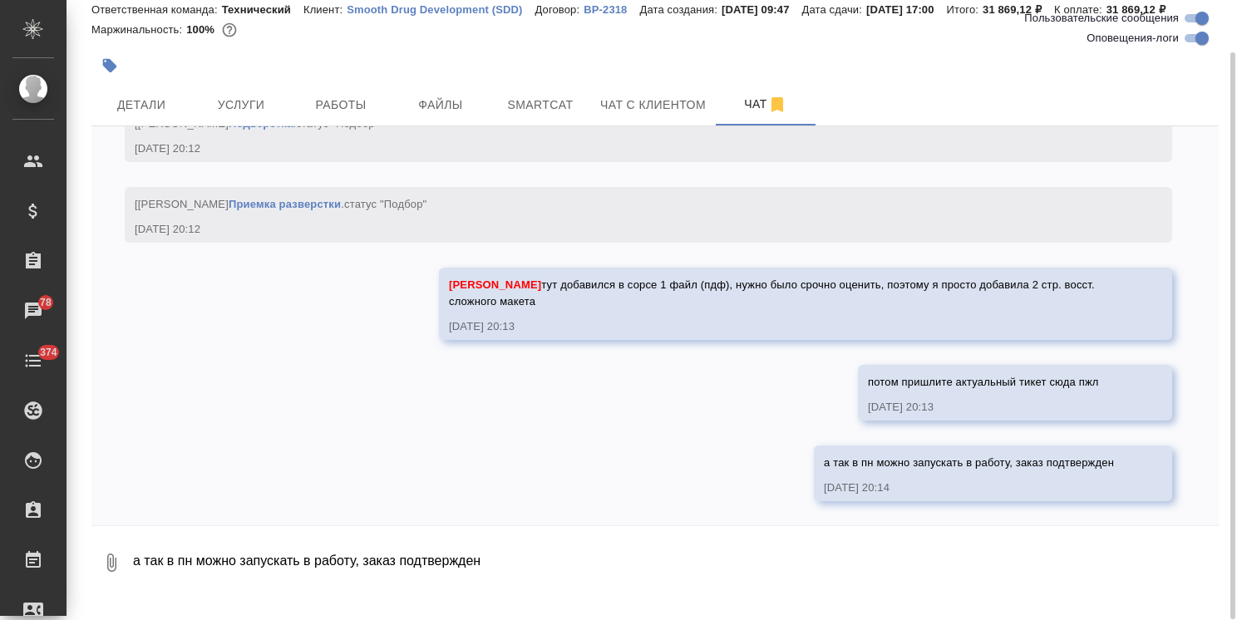
scroll to position [0, 0]
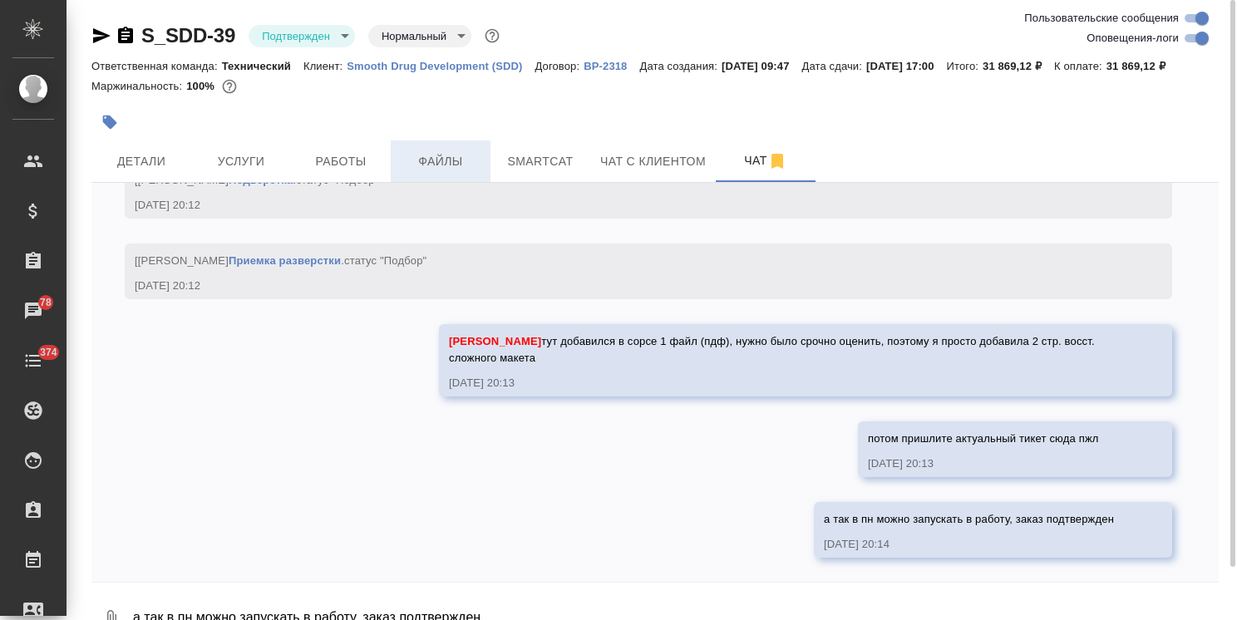
click at [419, 172] on span "Файлы" at bounding box center [441, 161] width 80 height 21
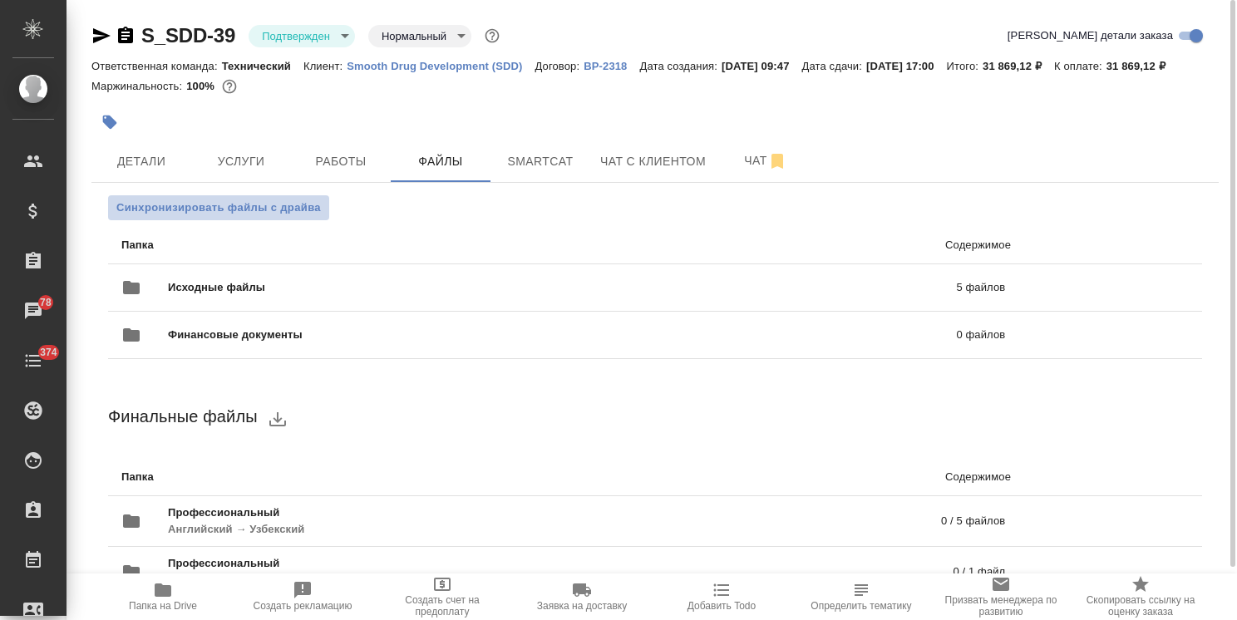
click at [258, 216] on span "Синхронизировать файлы с драйва" at bounding box center [218, 207] width 204 height 17
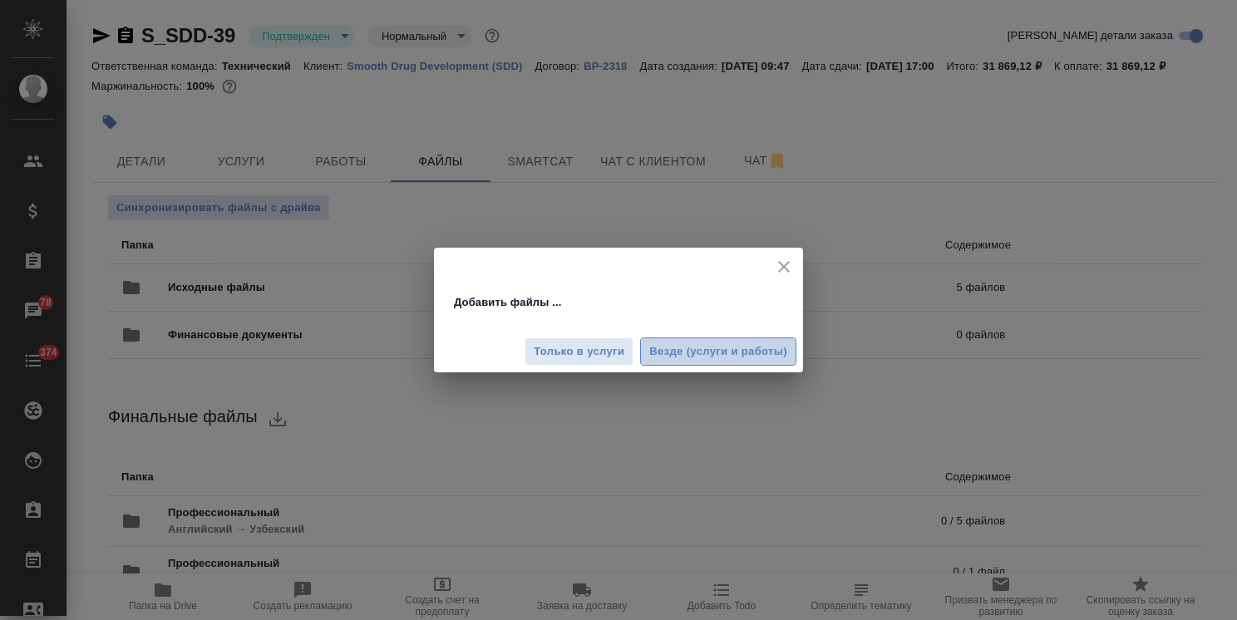
click at [720, 353] on span "Везде (услуги и работы)" at bounding box center [718, 351] width 138 height 19
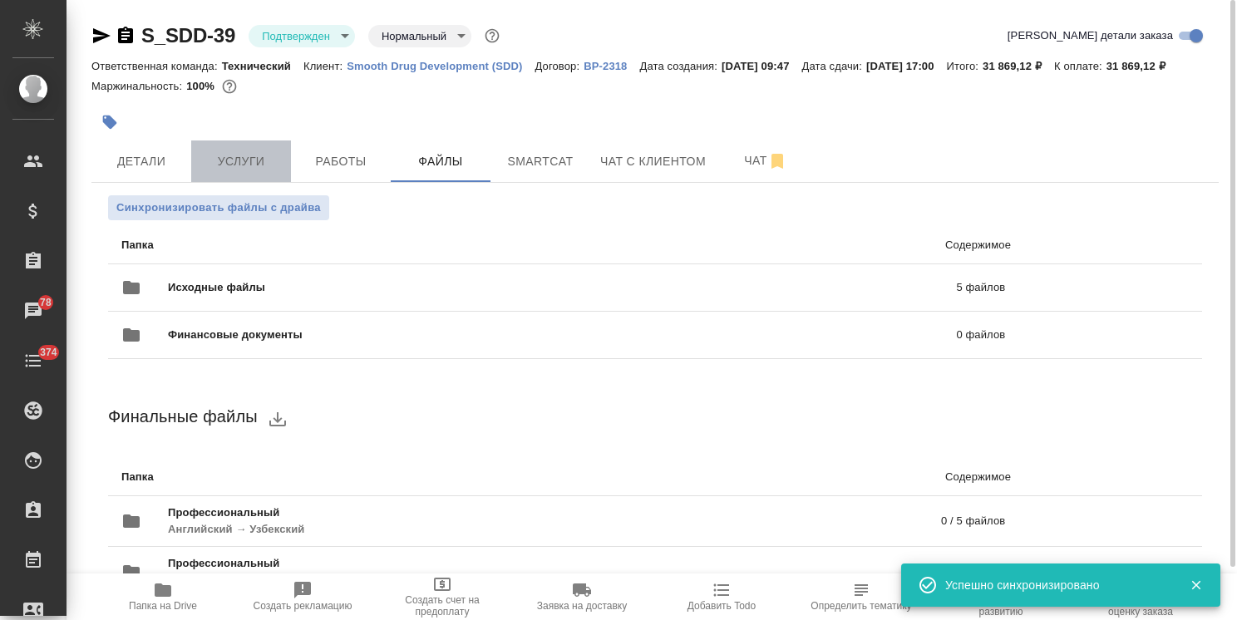
click at [248, 161] on button "Услуги" at bounding box center [241, 161] width 100 height 42
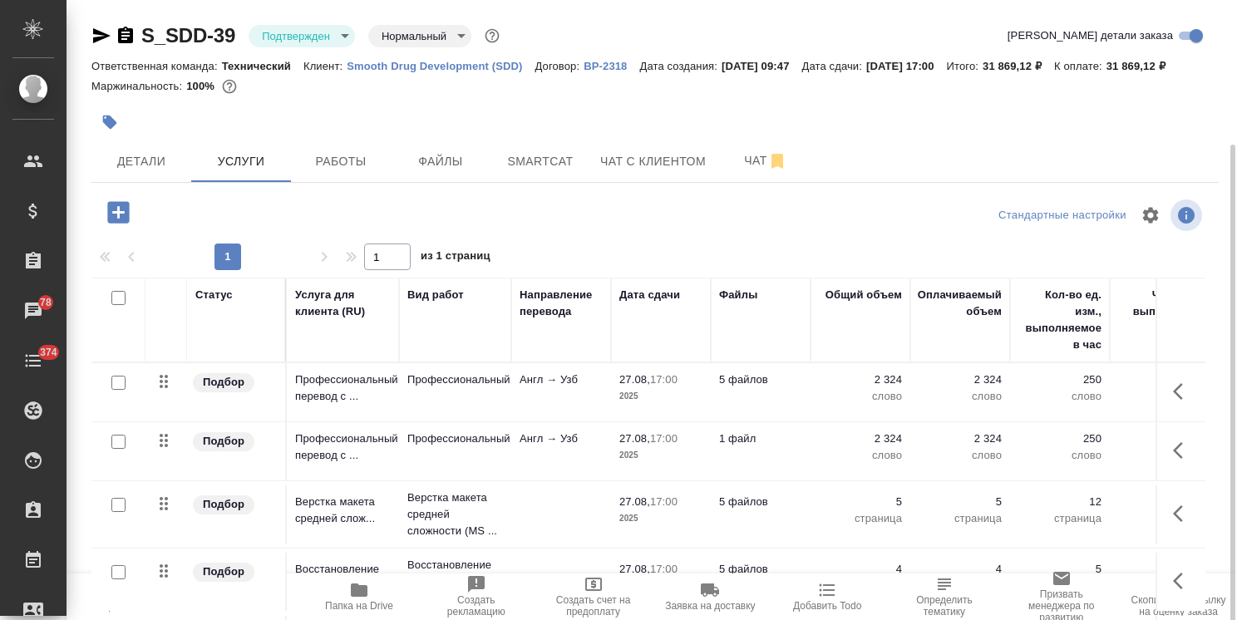
scroll to position [76, 0]
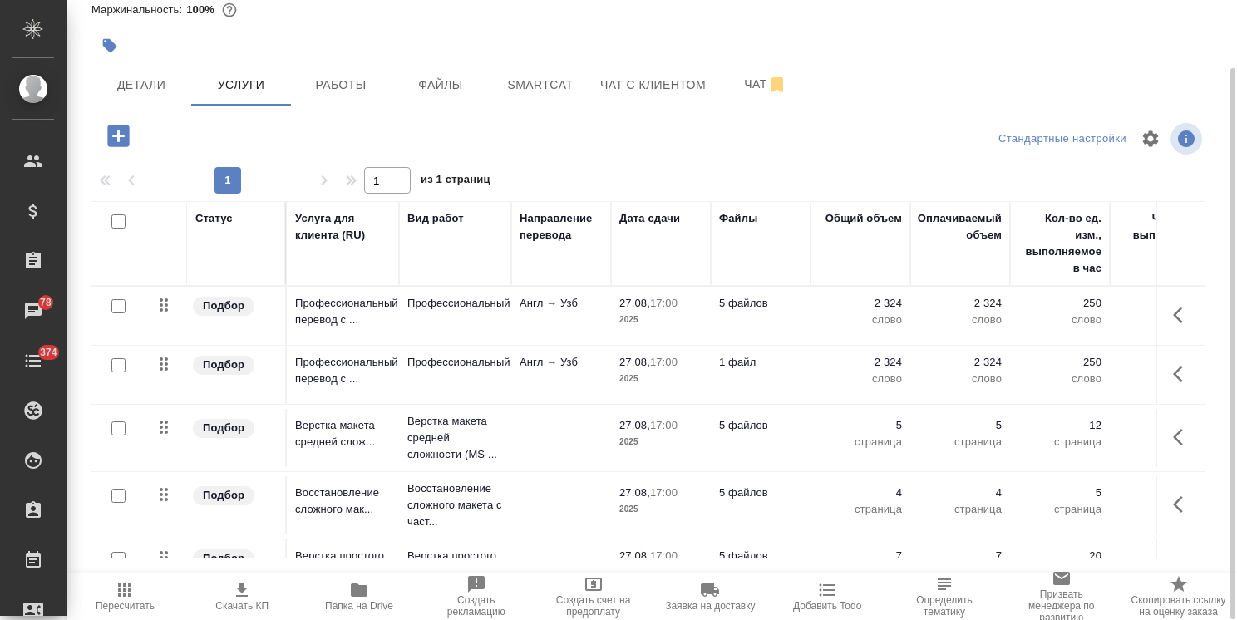
click at [246, 599] on icon "button" at bounding box center [242, 590] width 20 height 20
click at [255, 593] on span "Скачать КП" at bounding box center [242, 596] width 97 height 32
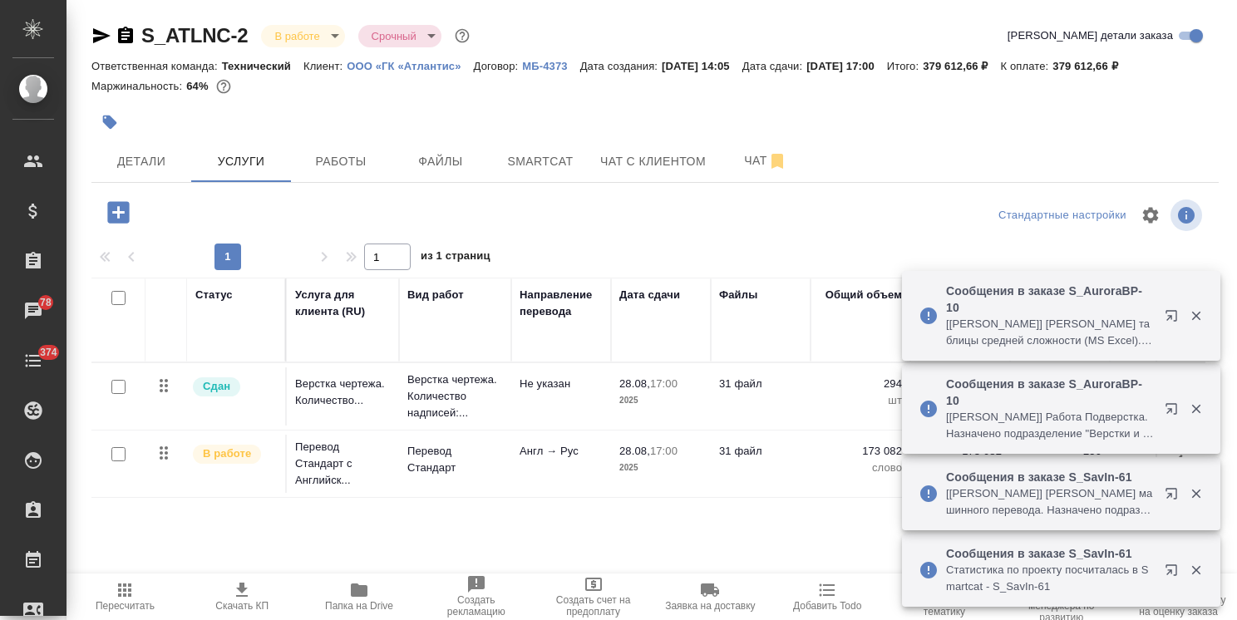
click at [1191, 314] on icon "button" at bounding box center [1196, 315] width 15 height 15
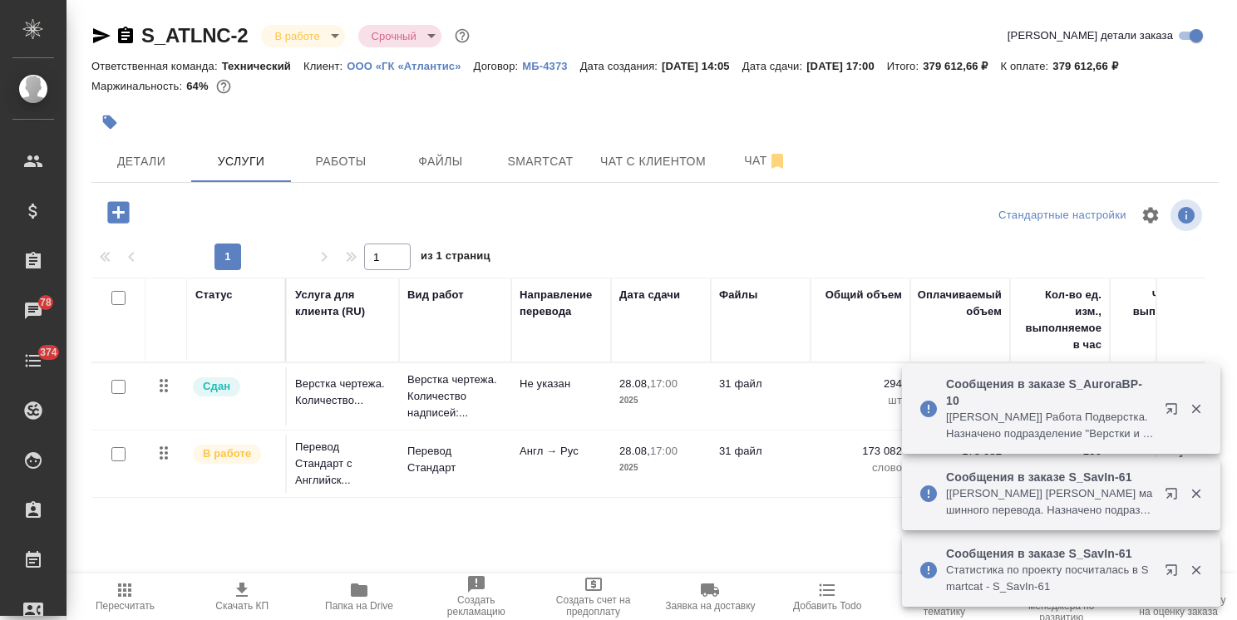
click at [1200, 407] on icon "button" at bounding box center [1196, 408] width 15 height 15
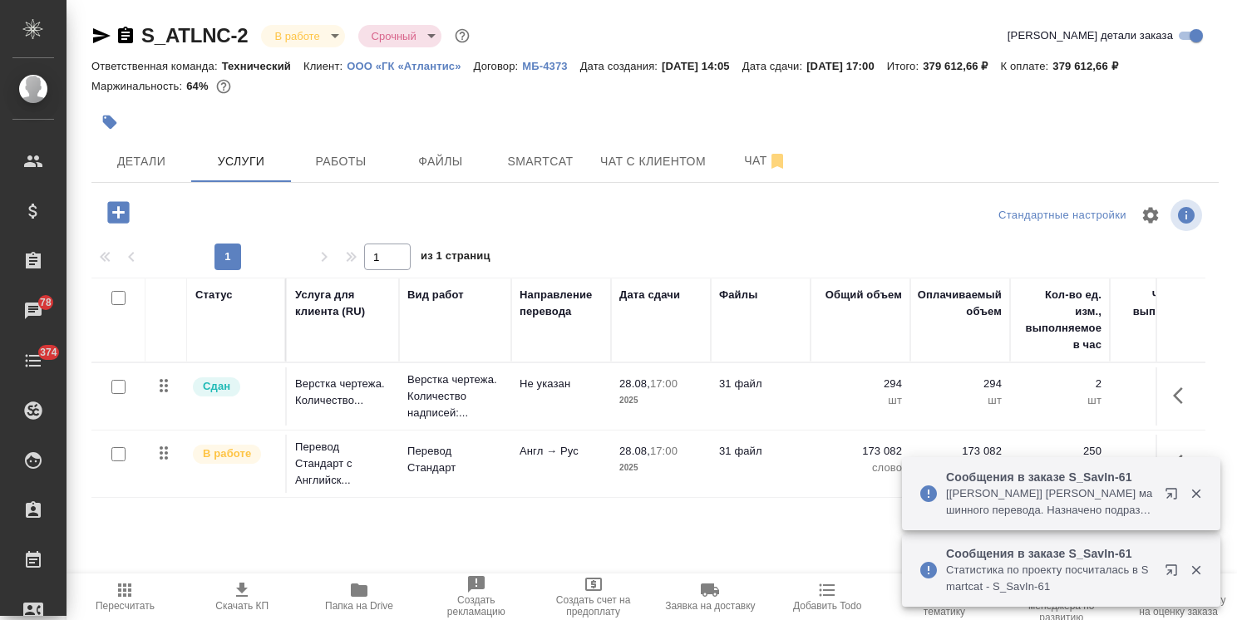
click at [1193, 490] on icon "button" at bounding box center [1195, 494] width 9 height 9
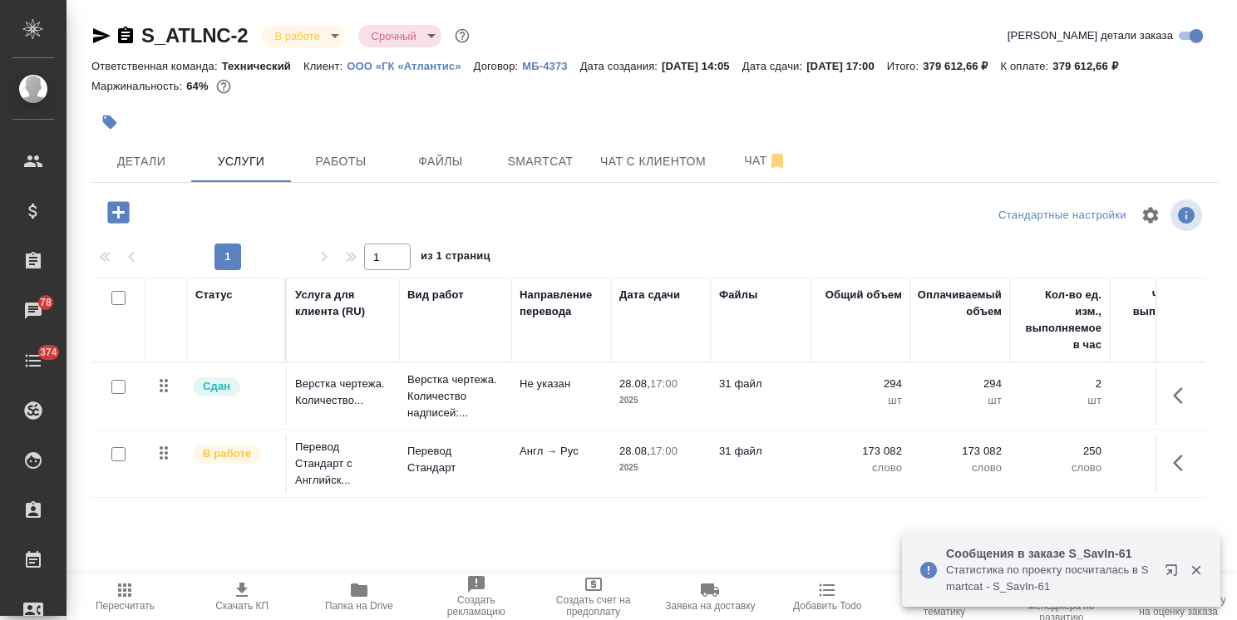
click at [1197, 569] on icon "button" at bounding box center [1195, 570] width 9 height 9
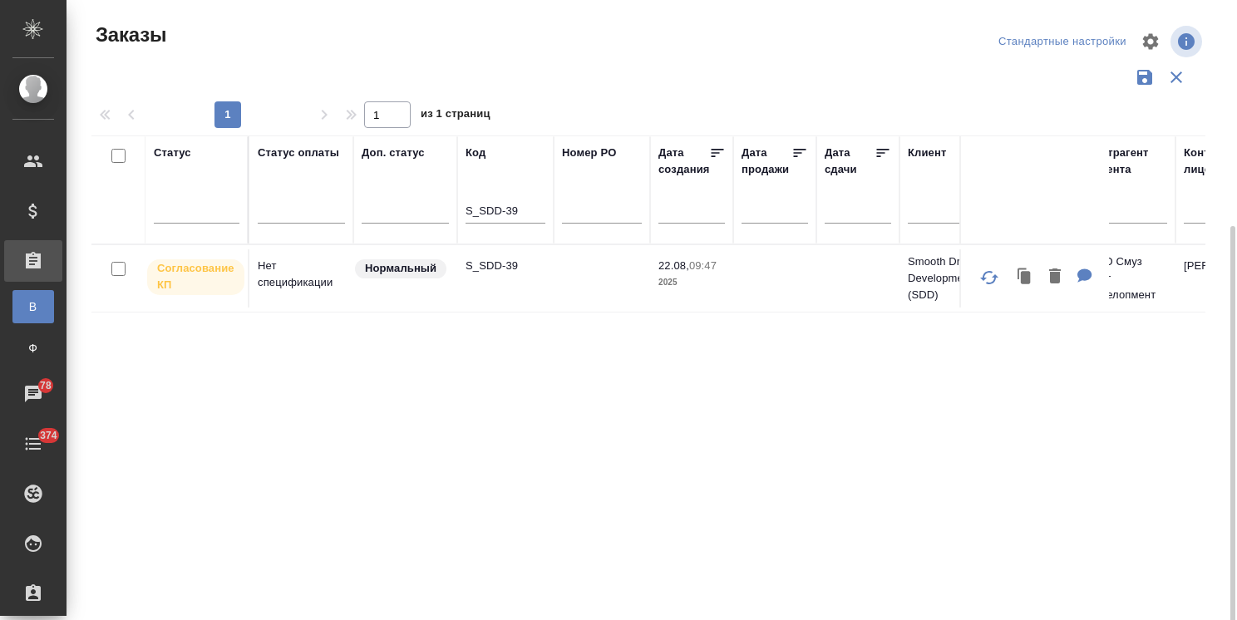
scroll to position [123, 0]
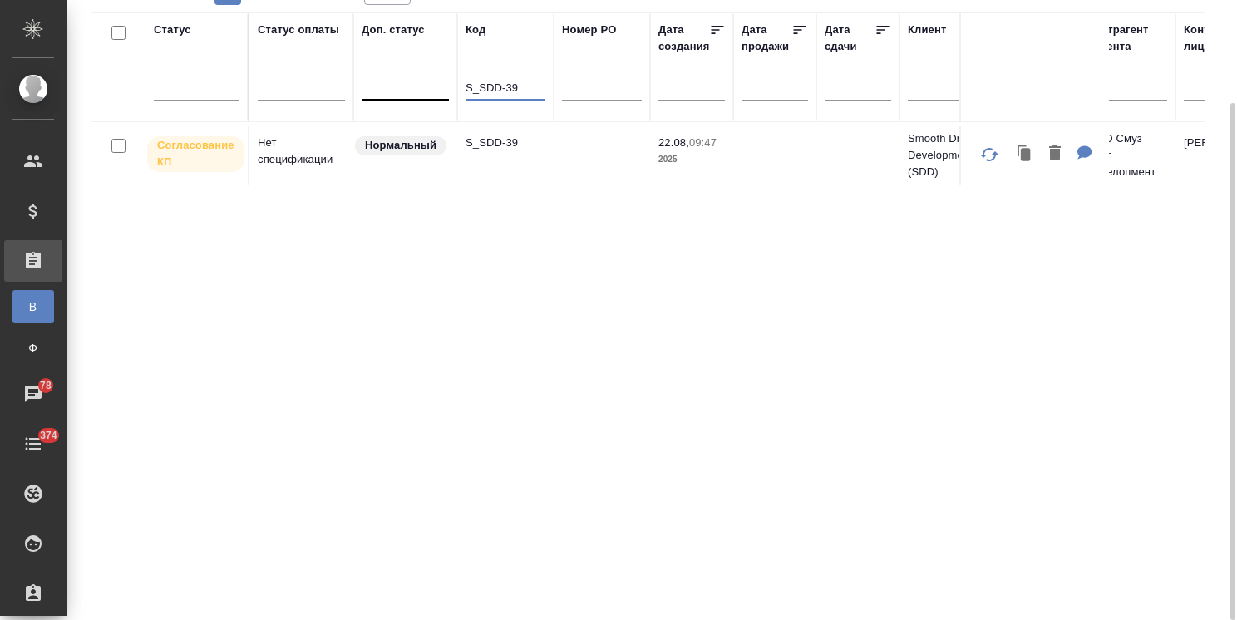
drag, startPoint x: 525, startPoint y: 89, endPoint x: 362, endPoint y: 96, distance: 163.9
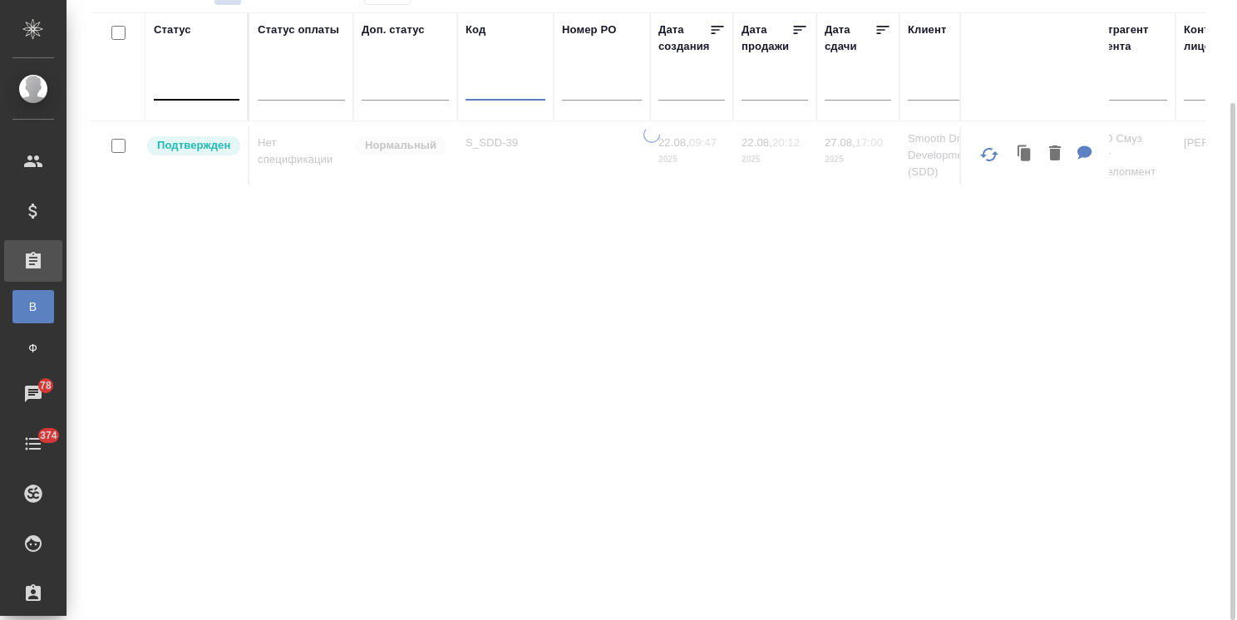
click at [193, 79] on div at bounding box center [197, 83] width 86 height 24
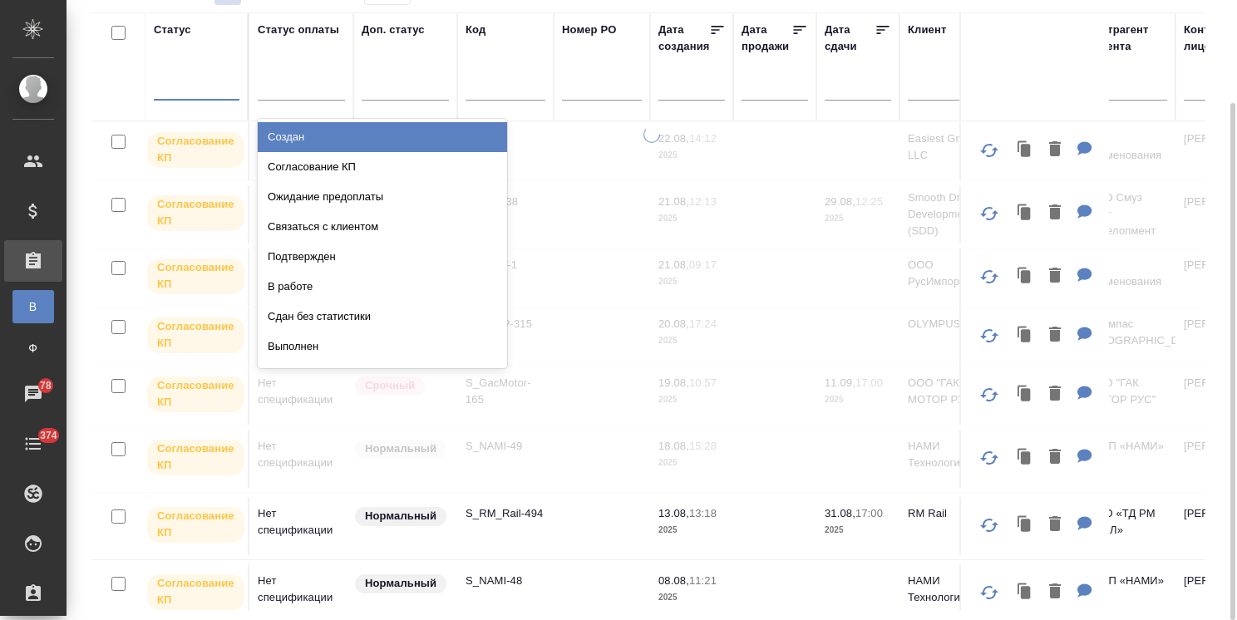
click at [196, 86] on div at bounding box center [197, 83] width 86 height 24
click at [291, 131] on div "Создан" at bounding box center [382, 137] width 249 height 30
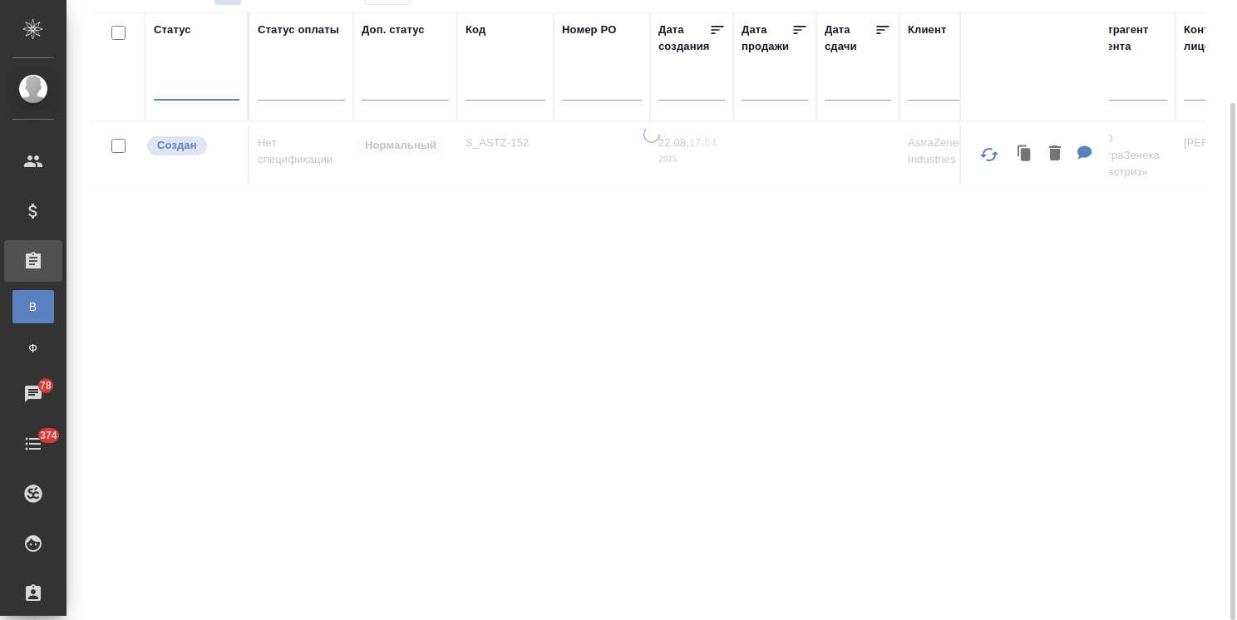
click at [210, 82] on div at bounding box center [197, 83] width 86 height 24
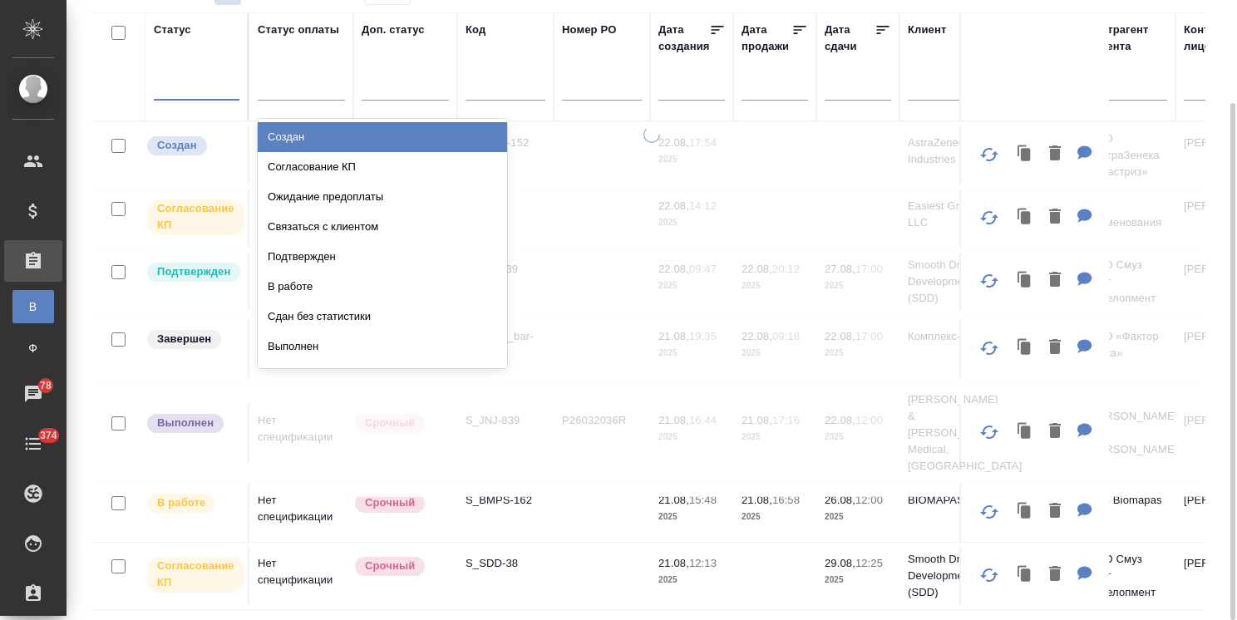
click at [332, 169] on div "Согласование КП" at bounding box center [382, 167] width 249 height 30
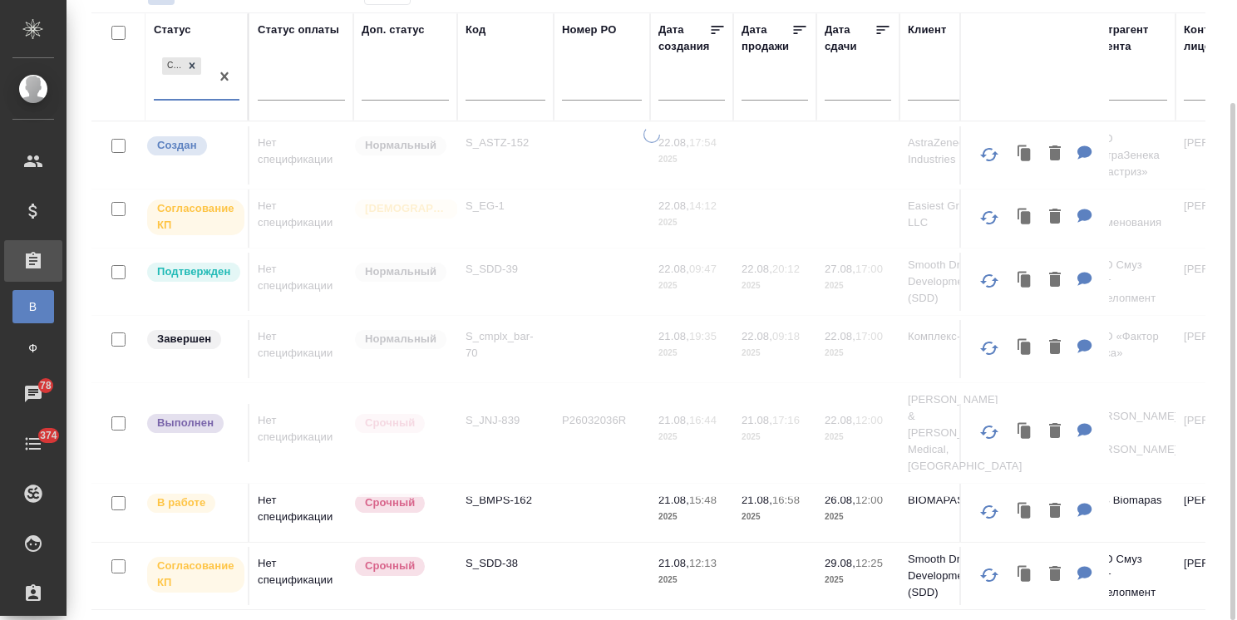
click at [209, 81] on div "Согласование КП" at bounding box center [182, 76] width 56 height 45
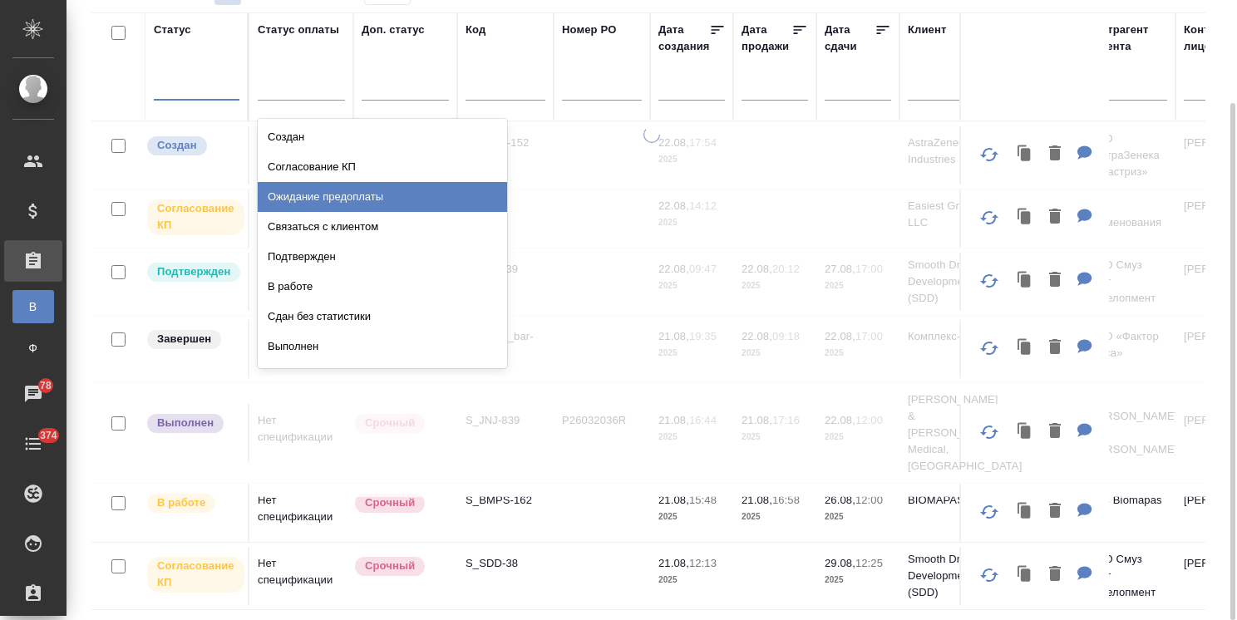
click at [337, 194] on div "Ожидание предоплаты" at bounding box center [382, 197] width 249 height 30
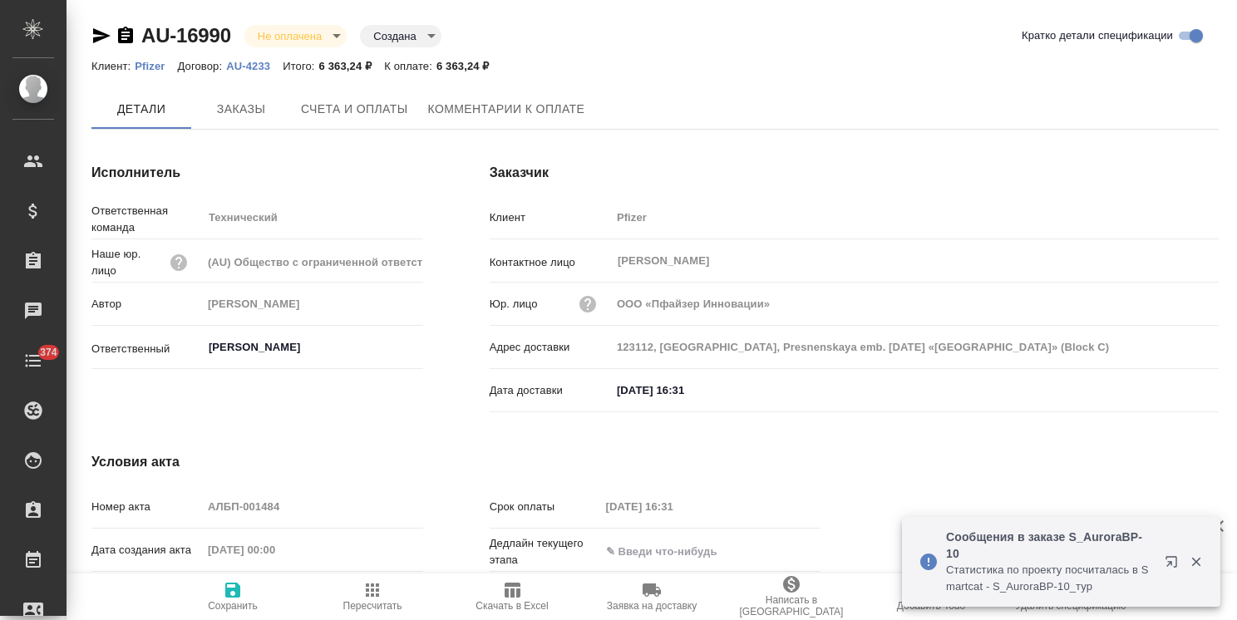
click at [229, 87] on div "AU-16990 Не оплачена notPayed Создана created Кратко детали спецификации Клиент…" at bounding box center [654, 353] width 1145 height 707
click at [242, 112] on span "Заказы" at bounding box center [241, 109] width 80 height 21
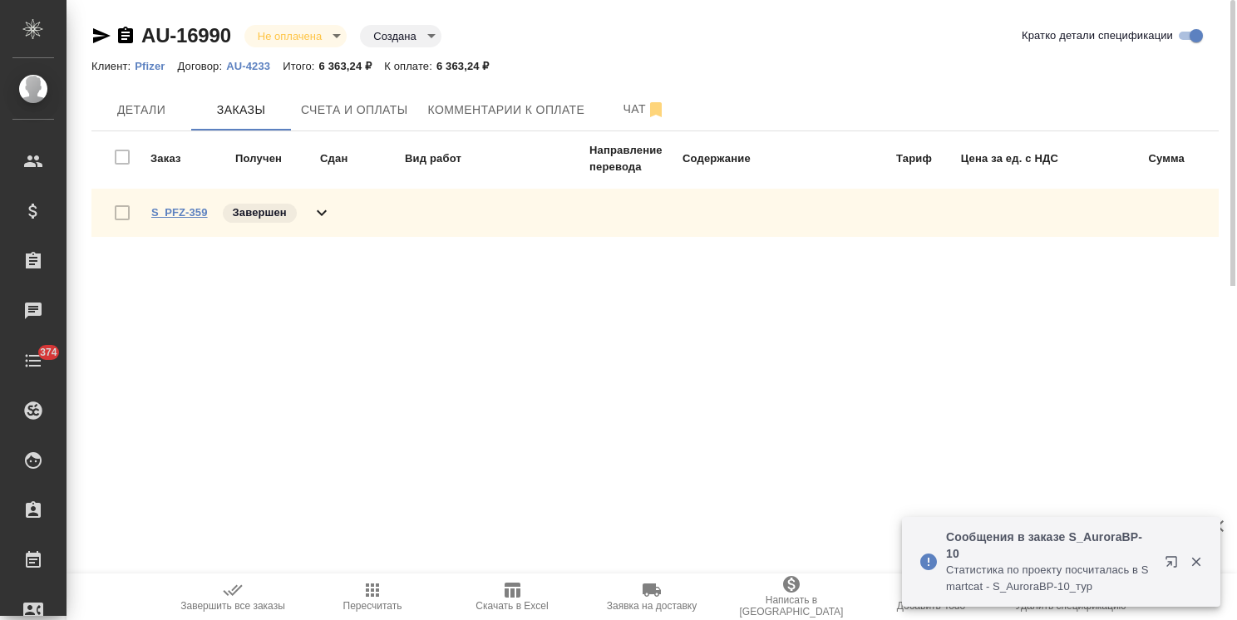
click at [177, 211] on link "S_PFZ-359" at bounding box center [179, 212] width 57 height 12
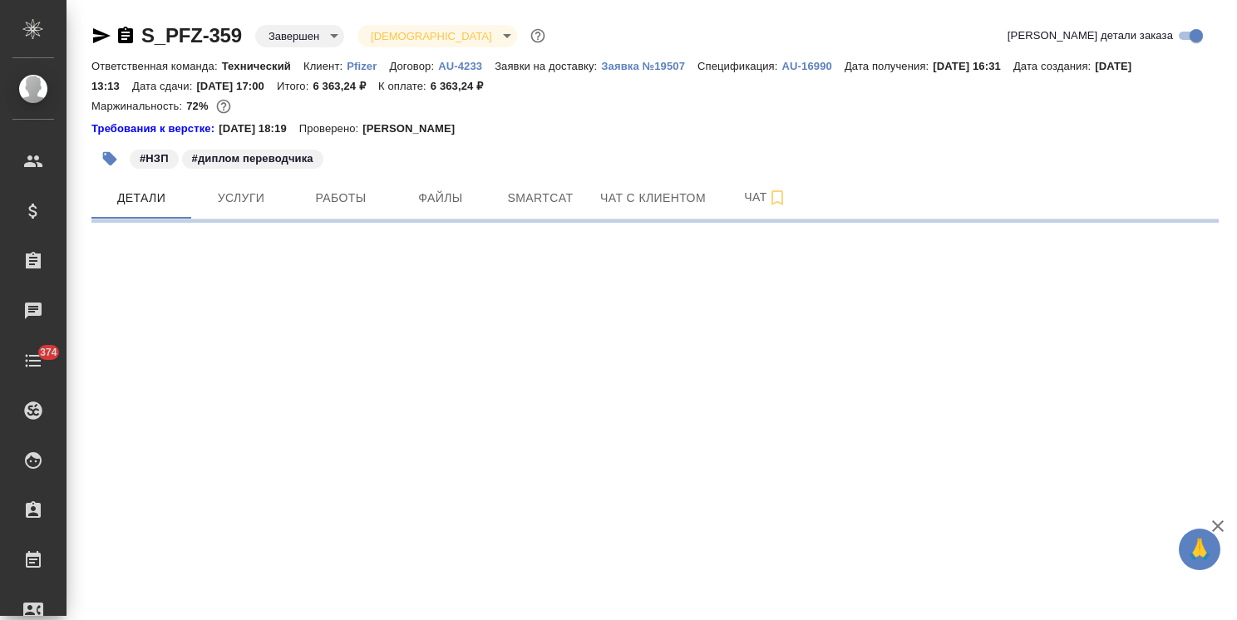
select select "RU"
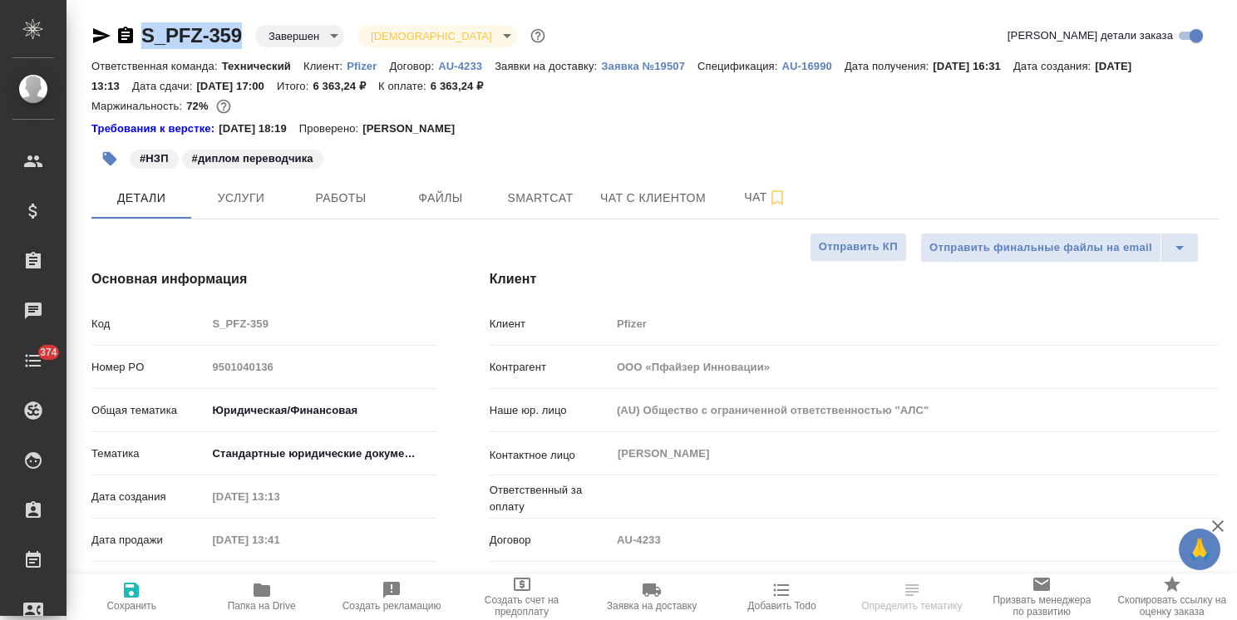
type textarea "x"
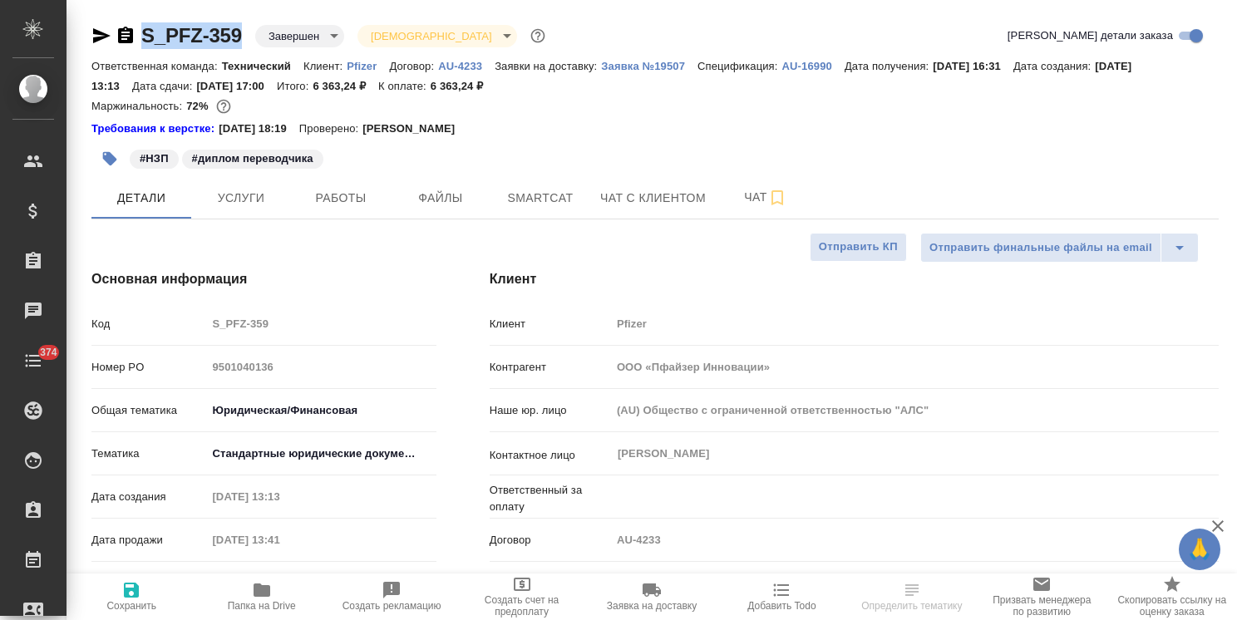
type textarea "x"
drag, startPoint x: 165, startPoint y: 17, endPoint x: 135, endPoint y: 18, distance: 30.8
type textarea "x"
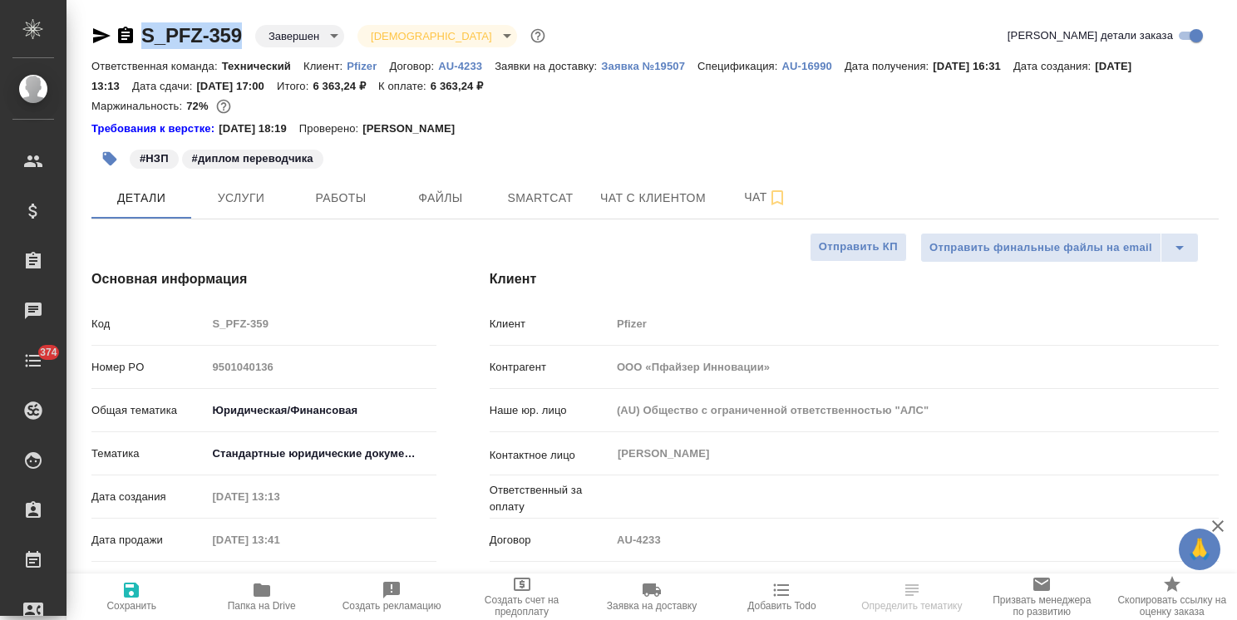
type textarea "x"
